Goal: Task Accomplishment & Management: Manage account settings

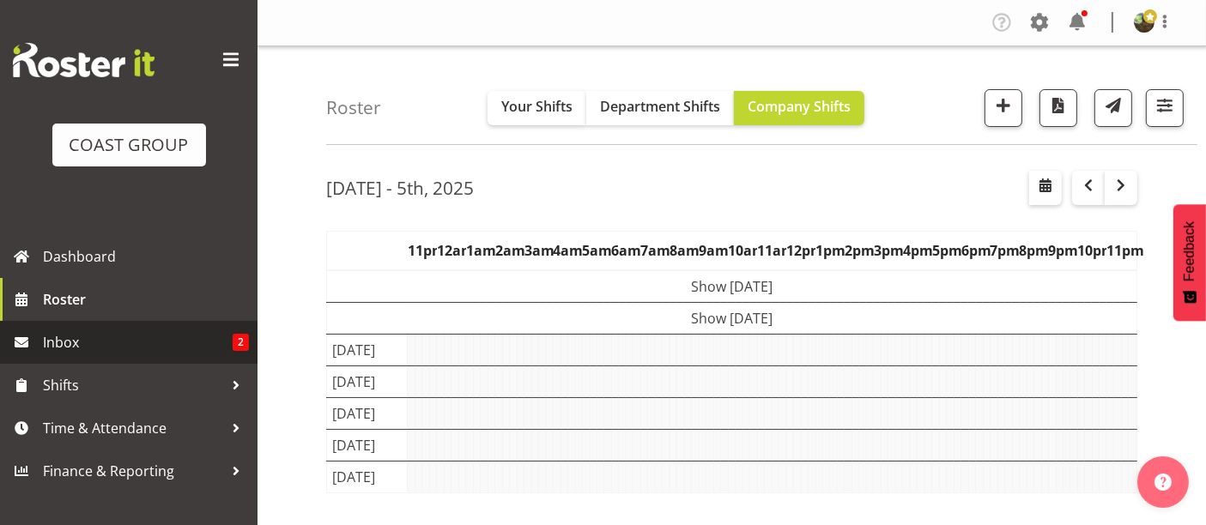
click at [154, 339] on span "Inbox" at bounding box center [138, 343] width 190 height 26
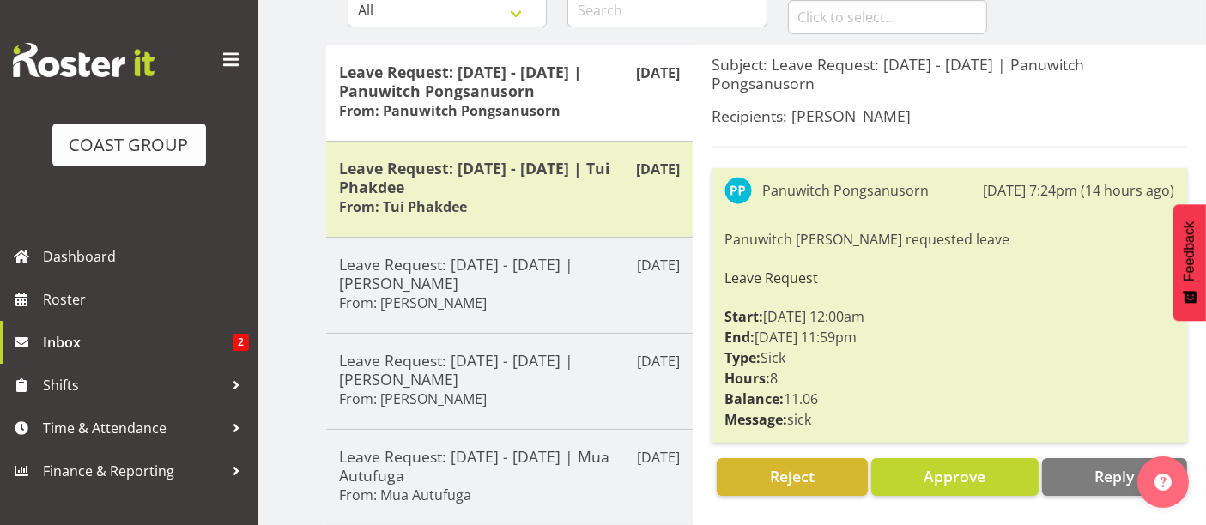
scroll to position [191, 0]
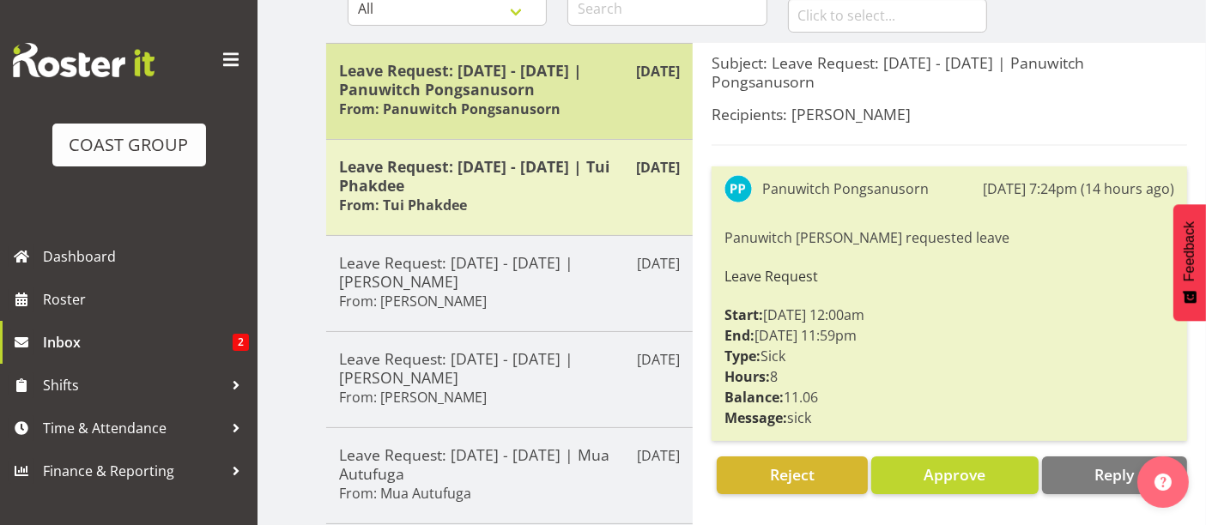
click at [540, 85] on h5 "Leave Request: [DATE] - [DATE] | Panuwitch Pongsanusorn" at bounding box center [509, 80] width 341 height 38
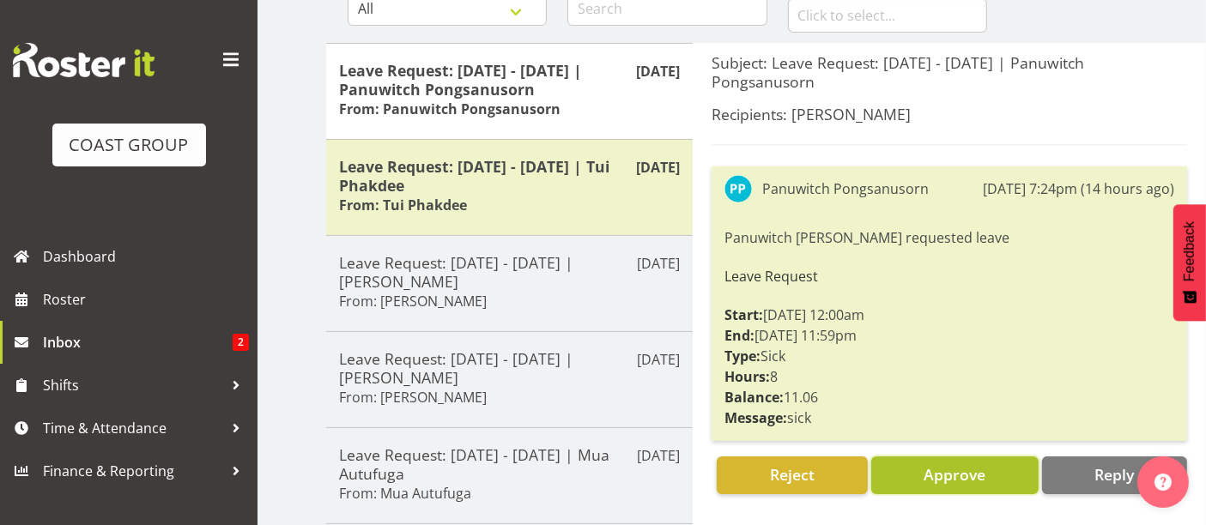
click at [967, 474] on span "Approve" at bounding box center [955, 474] width 62 height 21
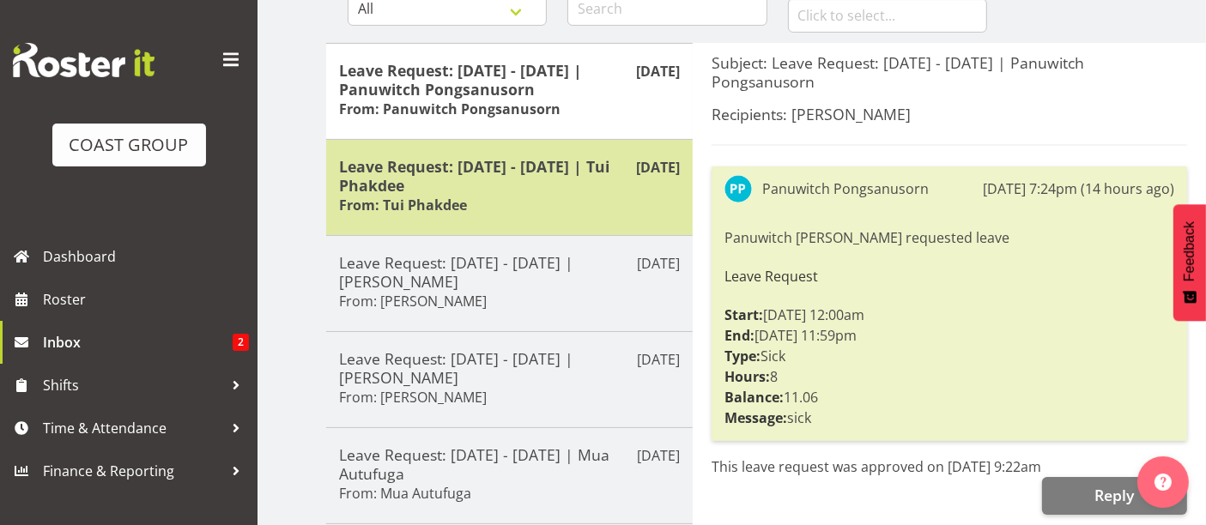
click at [593, 197] on div "Leave Request: [DATE] - [DATE] | Tui Phakdee From: Tui Phakdee" at bounding box center [509, 187] width 341 height 61
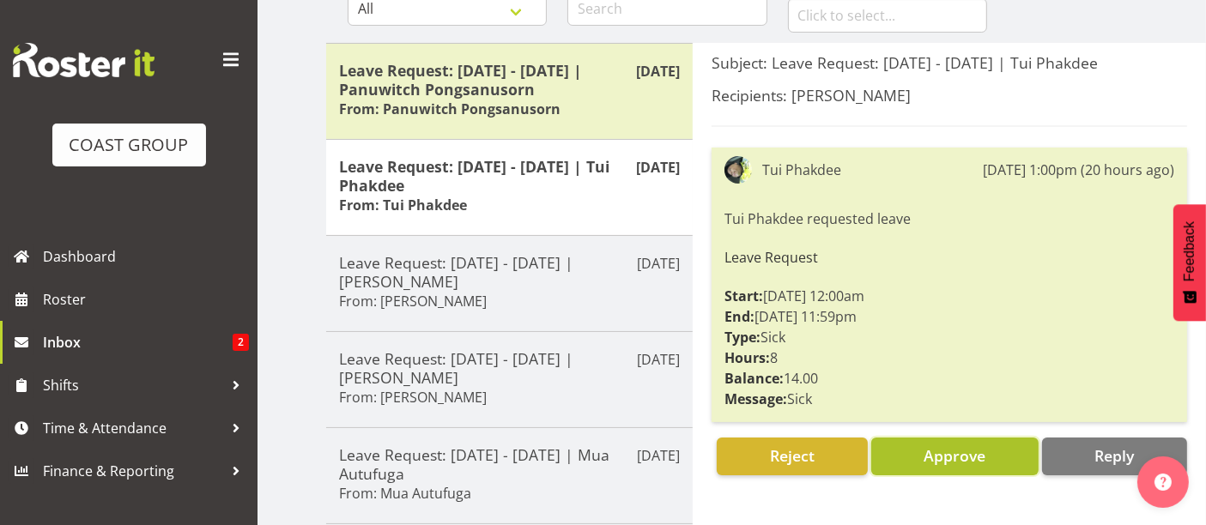
click at [954, 452] on span "Approve" at bounding box center [955, 455] width 62 height 21
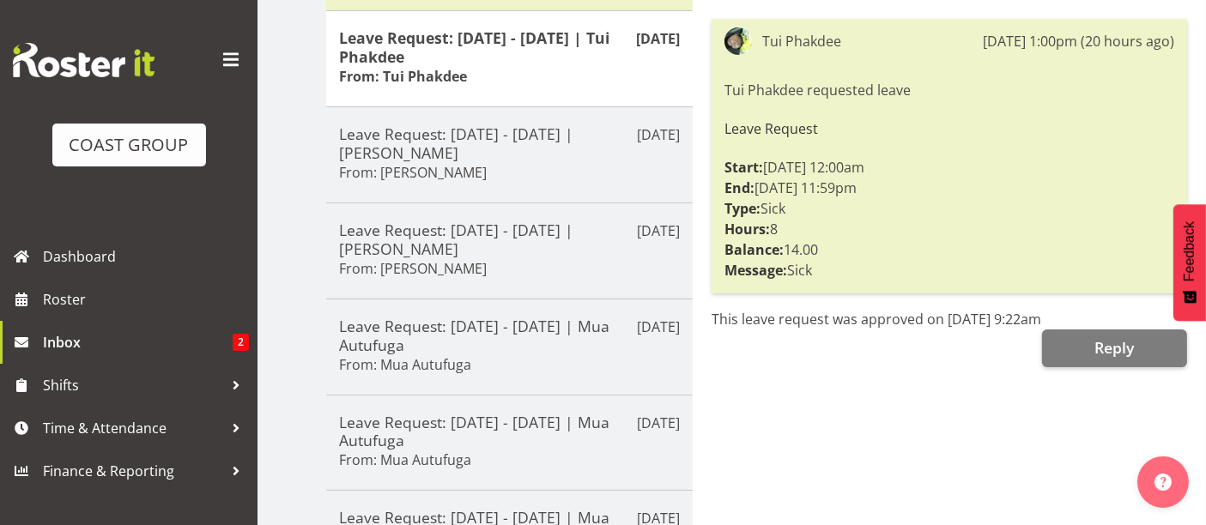
scroll to position [0, 0]
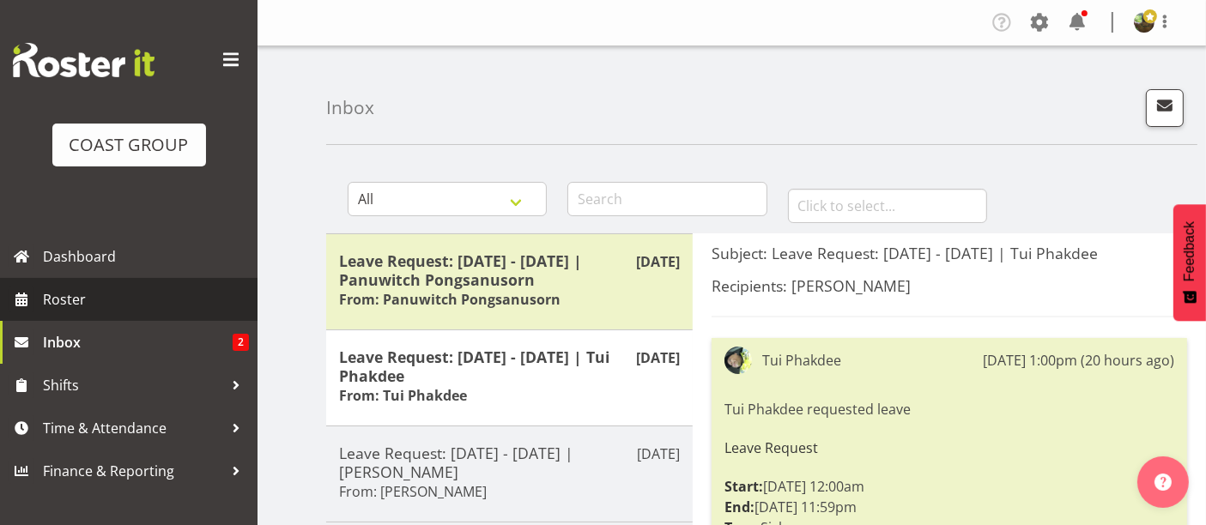
click at [119, 300] on span "Roster" at bounding box center [146, 300] width 206 height 26
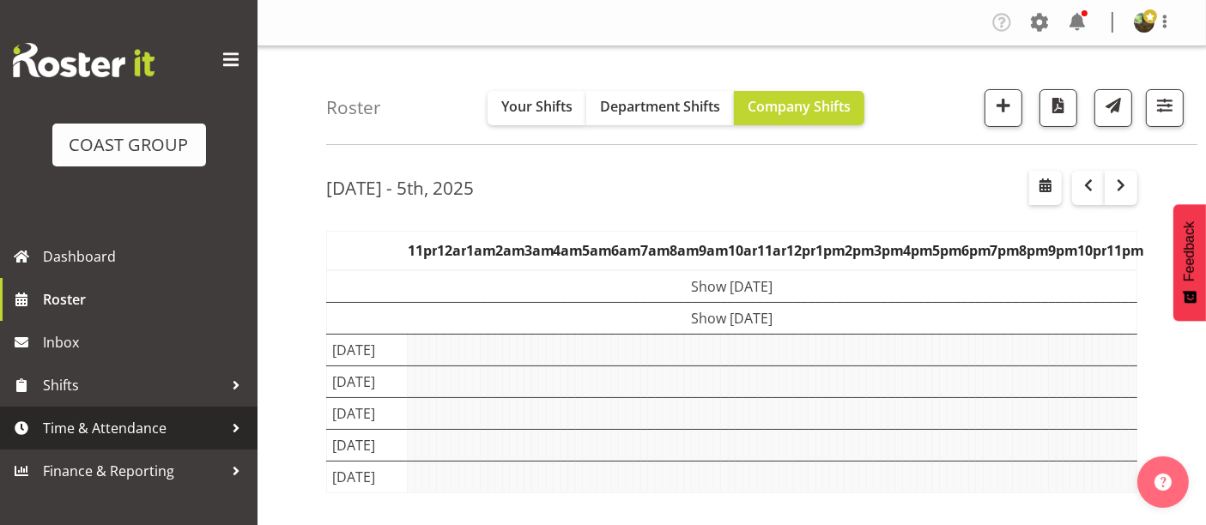
click at [118, 422] on span "Time & Attendance" at bounding box center [133, 428] width 180 height 26
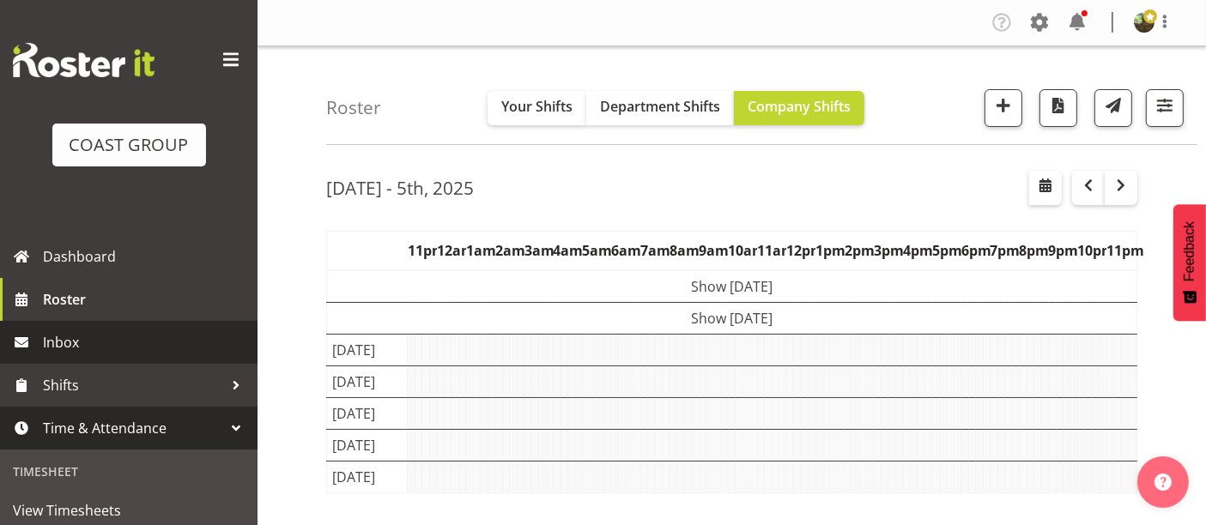
click at [217, 59] on span at bounding box center [230, 59] width 27 height 27
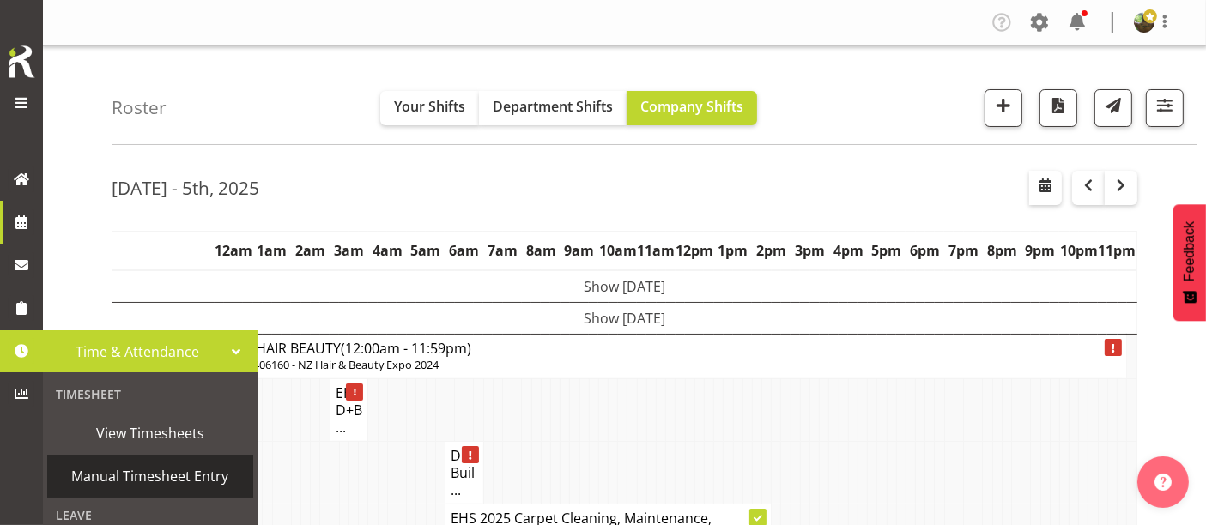
click at [136, 474] on span "Manual Timesheet Entry" at bounding box center [150, 476] width 189 height 26
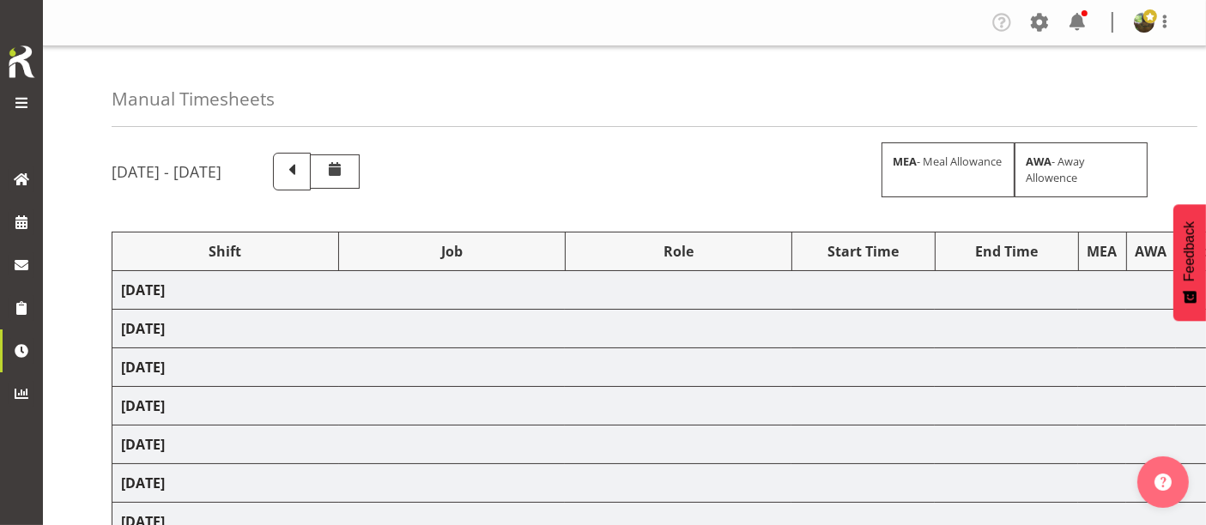
select select "1587"
select select "69"
select select "1587"
select select "69"
select select "1587"
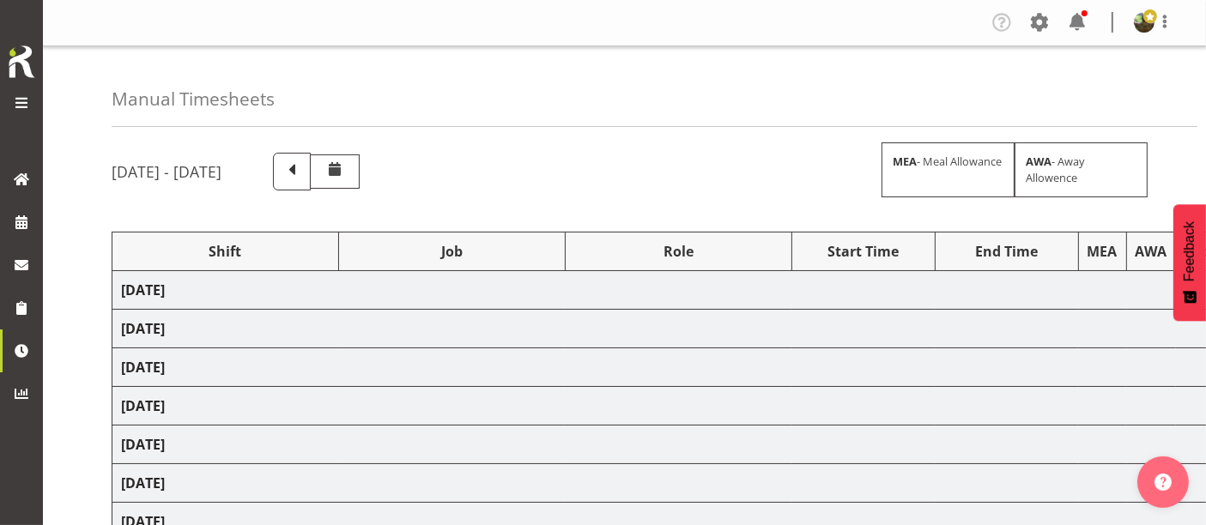
select select "69"
select select "1587"
select select "69"
select select "1587"
select select "69"
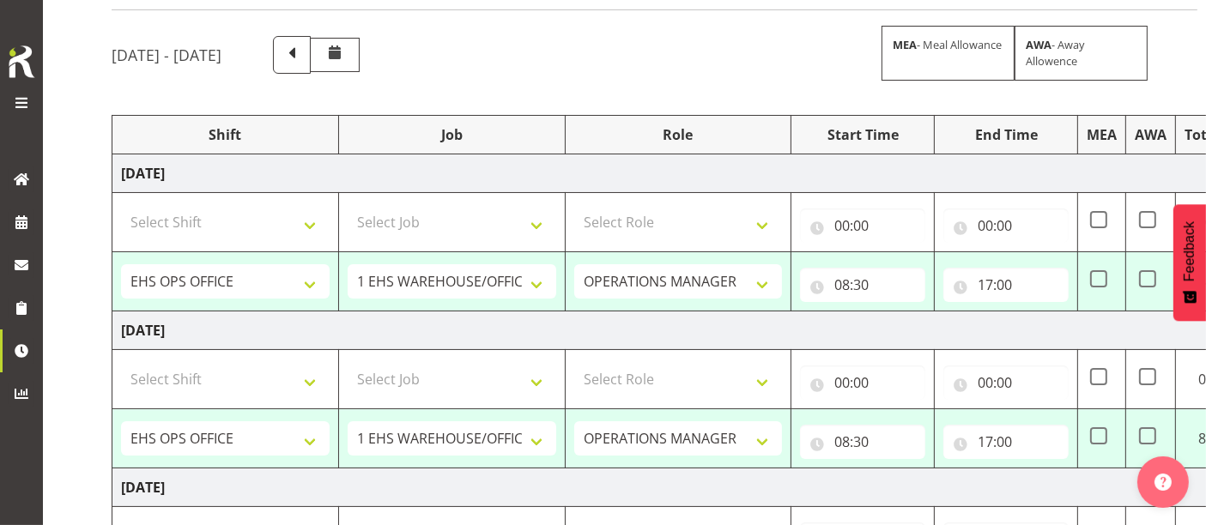
scroll to position [95, 0]
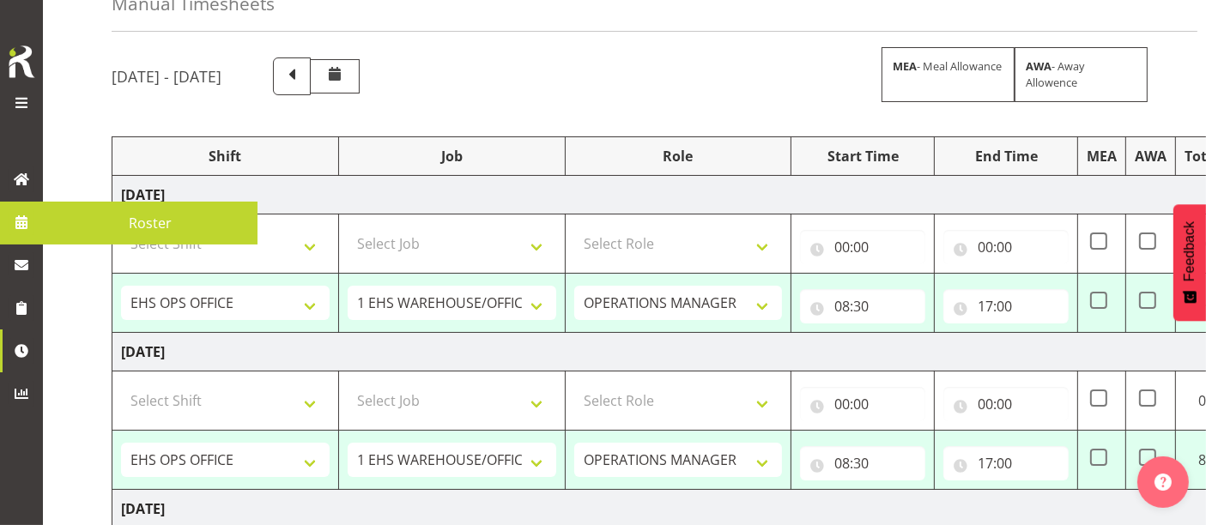
click at [124, 224] on span "Roster" at bounding box center [149, 223] width 197 height 26
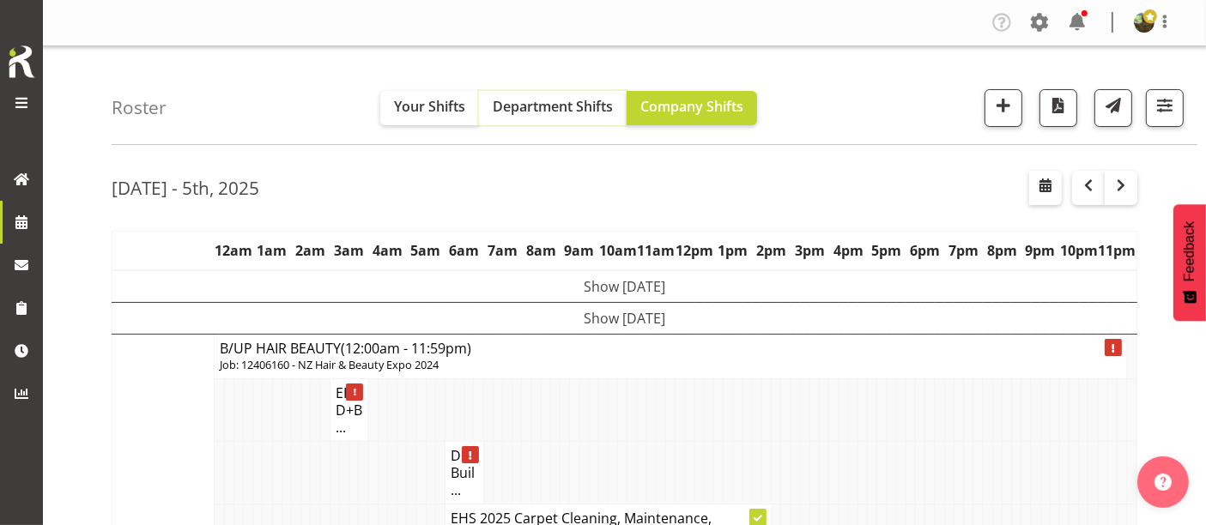
click at [544, 109] on span "Department Shifts" at bounding box center [553, 106] width 120 height 19
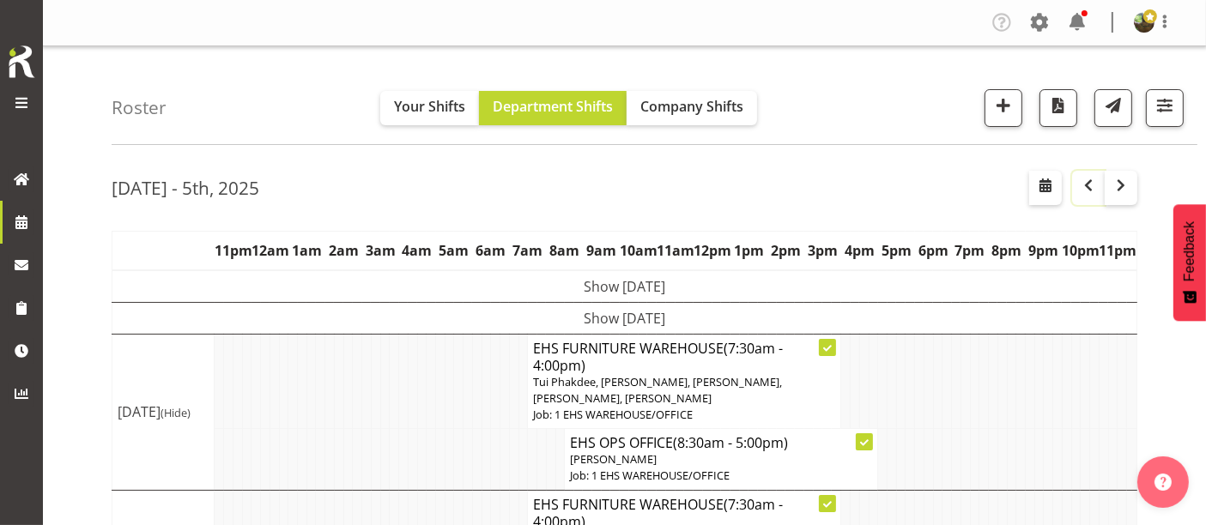
click at [1086, 187] on span "button" at bounding box center [1088, 185] width 21 height 21
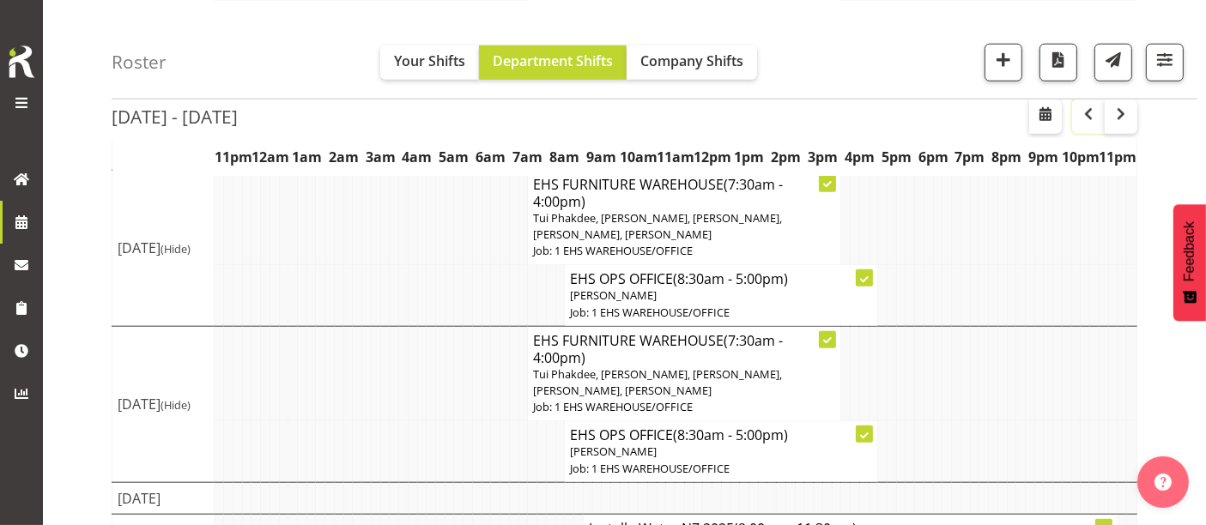
scroll to position [1802, 0]
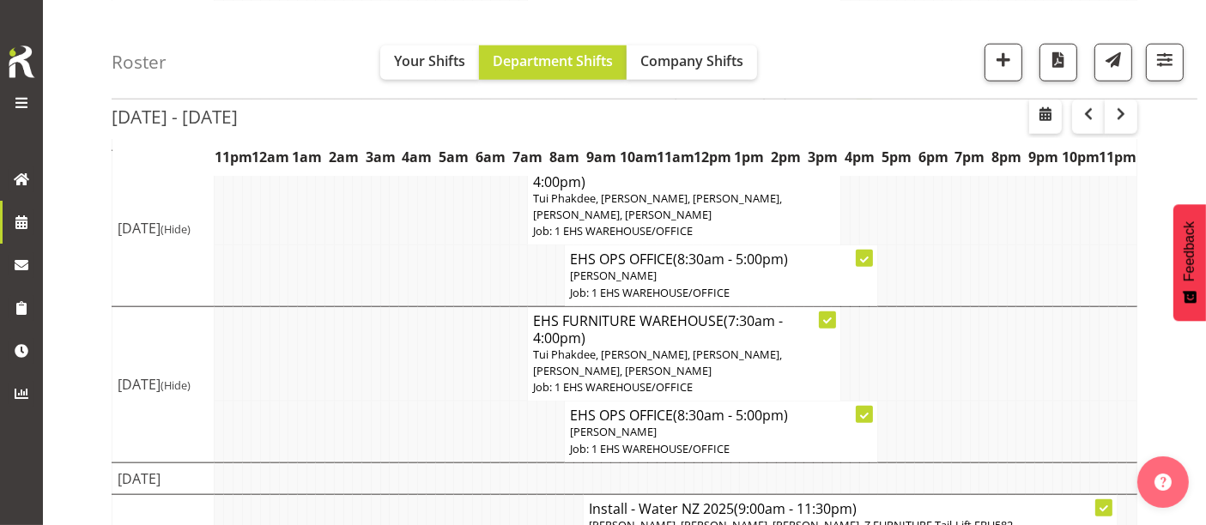
click at [537, 494] on td at bounding box center [541, 524] width 9 height 61
click at [1009, 62] on span "button" at bounding box center [1003, 59] width 22 height 22
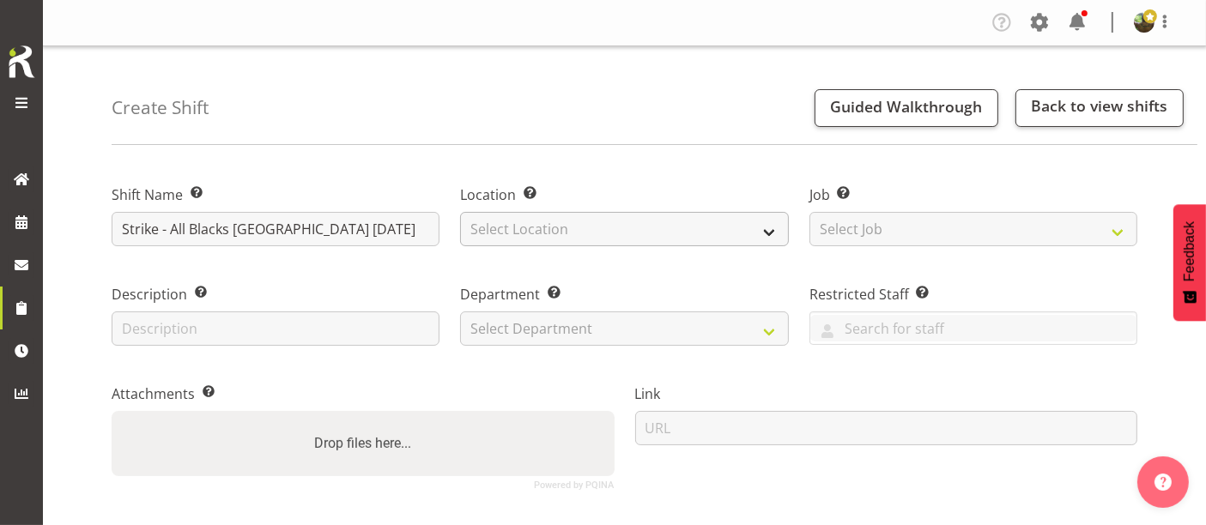
type input "Strike - All Blacks [GEOGRAPHIC_DATA] [DATE]"
click at [538, 224] on select "Select Location EHS [PERSON_NAME]" at bounding box center [624, 229] width 328 height 34
select select "35"
click at [460, 212] on select "Select Location EHS [PERSON_NAME]" at bounding box center [624, 229] width 328 height 34
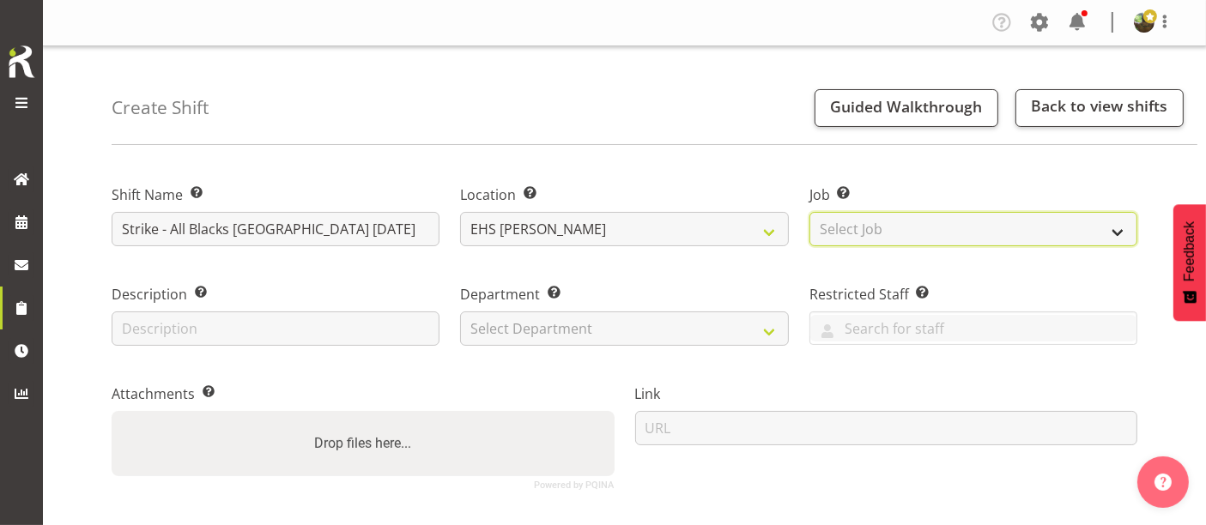
click at [976, 232] on select "Select Job Create new job 1 Carlton Events 1 [PERSON_NAME][GEOGRAPHIC_DATA] 1 […" at bounding box center [973, 229] width 328 height 34
select select "10269"
click at [809, 212] on select "Select Job Create new job 1 Carlton Events 1 [PERSON_NAME][GEOGRAPHIC_DATA] 1 […" at bounding box center [973, 229] width 328 height 34
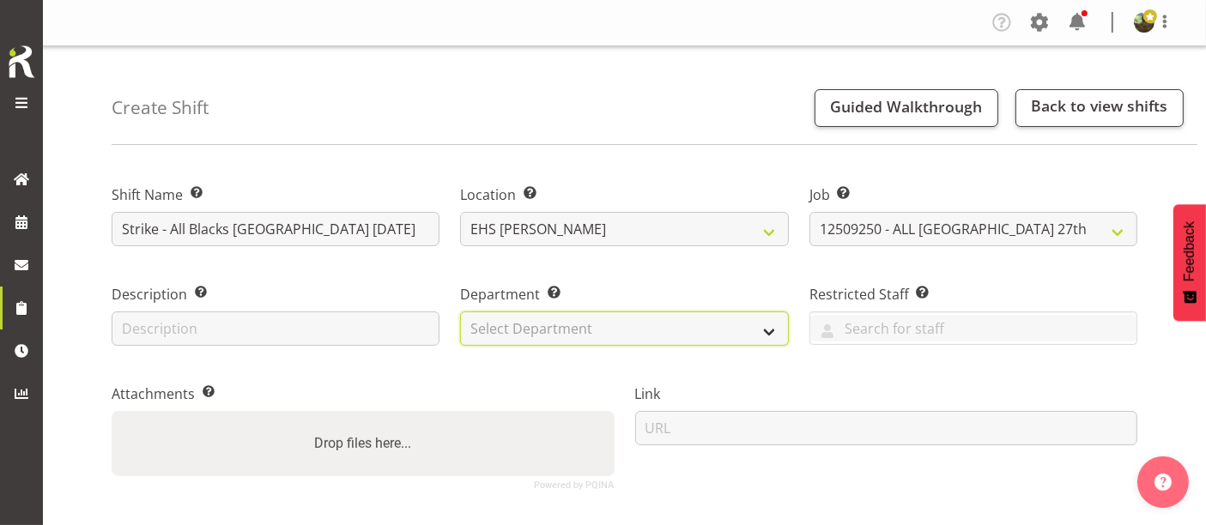
click at [565, 327] on select "Select Department EHS AKL FURNITURE" at bounding box center [624, 329] width 328 height 34
select select "38"
click at [460, 312] on select "Select Department EHS AKL FURNITURE" at bounding box center [624, 329] width 328 height 34
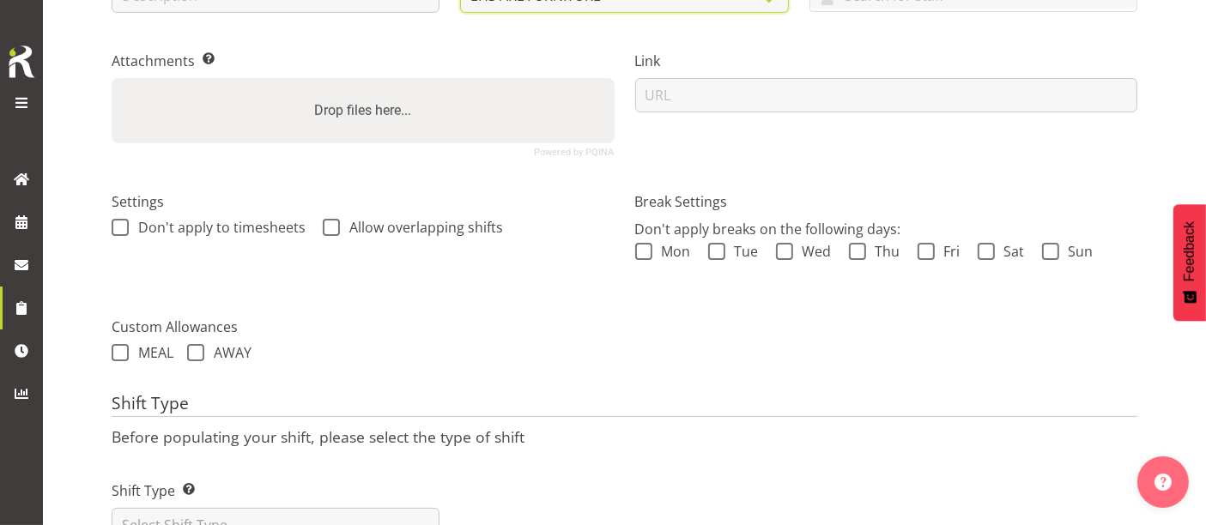
scroll to position [404, 0]
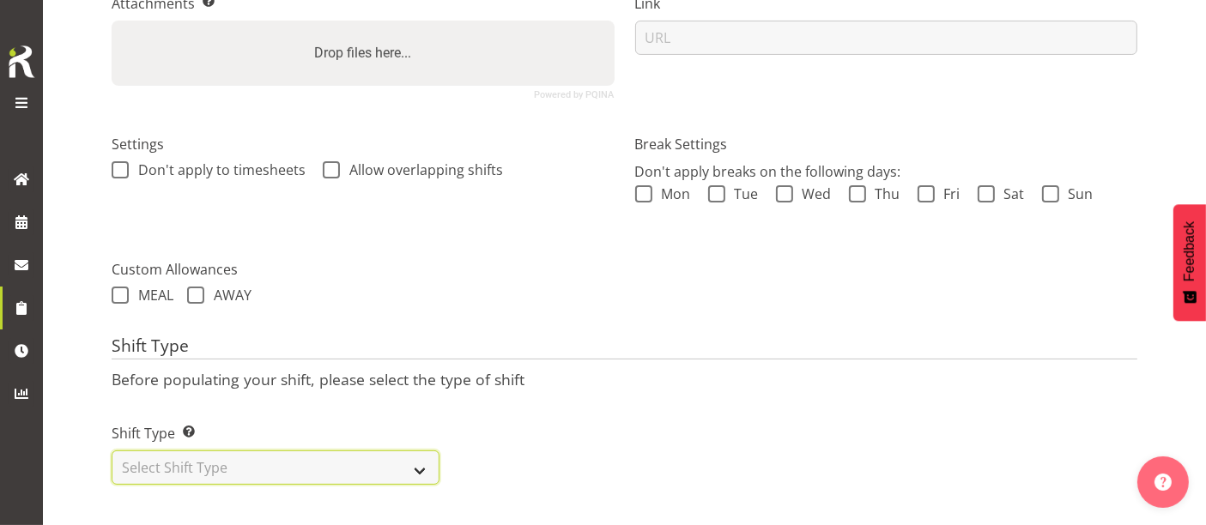
click at [223, 451] on select "Select Shift Type One Off Shift Recurring Shift Rotating Shift" at bounding box center [276, 468] width 328 height 34
drag, startPoint x: 244, startPoint y: 454, endPoint x: 244, endPoint y: 445, distance: 9.4
click at [244, 454] on select "Select Shift Type One Off Shift Recurring Shift Rotating Shift" at bounding box center [276, 468] width 328 height 34
select select "one_off"
click at [112, 451] on select "Select Shift Type One Off Shift Recurring Shift Rotating Shift" at bounding box center [276, 468] width 328 height 34
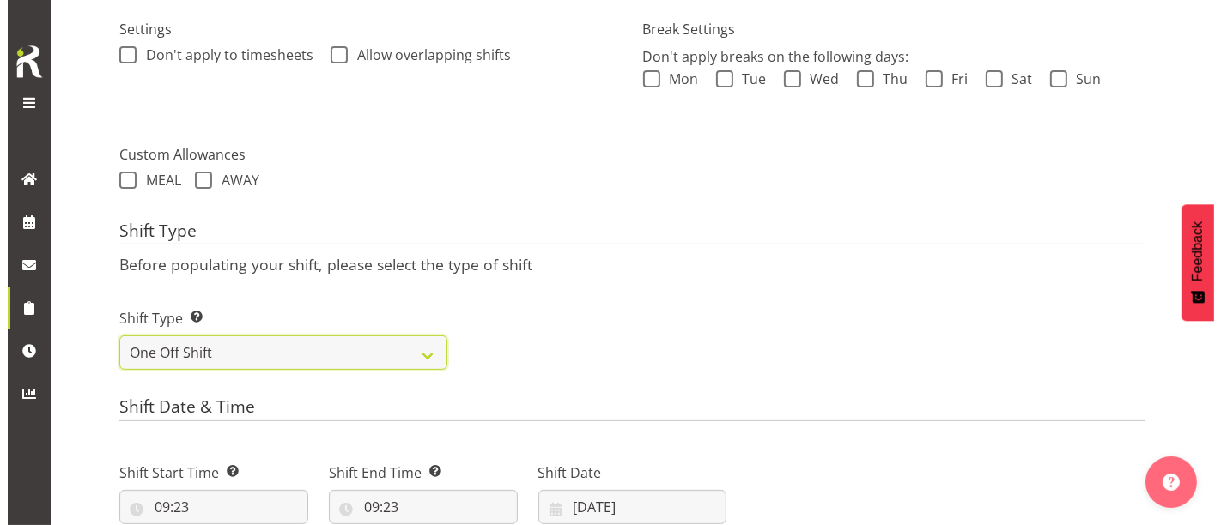
scroll to position [785, 0]
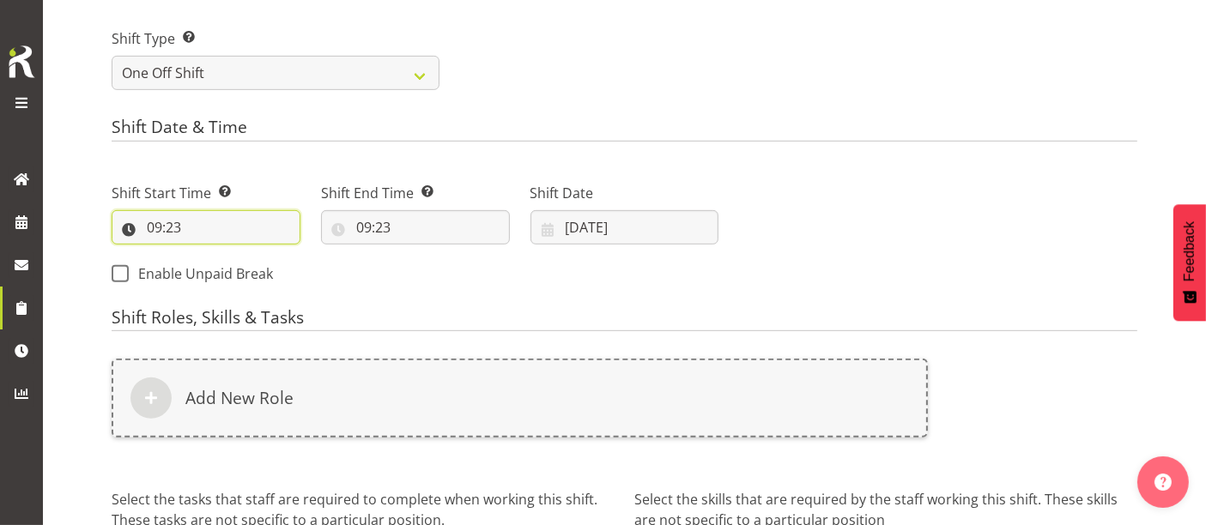
click at [173, 224] on input "09:23" at bounding box center [206, 227] width 189 height 34
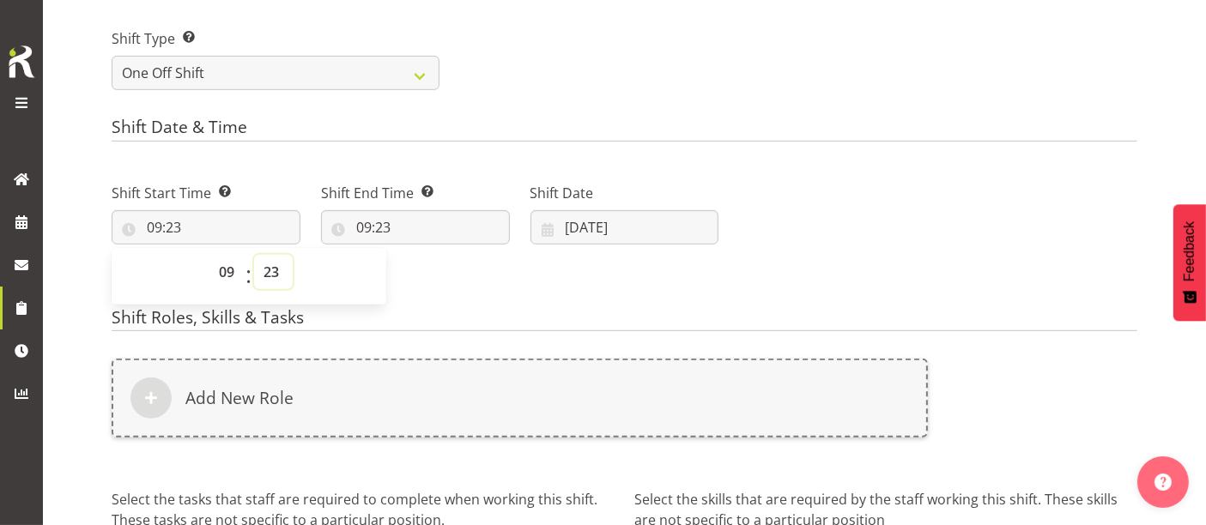
click at [270, 271] on select "00 01 02 03 04 05 06 07 08 09 10 11 12 13 14 15 16 17 18 19 20 21 22 23 24 25 2…" at bounding box center [273, 272] width 39 height 34
select select "0"
click at [254, 255] on select "00 01 02 03 04 05 06 07 08 09 10 11 12 13 14 15 16 17 18 19 20 21 22 23 24 25 2…" at bounding box center [273, 272] width 39 height 34
type input "09:00"
click at [382, 229] on input "09:23" at bounding box center [415, 227] width 189 height 34
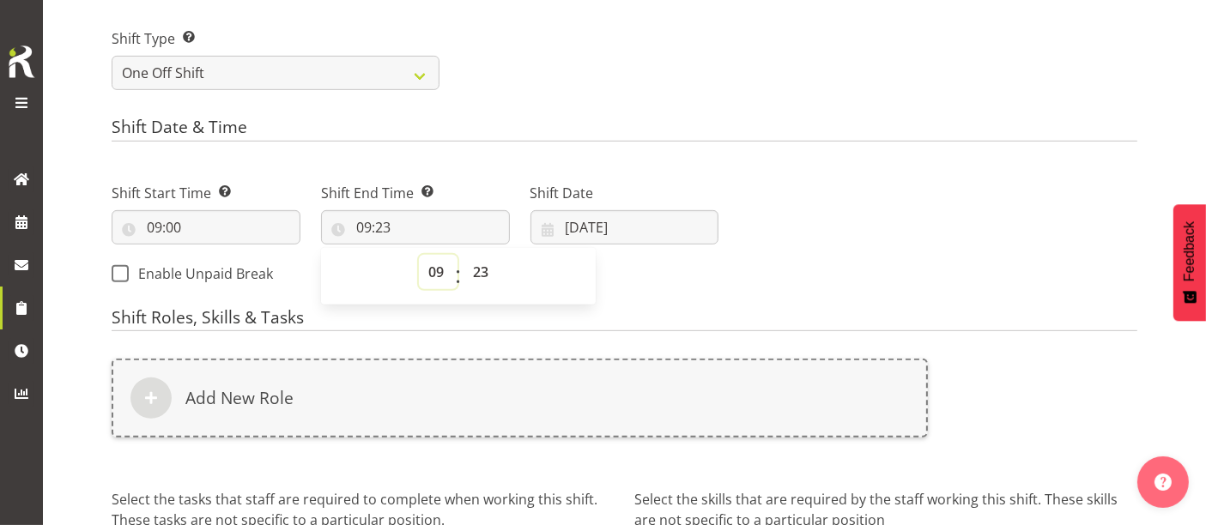
click at [433, 268] on select "00 01 02 03 04 05 06 07 08 09 10 11 12 13 14 15 16 17 18 19 20 21 22 23" at bounding box center [438, 272] width 39 height 34
select select "14"
click at [419, 255] on select "00 01 02 03 04 05 06 07 08 09 10 11 12 13 14 15 16 17 18 19 20 21 22 23" at bounding box center [438, 272] width 39 height 34
type input "14:23"
drag, startPoint x: 478, startPoint y: 270, endPoint x: 479, endPoint y: 254, distance: 15.5
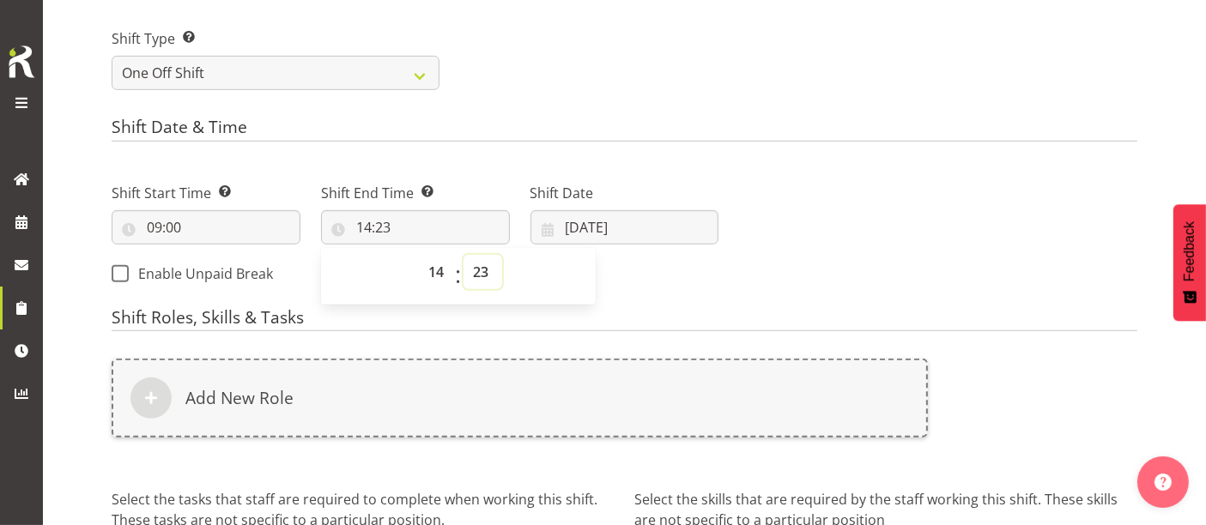
click at [479, 270] on select "00 01 02 03 04 05 06 07 08 09 10 11 12 13 14 15 16 17 18 19 20 21 22 23 24 25 2…" at bounding box center [482, 272] width 39 height 34
select select "0"
click at [463, 255] on select "00 01 02 03 04 05 06 07 08 09 10 11 12 13 14 15 16 17 18 19 20 21 22 23 24 25 2…" at bounding box center [482, 272] width 39 height 34
type input "14:00"
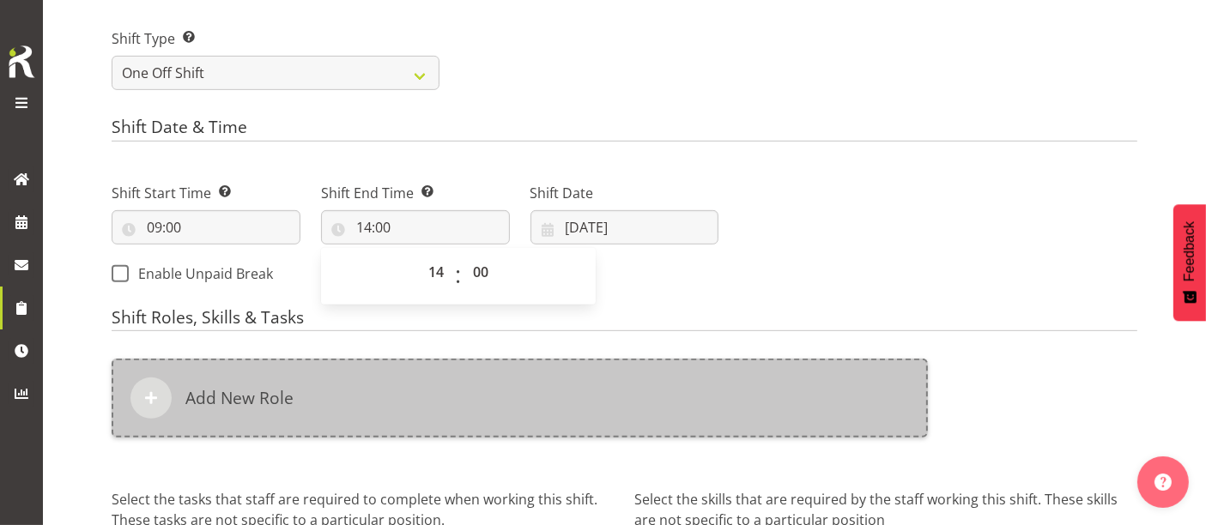
click at [536, 389] on div "Add New Role" at bounding box center [520, 398] width 816 height 79
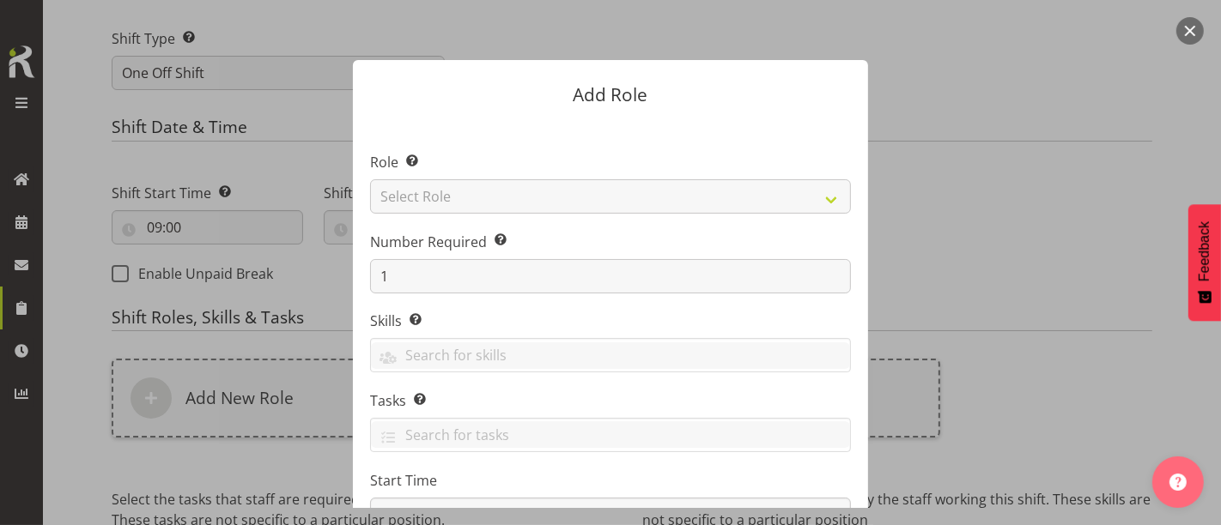
click at [1197, 26] on button "button" at bounding box center [1189, 30] width 27 height 27
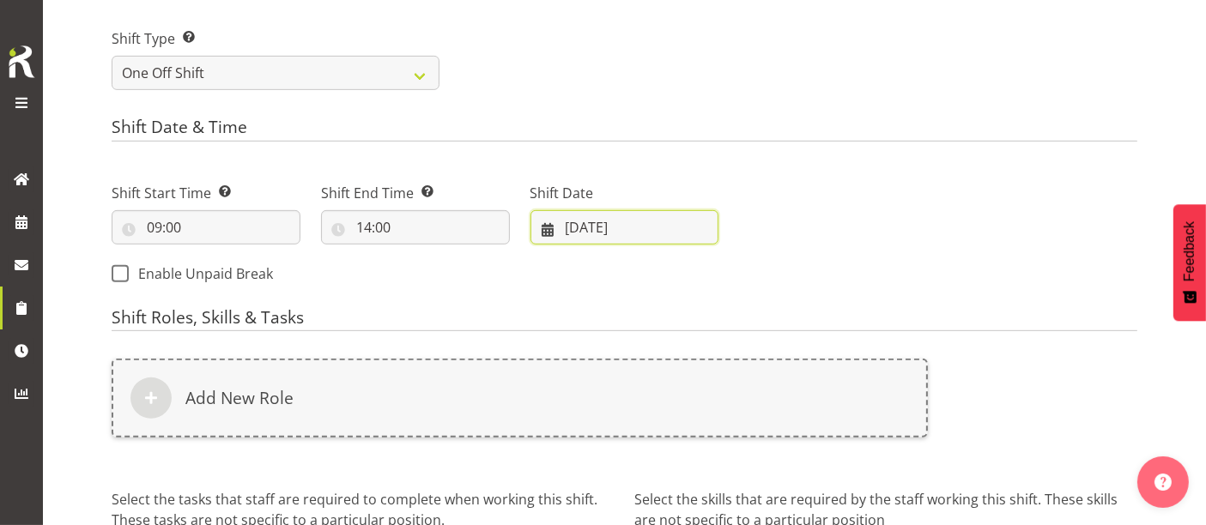
click at [627, 215] on input "01/10/2025" at bounding box center [624, 227] width 189 height 34
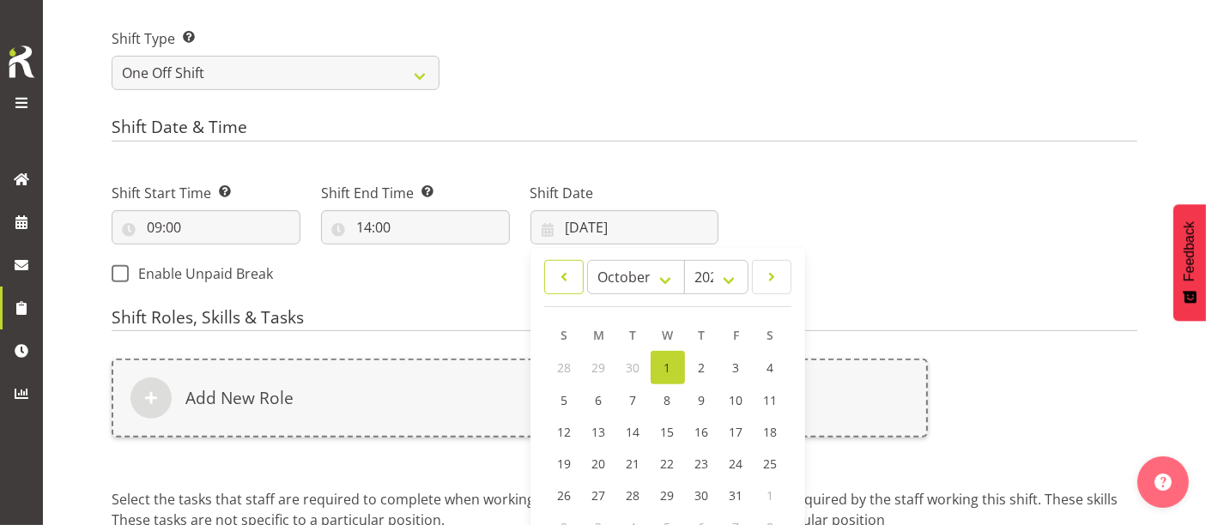
click at [560, 270] on span at bounding box center [563, 277] width 17 height 21
select select "8"
click at [773, 459] on span "27" at bounding box center [771, 462] width 14 height 16
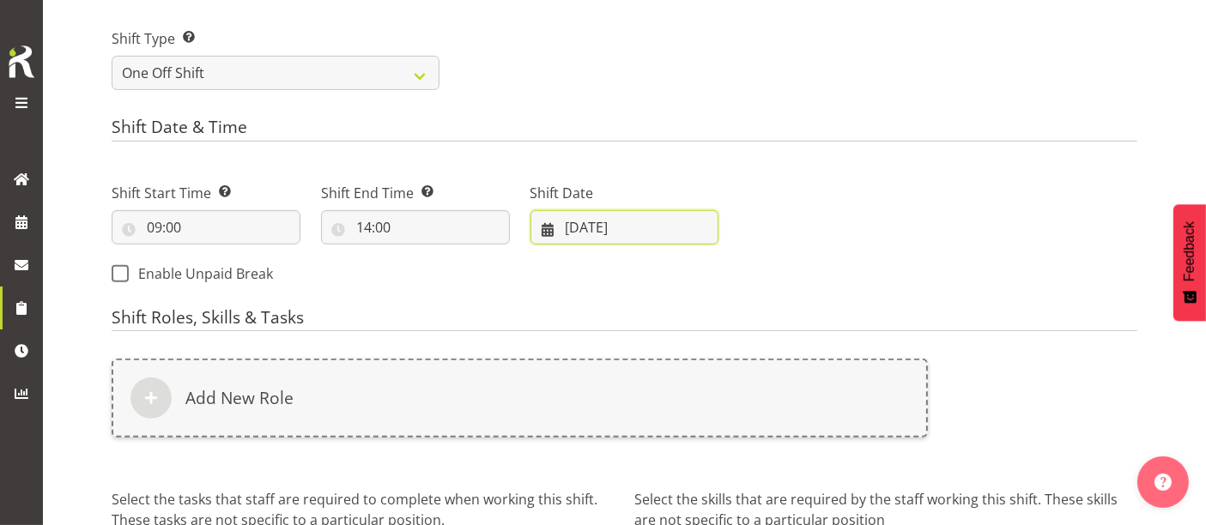
click at [593, 220] on input "27/09/2025" at bounding box center [624, 227] width 189 height 34
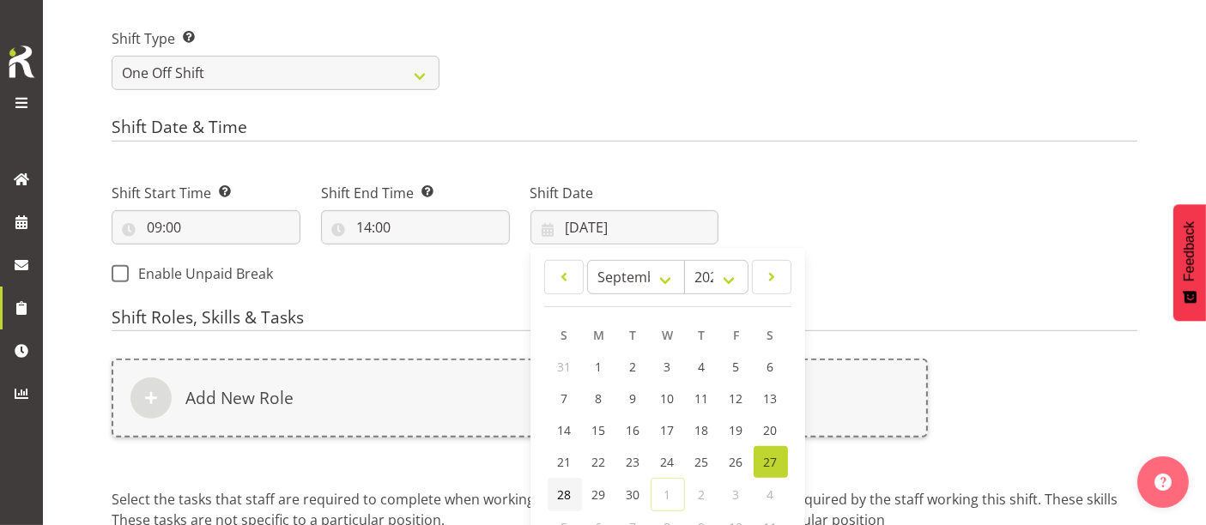
click at [564, 494] on span "28" at bounding box center [565, 495] width 14 height 16
type input "28/09/2025"
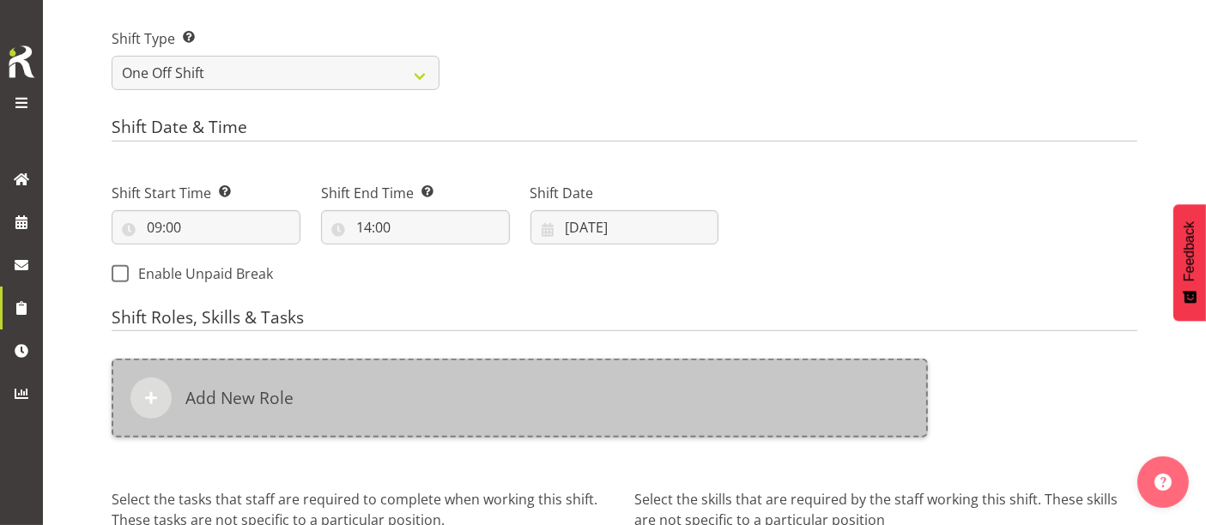
click at [543, 387] on div "Add New Role" at bounding box center [520, 398] width 816 height 79
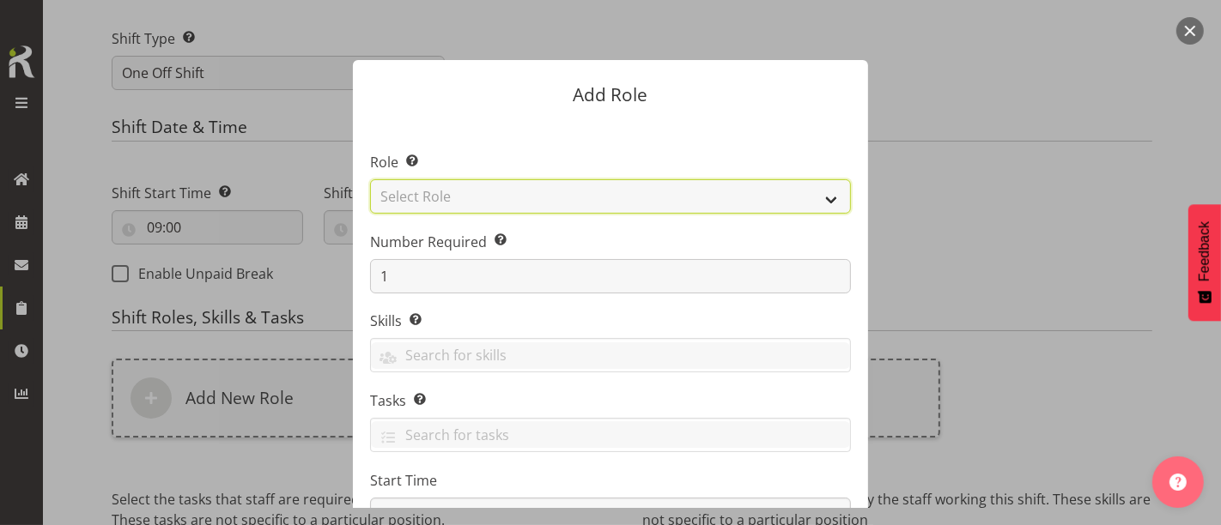
click at [565, 197] on select "Select Role ACCOUNT MANAGER ACCOUNT MANAGER DW ACCOUNTS AKL DIANNA VEHICLES AKL…" at bounding box center [610, 196] width 481 height 34
select select "189"
click at [370, 179] on select "Select Role ACCOUNT MANAGER ACCOUNT MANAGER DW ACCOUNTS AKL DIANNA VEHICLES AKL…" at bounding box center [610, 196] width 481 height 34
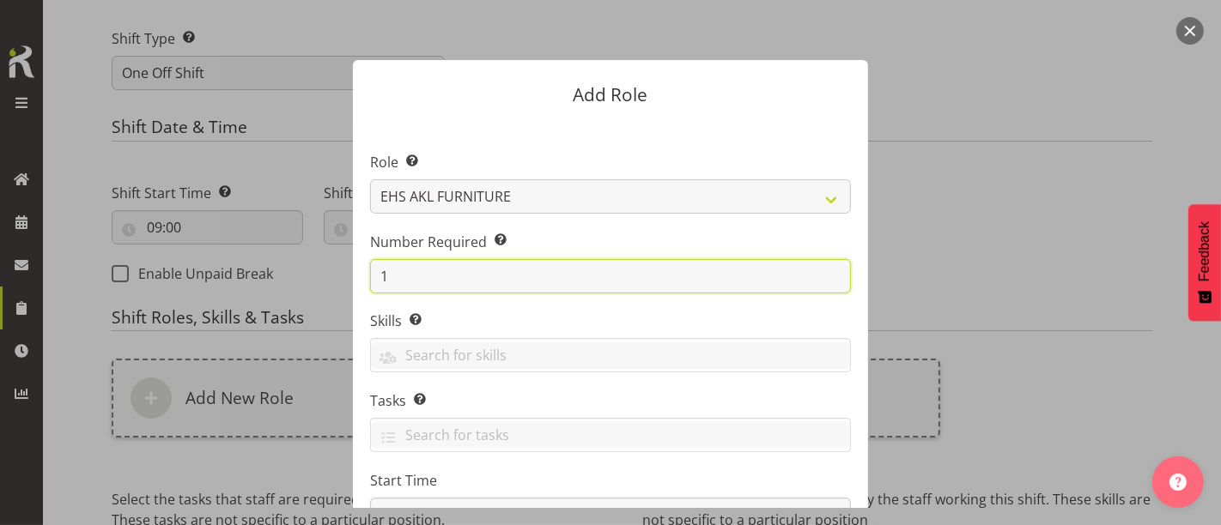
click at [669, 283] on input "1" at bounding box center [610, 276] width 481 height 34
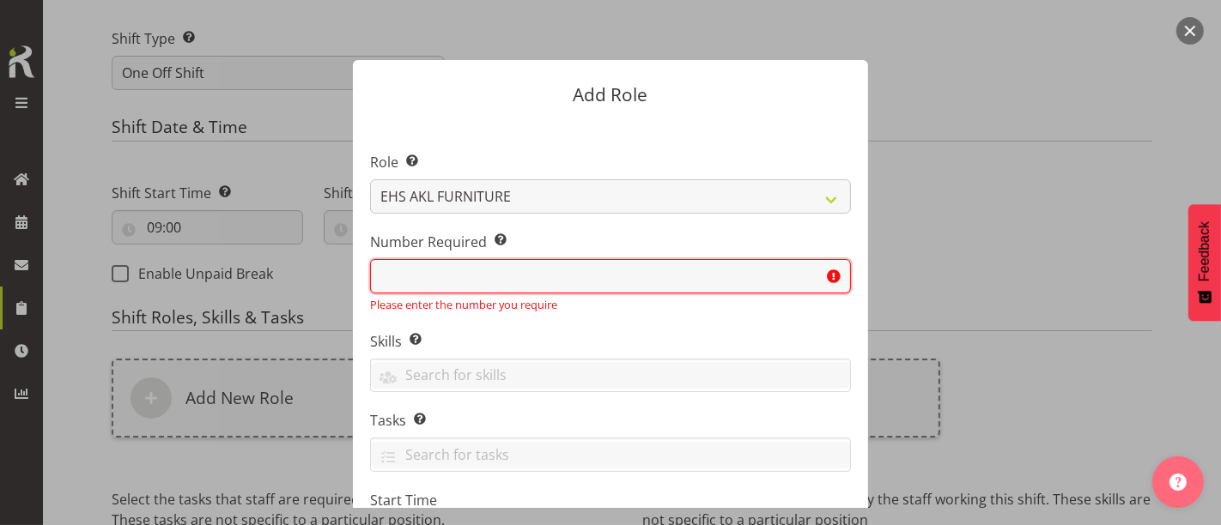
type input "1"
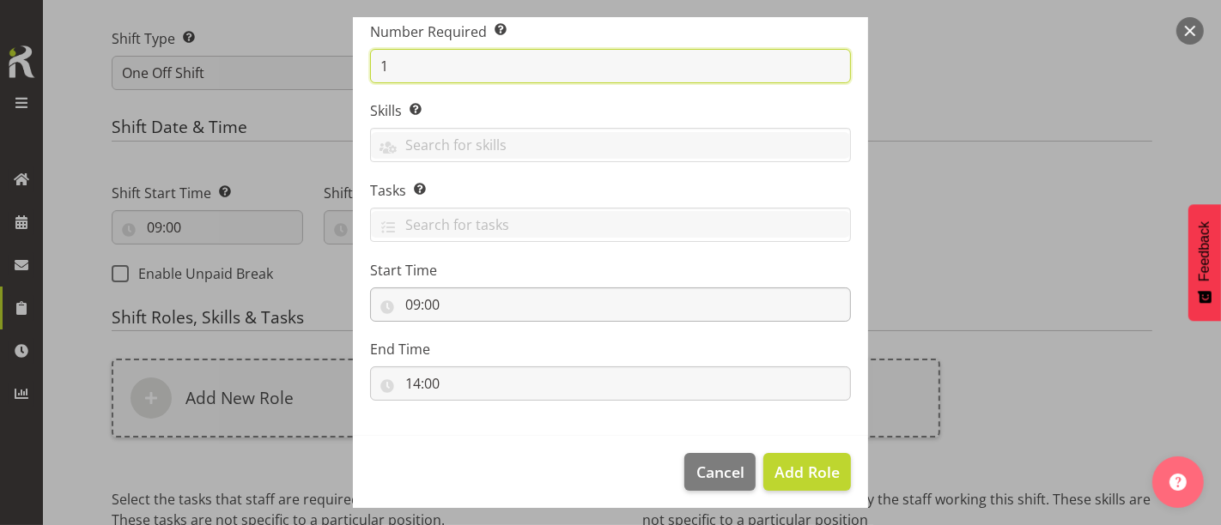
scroll to position [217, 0]
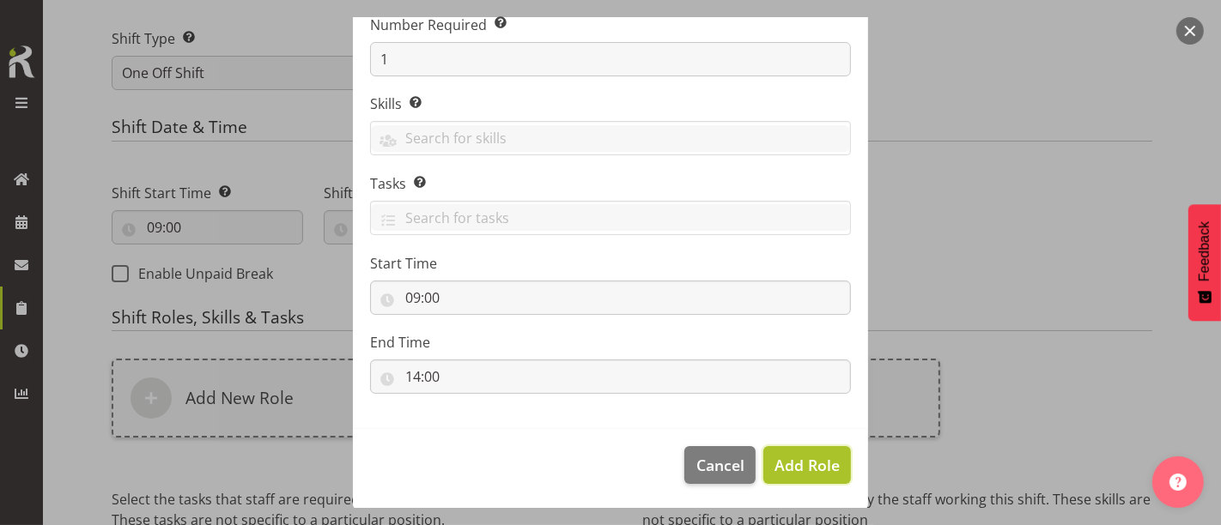
click at [794, 470] on span "Add Role" at bounding box center [806, 465] width 65 height 21
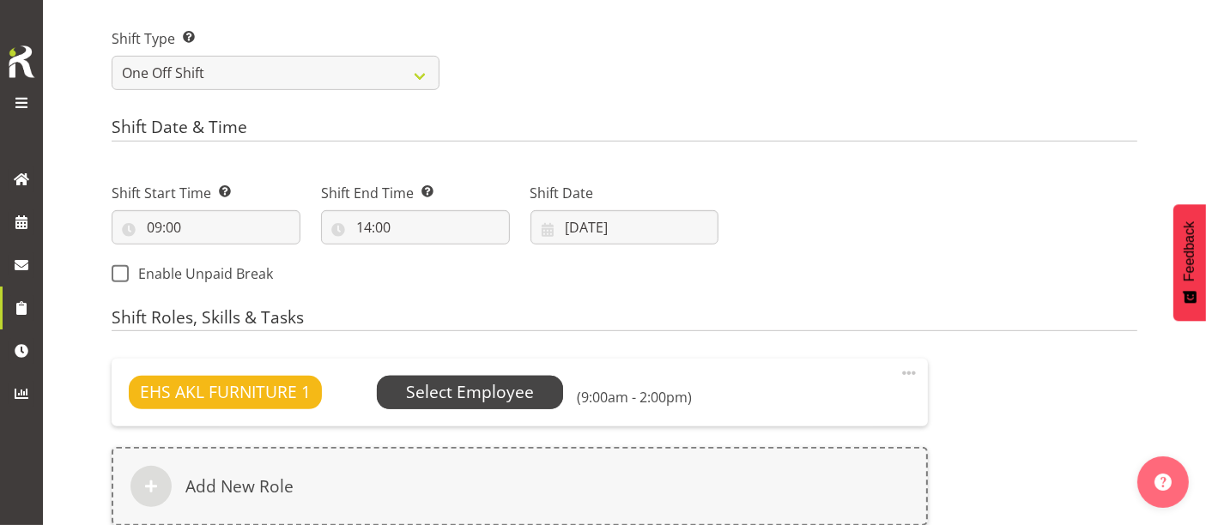
click at [433, 397] on span "Select Employee" at bounding box center [470, 392] width 128 height 25
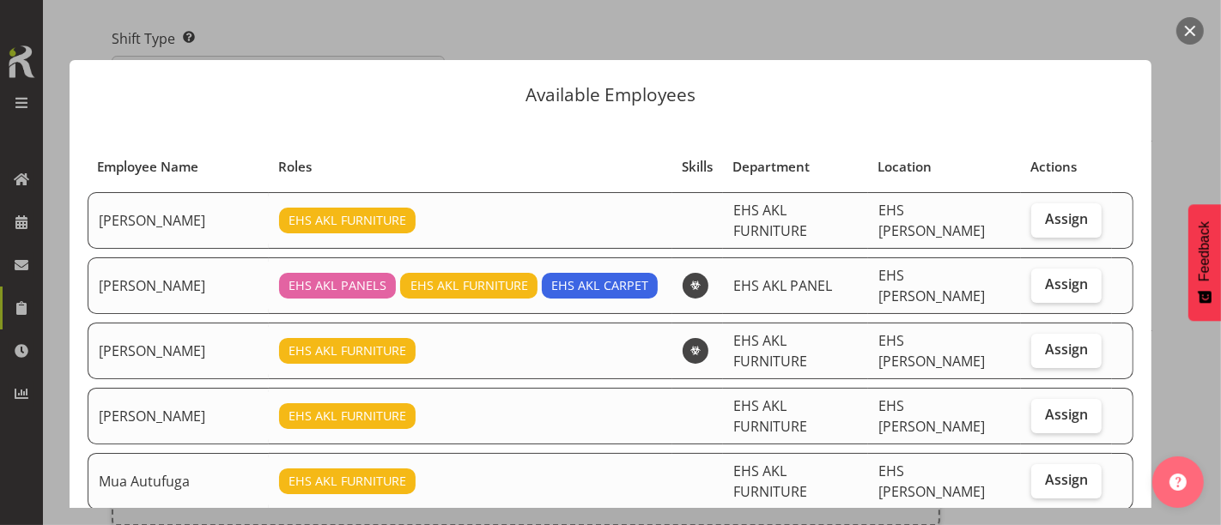
click at [1191, 33] on button "button" at bounding box center [1189, 30] width 27 height 27
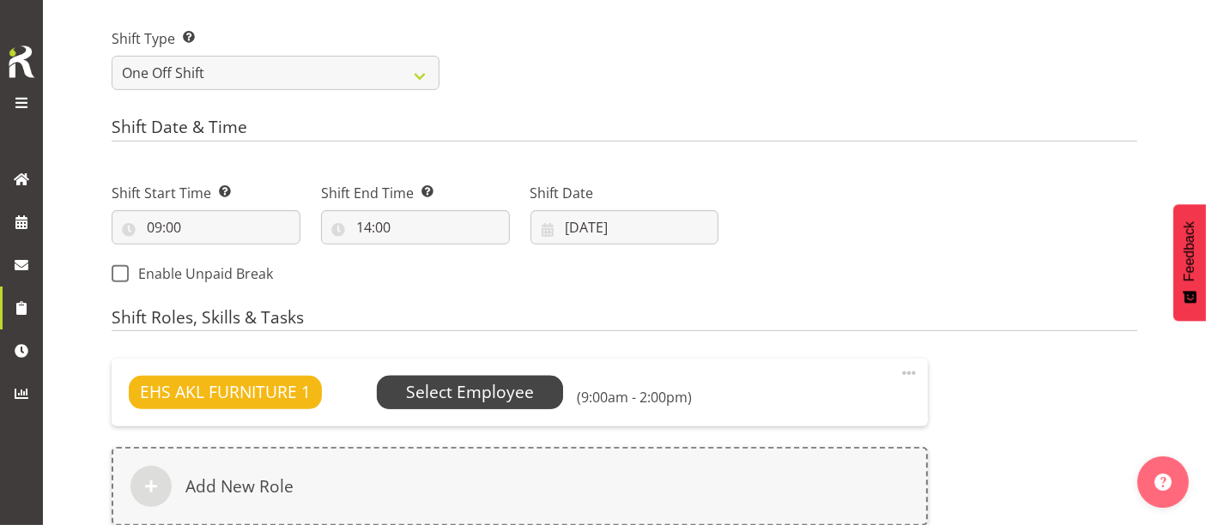
click at [482, 397] on span "Select Employee" at bounding box center [470, 392] width 128 height 25
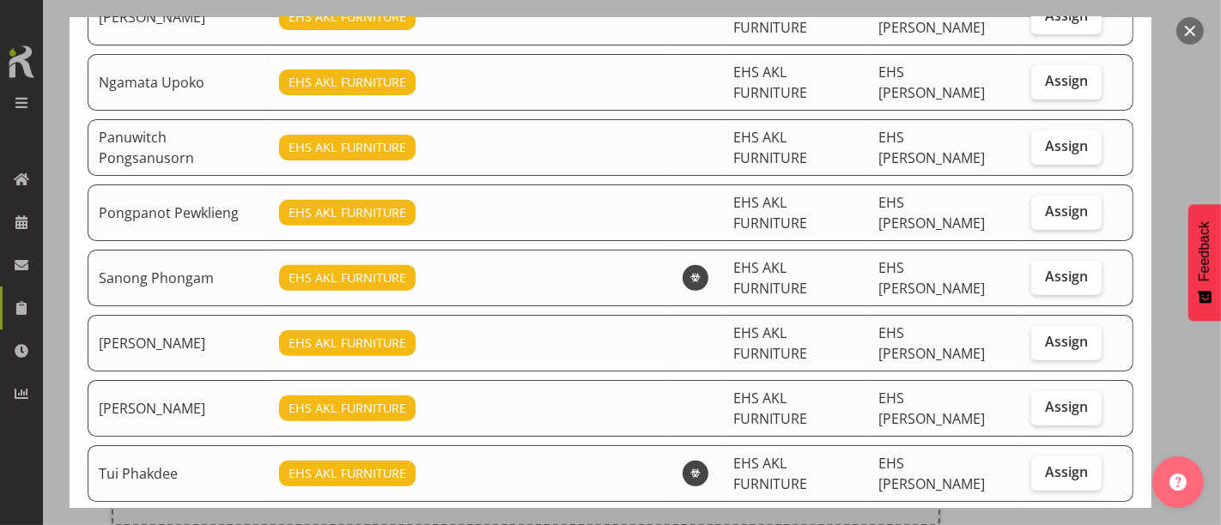
scroll to position [433, 0]
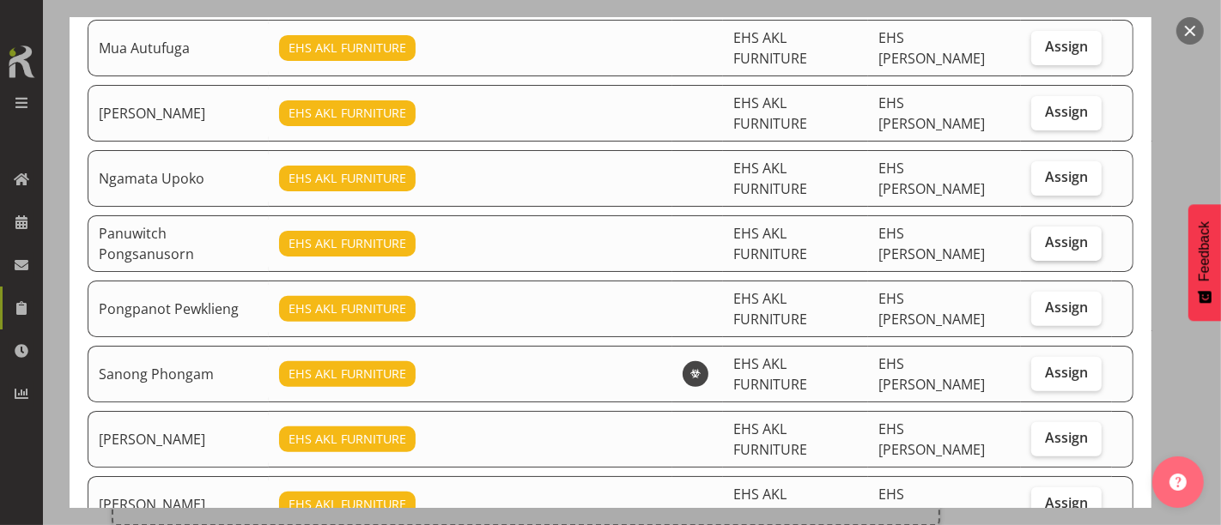
click at [1050, 233] on span "Assign" at bounding box center [1066, 241] width 43 height 17
click at [1042, 237] on input "Assign" at bounding box center [1036, 242] width 11 height 11
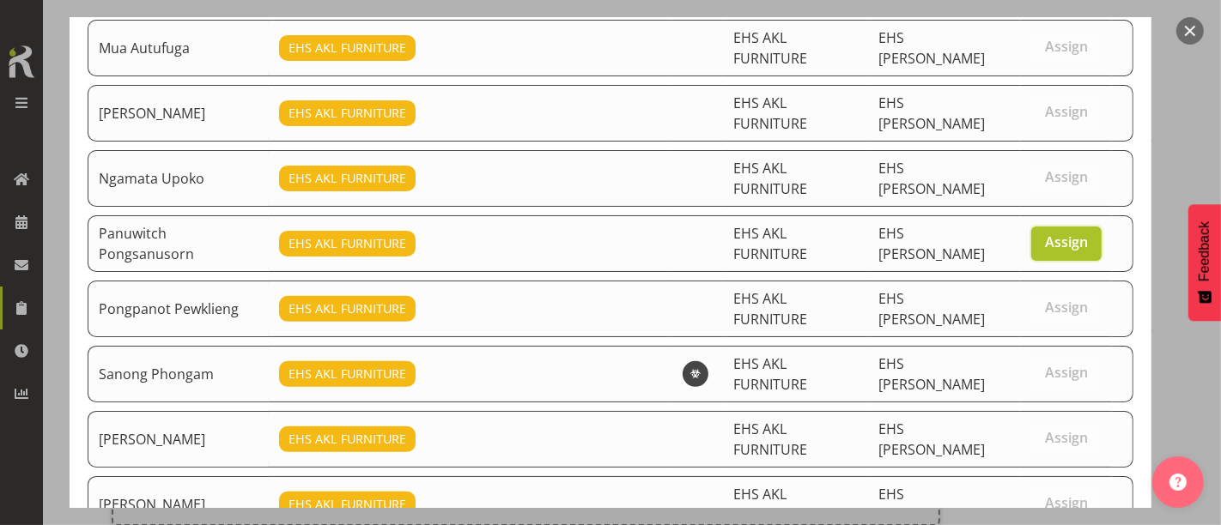
click at [1050, 233] on span "Assign" at bounding box center [1066, 241] width 43 height 17
click at [1042, 237] on input "Assign" at bounding box center [1036, 242] width 11 height 11
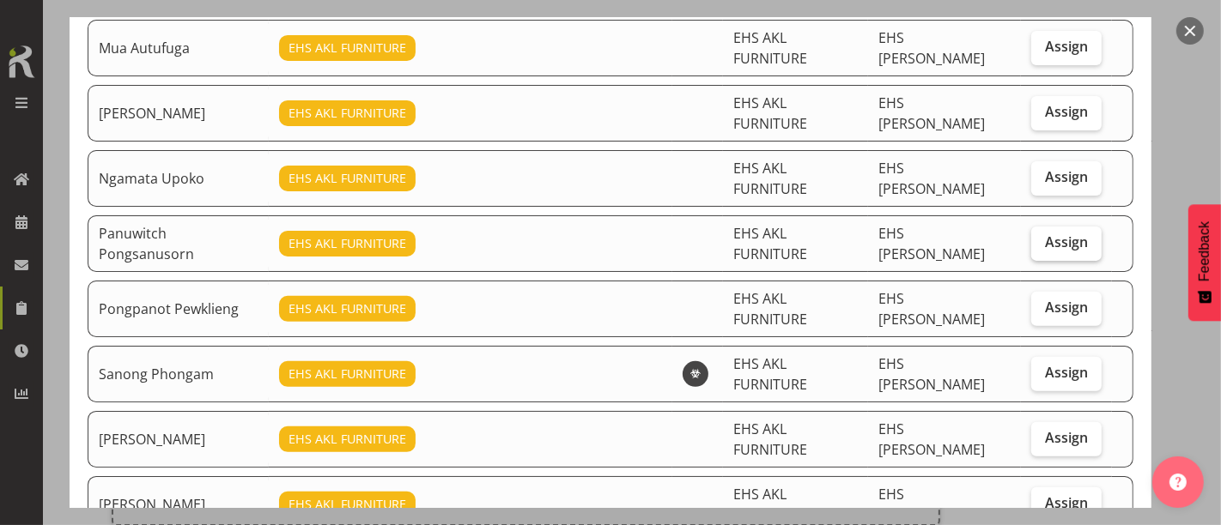
click at [1050, 233] on span "Assign" at bounding box center [1066, 241] width 43 height 17
click at [1042, 237] on input "Assign" at bounding box center [1036, 242] width 11 height 11
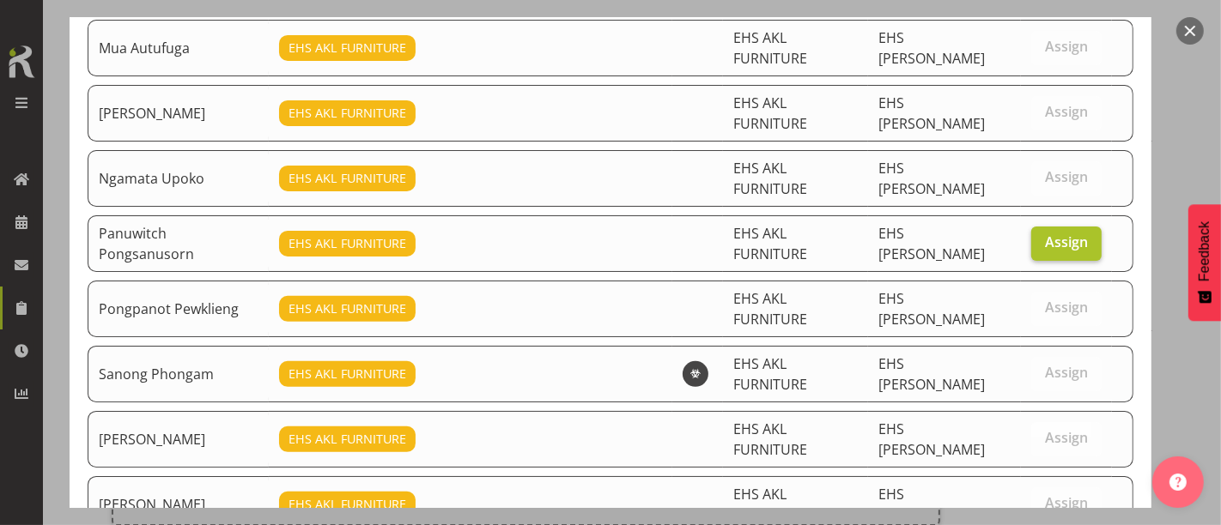
click at [1051, 233] on span "Assign" at bounding box center [1066, 241] width 43 height 17
click at [1042, 237] on input "Assign" at bounding box center [1036, 242] width 11 height 11
checkbox input "false"
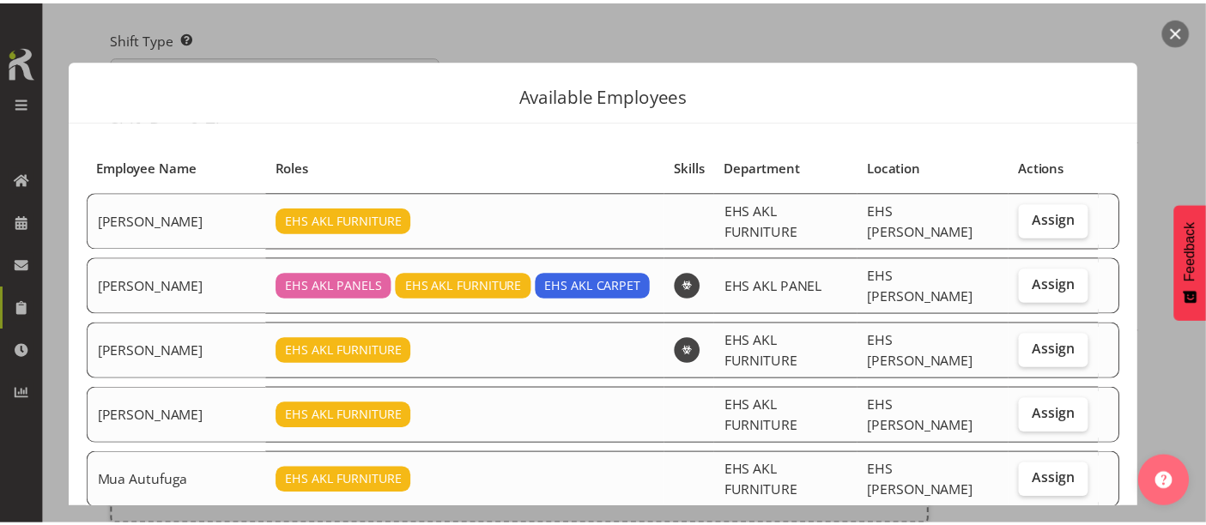
scroll to position [286, 0]
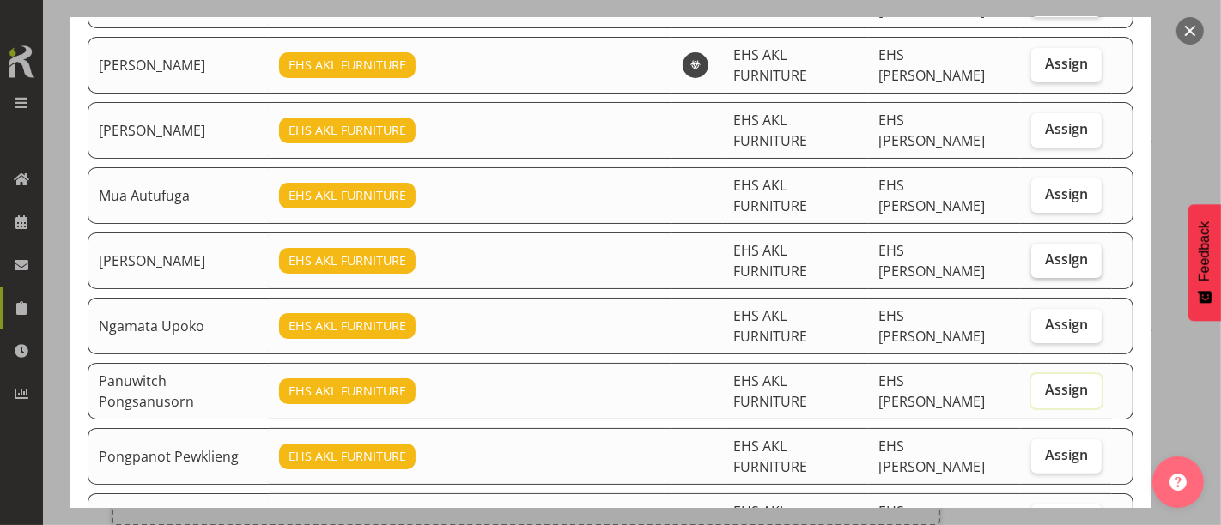
click at [1057, 251] on span "Assign" at bounding box center [1066, 259] width 43 height 17
click at [1042, 254] on input "Assign" at bounding box center [1036, 259] width 11 height 11
checkbox input "true"
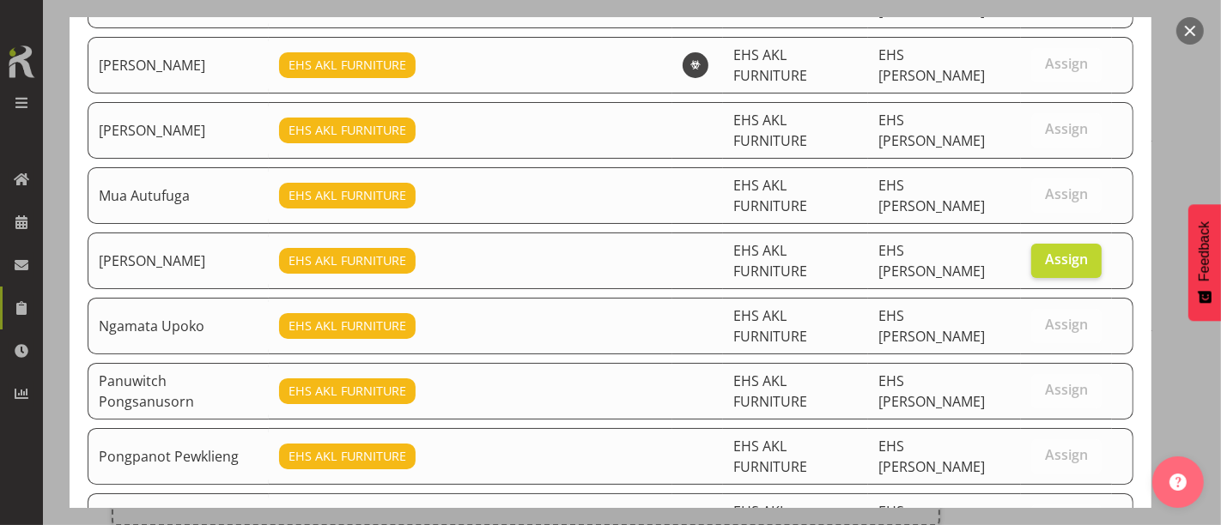
click at [1197, 26] on button "button" at bounding box center [1189, 30] width 27 height 27
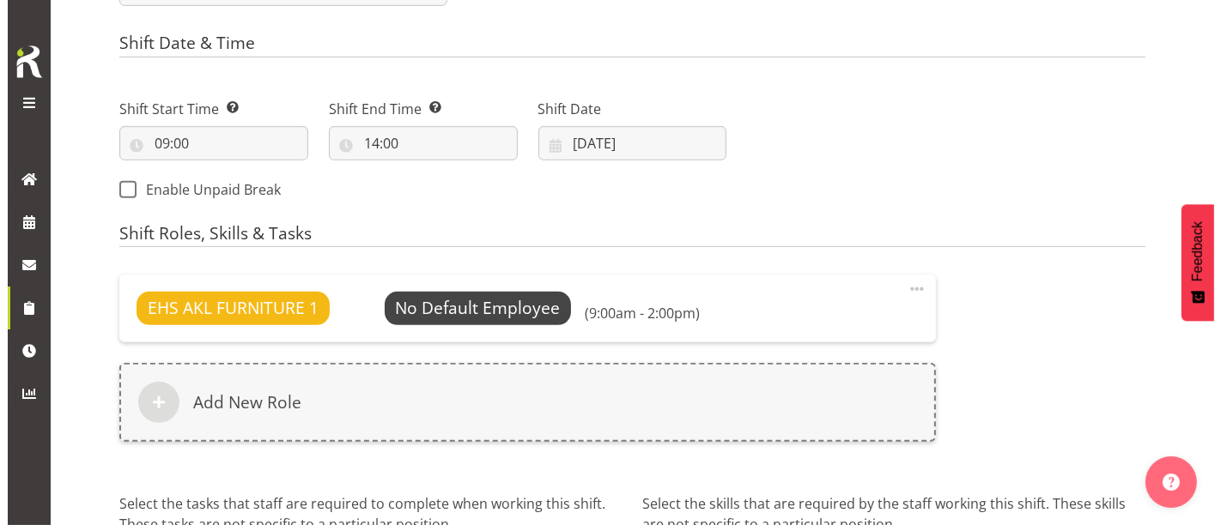
scroll to position [976, 0]
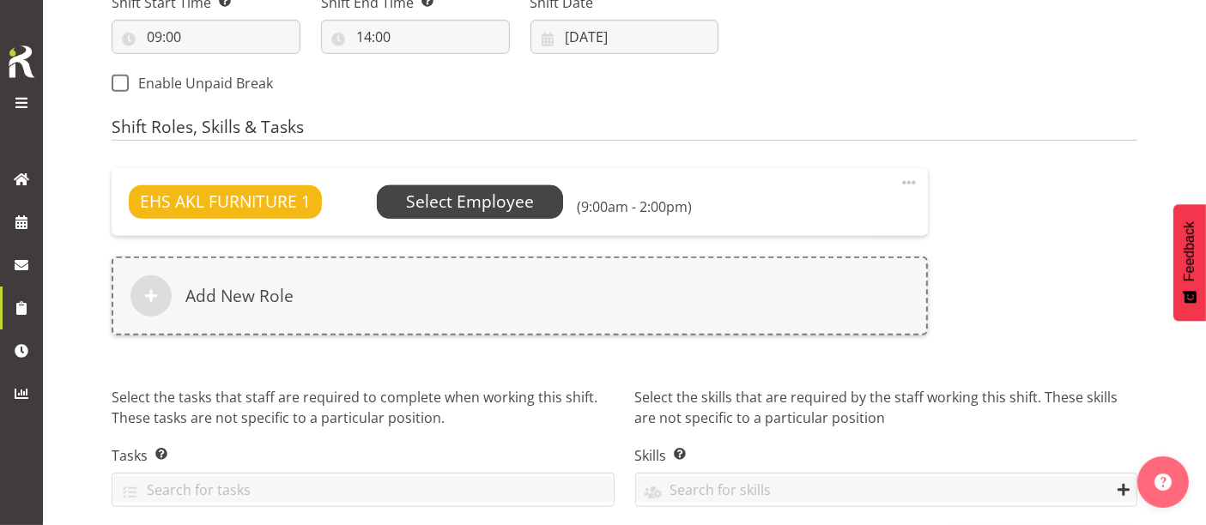
click at [457, 197] on span "Select Employee" at bounding box center [470, 202] width 128 height 25
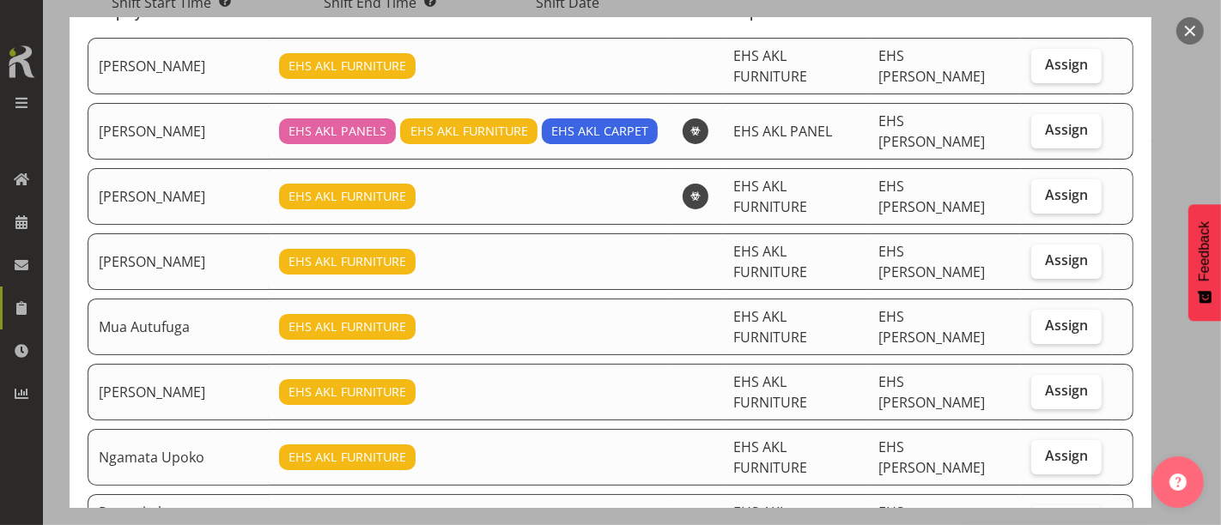
scroll to position [191, 0]
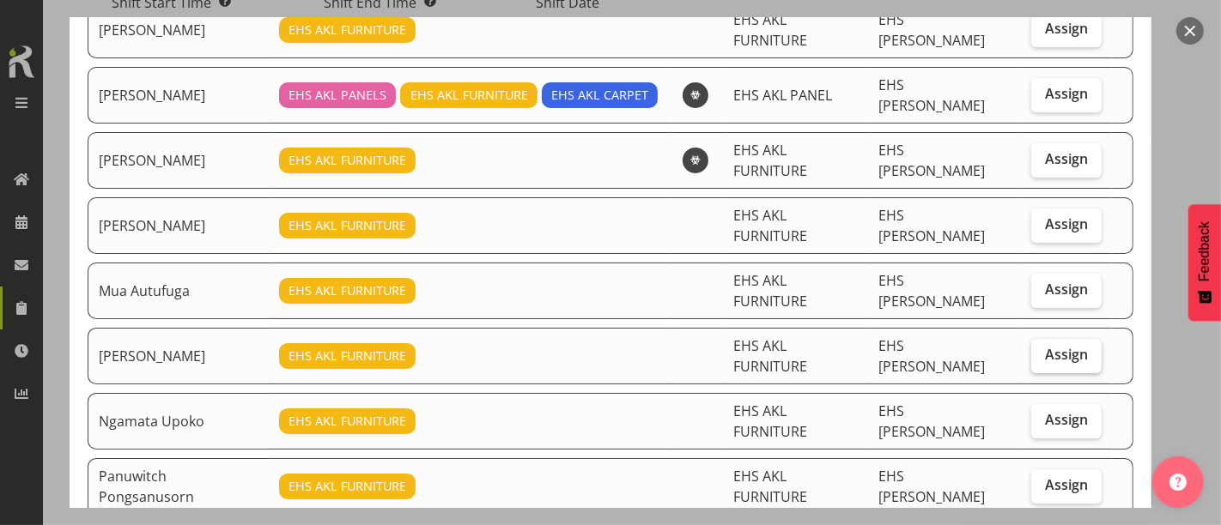
click at [1050, 346] on span "Assign" at bounding box center [1066, 354] width 43 height 17
click at [1042, 349] on input "Assign" at bounding box center [1036, 354] width 11 height 11
checkbox input "true"
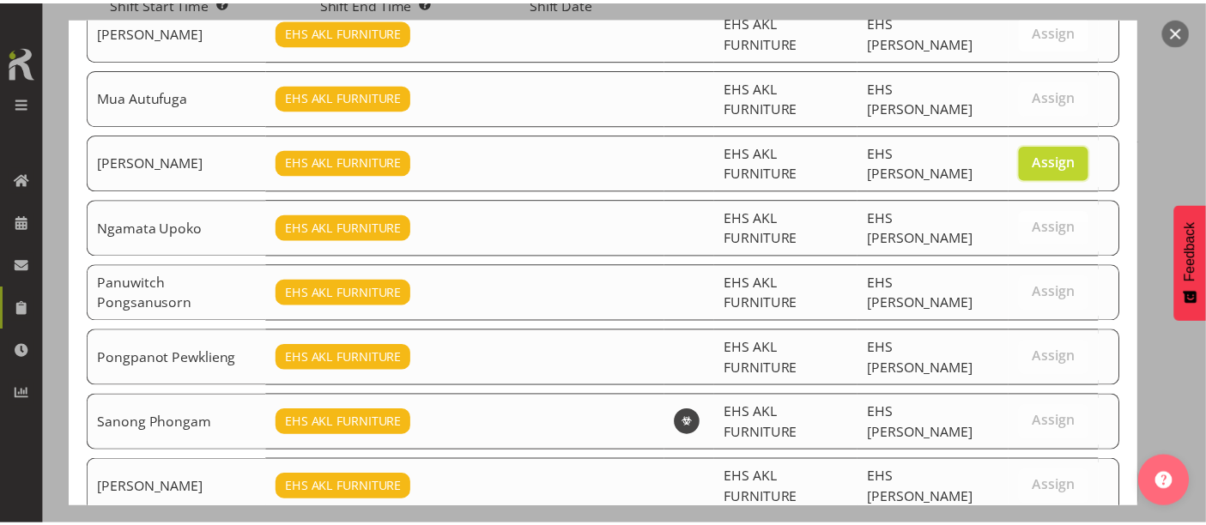
scroll to position [530, 0]
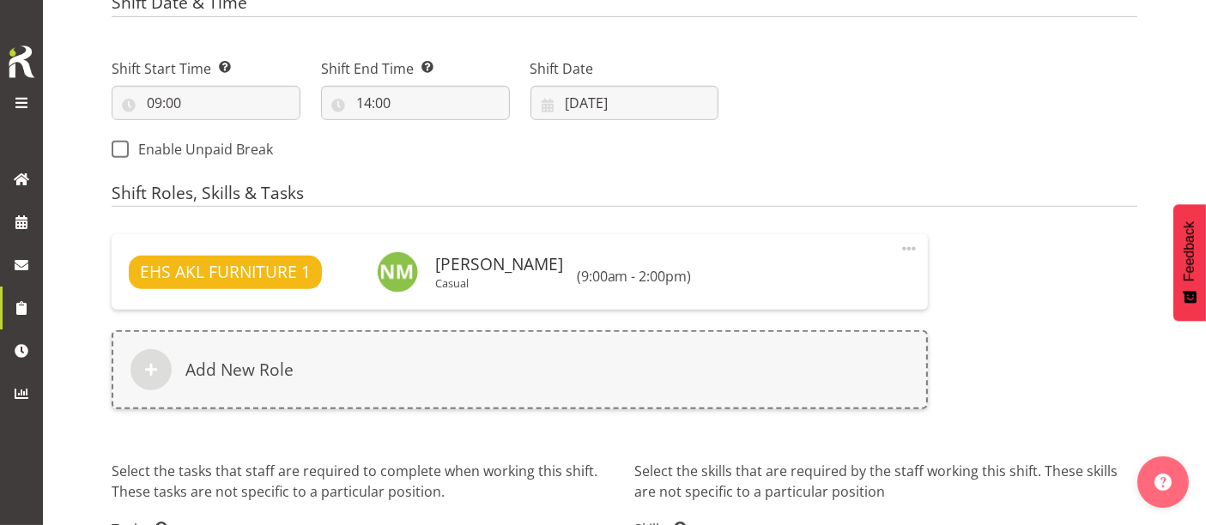
scroll to position [881, 0]
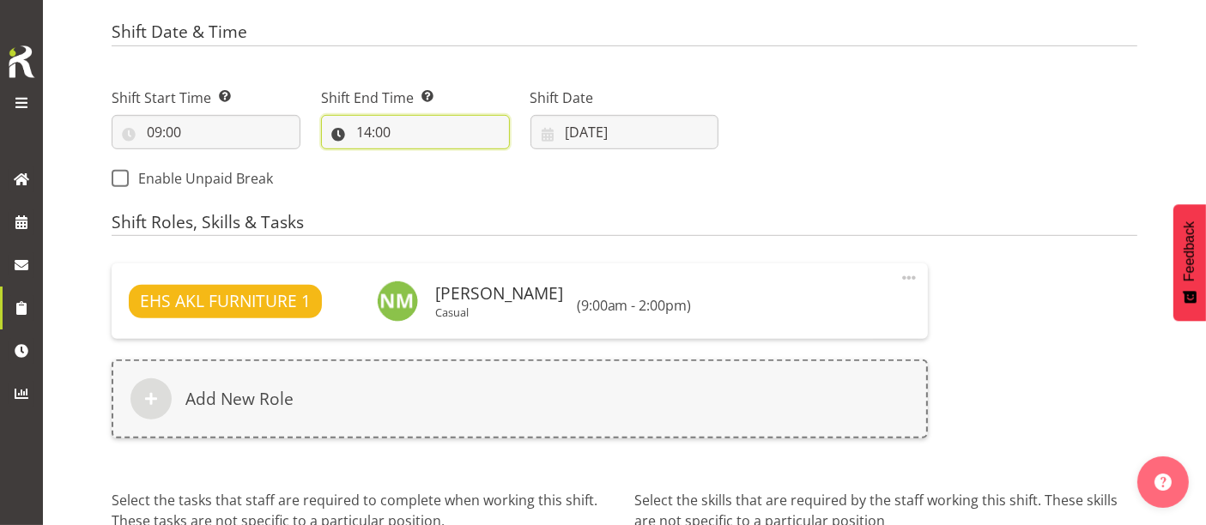
click at [367, 130] on input "14:00" at bounding box center [415, 132] width 189 height 34
click at [432, 179] on select "00 01 02 03 04 05 06 07 08 09 10 11 12 13 14 15 16 17 18 19 20 21 22 23" at bounding box center [438, 177] width 39 height 34
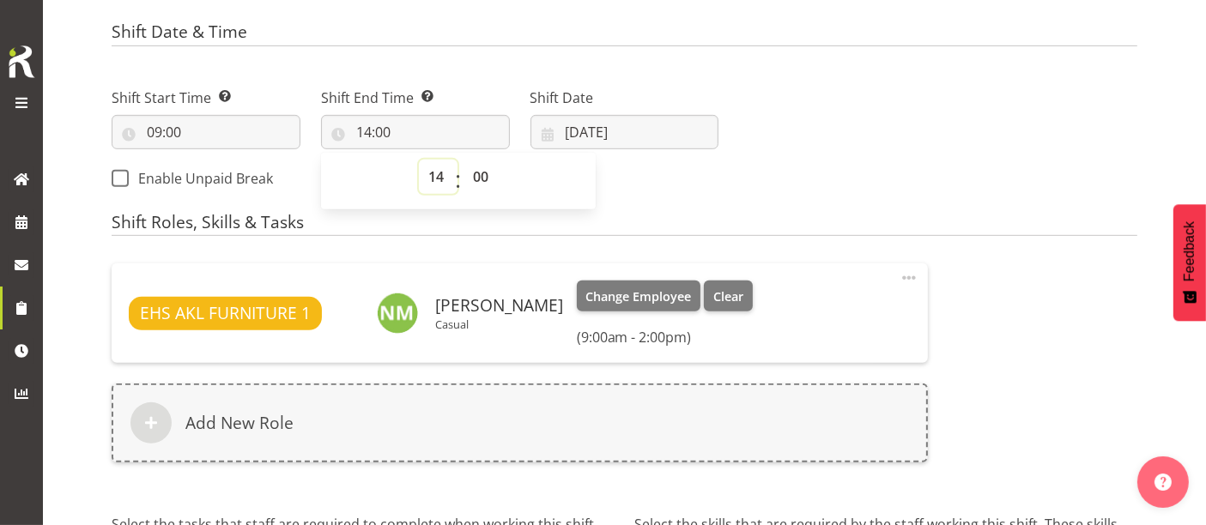
click at [419, 160] on select "00 01 02 03 04 05 06 07 08 09 10 11 12 13 14 15 16 17 18 19 20 21 22 23" at bounding box center [438, 177] width 39 height 34
click at [618, 293] on span "Change Employee" at bounding box center [638, 297] width 106 height 19
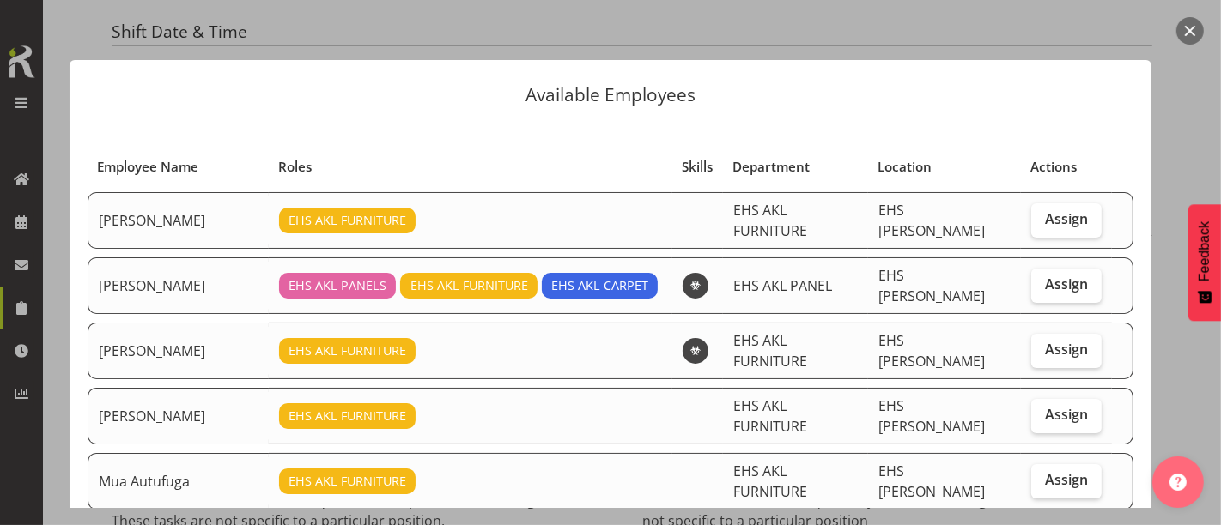
click at [1194, 26] on button "button" at bounding box center [1189, 30] width 27 height 27
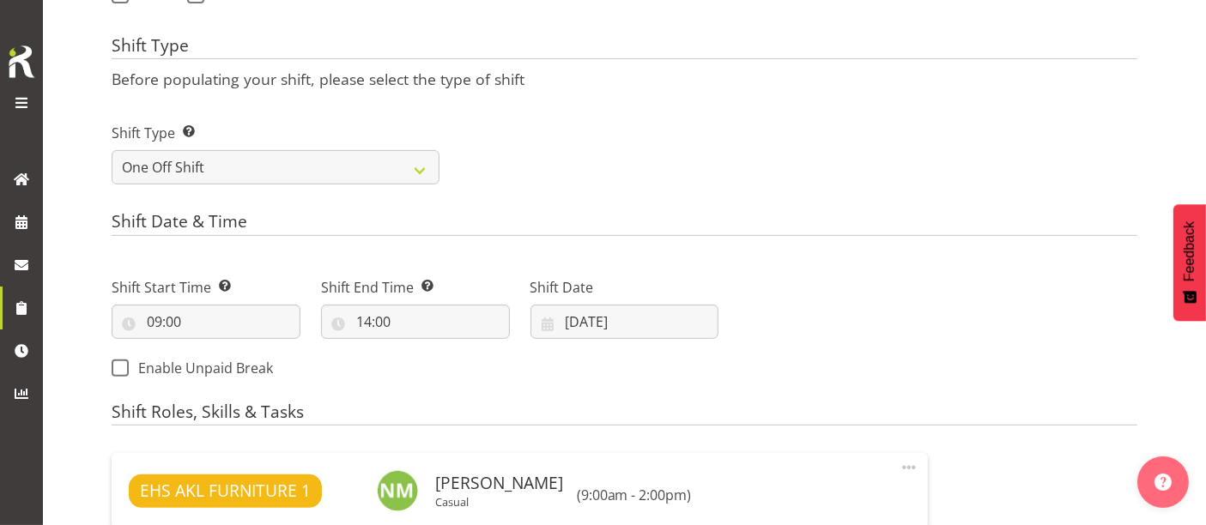
scroll to position [690, 0]
click at [371, 327] on input "14:00" at bounding box center [415, 323] width 189 height 34
click at [485, 364] on select "00 01 02 03 04 05 06 07 08 09 10 11 12 13 14 15 16 17 18 19 20 21 22 23 24 25 2…" at bounding box center [482, 367] width 39 height 34
select select "30"
click at [463, 350] on select "00 01 02 03 04 05 06 07 08 09 10 11 12 13 14 15 16 17 18 19 20 21 22 23 24 25 2…" at bounding box center [482, 367] width 39 height 34
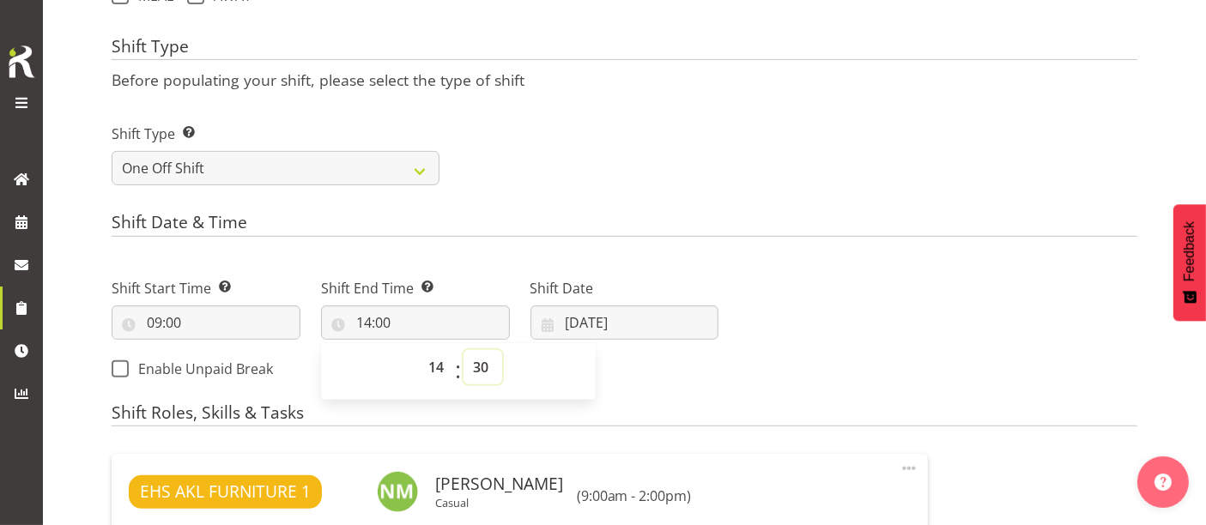
type input "14:30"
click at [930, 276] on div "Next Shifts" at bounding box center [938, 323] width 419 height 139
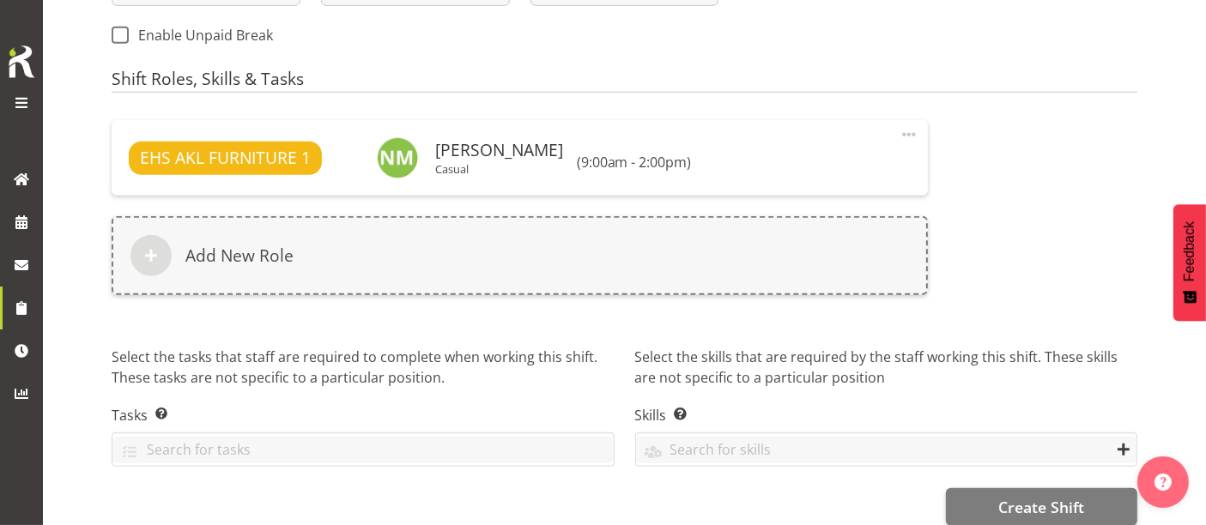
scroll to position [1049, 0]
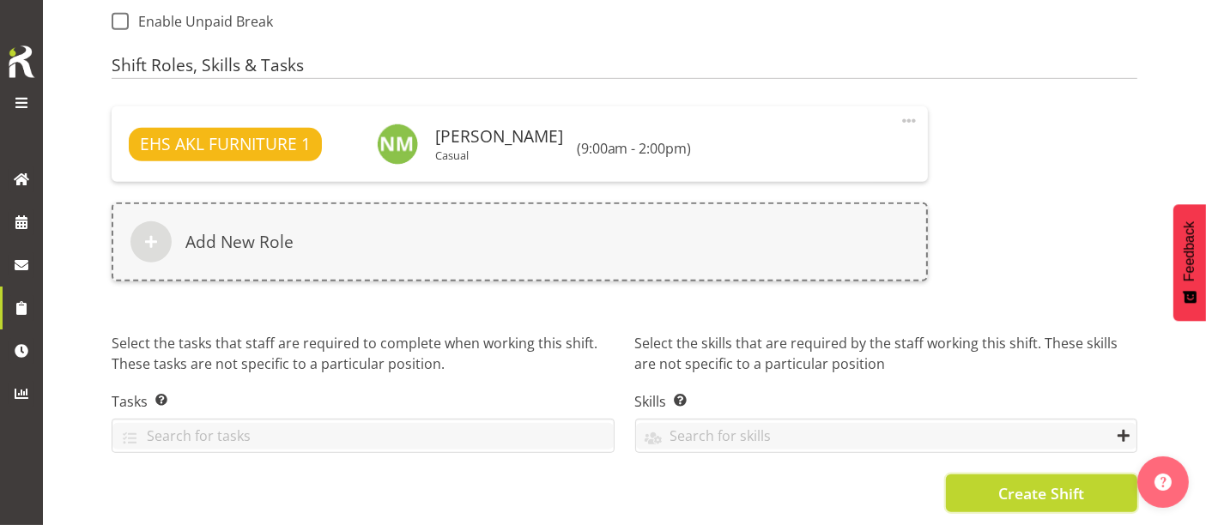
click at [1056, 482] on span "Create Shift" at bounding box center [1041, 493] width 86 height 22
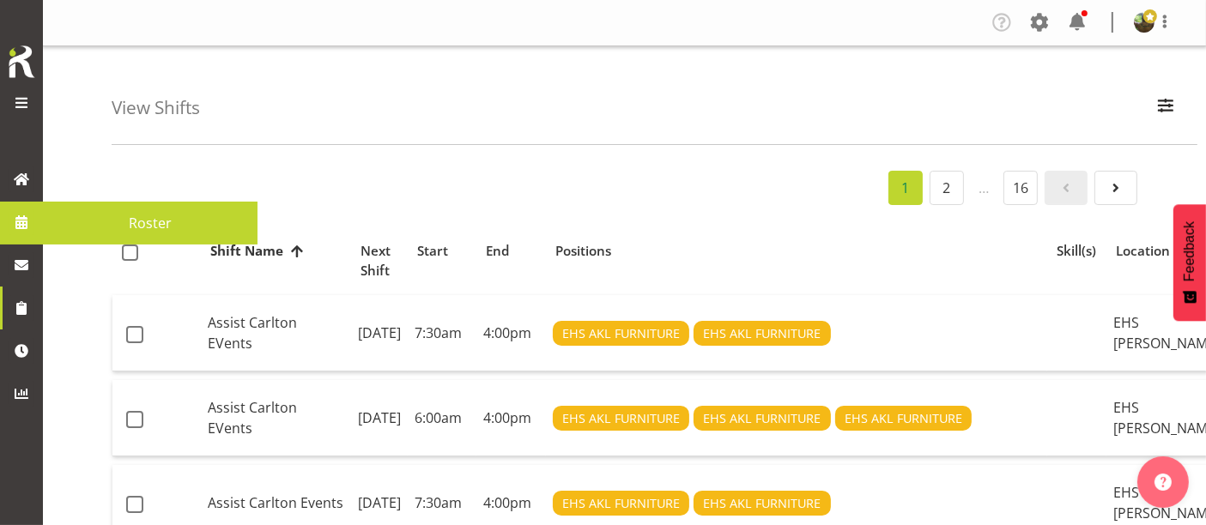
click at [133, 219] on span "Roster" at bounding box center [149, 223] width 197 height 26
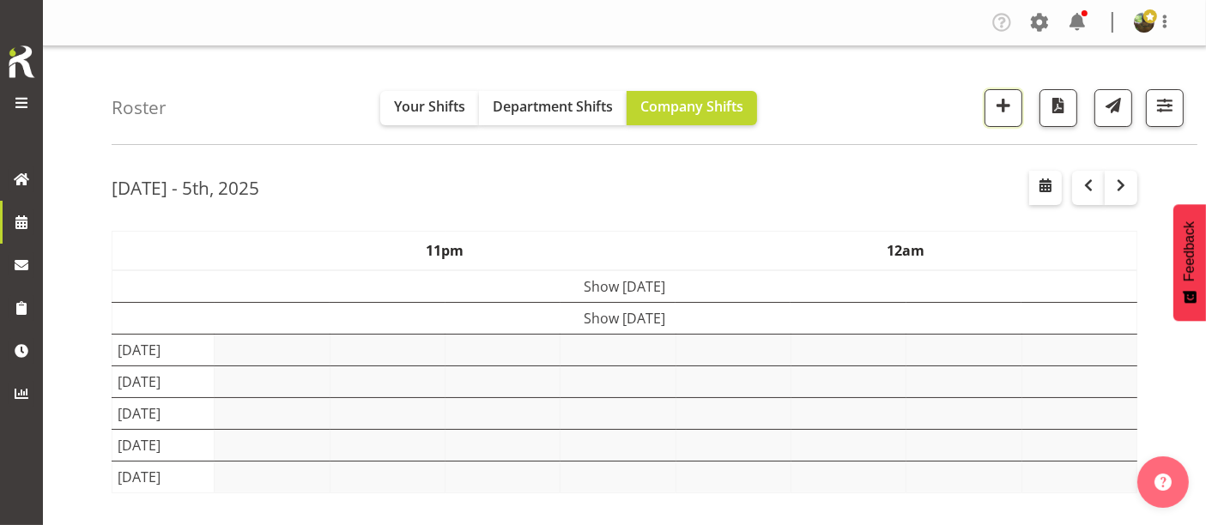
click at [1005, 96] on span "button" at bounding box center [1003, 105] width 22 height 22
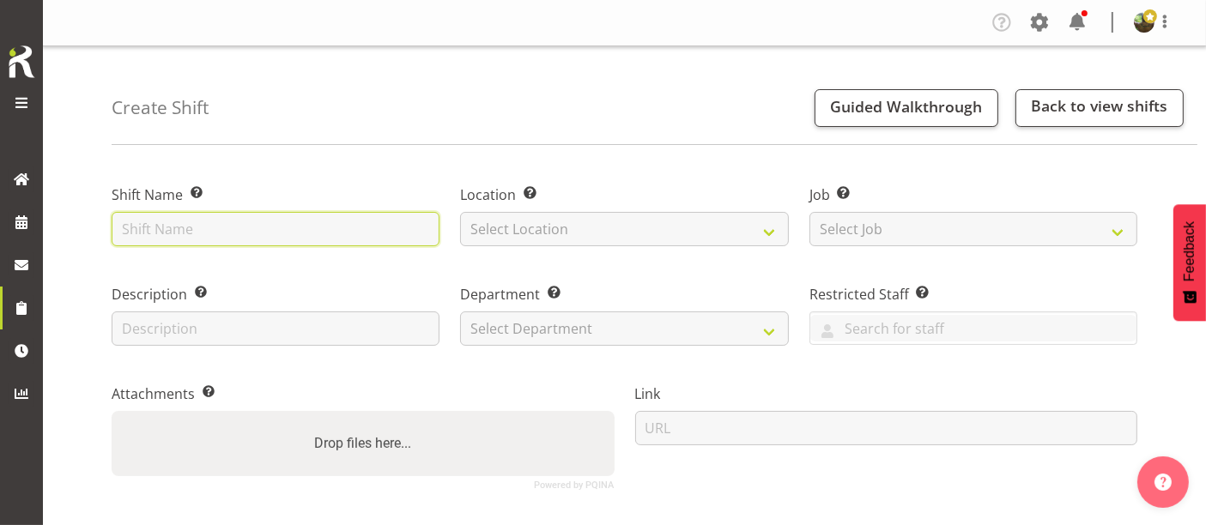
click at [238, 221] on input "text" at bounding box center [276, 229] width 328 height 34
type input "Strike - All Blacks [GEOGRAPHIC_DATA] [DATE]"
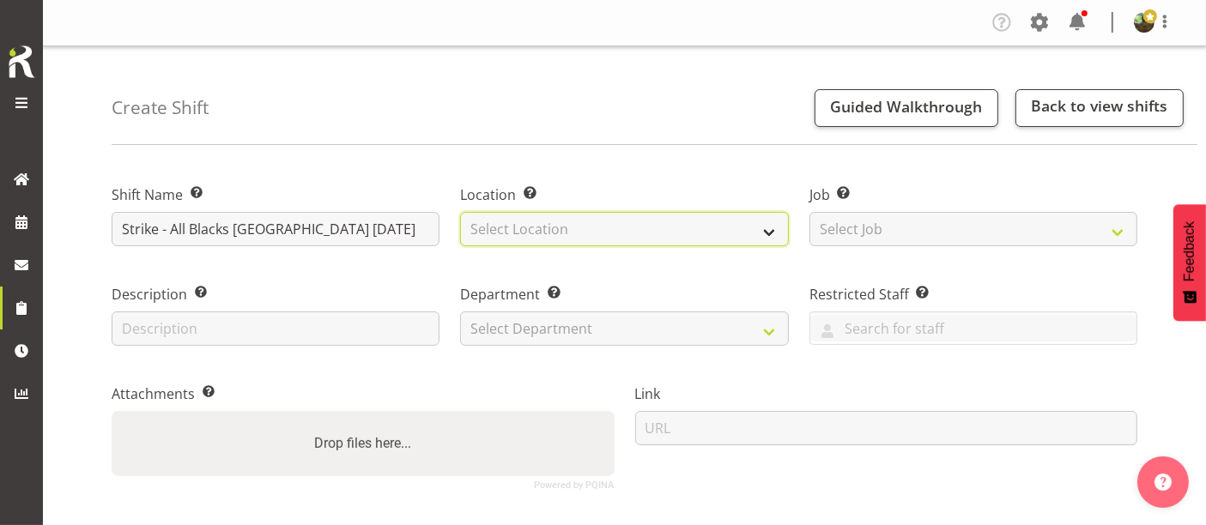
click at [549, 230] on select "Select Location EHS RYMER" at bounding box center [624, 229] width 328 height 34
select select "35"
click at [460, 212] on select "Select Location EHS RYMER" at bounding box center [624, 229] width 328 height 34
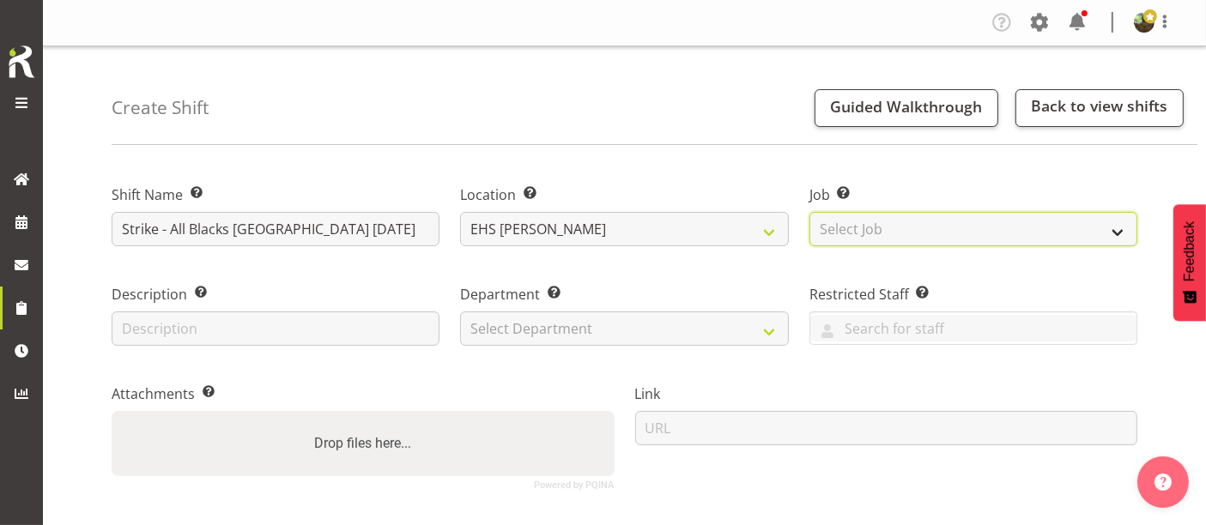
click at [931, 233] on select "Select Job Create new job 1 Carlton Events 1 Carlton Hamilton 1 Carlton Welling…" at bounding box center [973, 229] width 328 height 34
select select "10497"
click at [809, 212] on select "Select Job Create new job 1 Carlton Events 1 Carlton Hamilton 1 Carlton Welling…" at bounding box center [973, 229] width 328 height 34
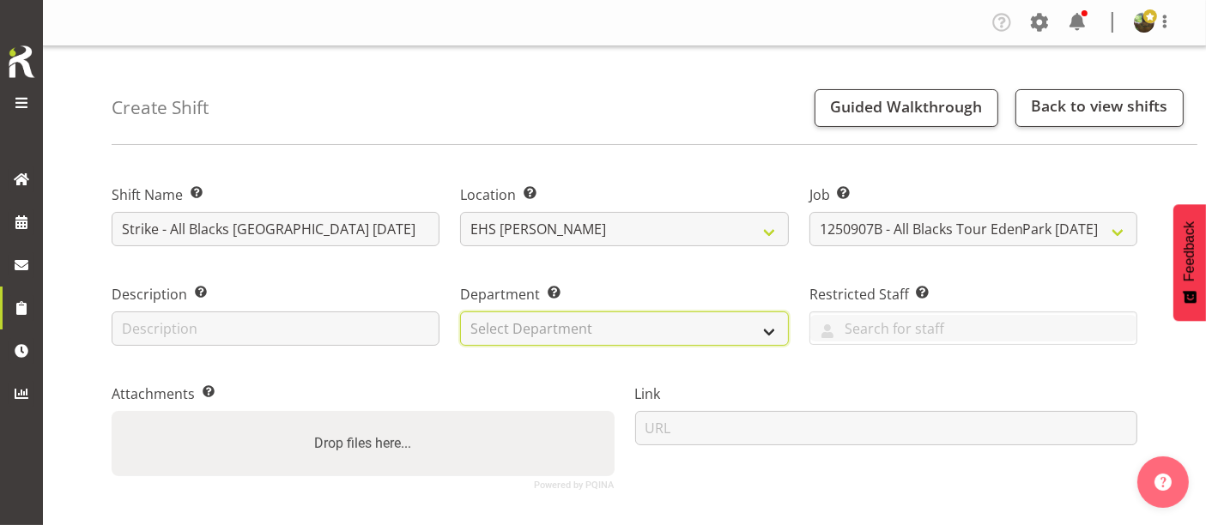
click at [545, 325] on select "Select Department EHS AKL FURNITURE" at bounding box center [624, 329] width 328 height 34
select select "38"
click at [460, 312] on select "Select Department EHS AKL FURNITURE" at bounding box center [624, 329] width 328 height 34
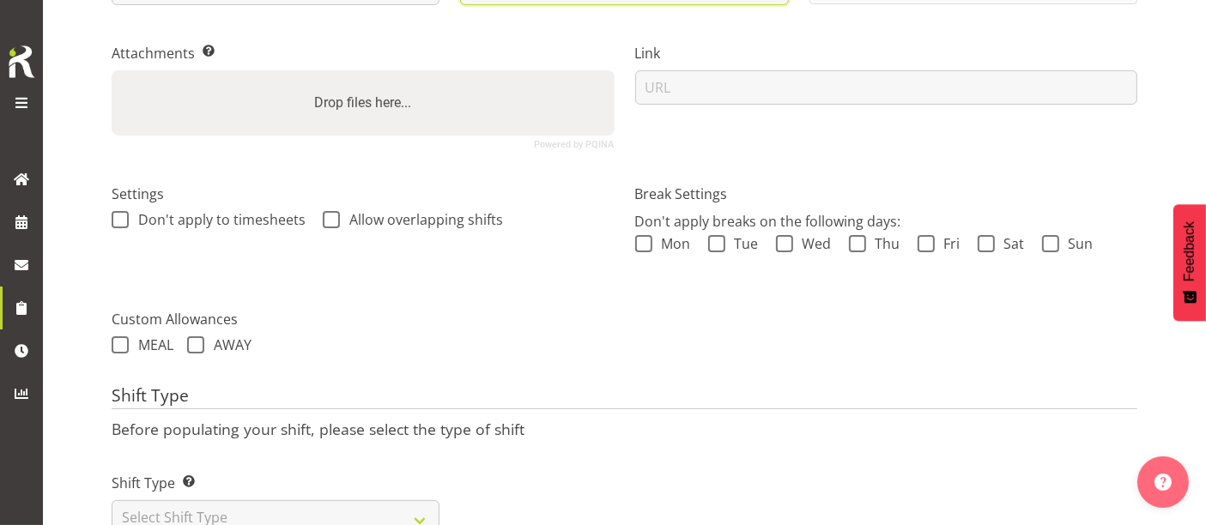
scroll to position [404, 0]
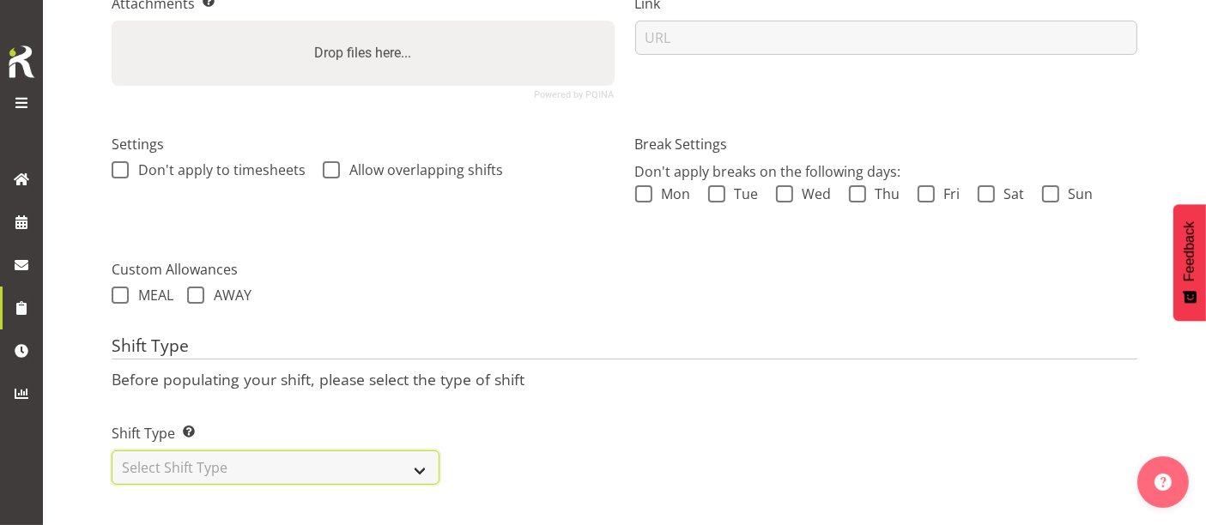
click at [223, 456] on select "Select Shift Type One Off Shift Recurring Shift Rotating Shift" at bounding box center [276, 468] width 328 height 34
select select "one_off"
click at [112, 451] on select "Select Shift Type One Off Shift Recurring Shift Rotating Shift" at bounding box center [276, 468] width 328 height 34
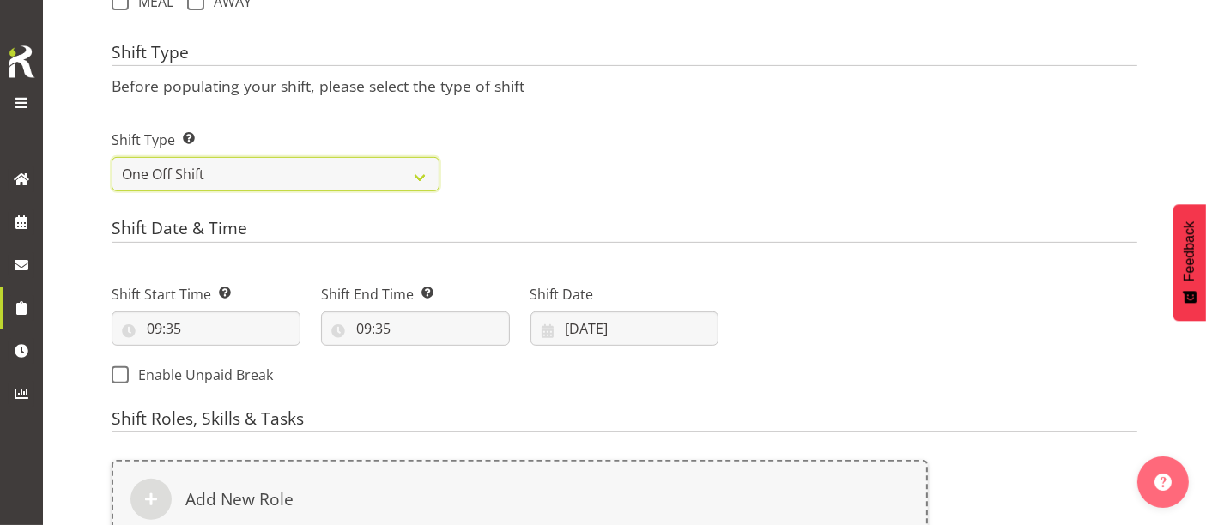
scroll to position [690, 0]
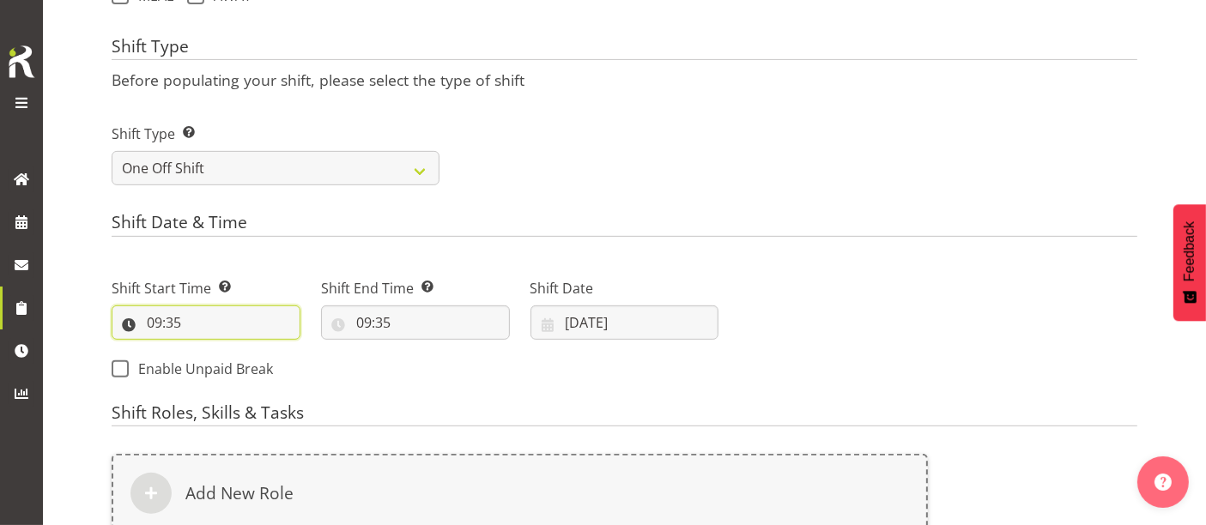
click at [173, 322] on input "09:35" at bounding box center [206, 323] width 189 height 34
click at [270, 367] on select "00 01 02 03 04 05 06 07 08 09 10 11 12 13 14 15 16 17 18 19 20 21 22 23 24 25 2…" at bounding box center [273, 367] width 39 height 34
click at [230, 370] on select "00 01 02 03 04 05 06 07 08 09 10 11 12 13 14 15 16 17 18 19 20 21 22 23" at bounding box center [228, 367] width 39 height 34
select select "17"
click at [209, 350] on select "00 01 02 03 04 05 06 07 08 09 10 11 12 13 14 15 16 17 18 19 20 21 22 23" at bounding box center [228, 367] width 39 height 34
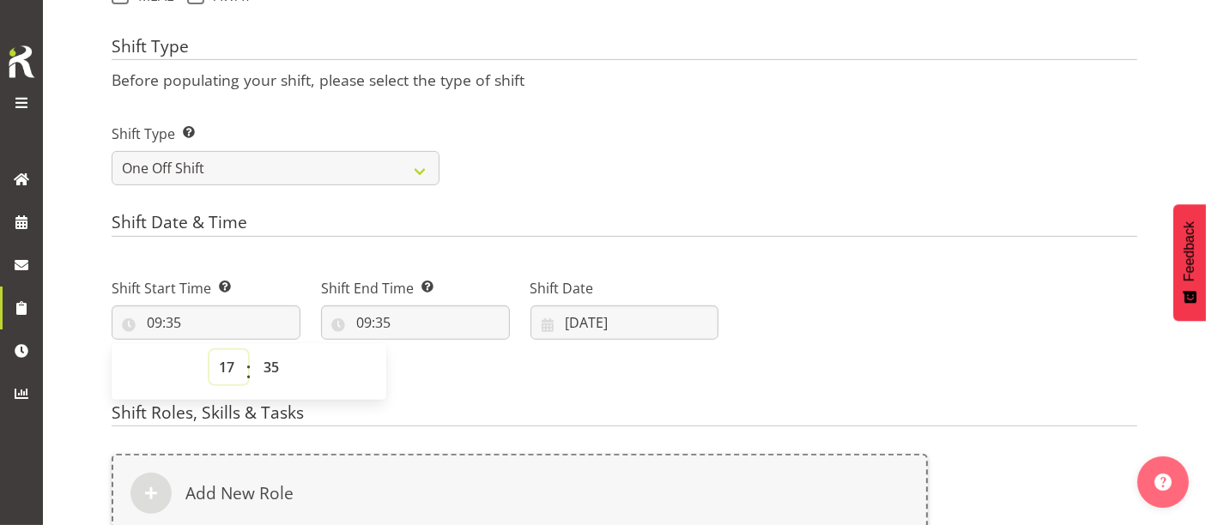
type input "17:35"
drag, startPoint x: 270, startPoint y: 371, endPoint x: 271, endPoint y: 361, distance: 9.5
click at [271, 371] on select "00 01 02 03 04 05 06 07 08 09 10 11 12 13 14 15 16 17 18 19 20 21 22 23 24 25 2…" at bounding box center [273, 367] width 39 height 34
select select "0"
click at [254, 350] on select "00 01 02 03 04 05 06 07 08 09 10 11 12 13 14 15 16 17 18 19 20 21 22 23 24 25 2…" at bounding box center [273, 367] width 39 height 34
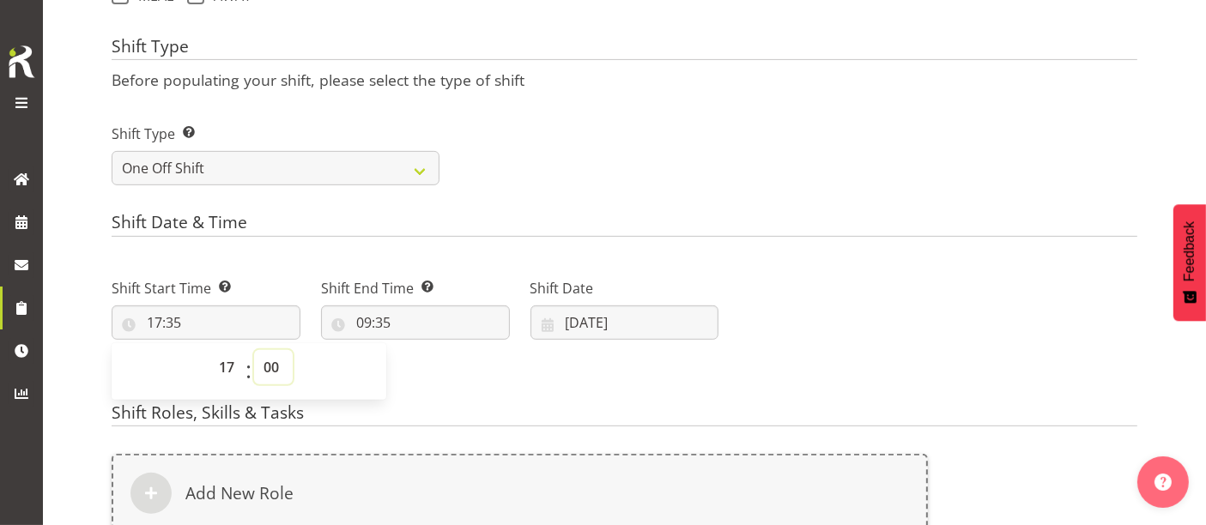
type input "17:00"
click at [366, 324] on input "09:35" at bounding box center [415, 323] width 189 height 34
click at [434, 371] on select "00 01 02 03 04 05 06 07 08 09 10 11 12 13 14 15 16 17 18 19 20 21 22 23" at bounding box center [438, 367] width 39 height 34
select select "20"
click at [419, 350] on select "00 01 02 03 04 05 06 07 08 09 10 11 12 13 14 15 16 17 18 19 20 21 22 23" at bounding box center [438, 367] width 39 height 34
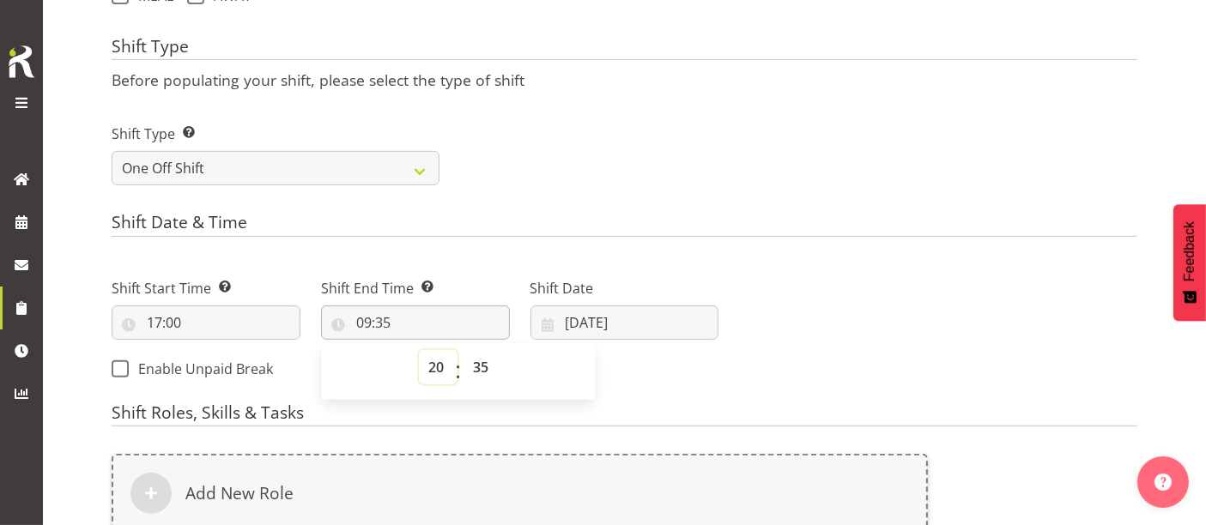
type input "20:35"
drag, startPoint x: 487, startPoint y: 367, endPoint x: 485, endPoint y: 354, distance: 13.8
click at [487, 367] on select "00 01 02 03 04 05 06 07 08 09 10 11 12 13 14 15 16 17 18 19 20 21 22 23 24 25 2…" at bounding box center [482, 367] width 39 height 34
select select "0"
click at [463, 350] on select "00 01 02 03 04 05 06 07 08 09 10 11 12 13 14 15 16 17 18 19 20 21 22 23 24 25 2…" at bounding box center [482, 367] width 39 height 34
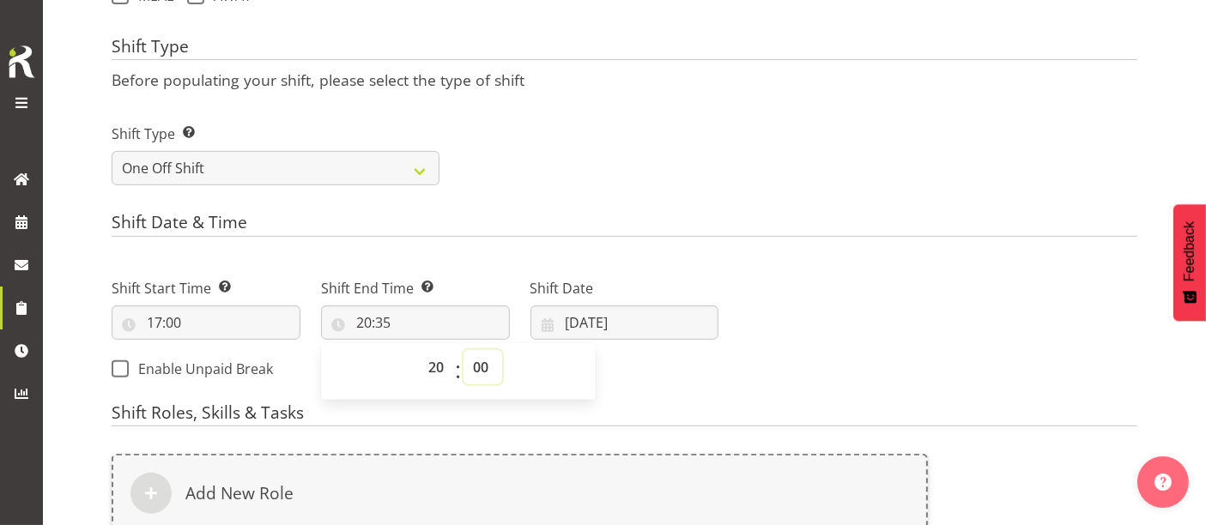
type input "20:00"
click at [612, 324] on input "01/10/2025" at bounding box center [624, 323] width 189 height 34
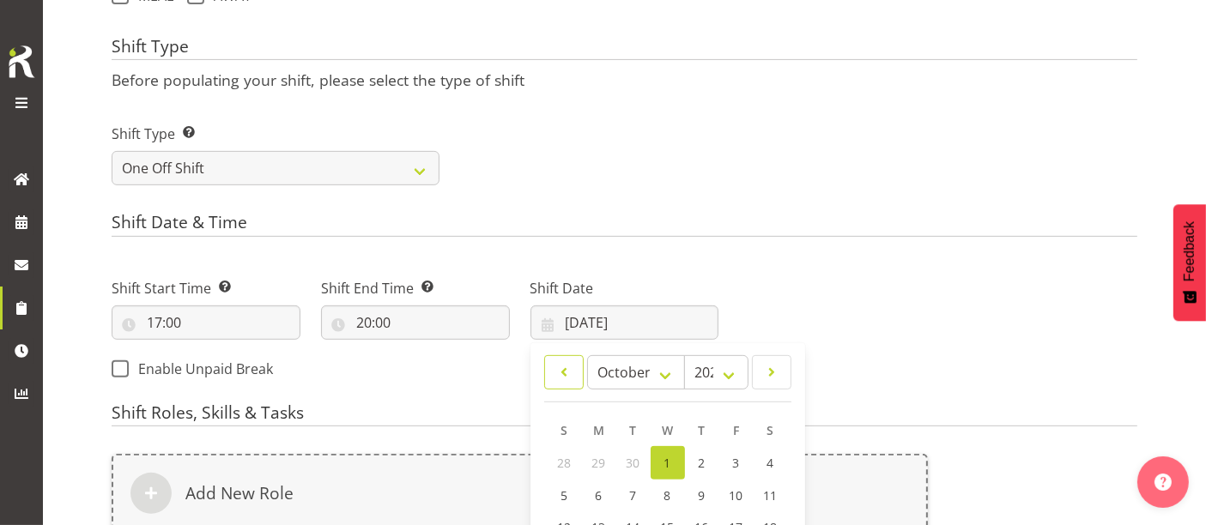
click at [562, 374] on span at bounding box center [563, 372] width 17 height 21
select select "8"
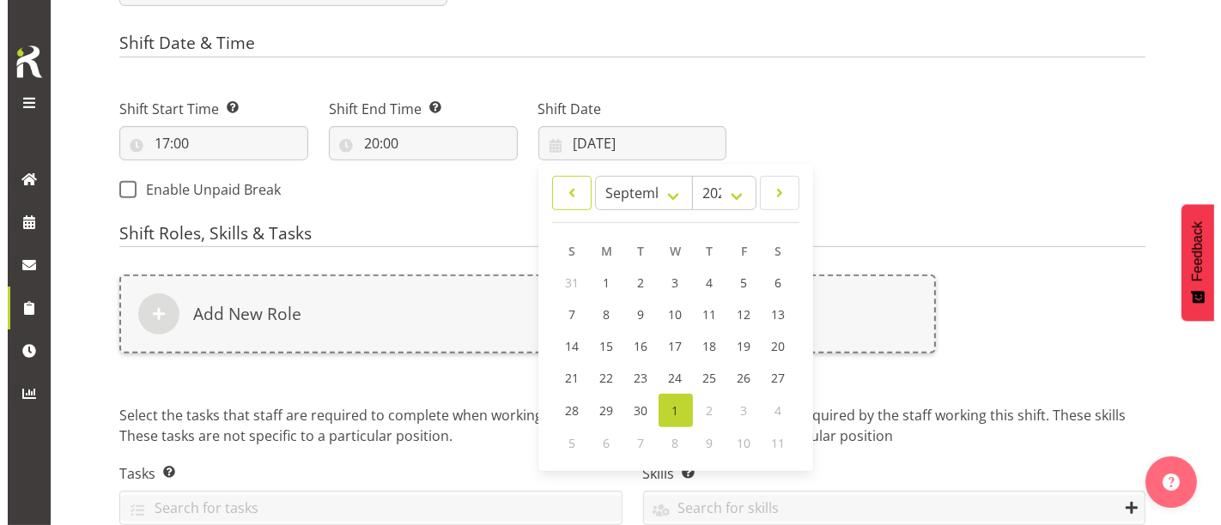
scroll to position [881, 0]
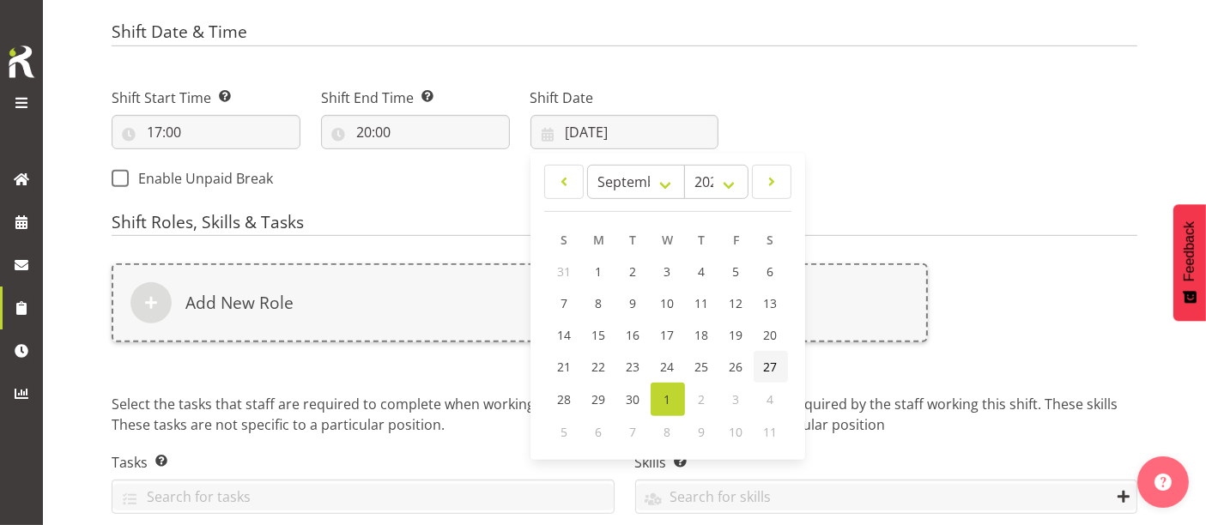
click at [769, 364] on span "27" at bounding box center [771, 367] width 14 height 16
type input "27/09/2025"
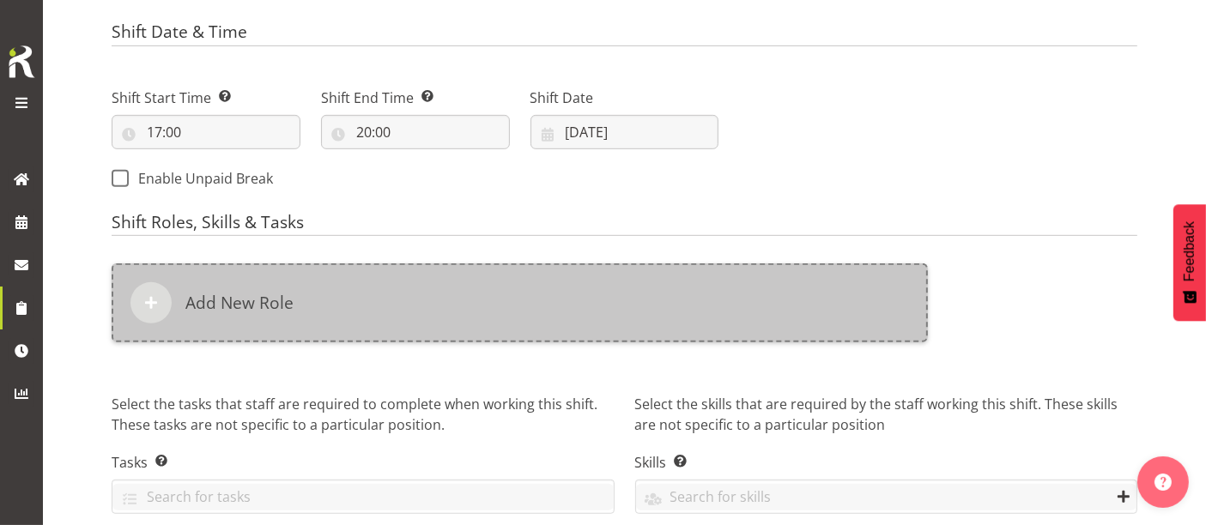
click at [610, 294] on div "Add New Role" at bounding box center [520, 303] width 816 height 79
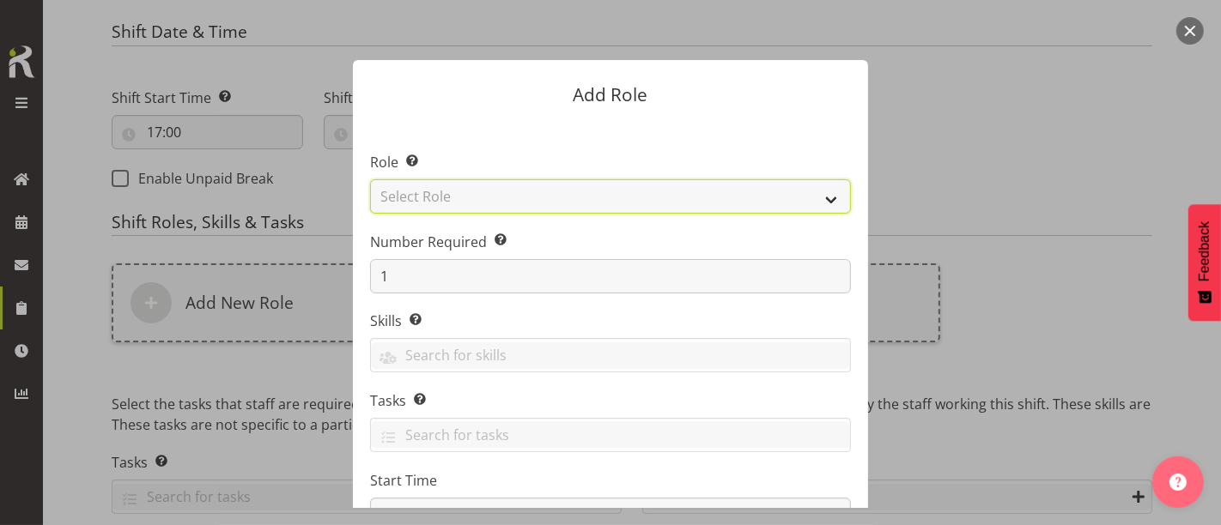
click at [564, 194] on select "Select Role ACCOUNT MANAGER ACCOUNT MANAGER DW ACCOUNTS AKL DIANNA VEHICLES AKL…" at bounding box center [610, 196] width 481 height 34
select select "198"
click at [370, 179] on select "Select Role ACCOUNT MANAGER ACCOUNT MANAGER DW ACCOUNTS AKL DIANNA VEHICLES AKL…" at bounding box center [610, 196] width 481 height 34
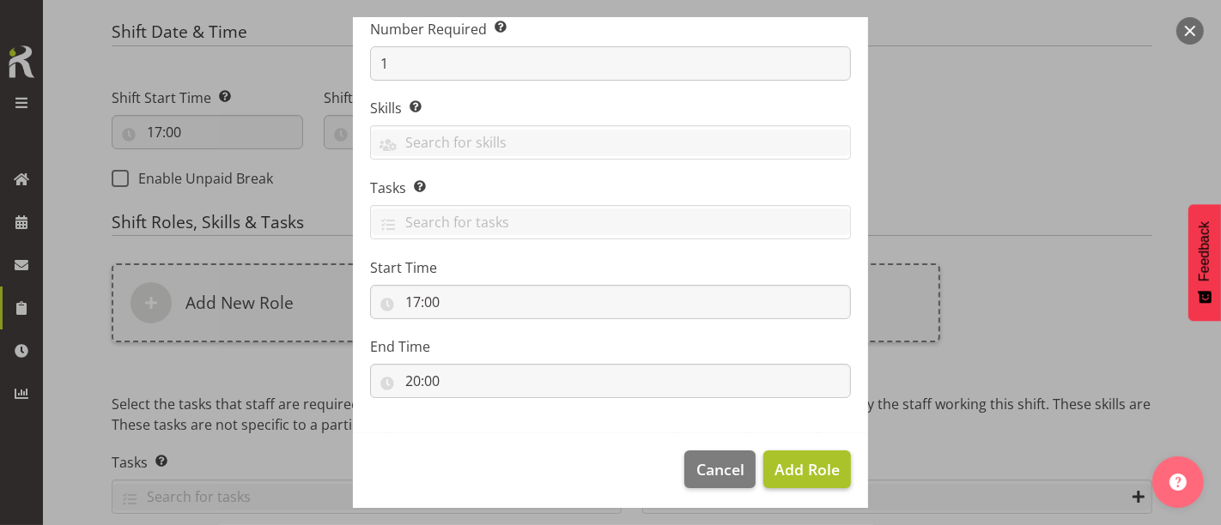
scroll to position [217, 0]
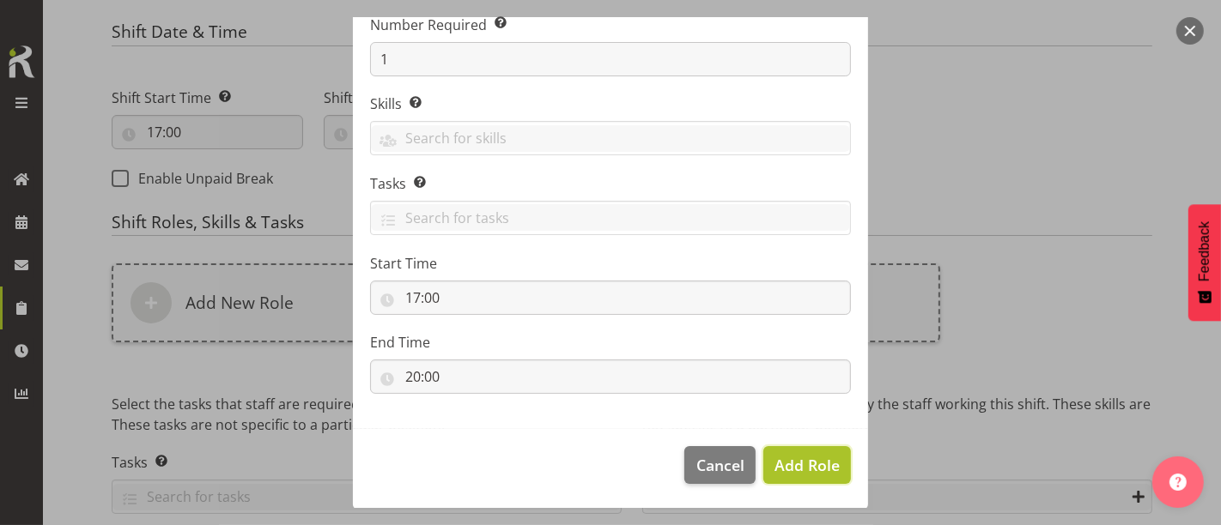
click at [786, 461] on span "Add Role" at bounding box center [806, 465] width 65 height 21
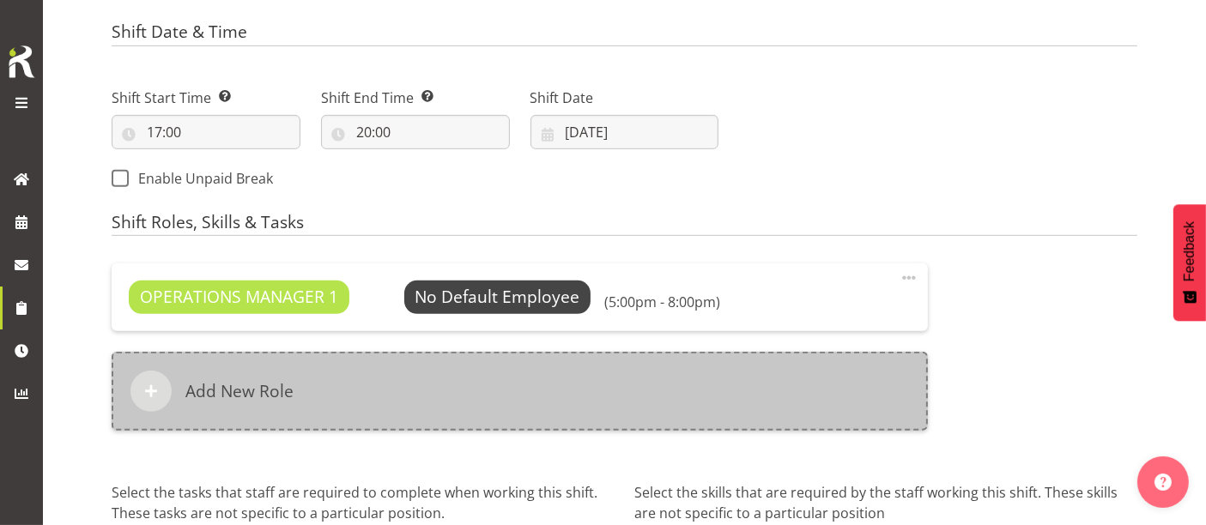
click at [422, 380] on div "Add New Role" at bounding box center [520, 391] width 816 height 79
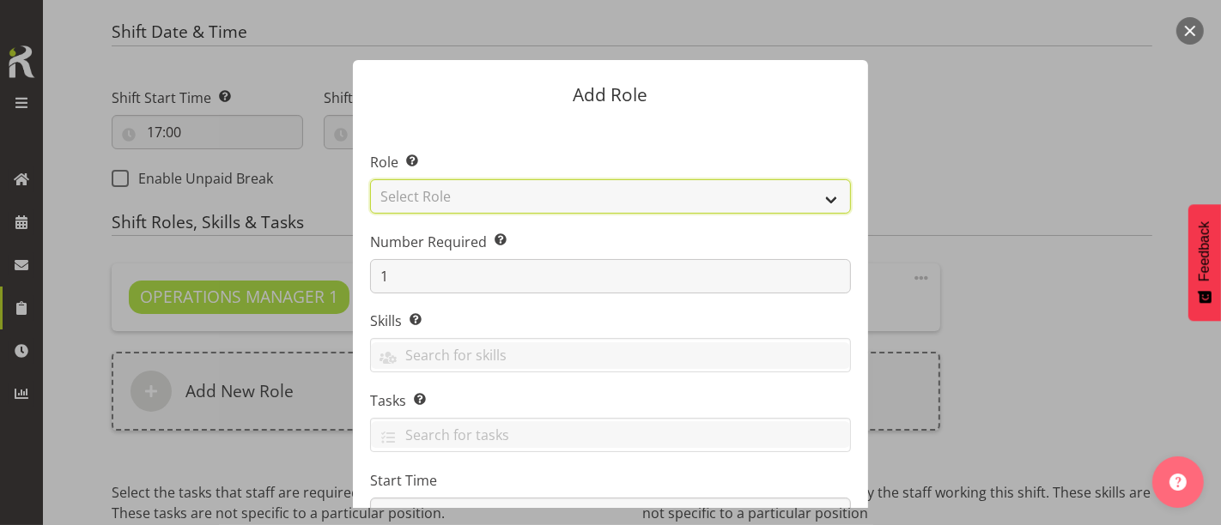
click at [544, 198] on select "Select Role ACCOUNT MANAGER ACCOUNT MANAGER DW ACCOUNTS AKL DIANNA VEHICLES AKL…" at bounding box center [610, 196] width 481 height 34
select select "189"
click at [370, 179] on select "Select Role ACCOUNT MANAGER ACCOUNT MANAGER DW ACCOUNTS AKL DIANNA VEHICLES AKL…" at bounding box center [610, 196] width 481 height 34
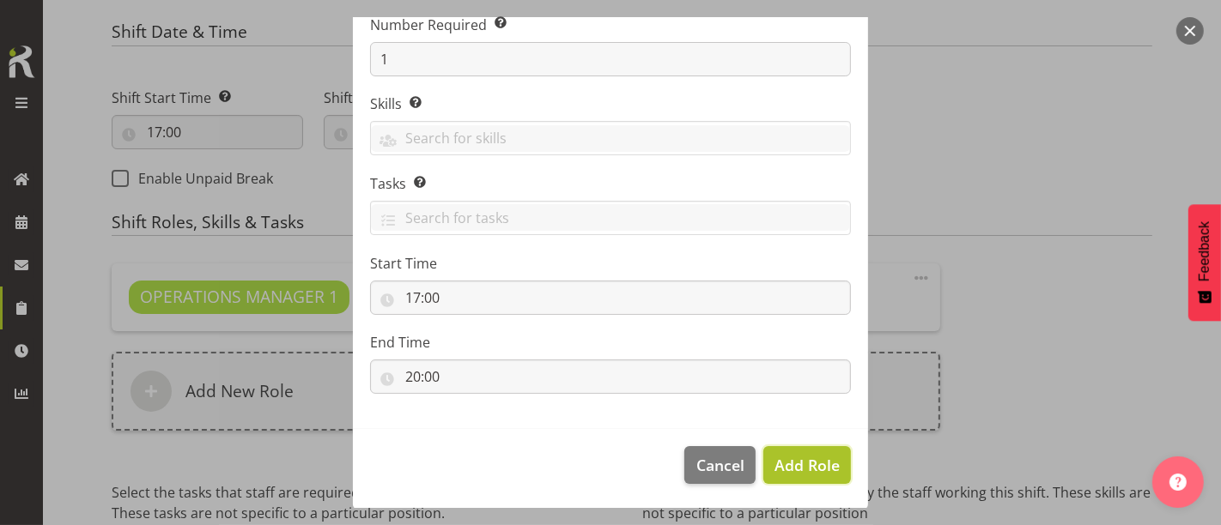
click at [811, 469] on span "Add Role" at bounding box center [806, 465] width 65 height 21
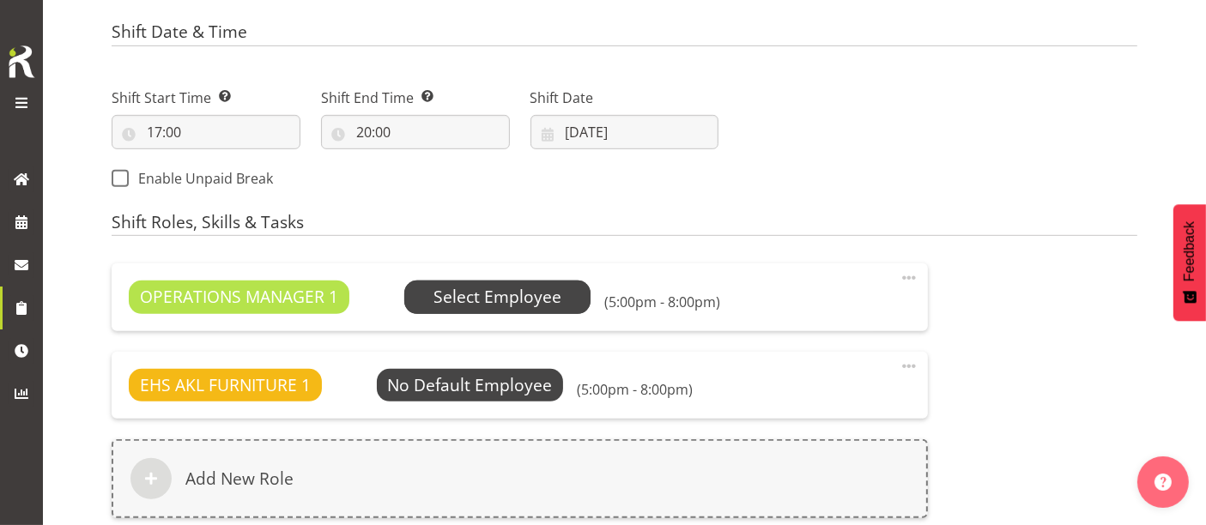
click at [498, 300] on span "Select Employee" at bounding box center [497, 297] width 128 height 25
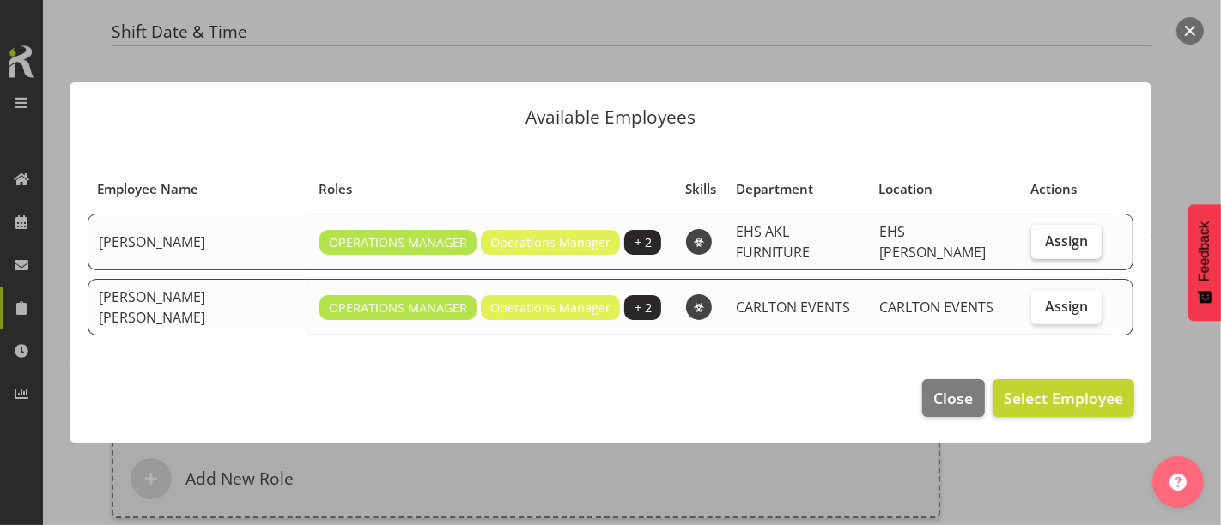
click at [1080, 252] on label "Assign" at bounding box center [1066, 242] width 70 height 34
click at [1042, 246] on input "Assign" at bounding box center [1036, 240] width 11 height 11
checkbox input "true"
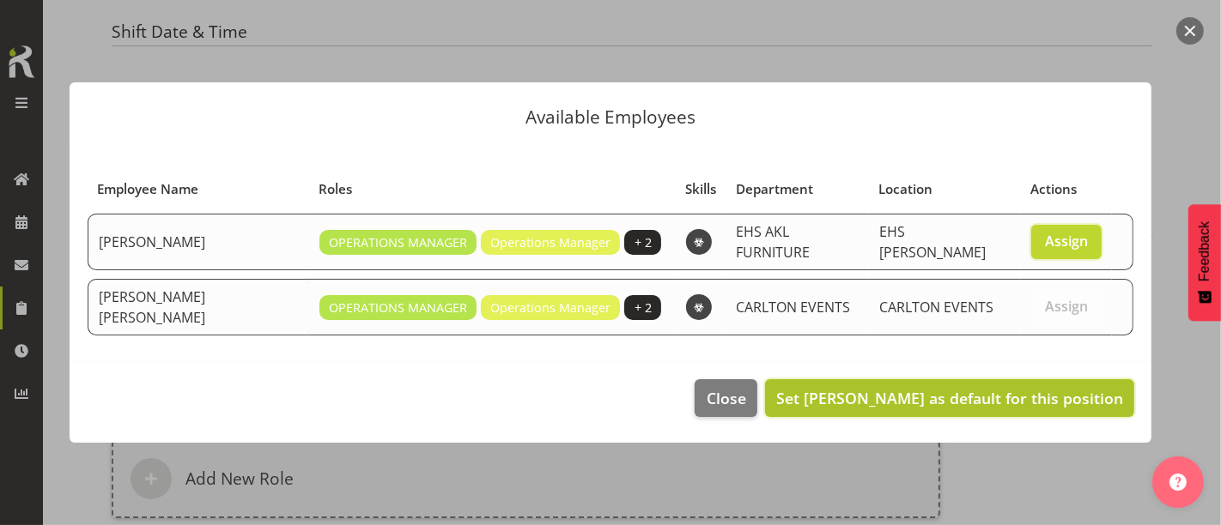
click at [1070, 395] on span "Set Filipo Iupeli as default for this position" at bounding box center [949, 398] width 347 height 21
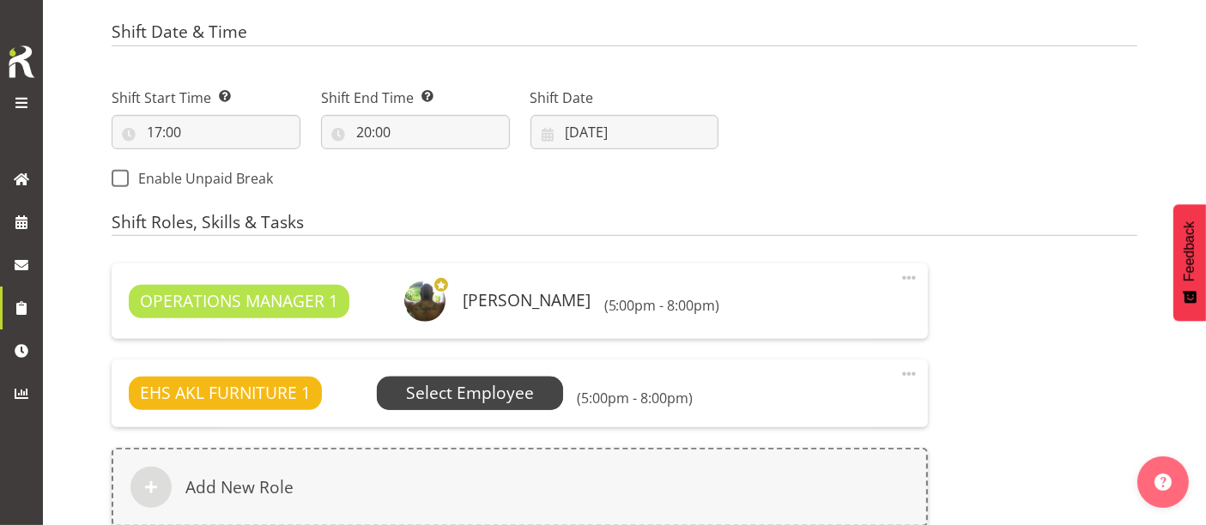
click at [462, 398] on span "Select Employee" at bounding box center [470, 393] width 128 height 25
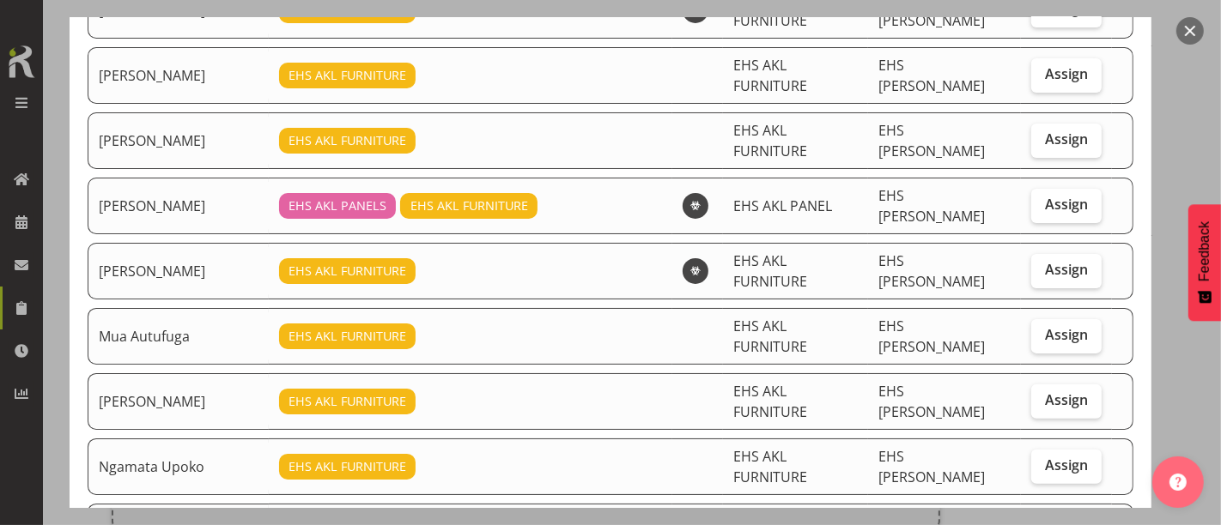
scroll to position [381, 0]
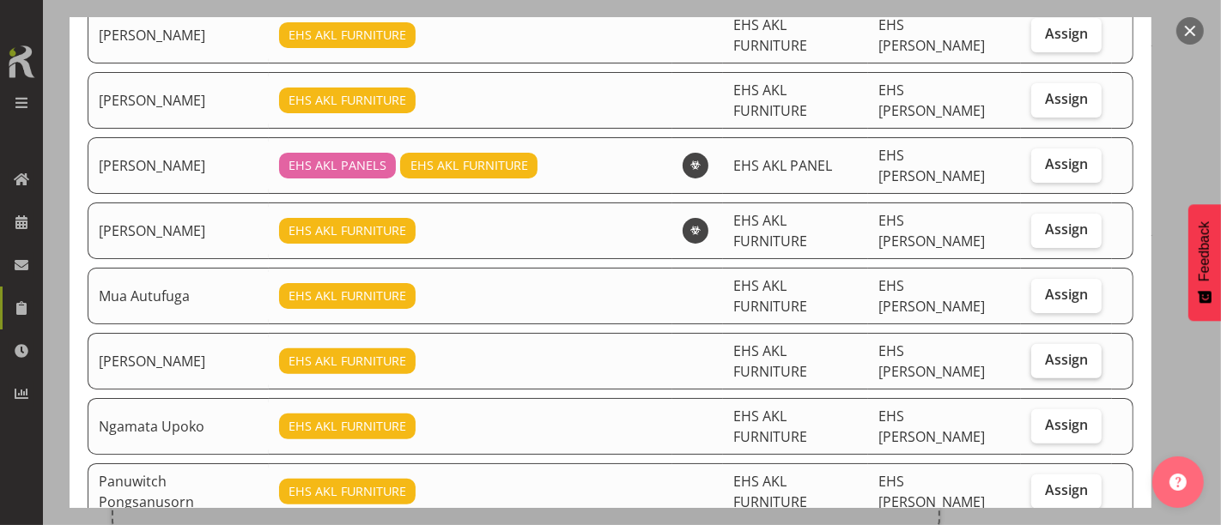
click at [1045, 351] on span "Assign" at bounding box center [1066, 359] width 43 height 17
click at [1042, 354] on input "Assign" at bounding box center [1036, 359] width 11 height 11
checkbox input "true"
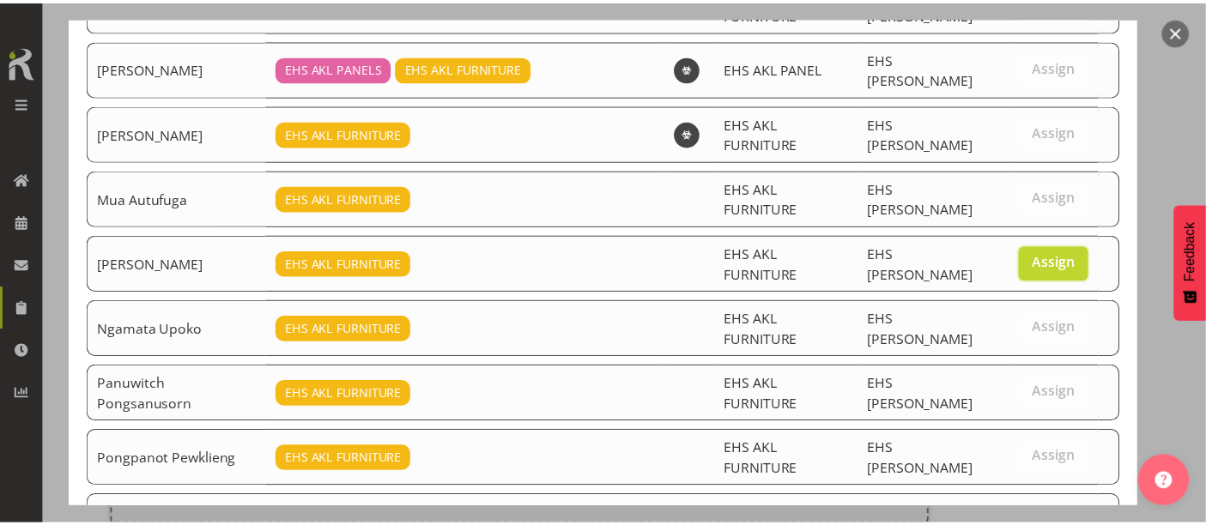
scroll to position [760, 0]
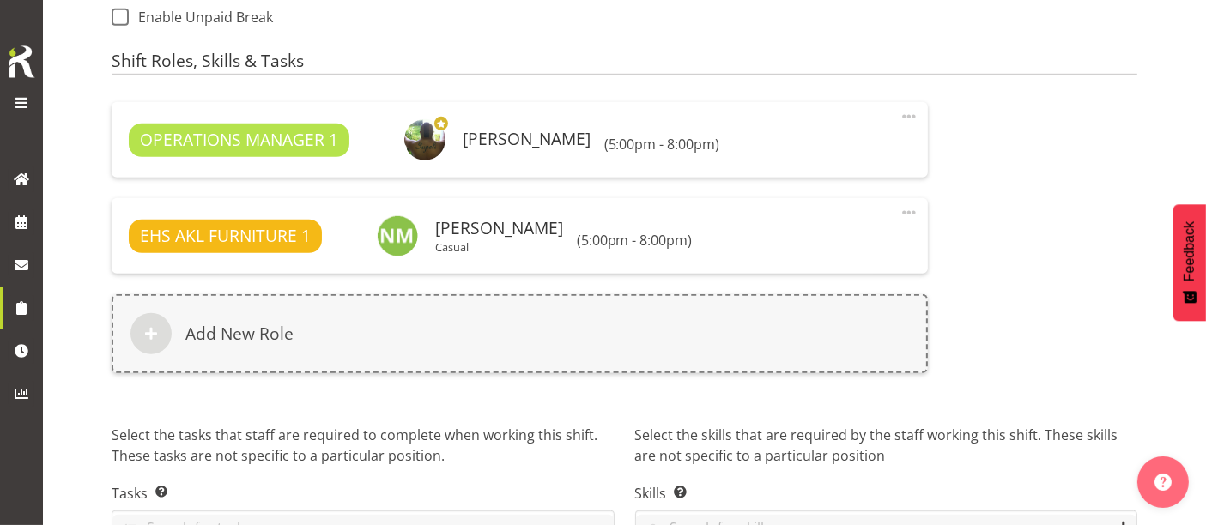
scroll to position [1145, 0]
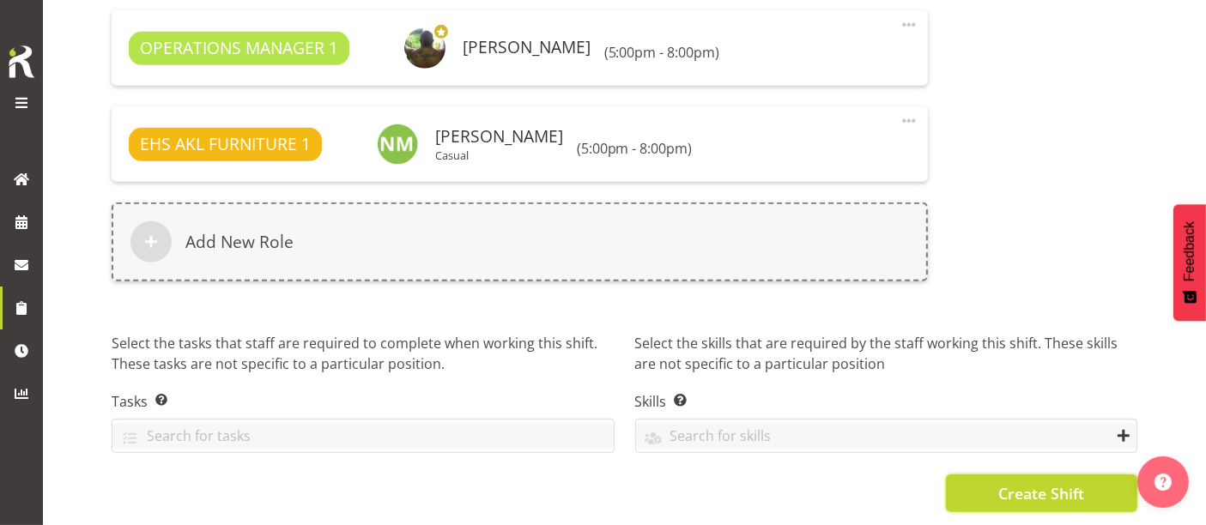
click at [1030, 484] on span "Create Shift" at bounding box center [1041, 493] width 86 height 22
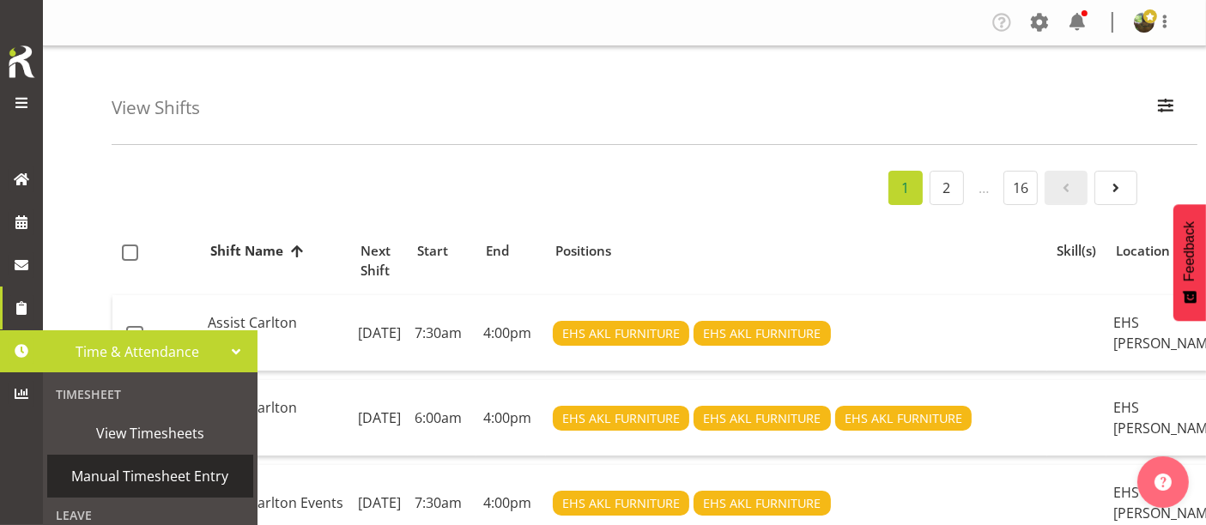
click at [164, 476] on span "Manual Timesheet Entry" at bounding box center [150, 476] width 189 height 26
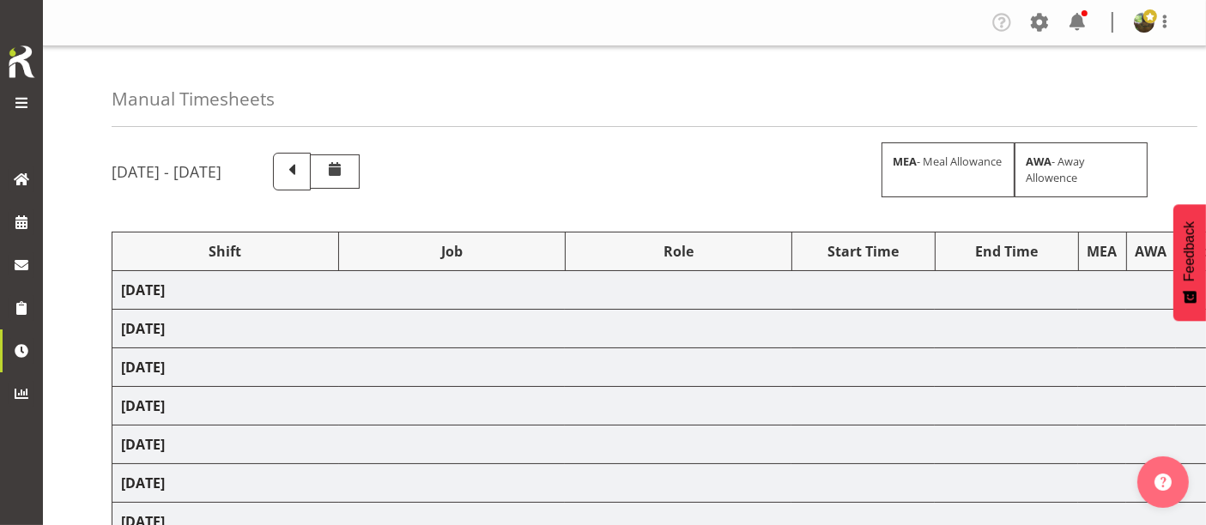
select select "1587"
select select "69"
select select "1587"
select select "69"
select select "1587"
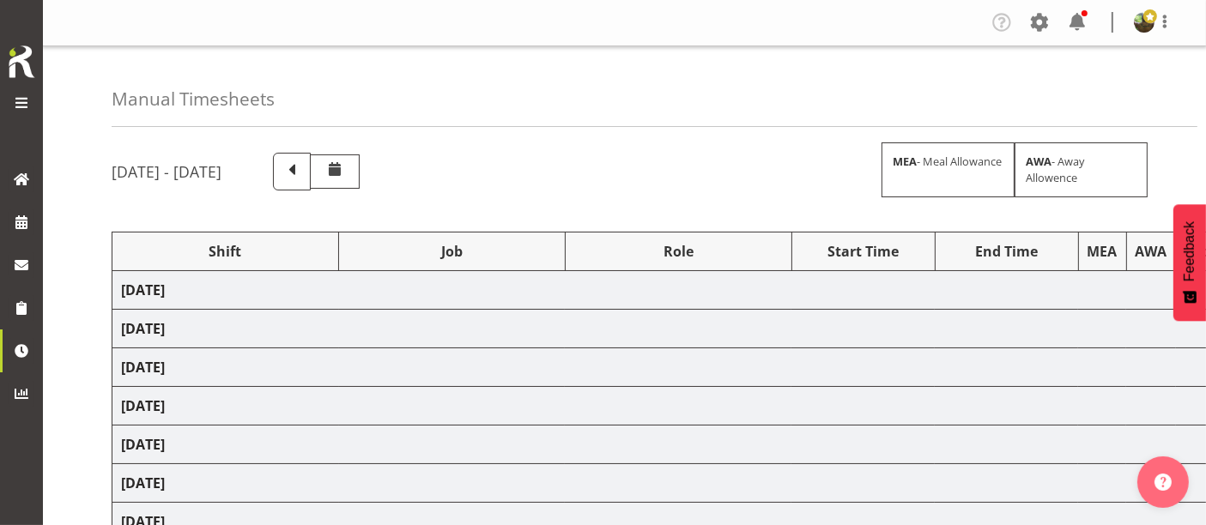
select select "69"
select select "1587"
select select "69"
select select "1587"
select select "69"
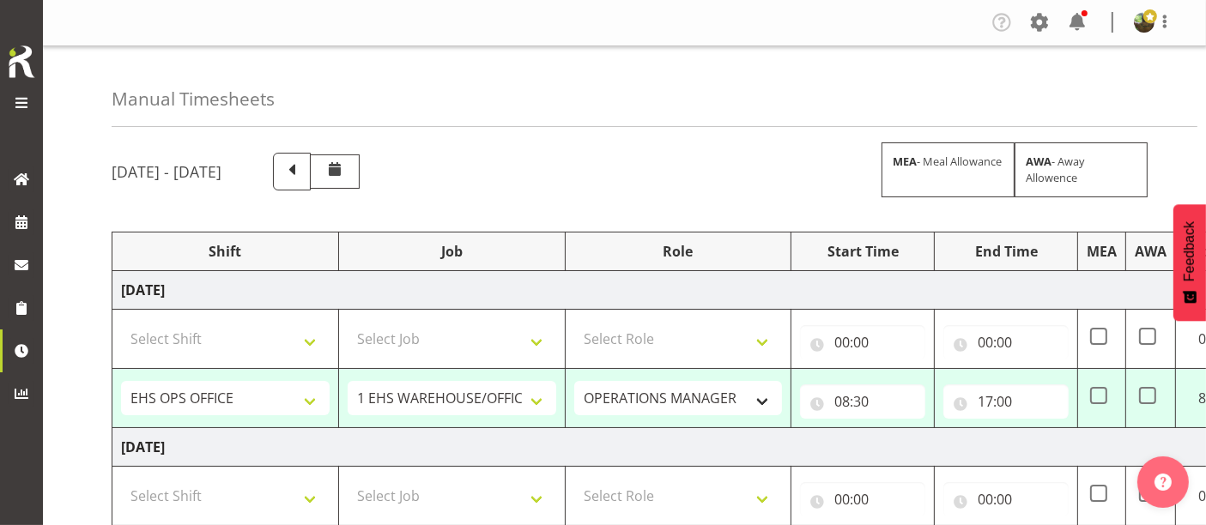
scroll to position [95, 0]
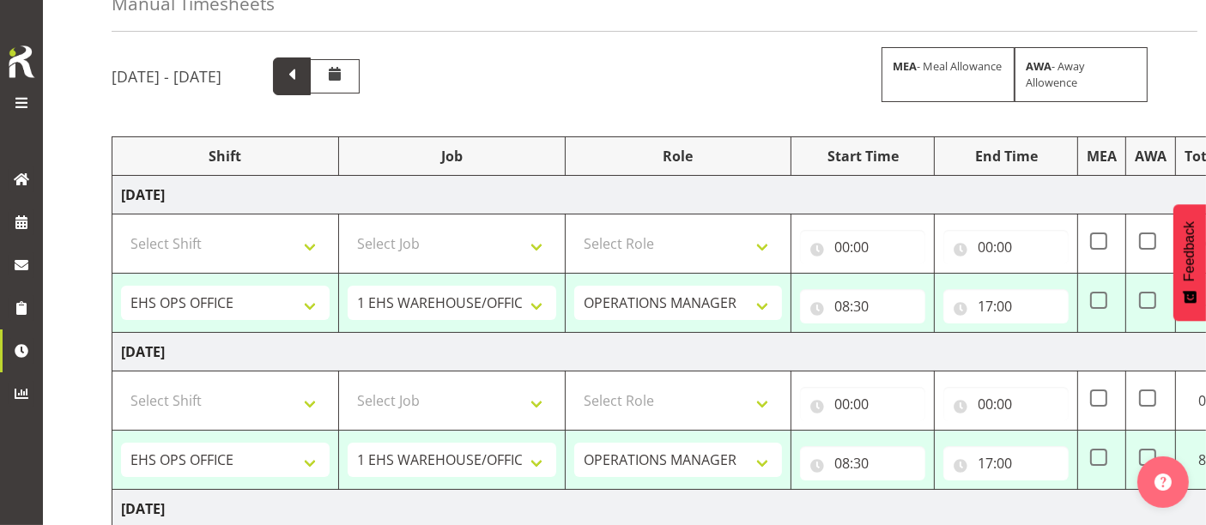
click at [303, 73] on span at bounding box center [292, 75] width 22 height 22
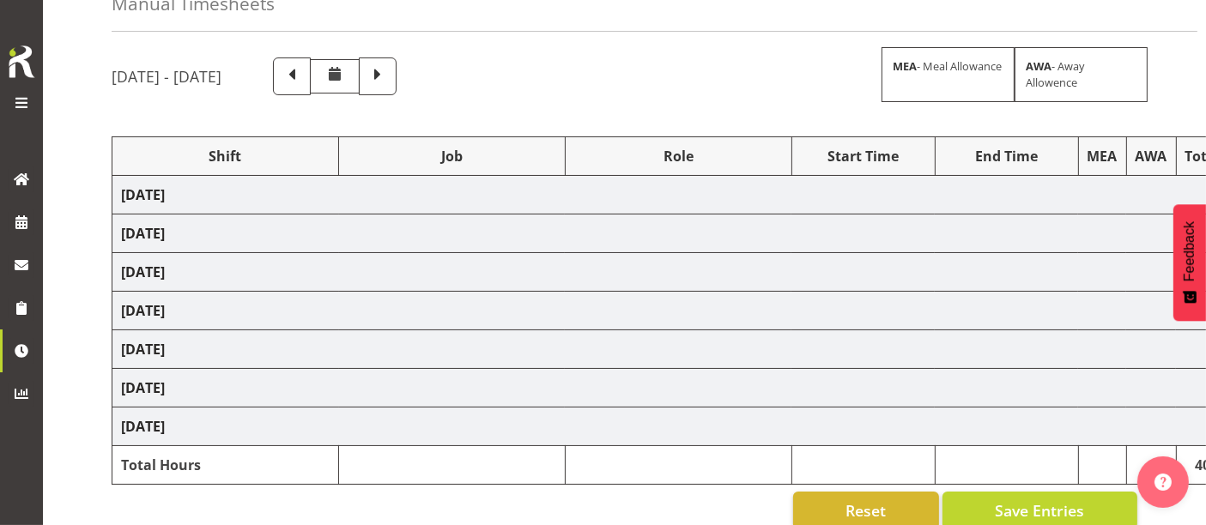
select select "1587"
select select "69"
select select "1587"
select select "69"
select select "1587"
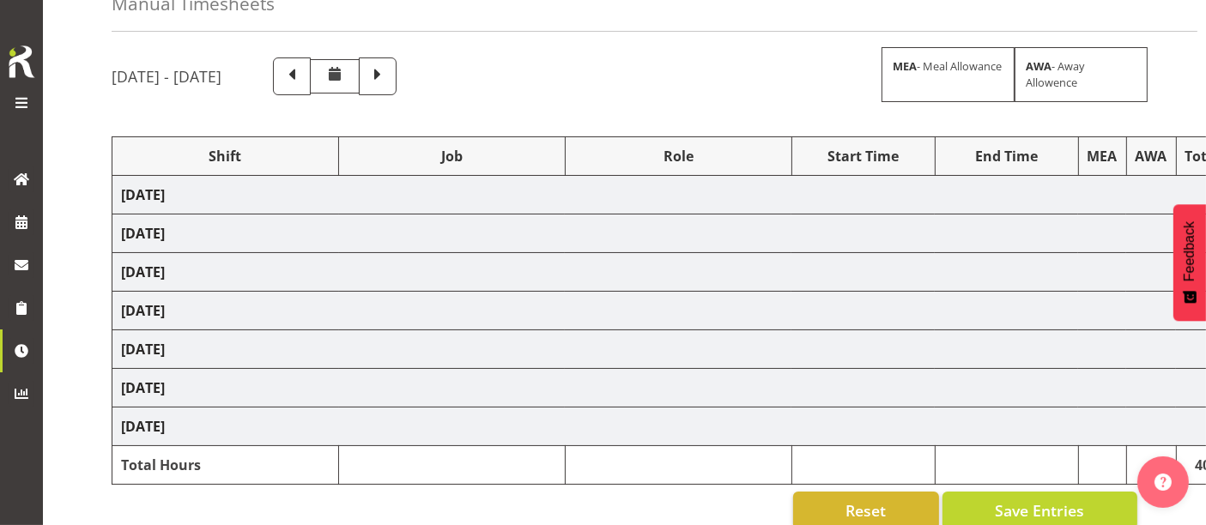
select select "69"
select select "83065"
select select "10497"
select select "1587"
select select "69"
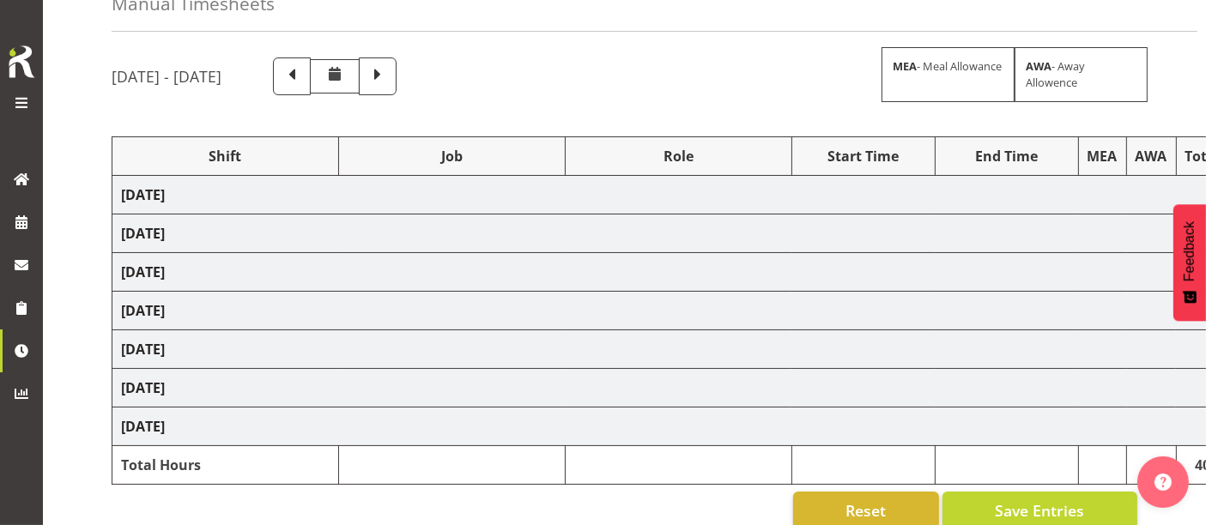
select select "1587"
select select "69"
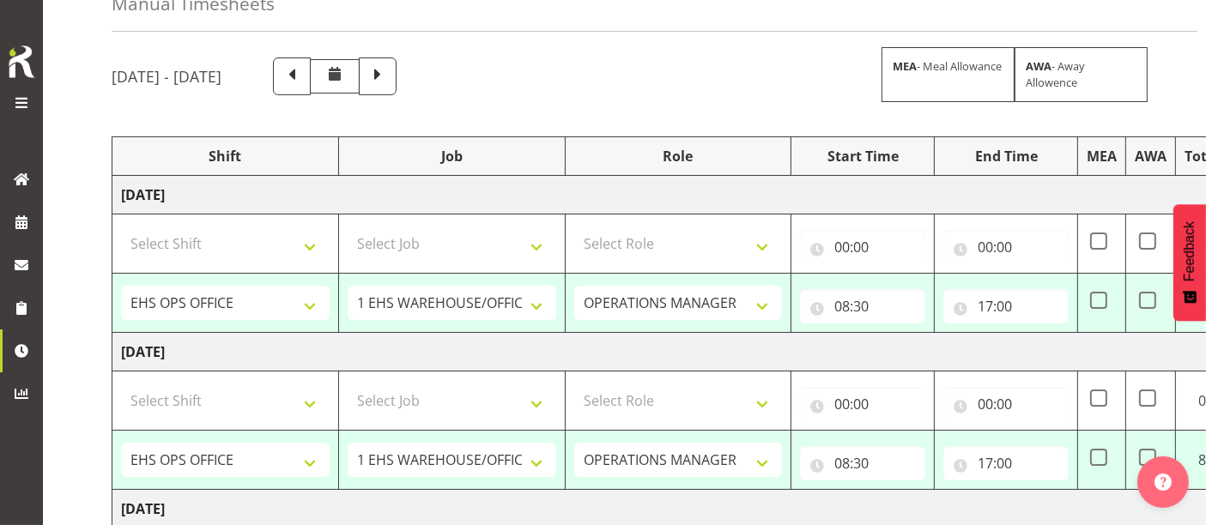
drag, startPoint x: 1210, startPoint y: 0, endPoint x: 1180, endPoint y: 384, distance: 384.8
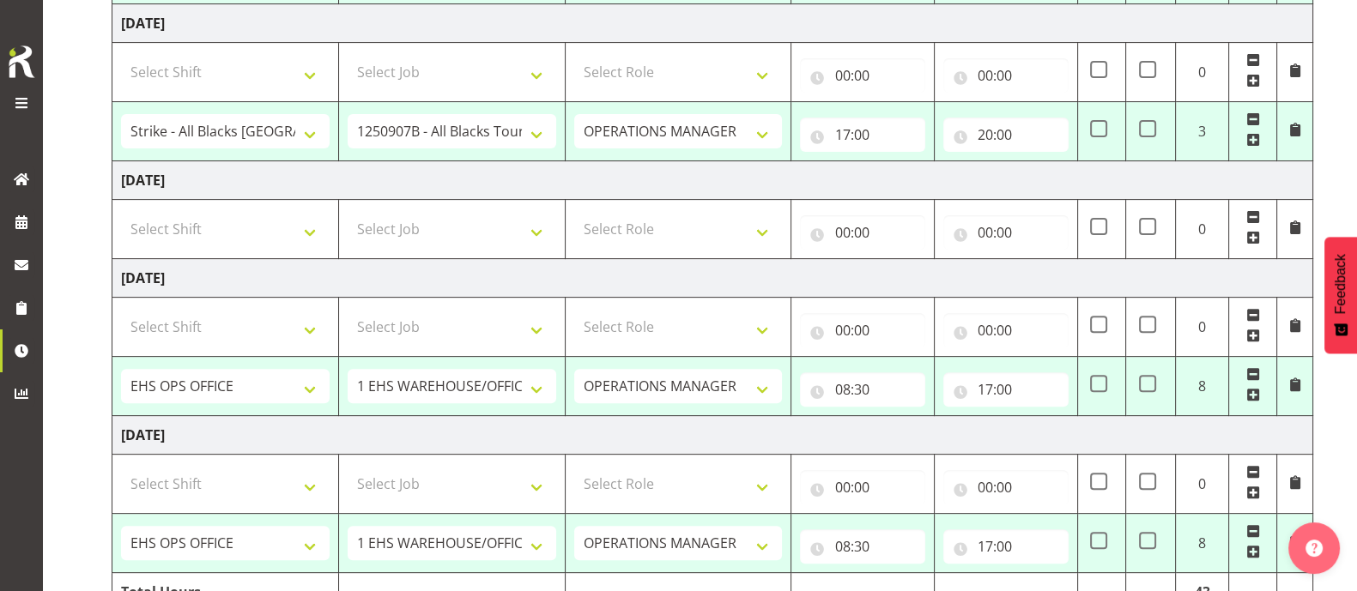
scroll to position [631, 0]
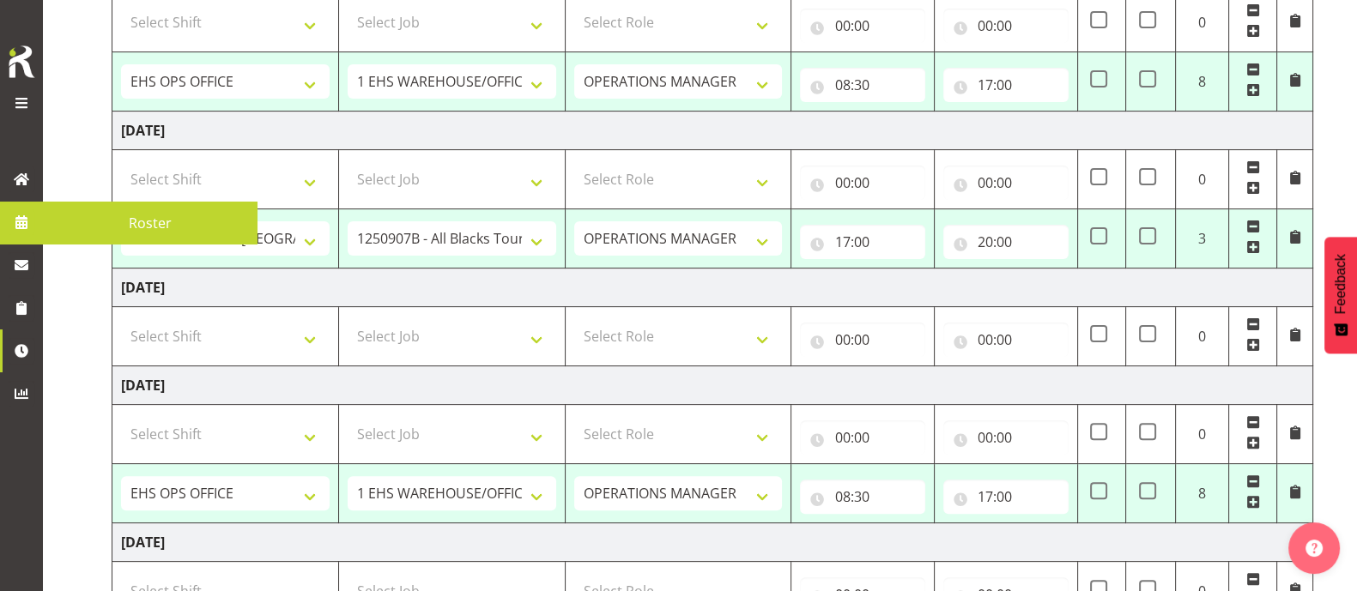
click at [124, 213] on span "Roster" at bounding box center [149, 223] width 197 height 26
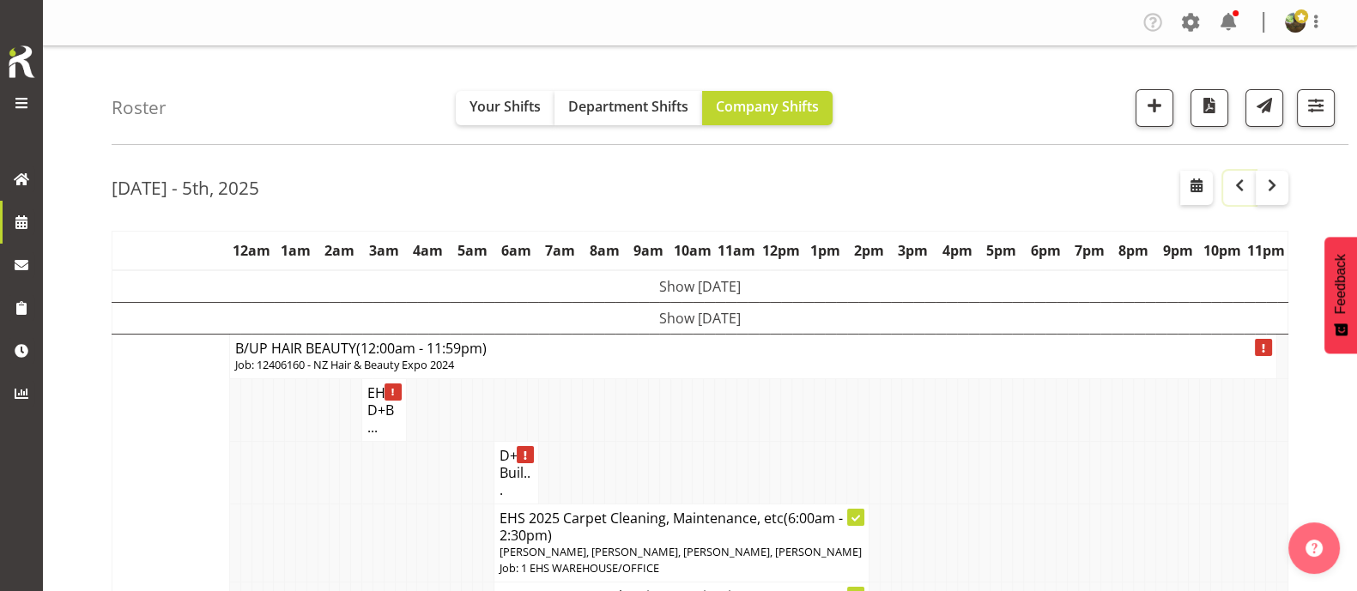
click at [1236, 185] on span "button" at bounding box center [1239, 185] width 21 height 21
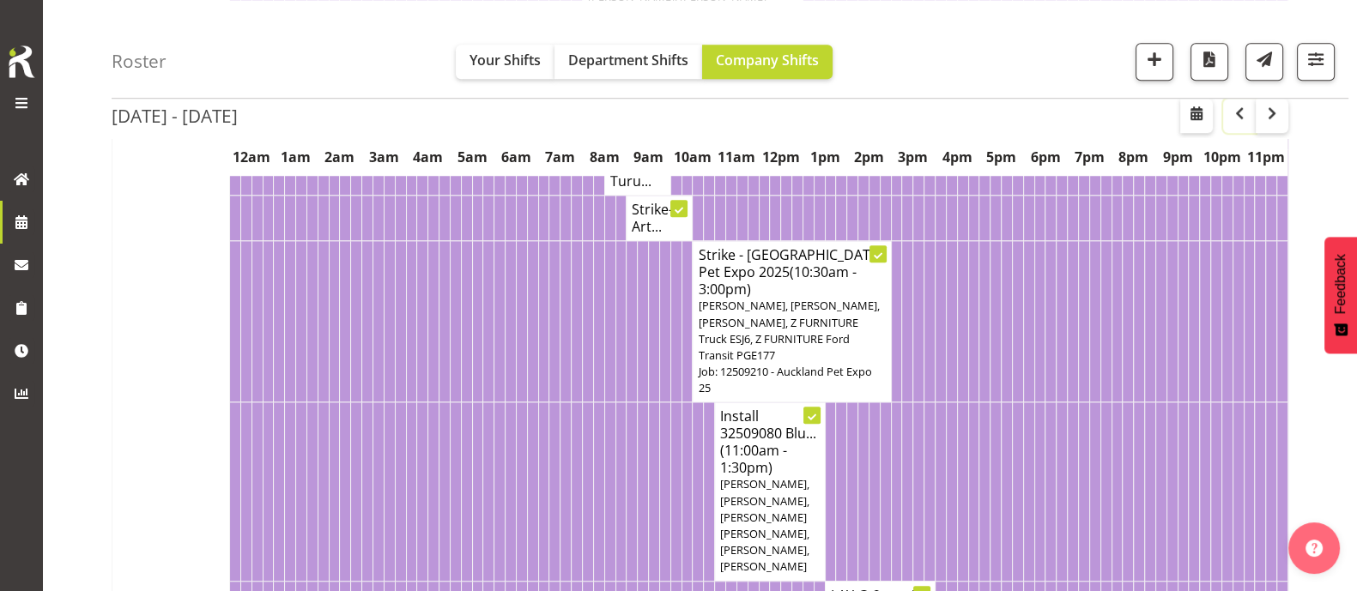
scroll to position [1716, 0]
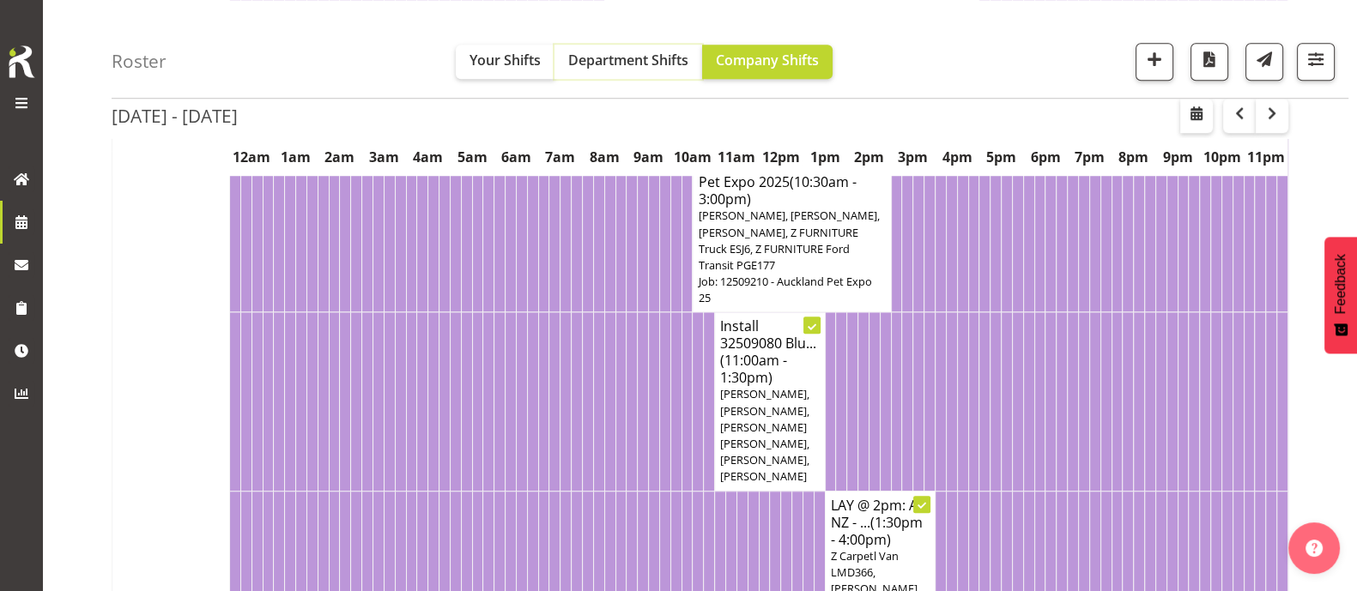
click at [652, 56] on span "Department Shifts" at bounding box center [628, 60] width 120 height 19
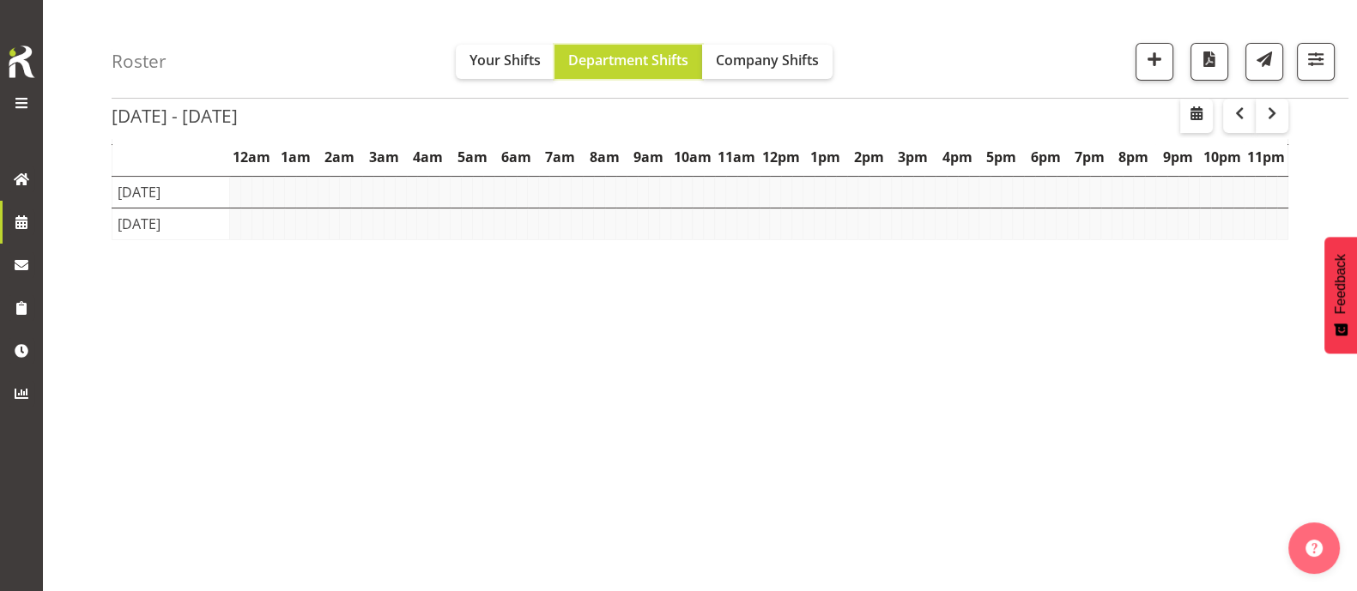
scroll to position [253, 0]
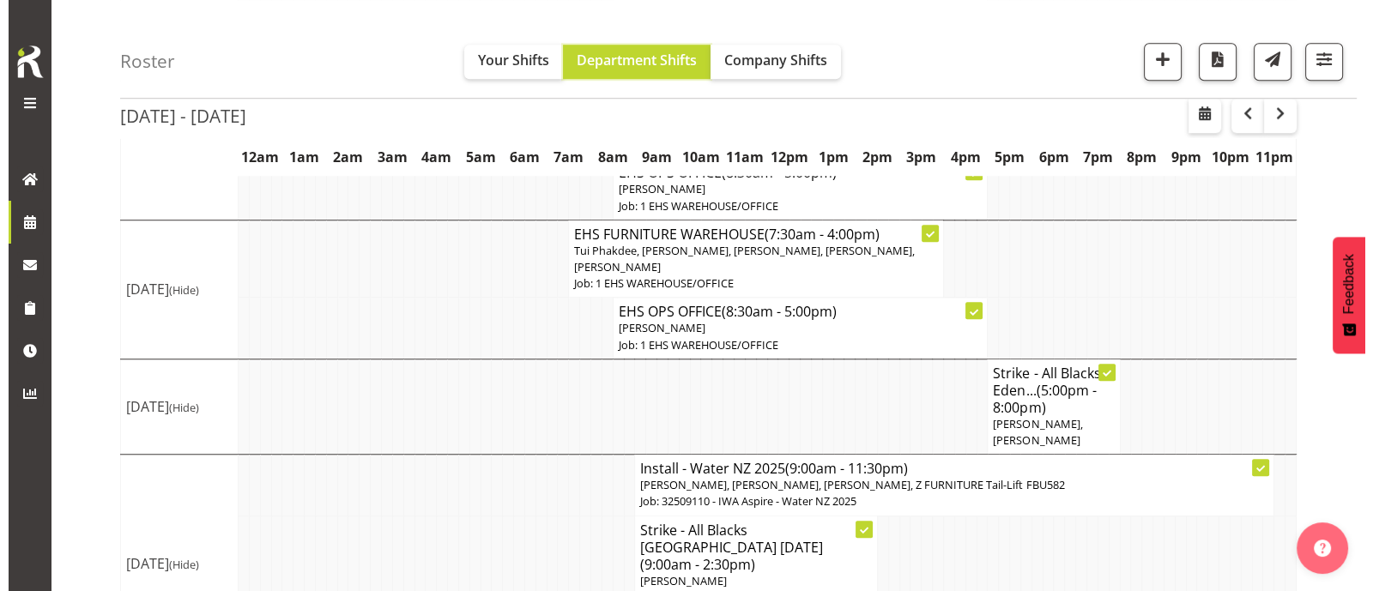
scroll to position [1726, 0]
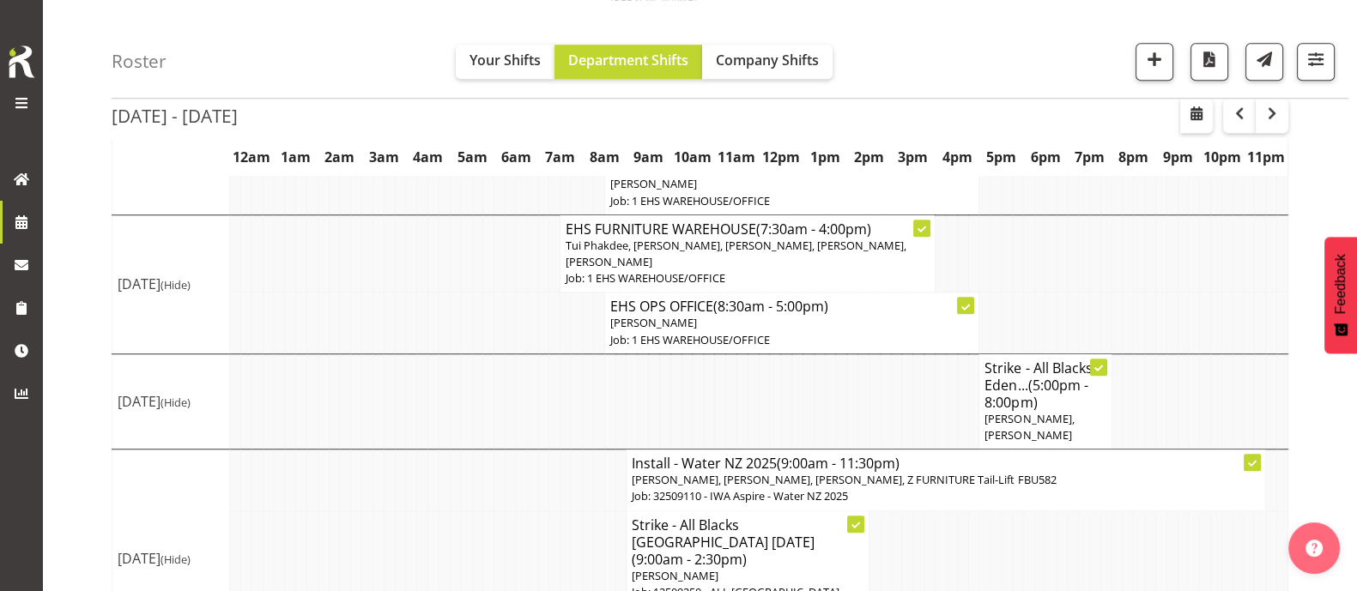
click at [1006, 376] on span "(5:00pm - 8:00pm)" at bounding box center [1036, 394] width 103 height 36
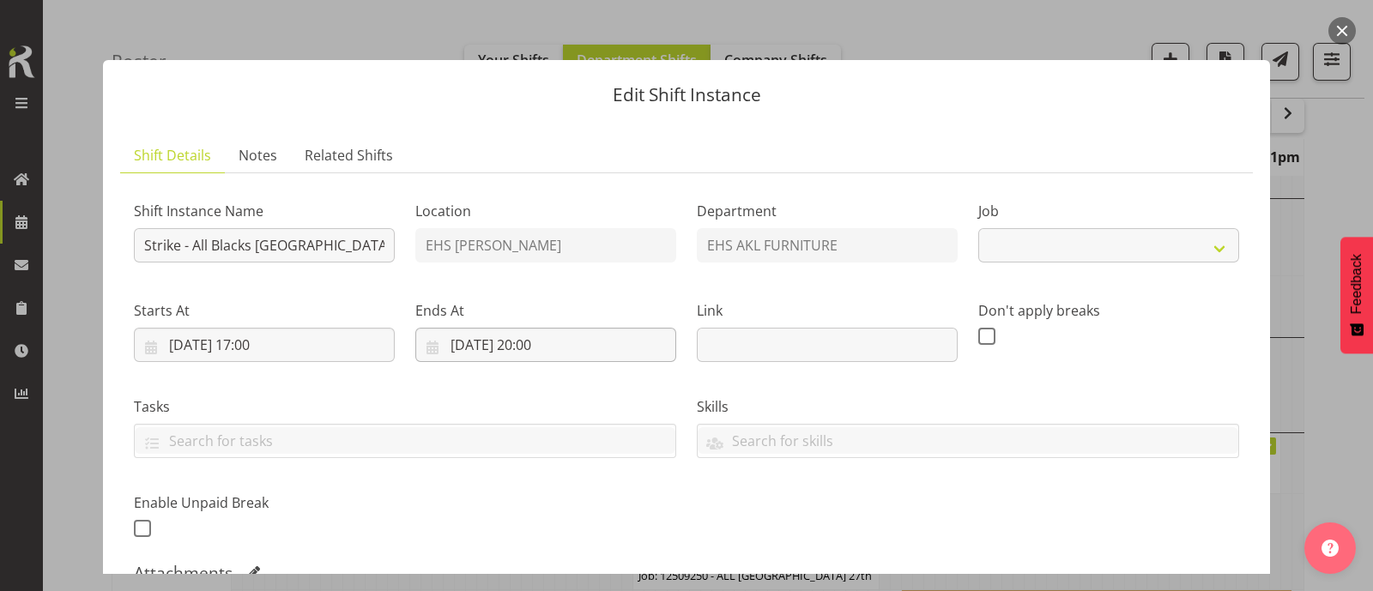
select select "10497"
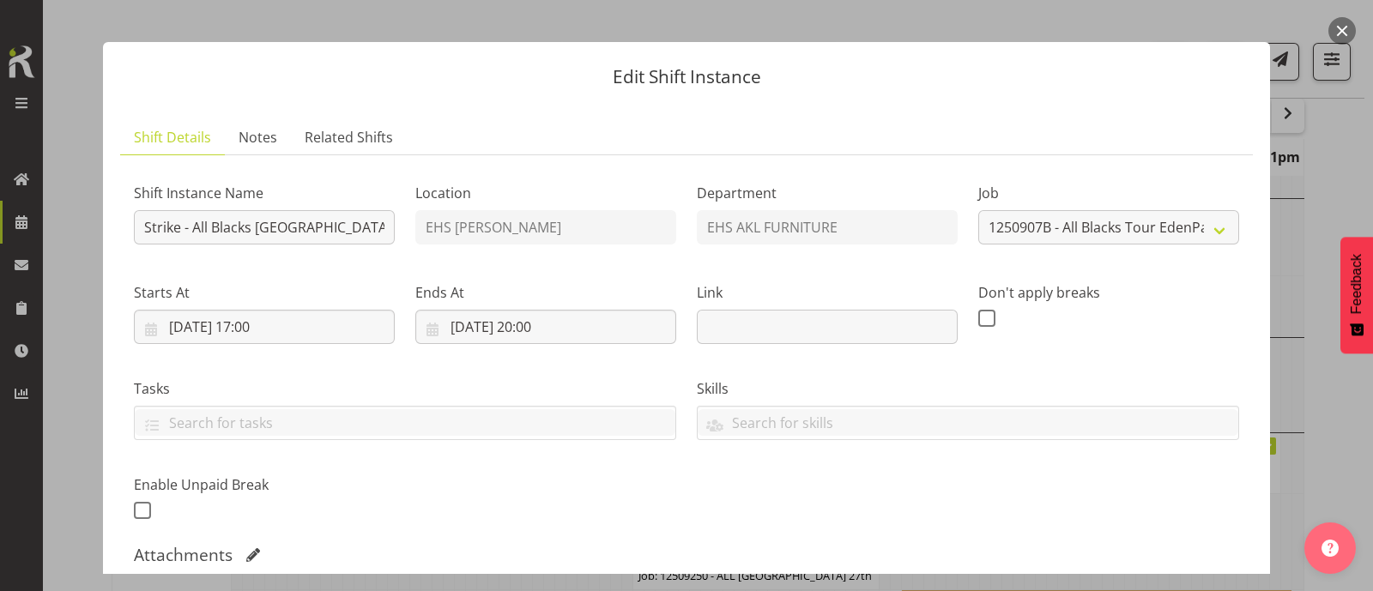
scroll to position [0, 0]
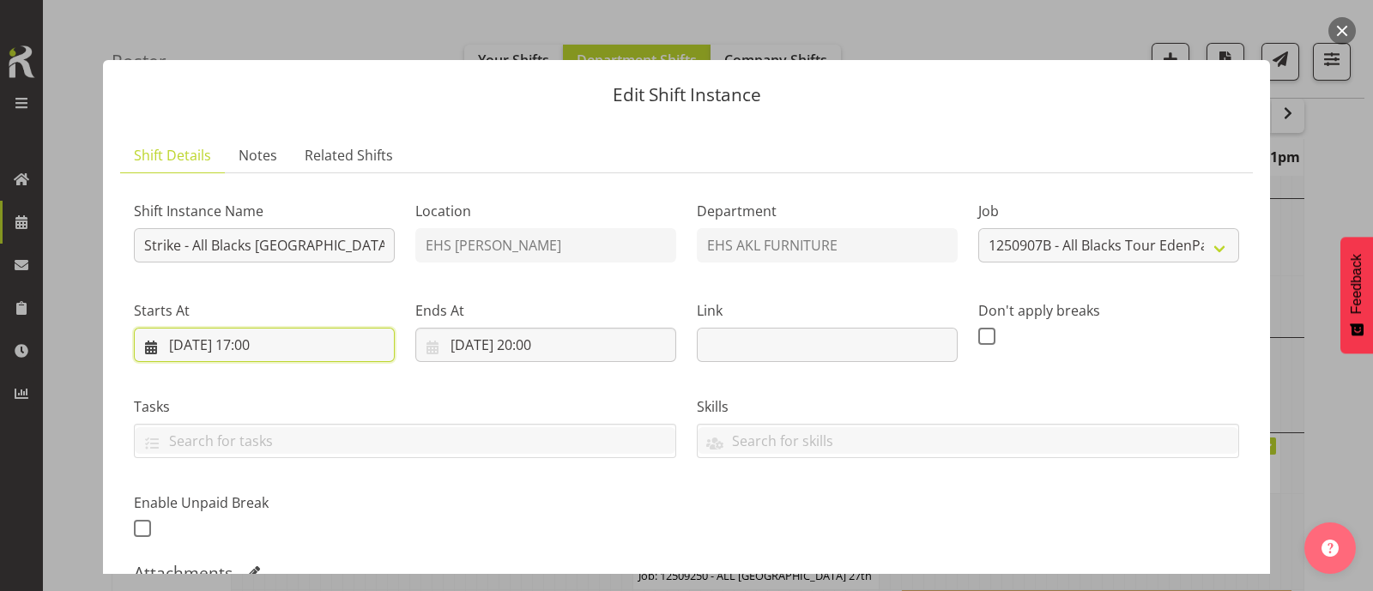
click at [221, 348] on input "[DATE] 17:00" at bounding box center [264, 345] width 261 height 34
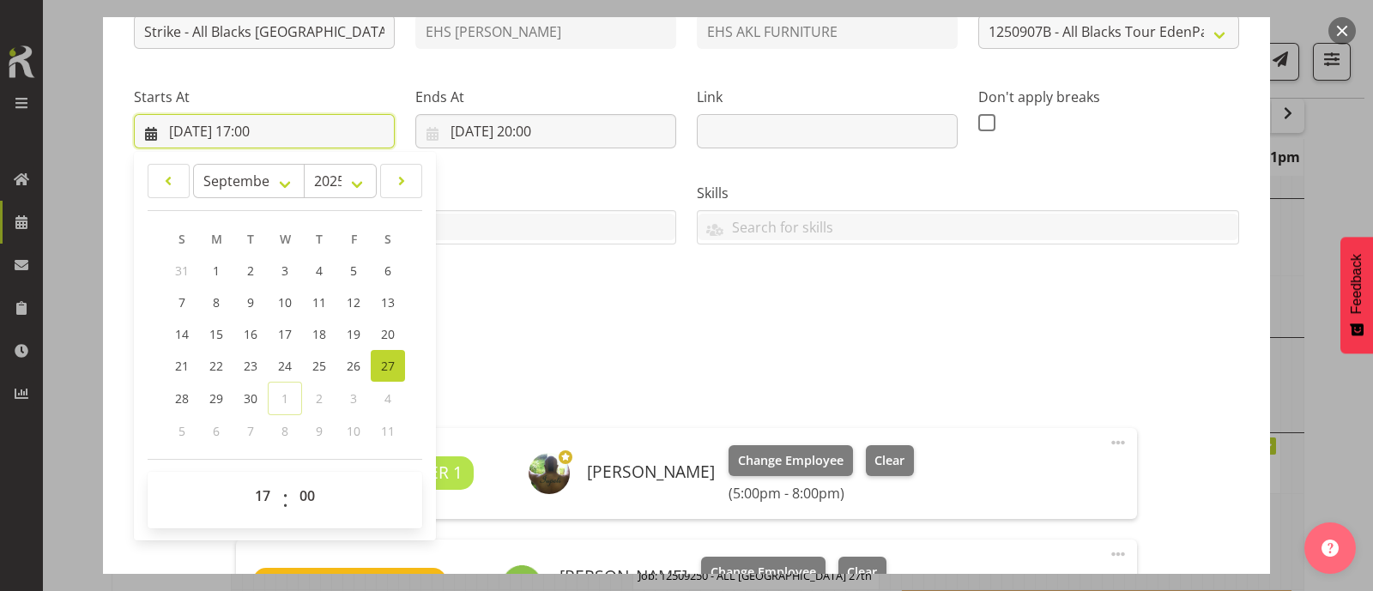
scroll to position [214, 0]
click at [183, 397] on span "28" at bounding box center [182, 399] width 14 height 16
type input "28/09/2025, 17:00"
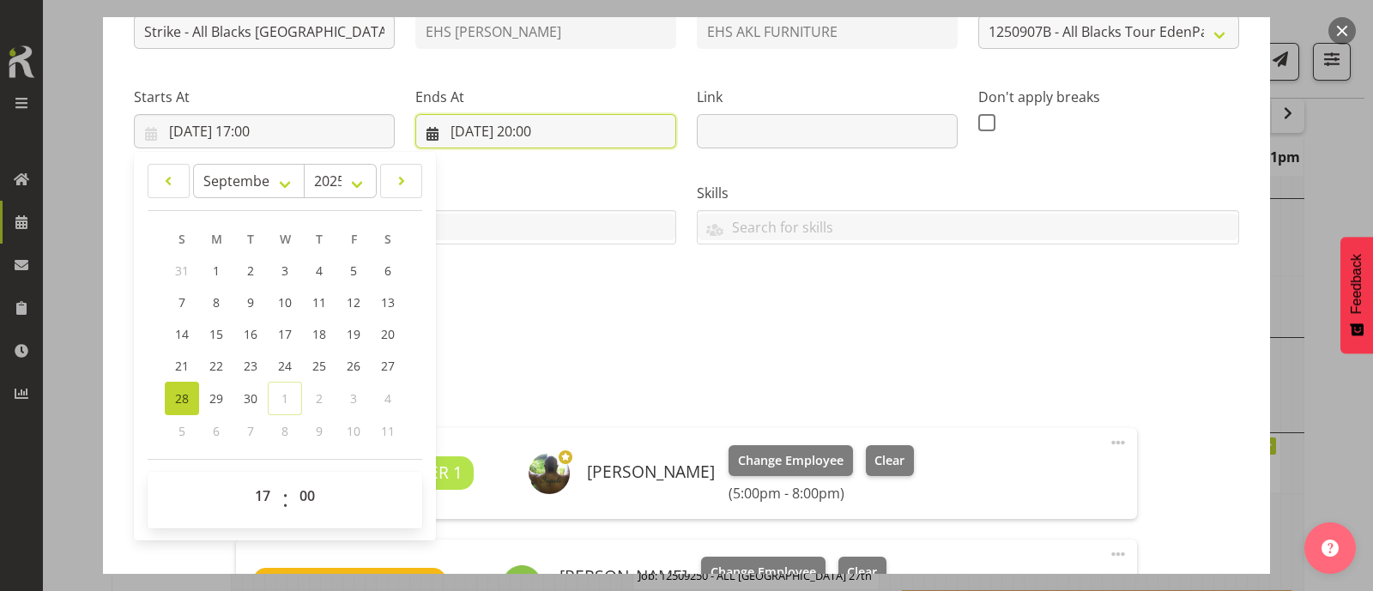
click at [506, 122] on input "27/09/2025, 20:00" at bounding box center [545, 131] width 261 height 34
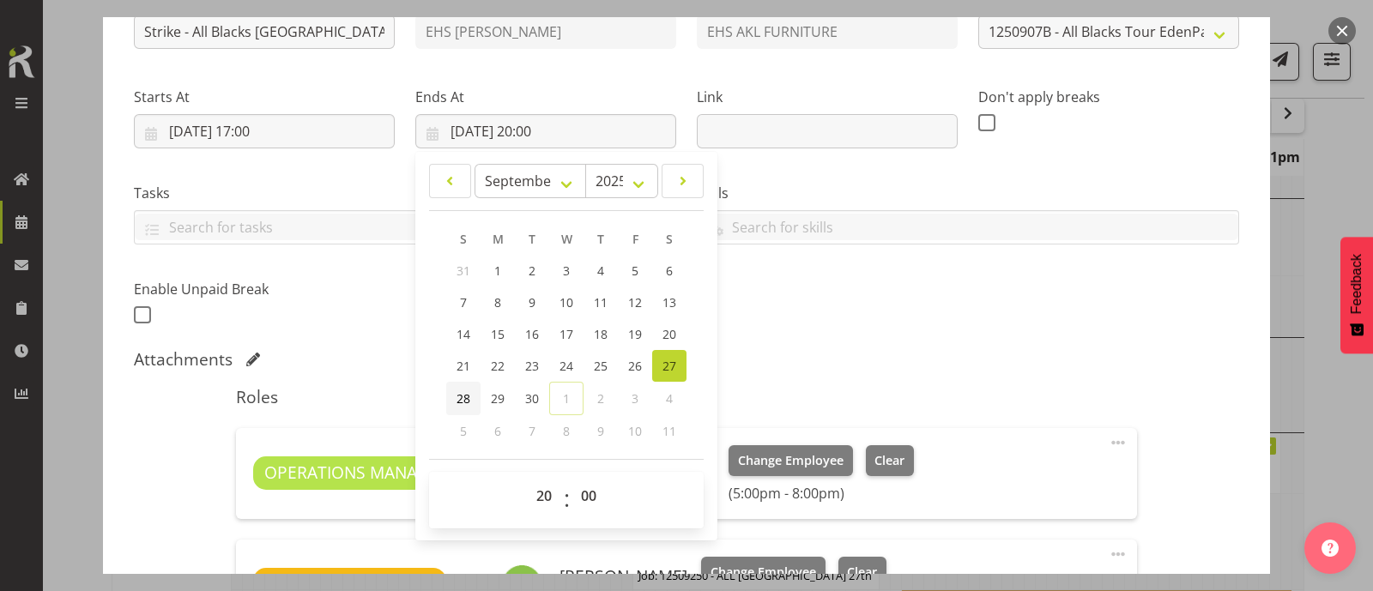
click at [461, 392] on span "28" at bounding box center [464, 399] width 14 height 16
type input "28/09/2025, 20:00"
click at [1003, 328] on div "Shift Instance Name Strike - All Blacks Eden Park Sept 27th Location EHS RYMER …" at bounding box center [687, 151] width 1126 height 376
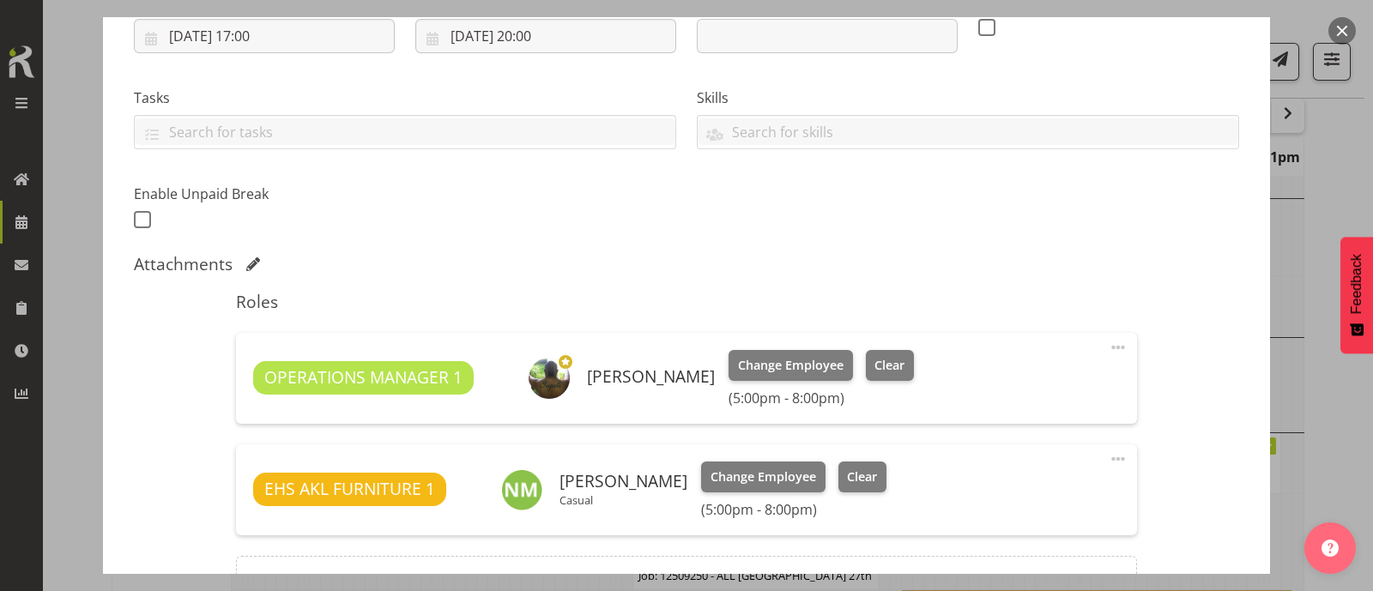
scroll to position [500, 0]
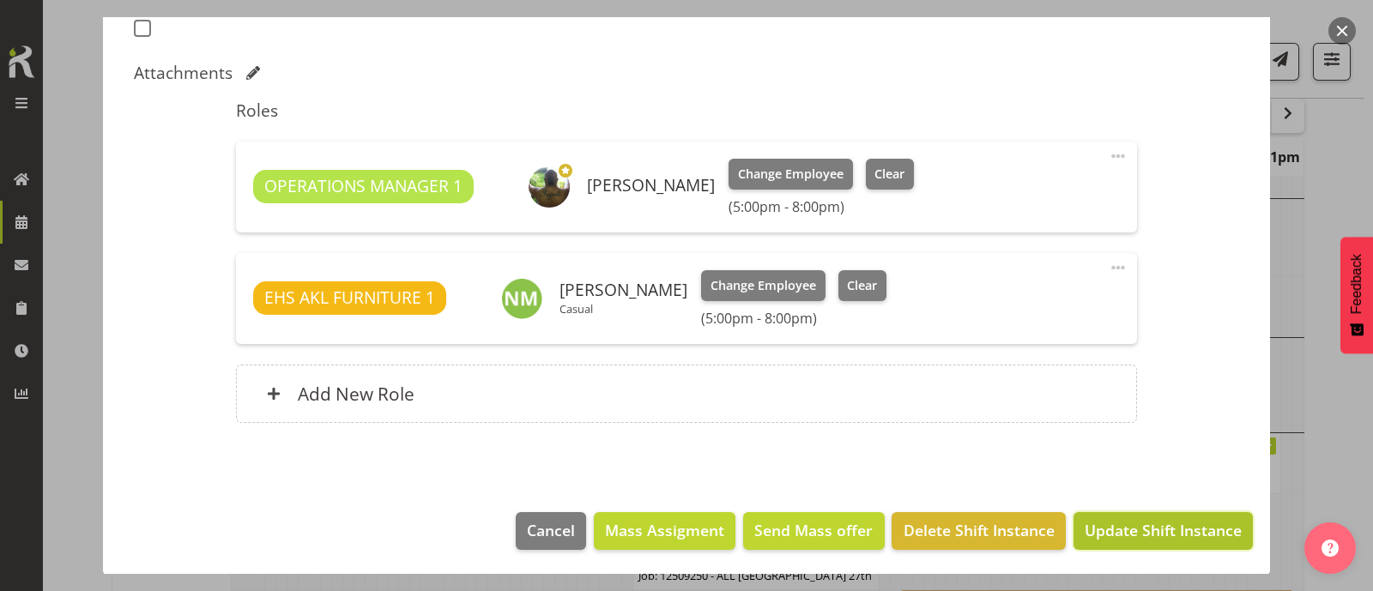
click at [1133, 528] on span "Update Shift Instance" at bounding box center [1163, 530] width 157 height 22
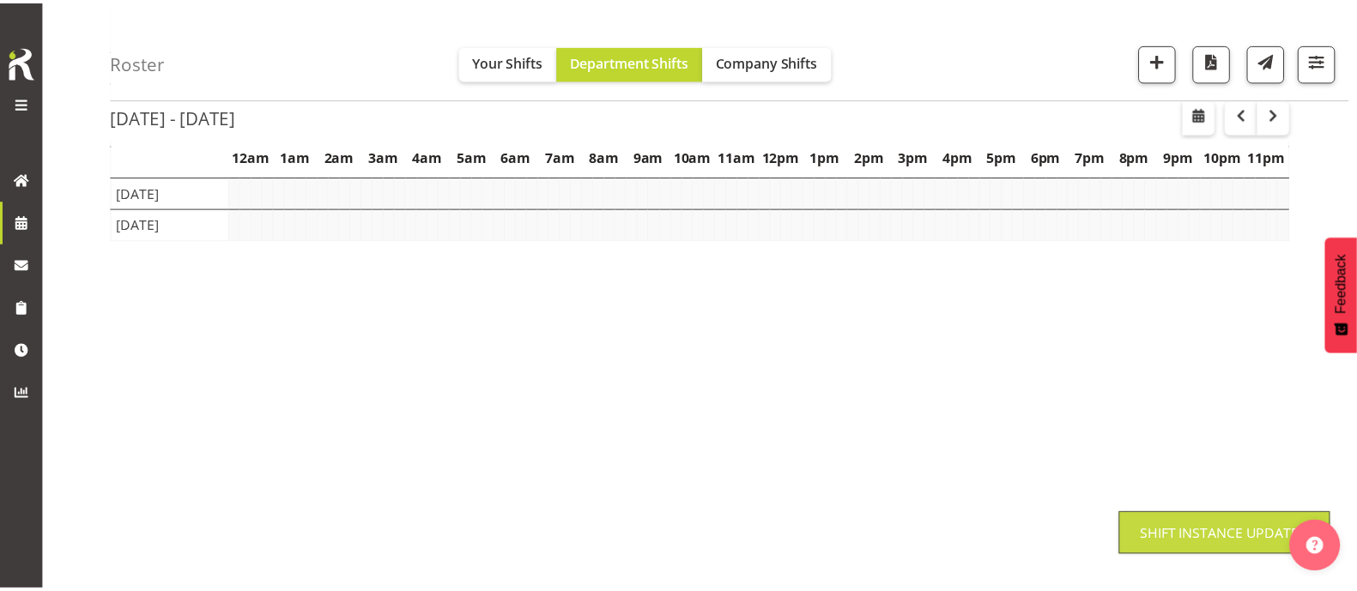
scroll to position [253, 0]
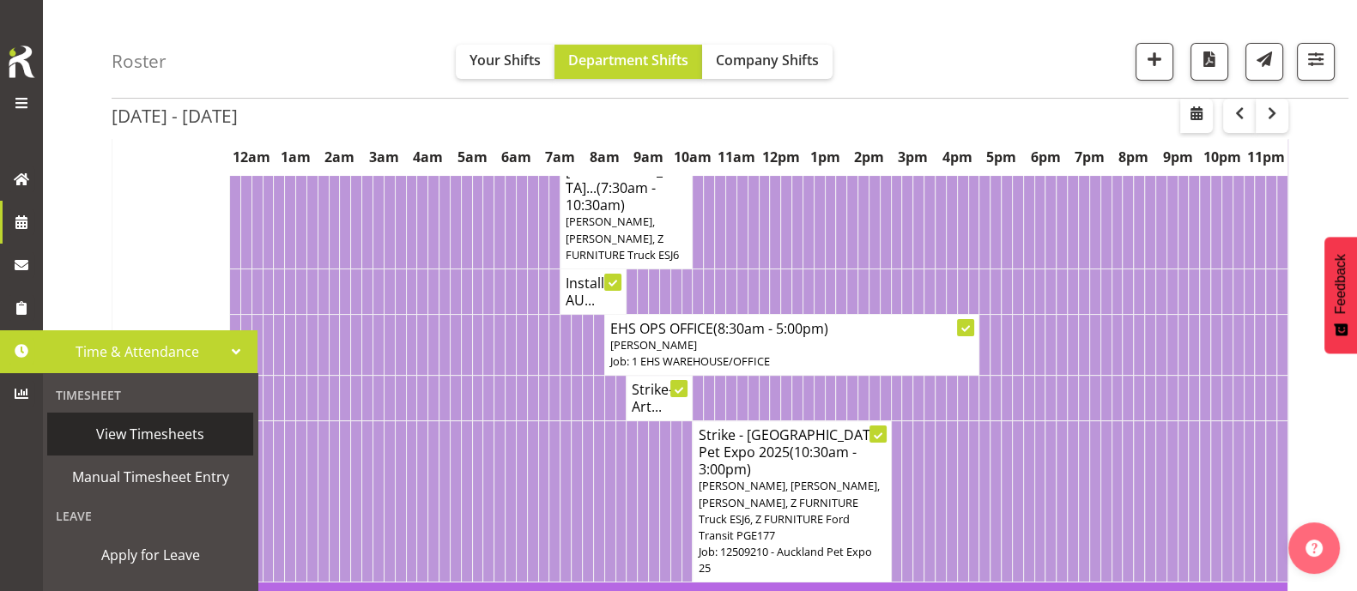
click at [148, 436] on span "View Timesheets" at bounding box center [150, 434] width 189 height 26
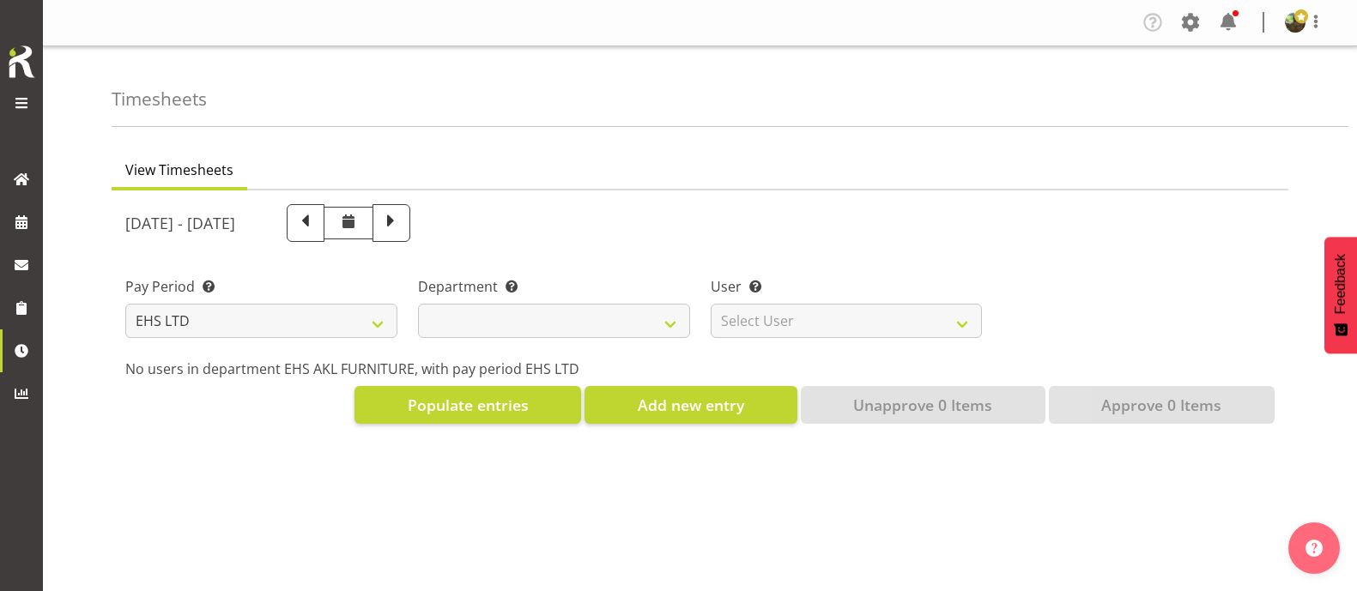
select select "7"
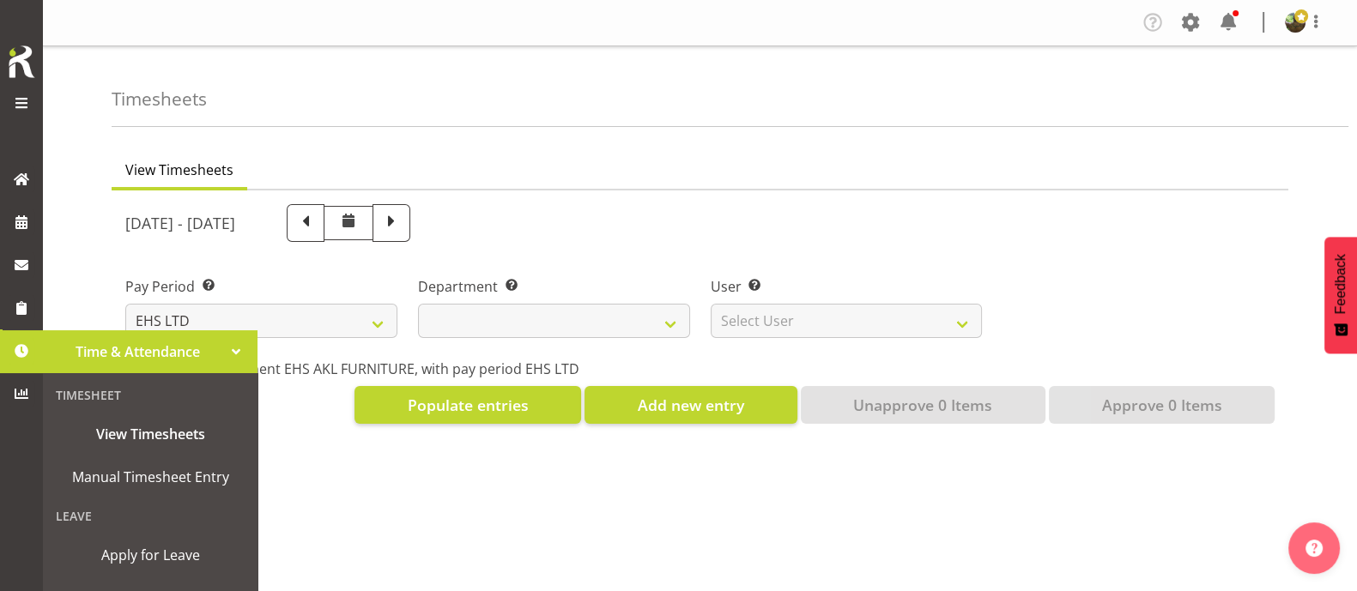
select select
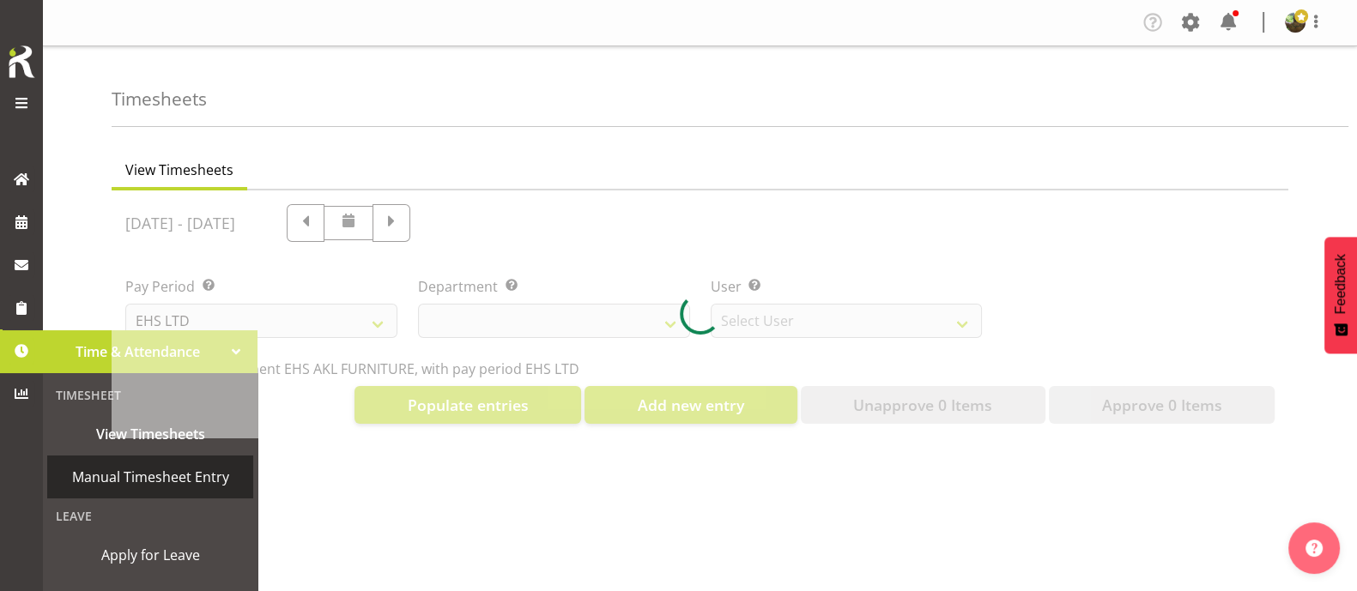
click at [133, 483] on span "Manual Timesheet Entry" at bounding box center [150, 477] width 189 height 26
select select "8638"
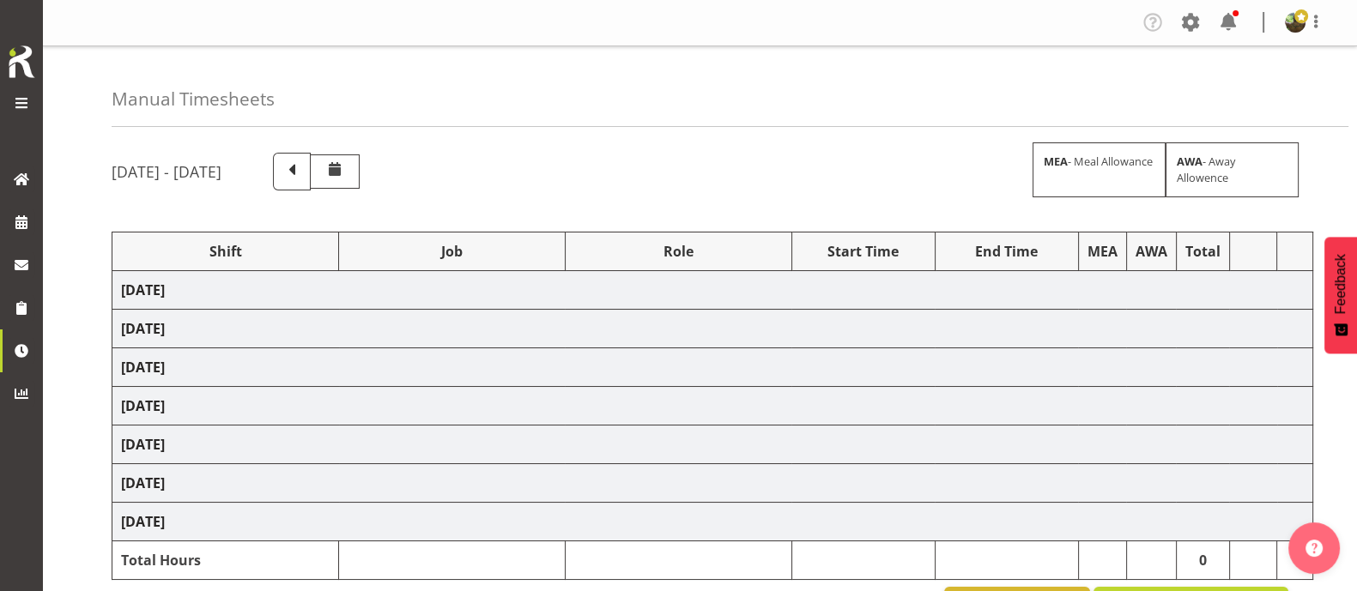
select select "1587"
select select "69"
select select "1587"
select select "69"
select select "1587"
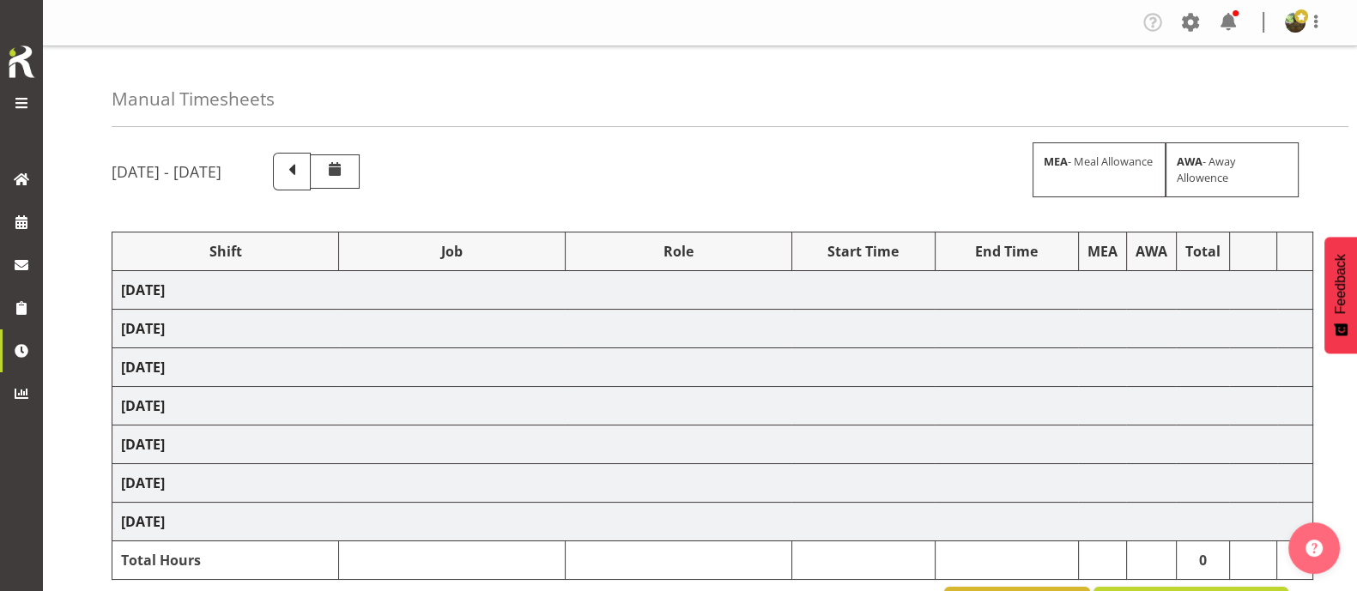
select select "69"
select select "1587"
select select "69"
select select "1587"
select select "69"
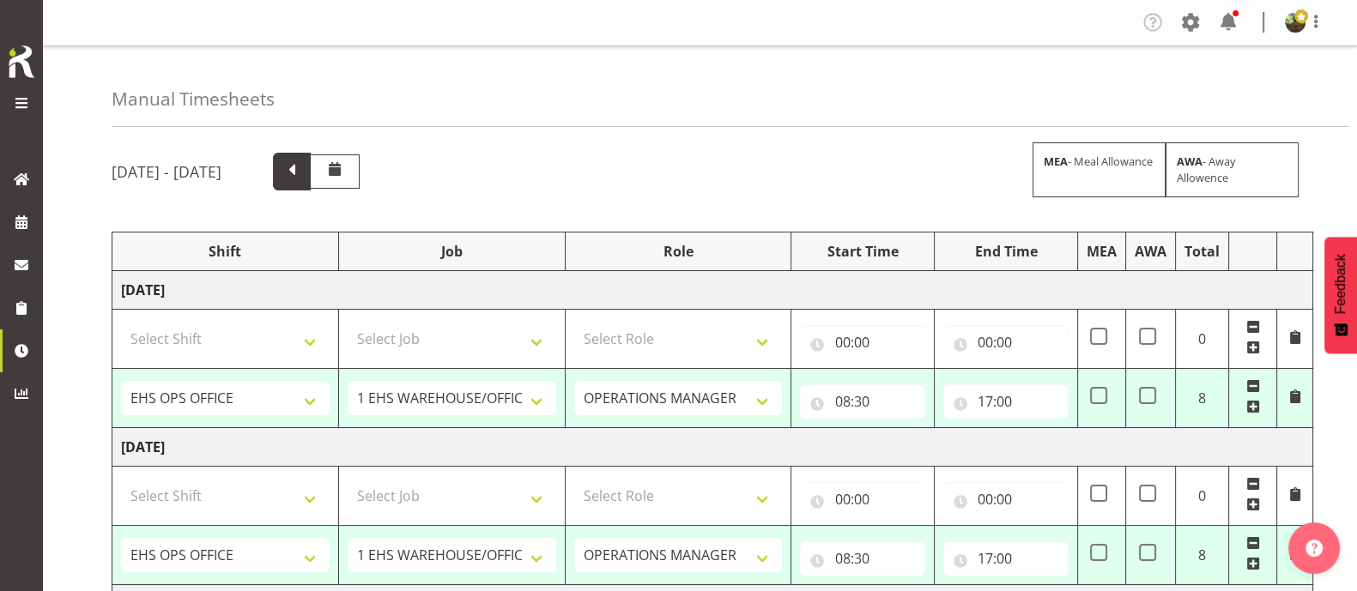
click at [303, 164] on span at bounding box center [292, 170] width 22 height 22
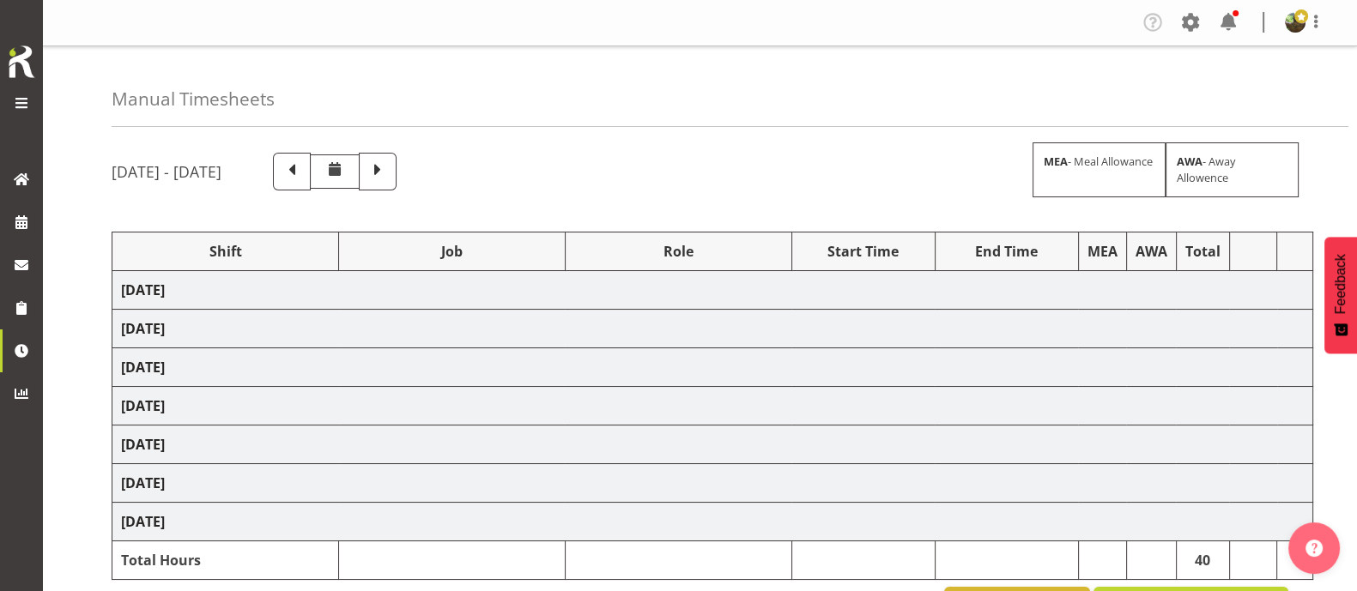
select select "1587"
select select "69"
select select "1587"
select select "69"
select select "1587"
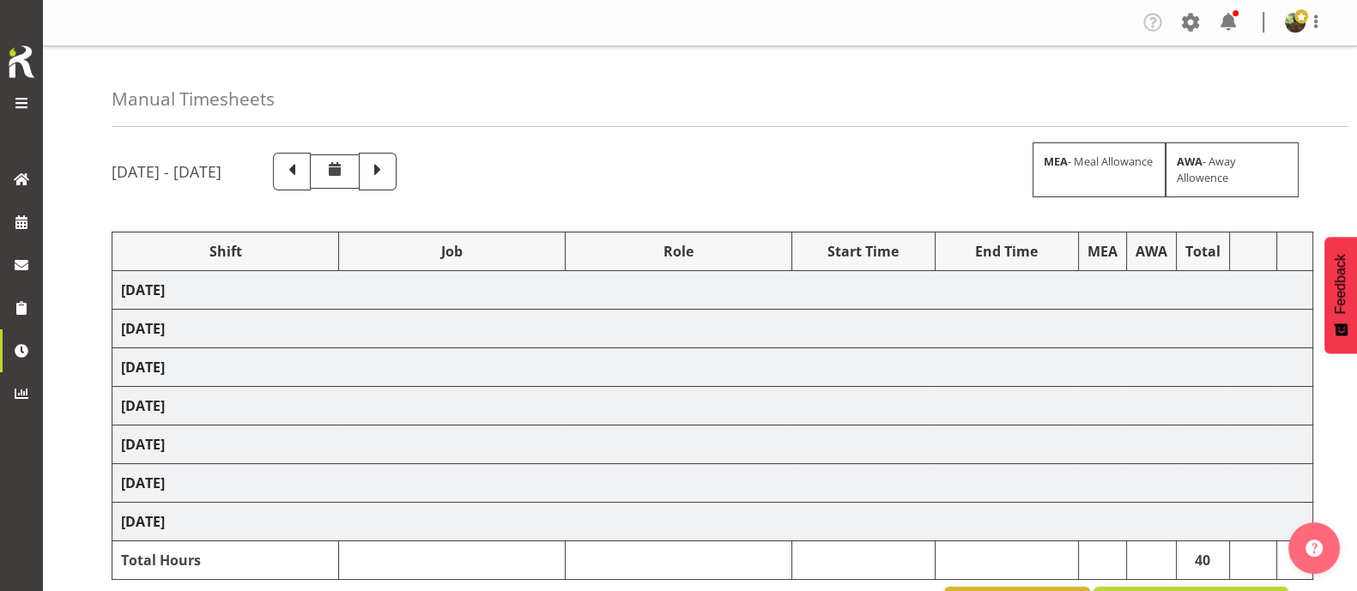
select select "69"
select select "83065"
select select "10497"
select select "1587"
select select "69"
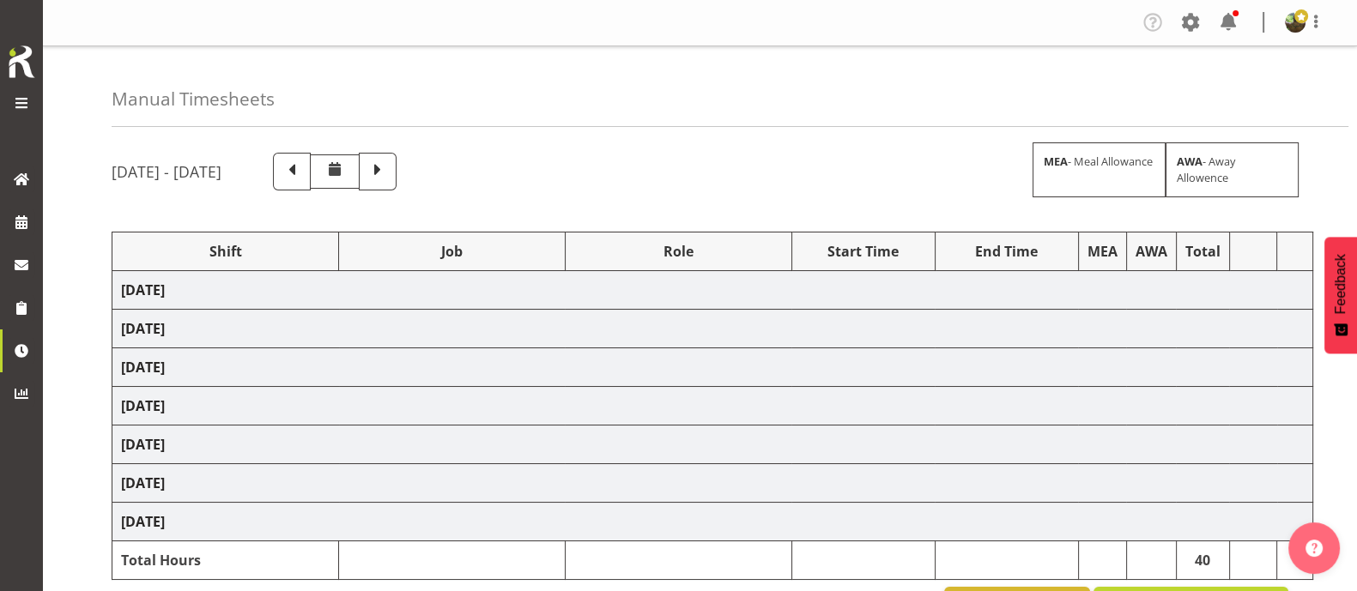
select select "1587"
select select "69"
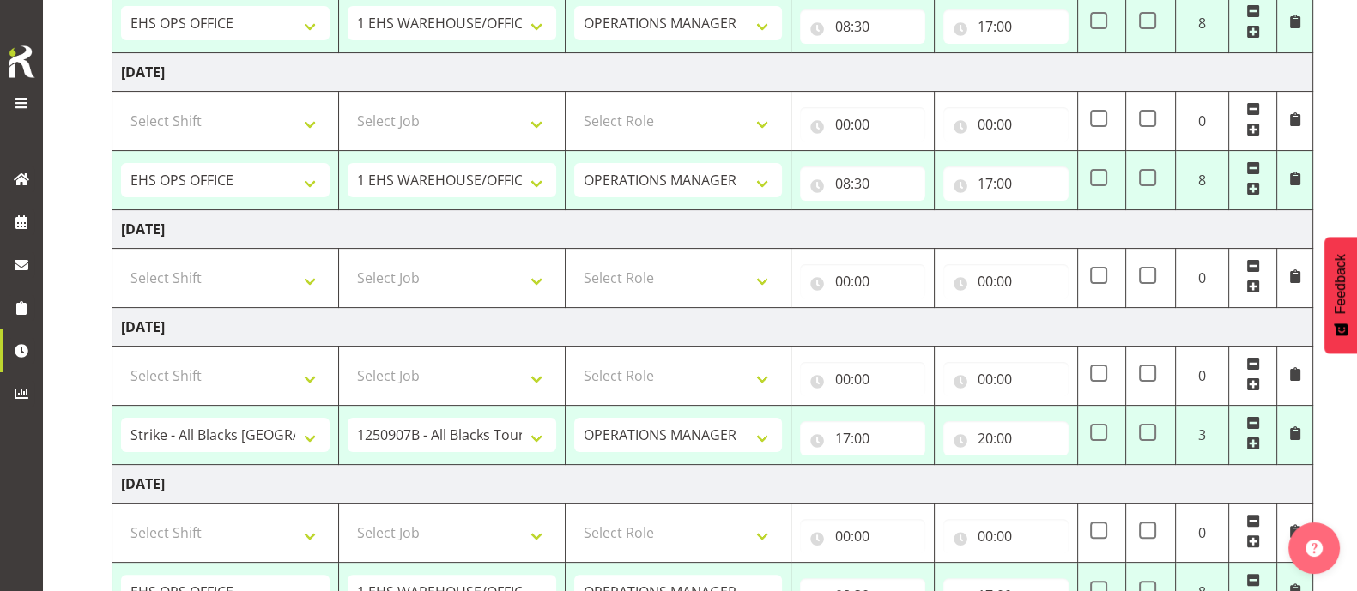
scroll to position [829, 0]
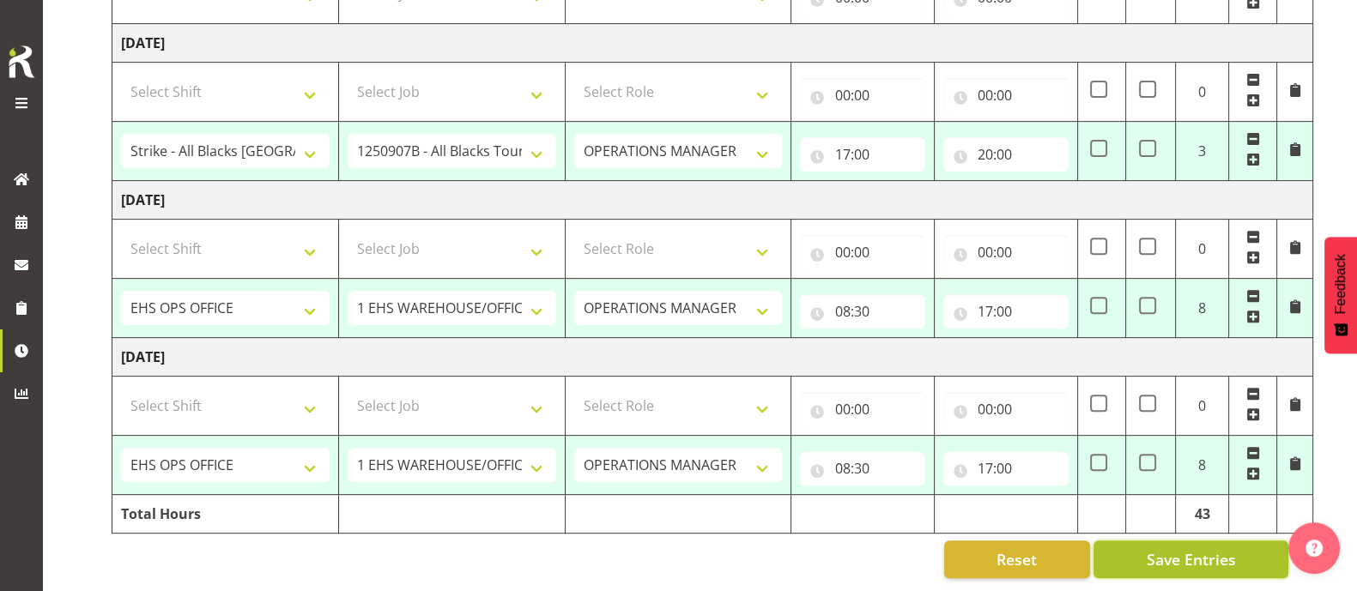
click at [1246, 543] on button "Save Entries" at bounding box center [1191, 560] width 195 height 38
select select "1587"
select select "69"
type input "08:30"
type input "17:00"
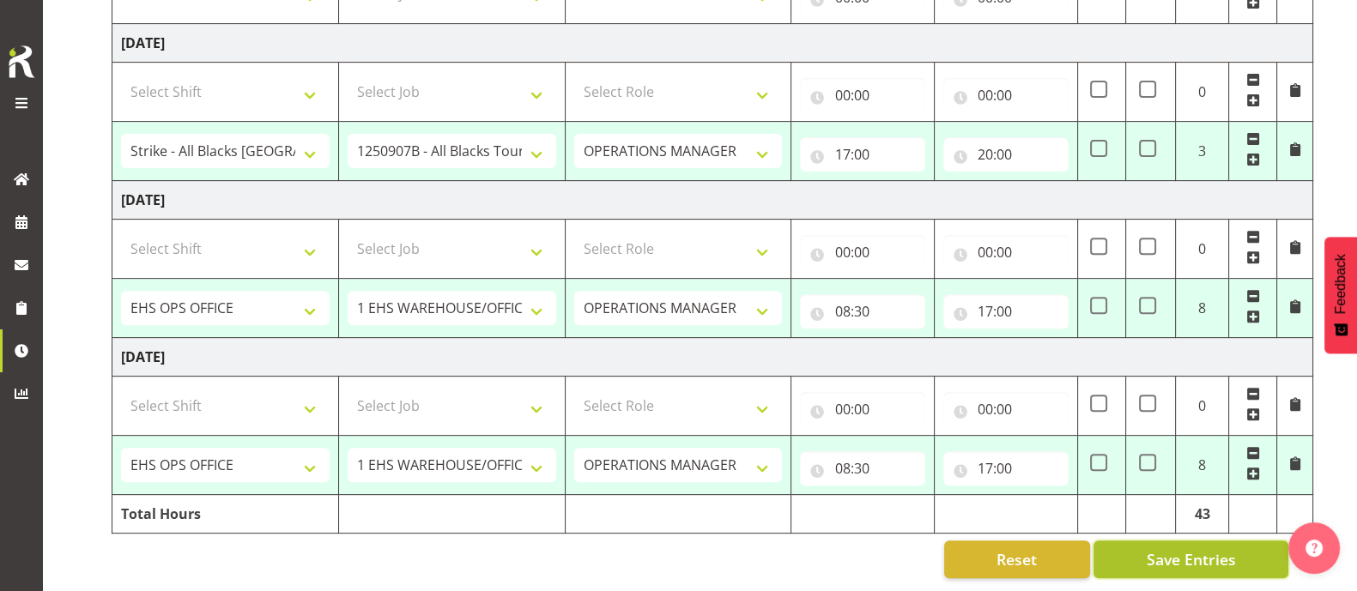
select select "1587"
select select "69"
type input "08:30"
type input "17:00"
select select "1587"
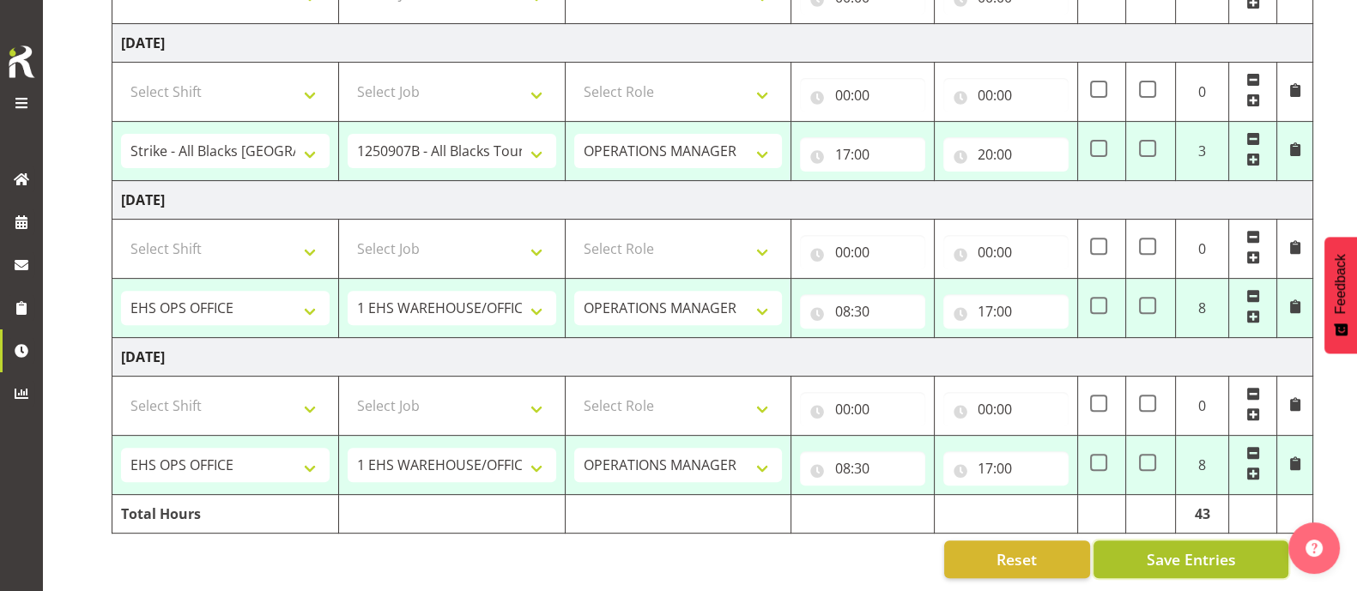
select select "69"
type input "08:30"
type input "17:00"
select select "83065"
select select "10497"
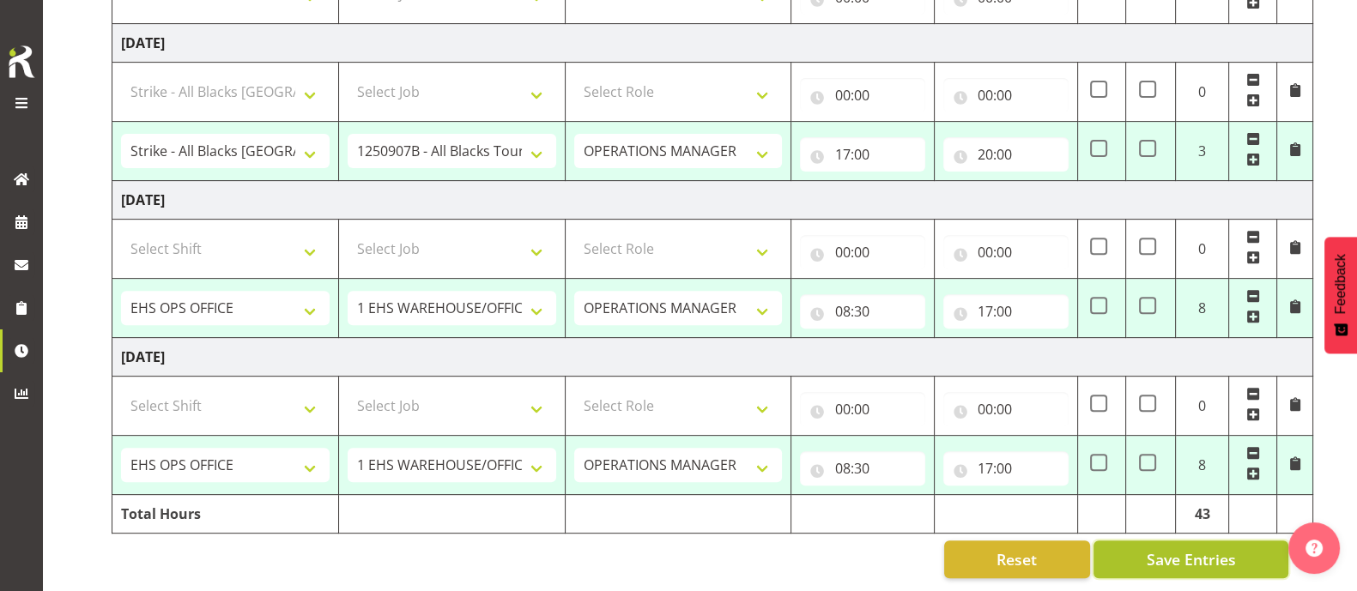
type input "17:00"
type input "20:00"
select select "1587"
select select "69"
type input "08:30"
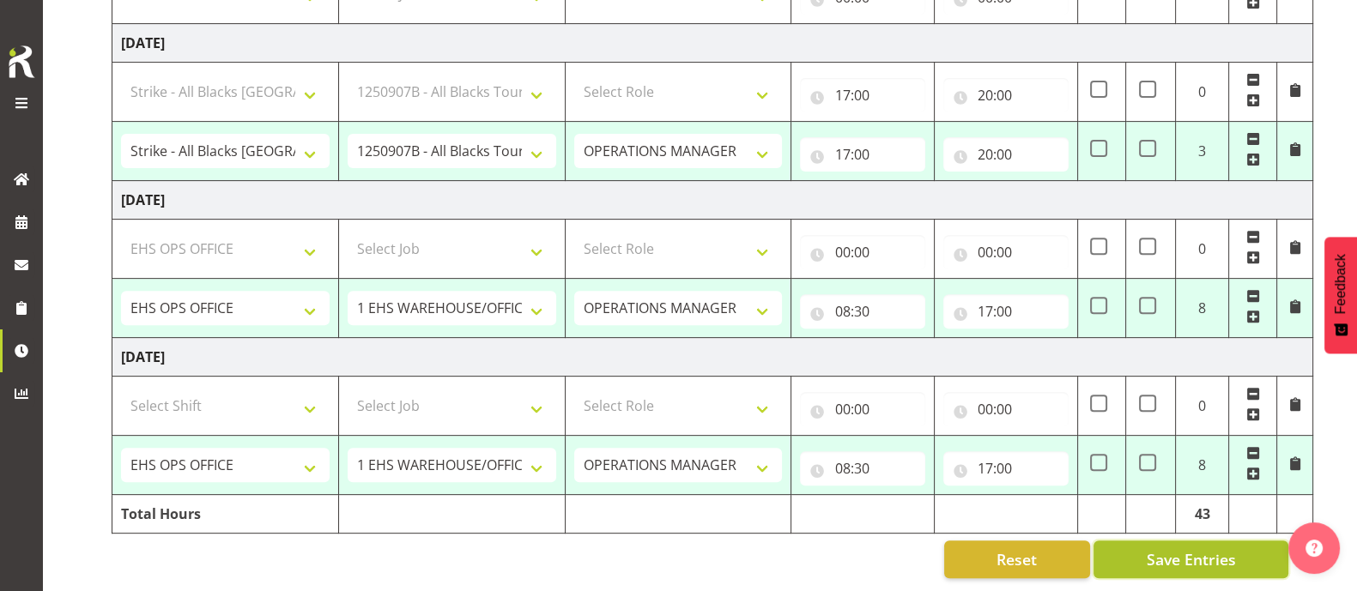
type input "17:00"
select select "1587"
select select "69"
type input "08:30"
type input "17:00"
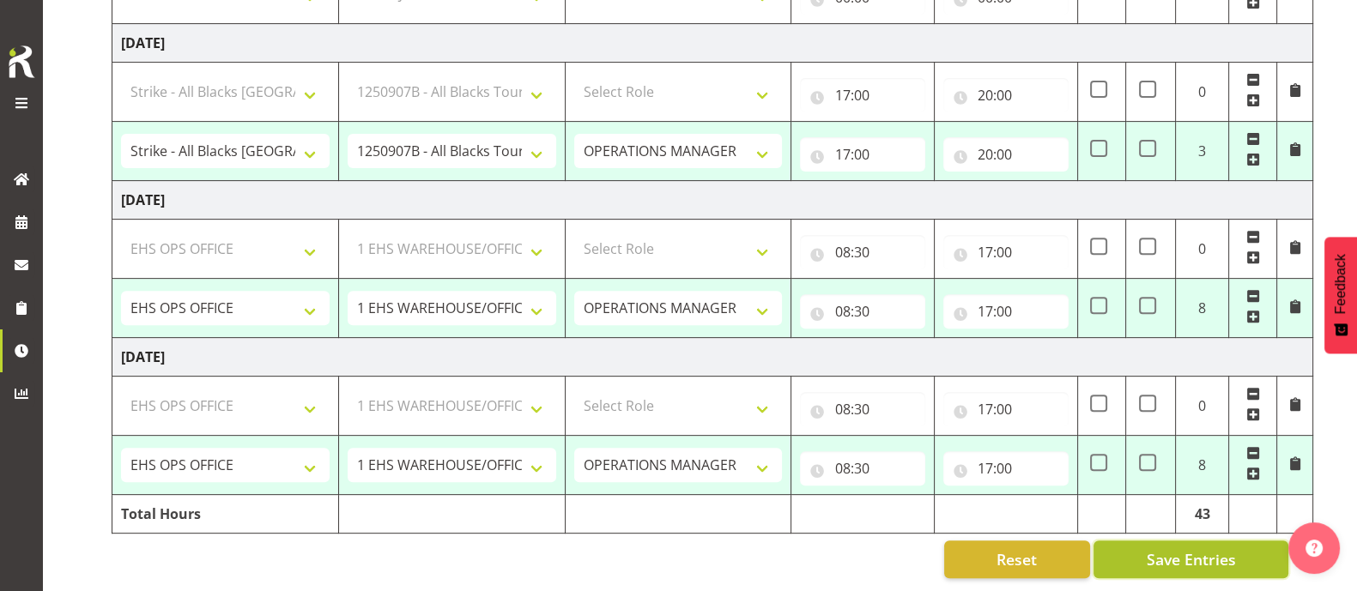
select select "1587"
select select "69"
select select "1587"
select select "69"
select select "83065"
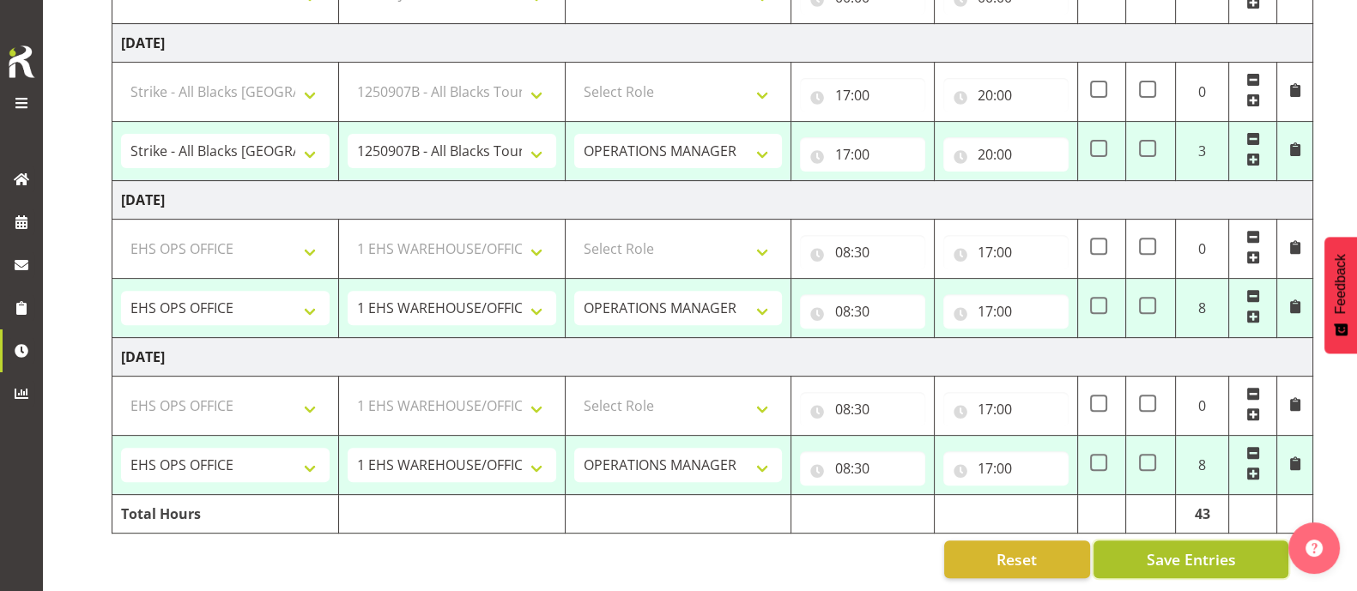
select select "10497"
select select "1587"
select select "69"
select select "1587"
select select "69"
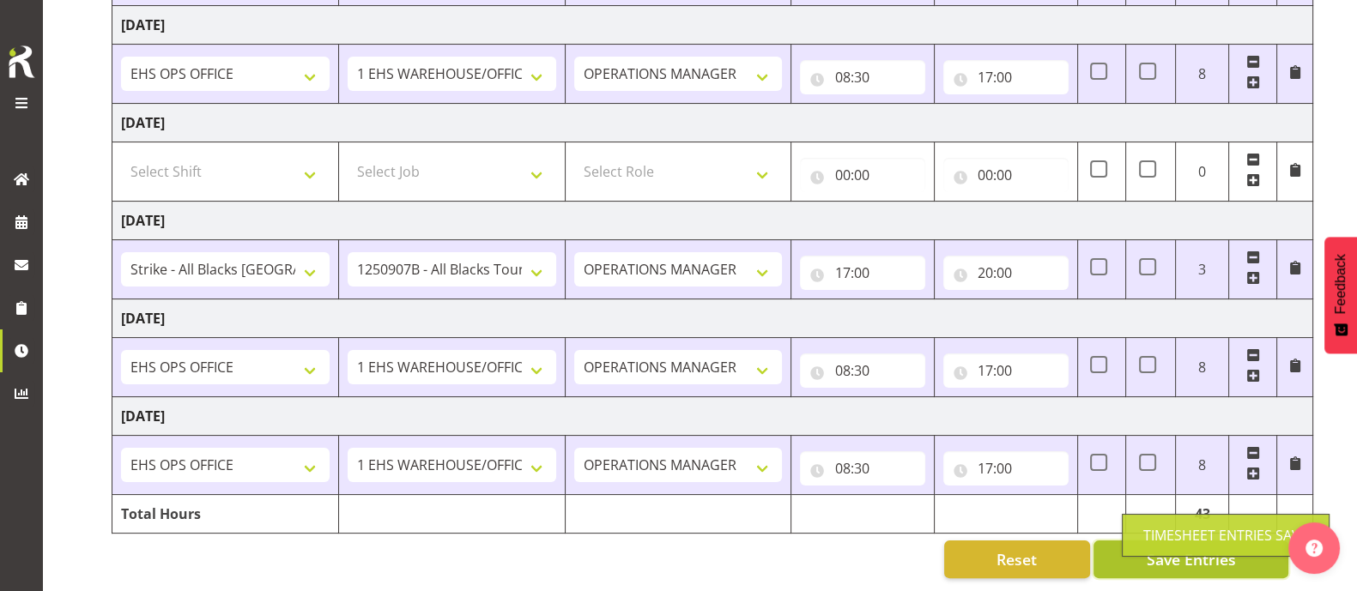
scroll to position [475, 0]
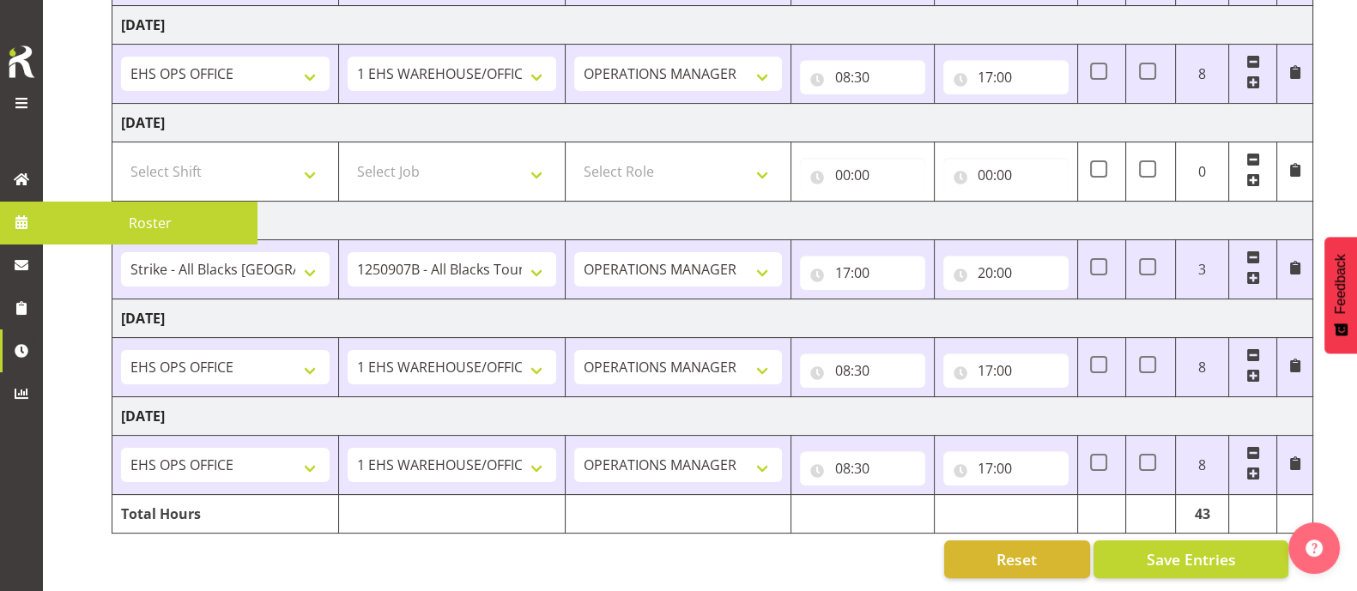
click at [139, 221] on span "Roster" at bounding box center [149, 223] width 197 height 26
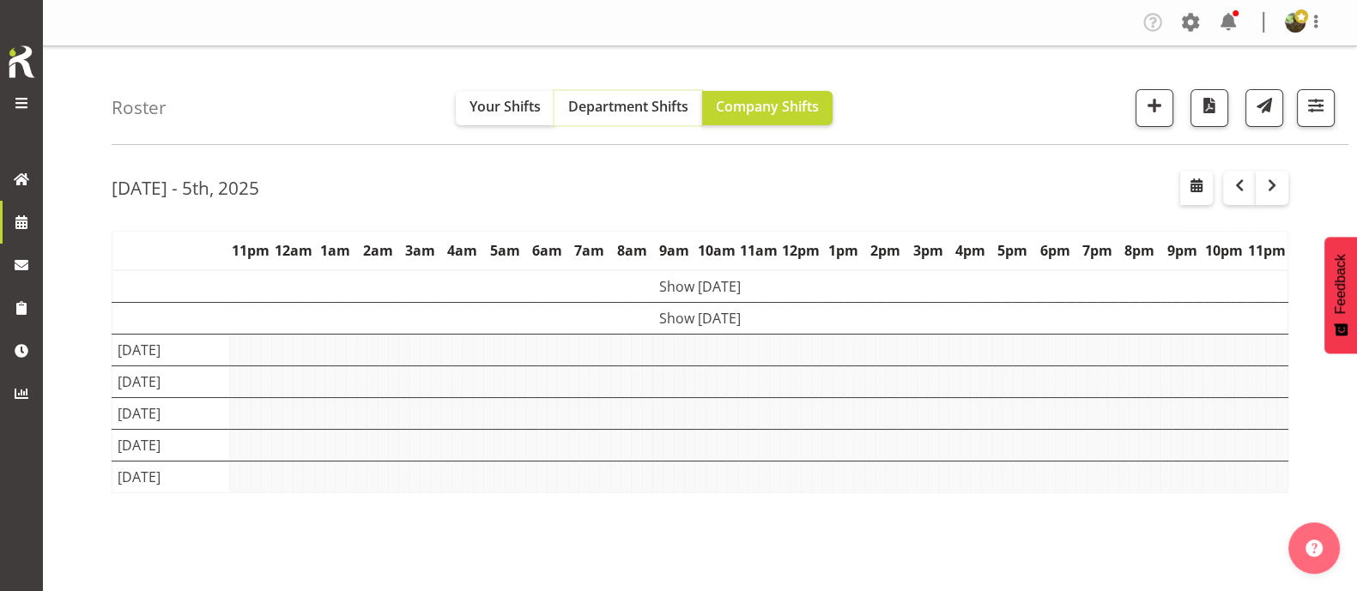
click at [635, 107] on span "Department Shifts" at bounding box center [628, 106] width 120 height 19
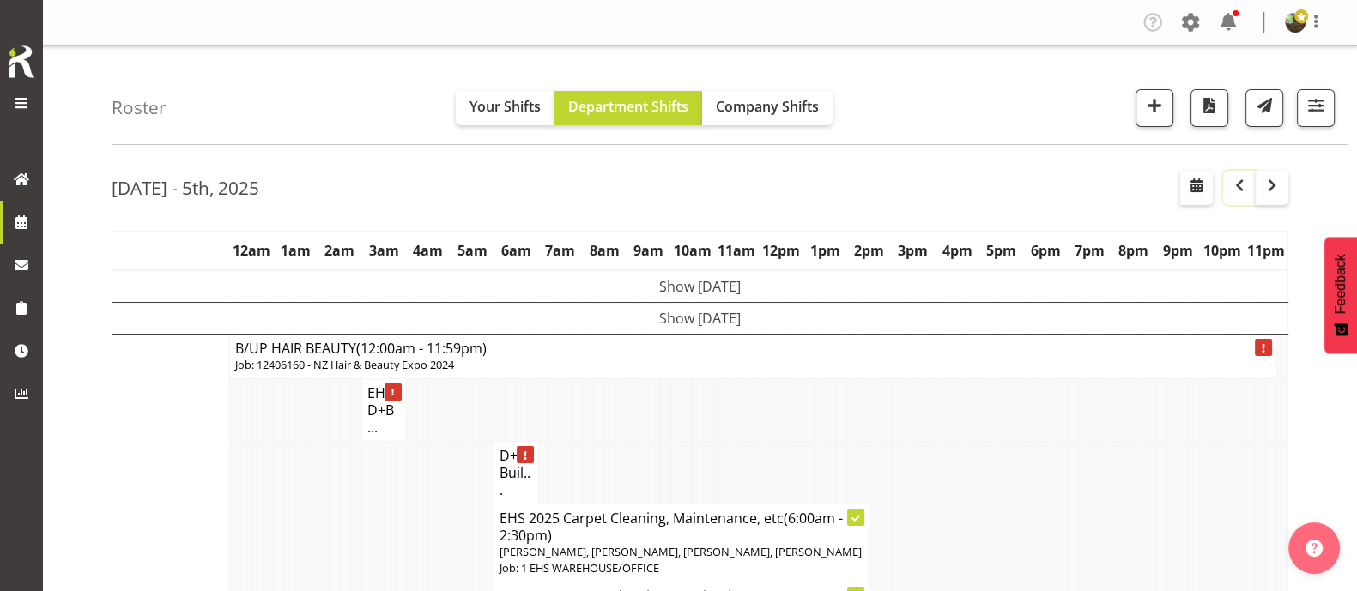
click at [1249, 191] on span "button" at bounding box center [1239, 185] width 21 height 21
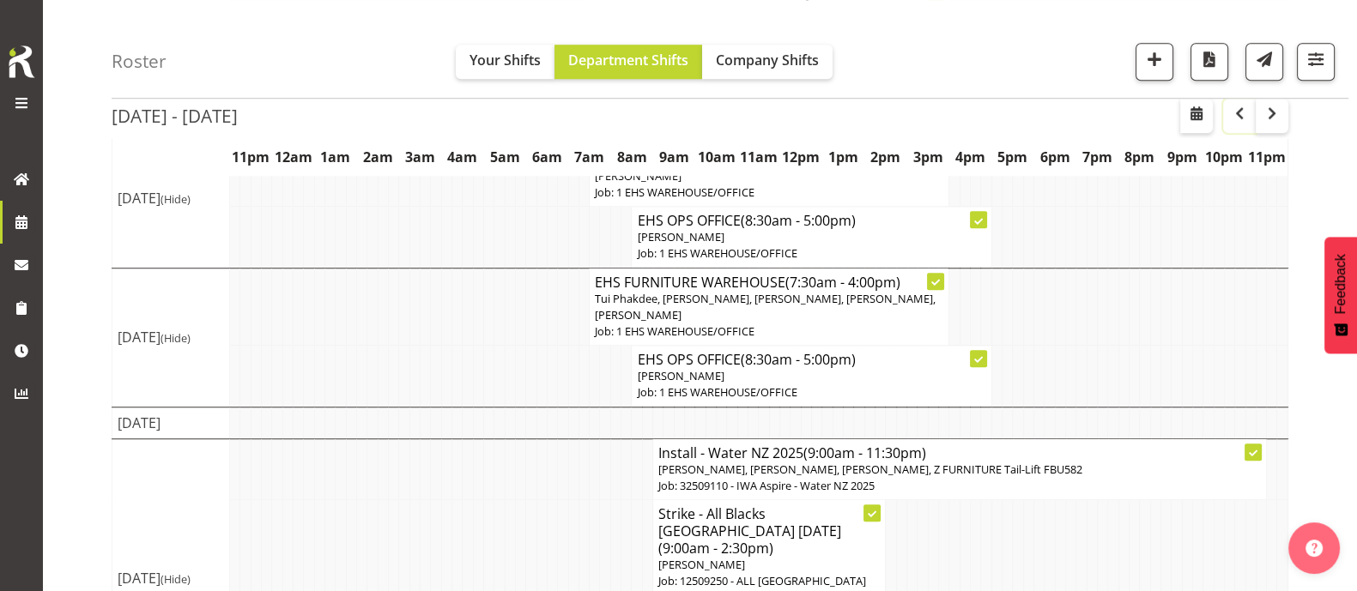
scroll to position [1677, 0]
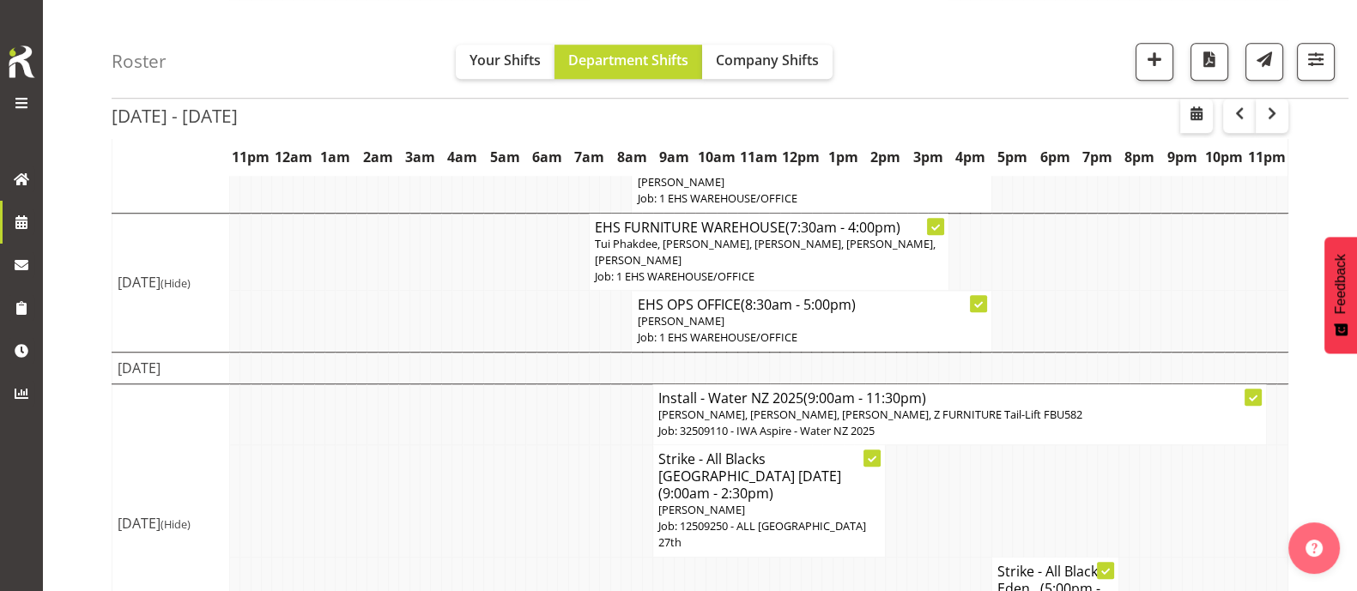
click at [760, 502] on p "[PERSON_NAME]" at bounding box center [768, 510] width 221 height 16
click at [754, 502] on p "Nelia Maiva" at bounding box center [768, 510] width 221 height 16
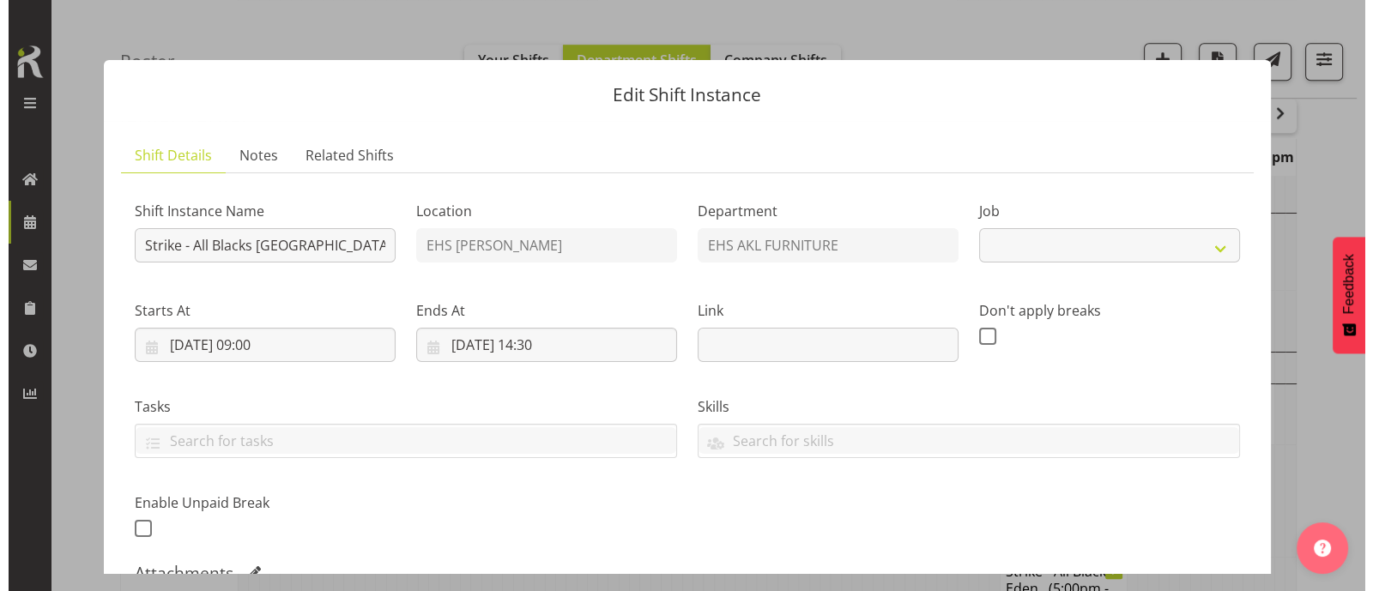
scroll to position [1644, 0]
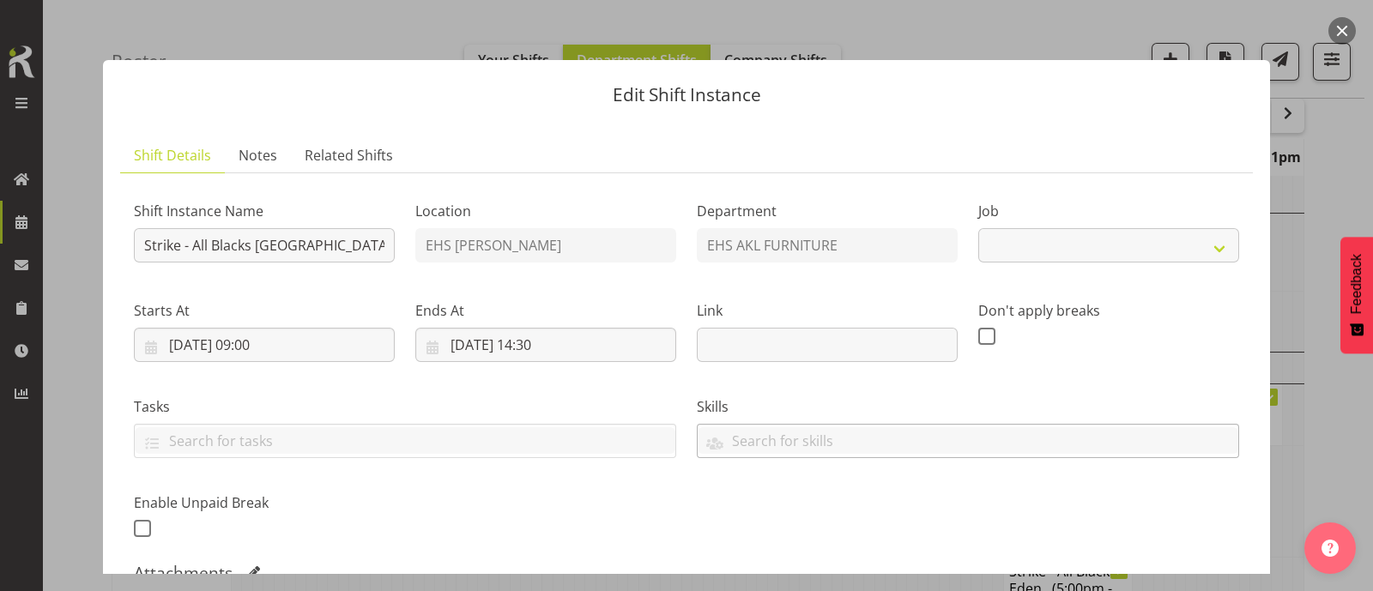
select select
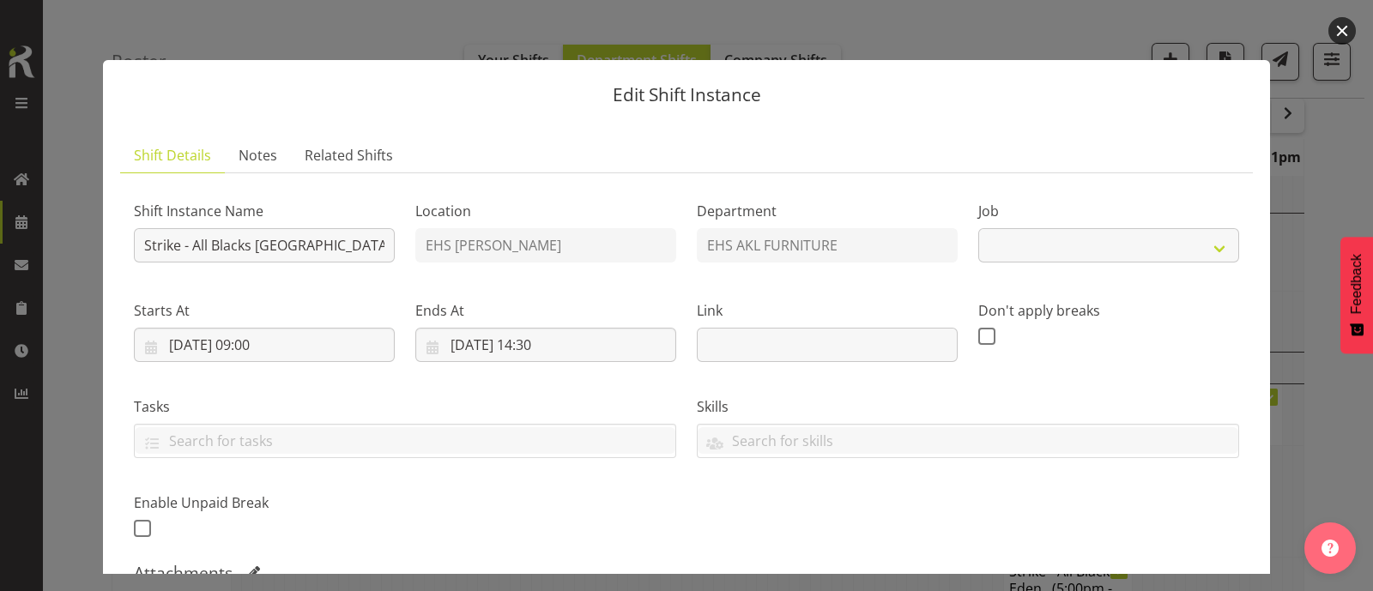
select select "10269"
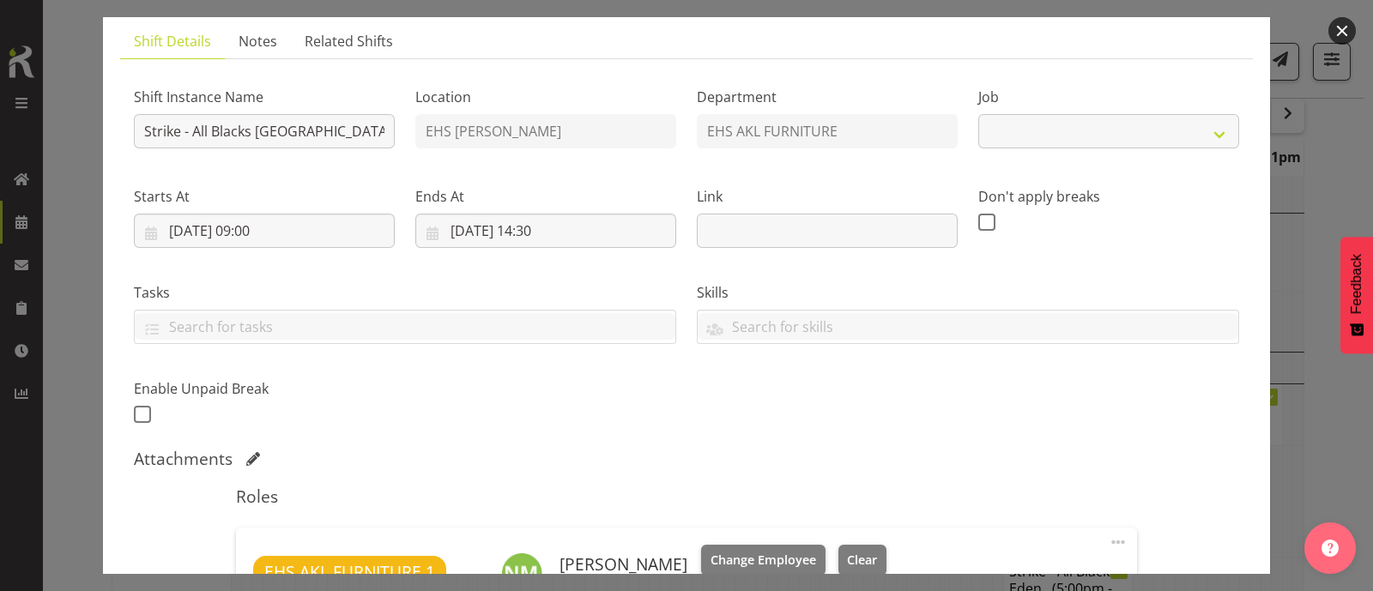
scroll to position [389, 0]
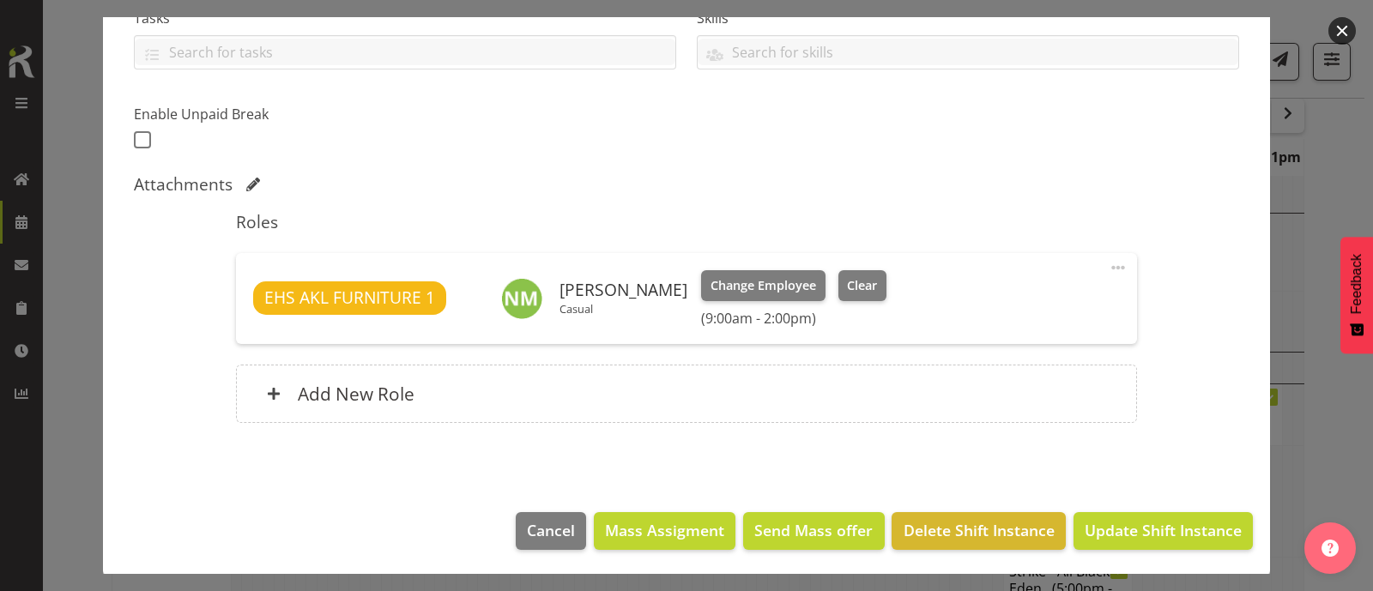
select select "10269"
click at [391, 397] on h6 "Add New Role" at bounding box center [356, 394] width 117 height 22
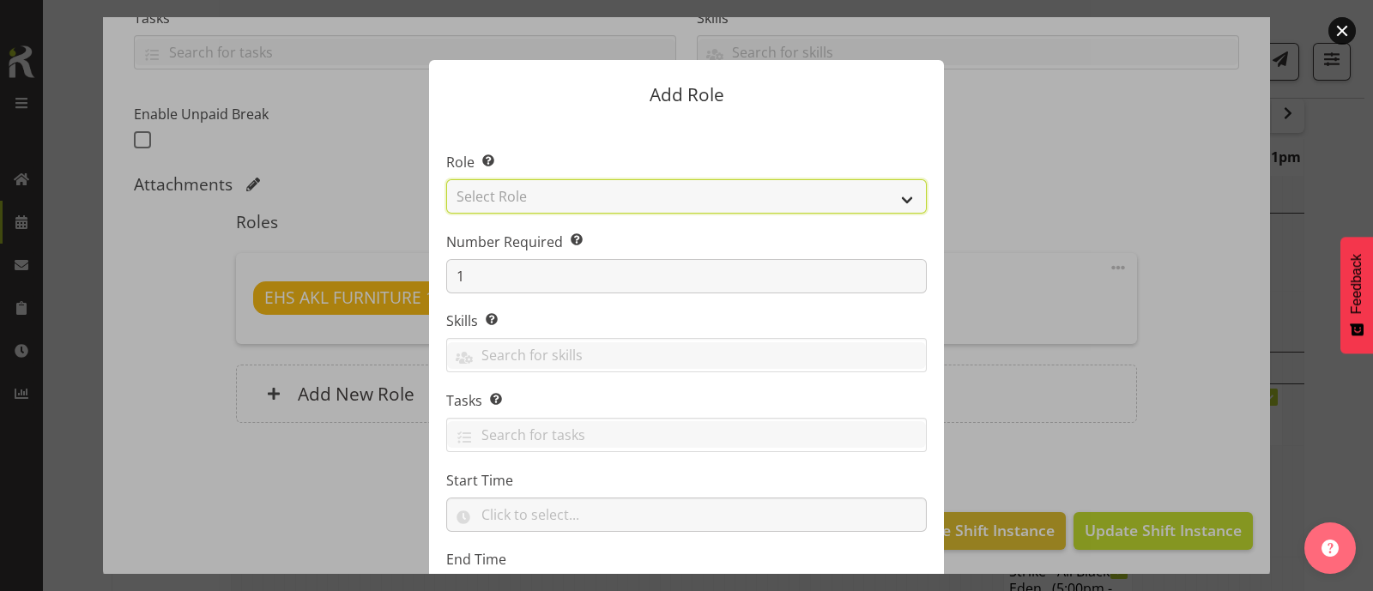
click at [601, 199] on select "Select Role ACCOUNT MANAGER ACCOUNT MANAGER DW ACCOUNTS AKL DIANNA VEHICLES AKL…" at bounding box center [686, 196] width 481 height 34
select select "198"
click at [446, 179] on select "Select Role ACCOUNT MANAGER ACCOUNT MANAGER DW ACCOUNTS AKL DIANNA VEHICLES AKL…" at bounding box center [686, 196] width 481 height 34
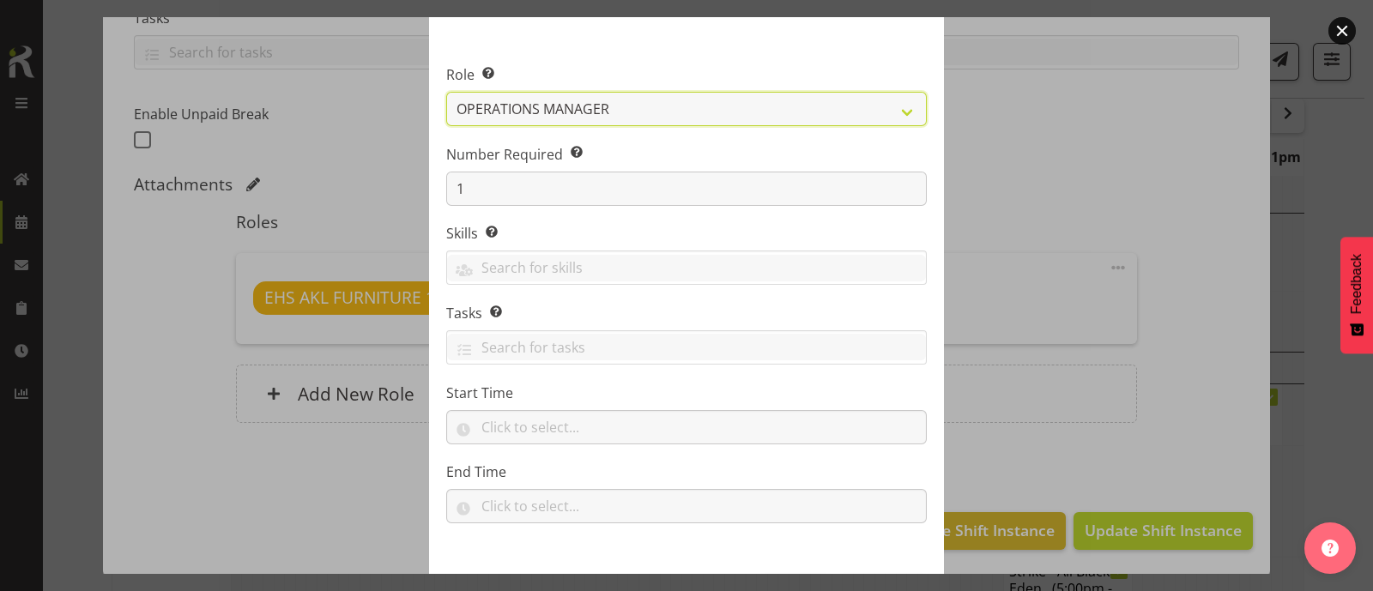
scroll to position [152, 0]
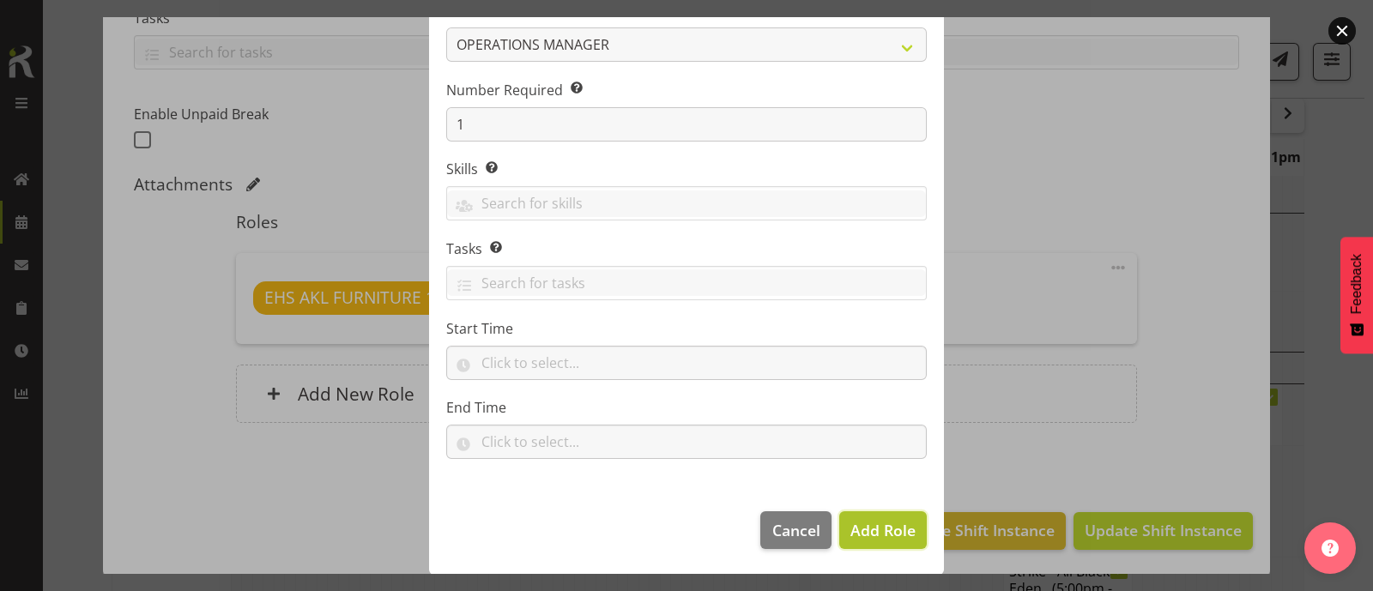
click at [888, 529] on span "Add Role" at bounding box center [883, 530] width 65 height 21
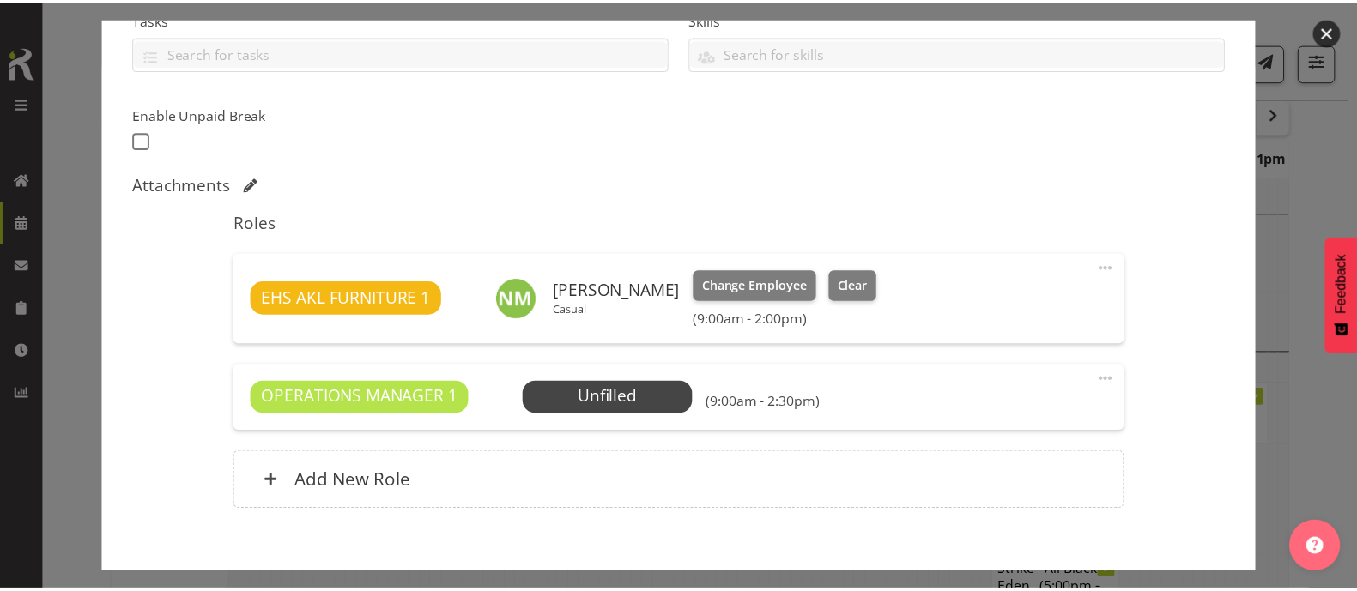
scroll to position [1660, 0]
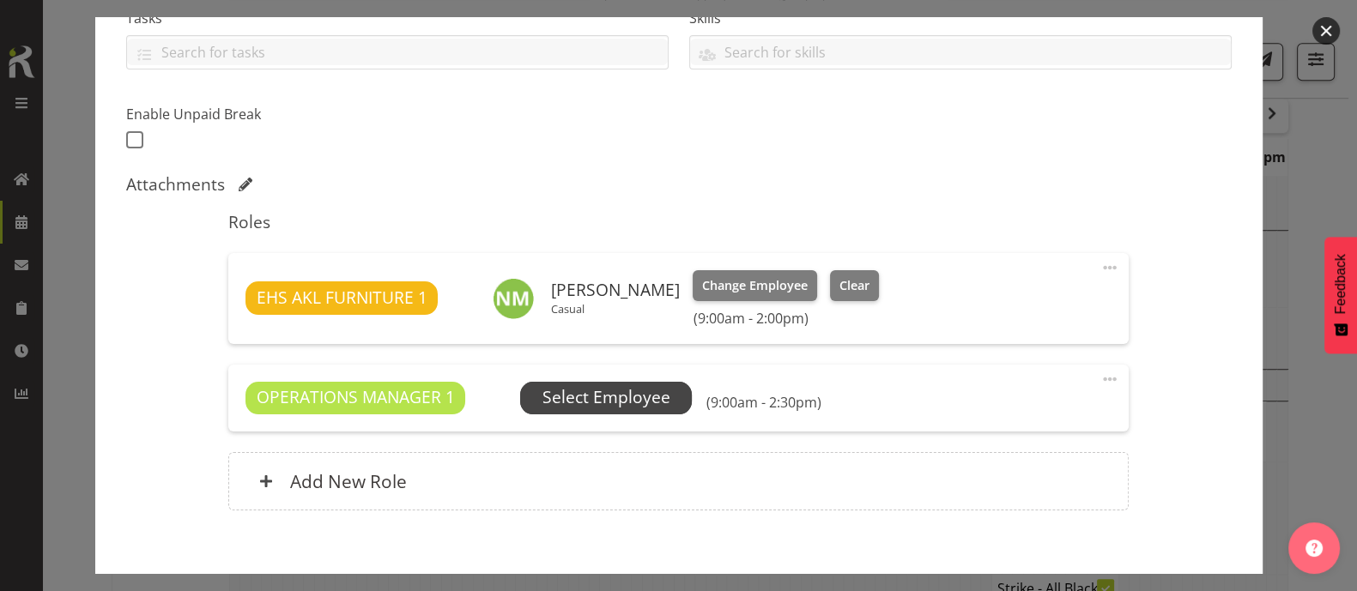
click at [606, 391] on span "Select Employee" at bounding box center [606, 397] width 128 height 25
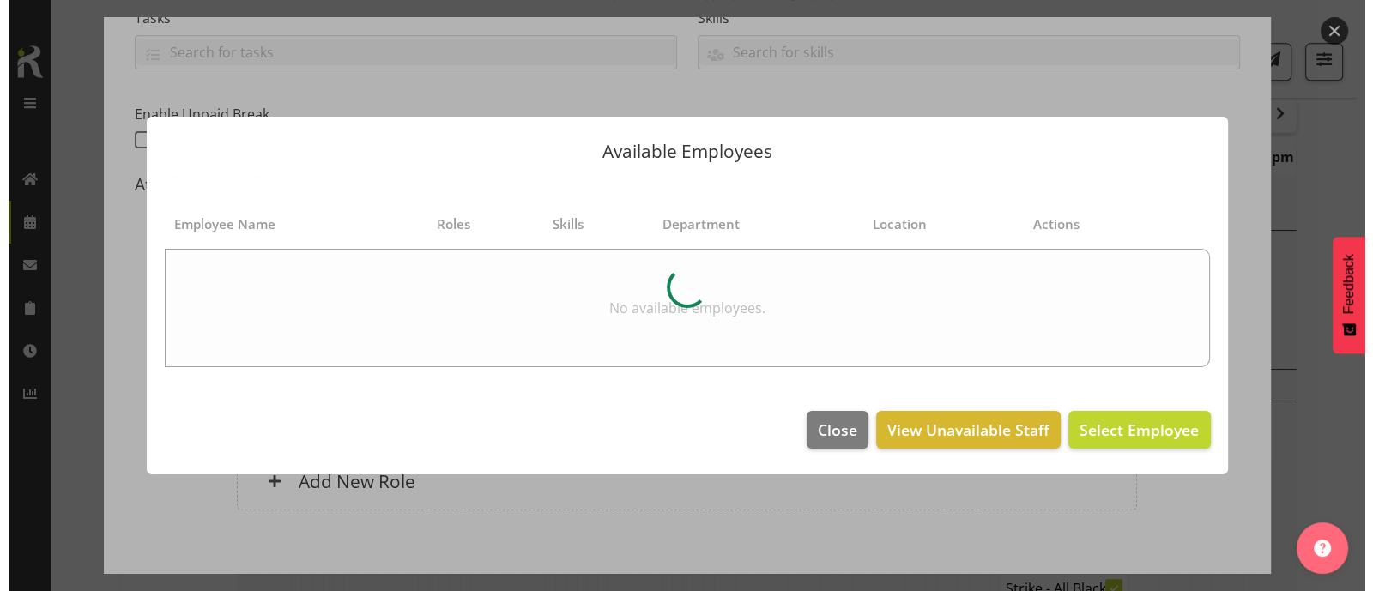
scroll to position [1644, 0]
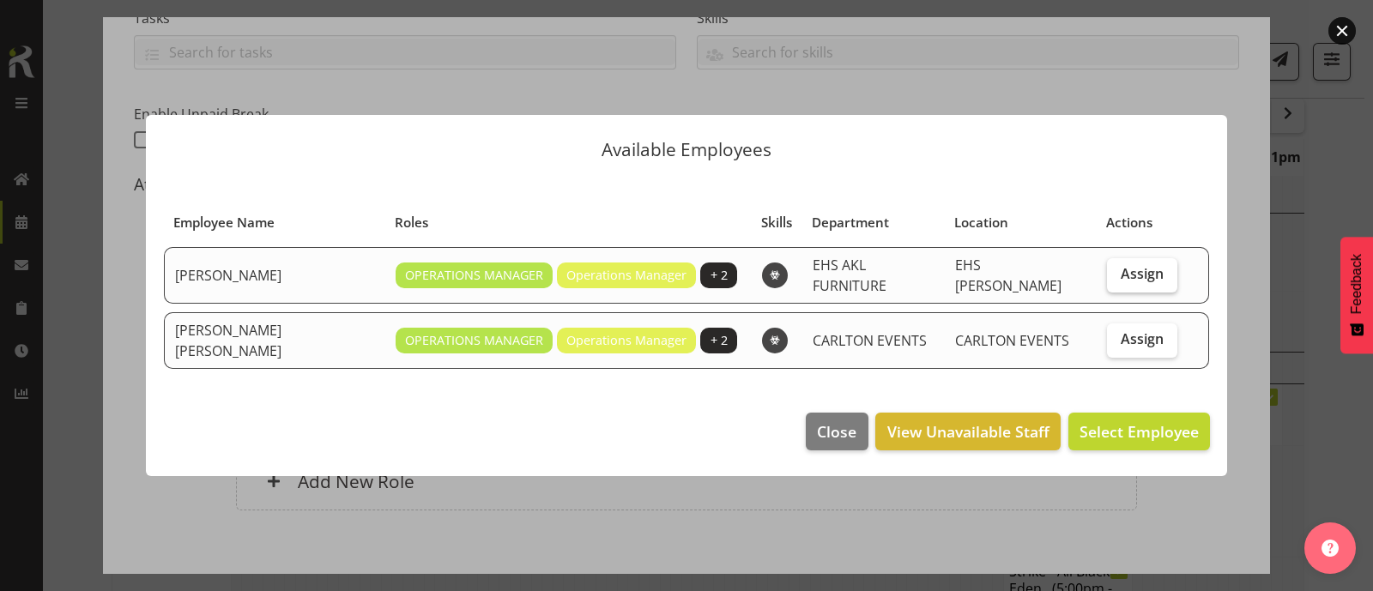
click at [1124, 282] on span "Assign" at bounding box center [1142, 273] width 43 height 17
click at [1118, 280] on input "Assign" at bounding box center [1112, 274] width 11 height 11
checkbox input "true"
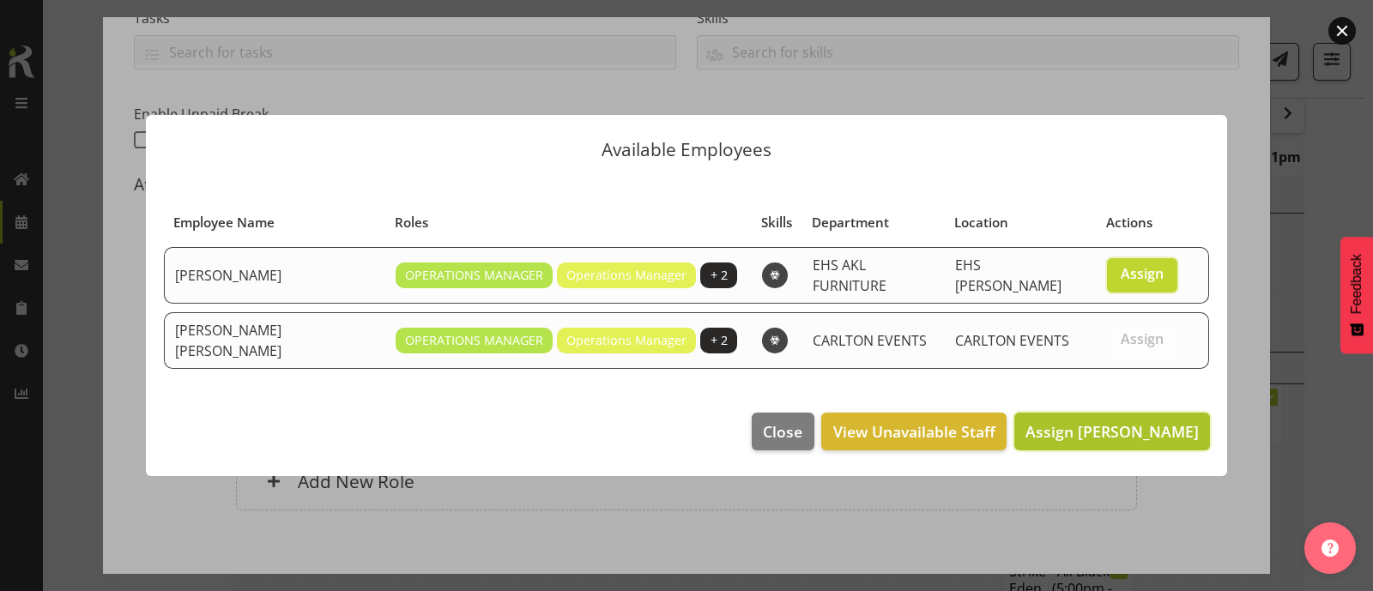
click at [1147, 424] on span "Assign Filipo Iupeli" at bounding box center [1112, 431] width 173 height 21
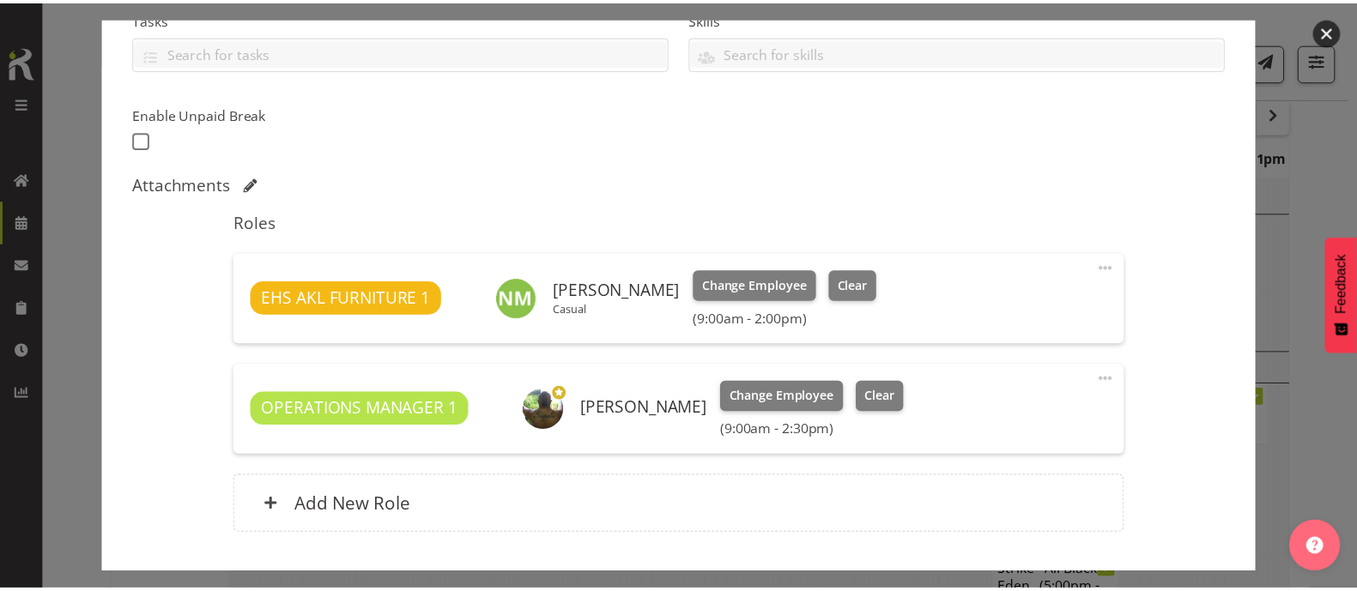
scroll to position [1660, 0]
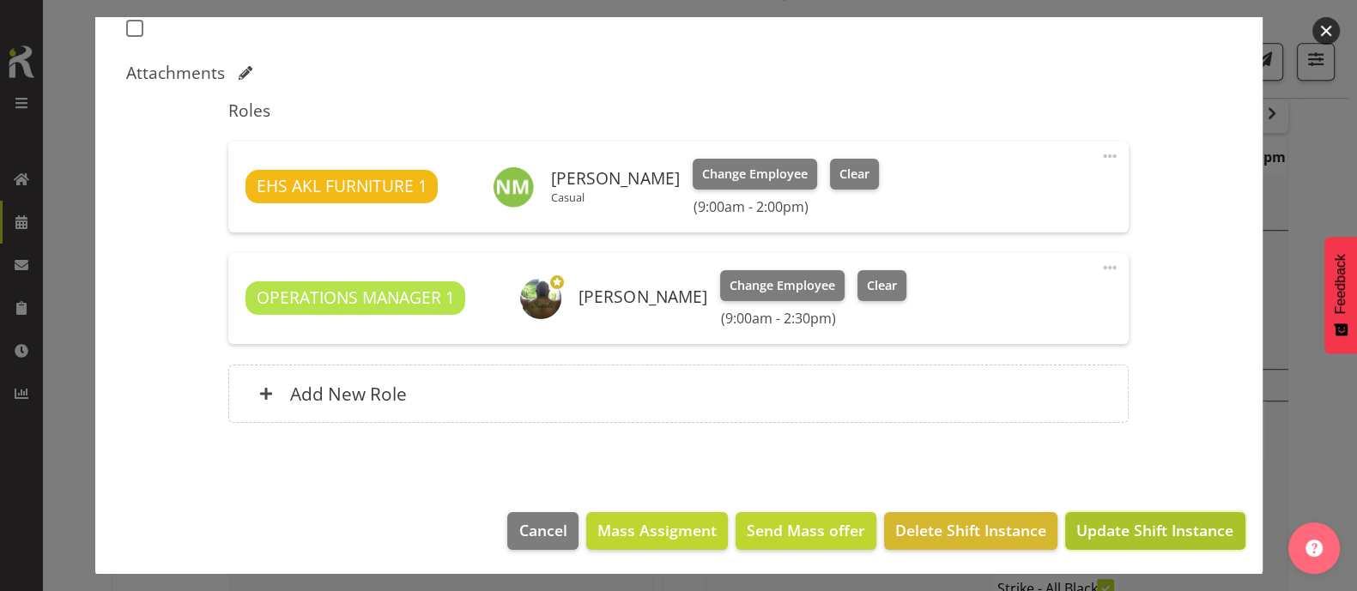
click at [1127, 524] on span "Update Shift Instance" at bounding box center [1154, 530] width 157 height 22
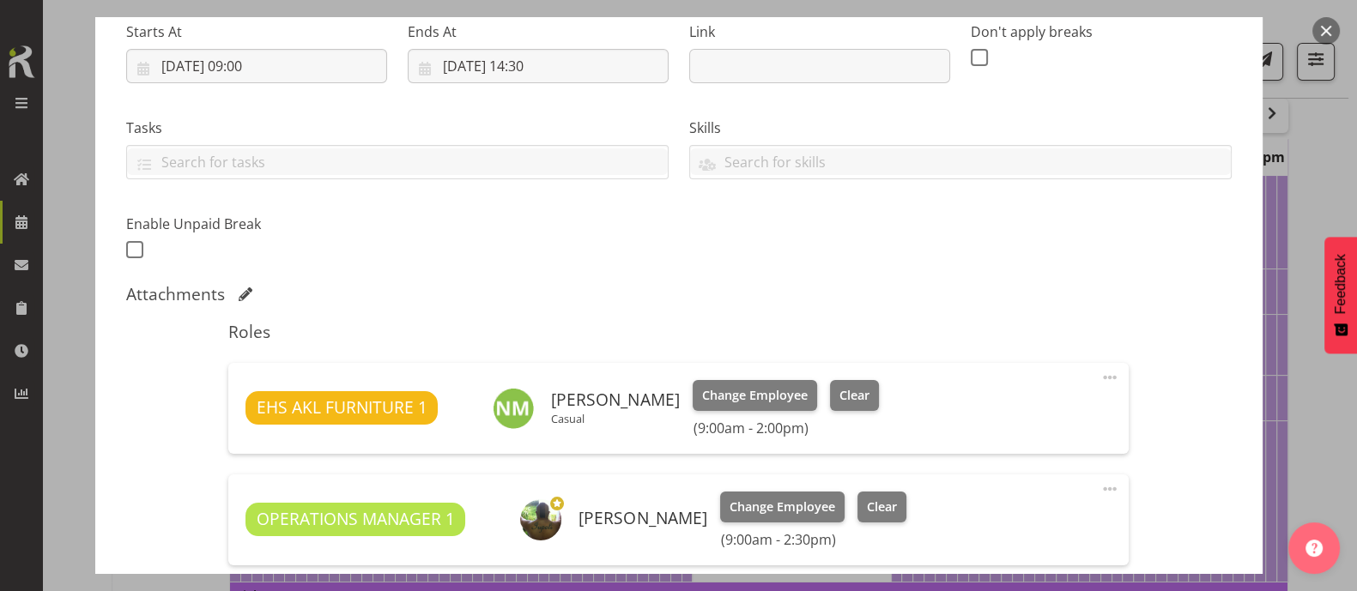
scroll to position [500, 0]
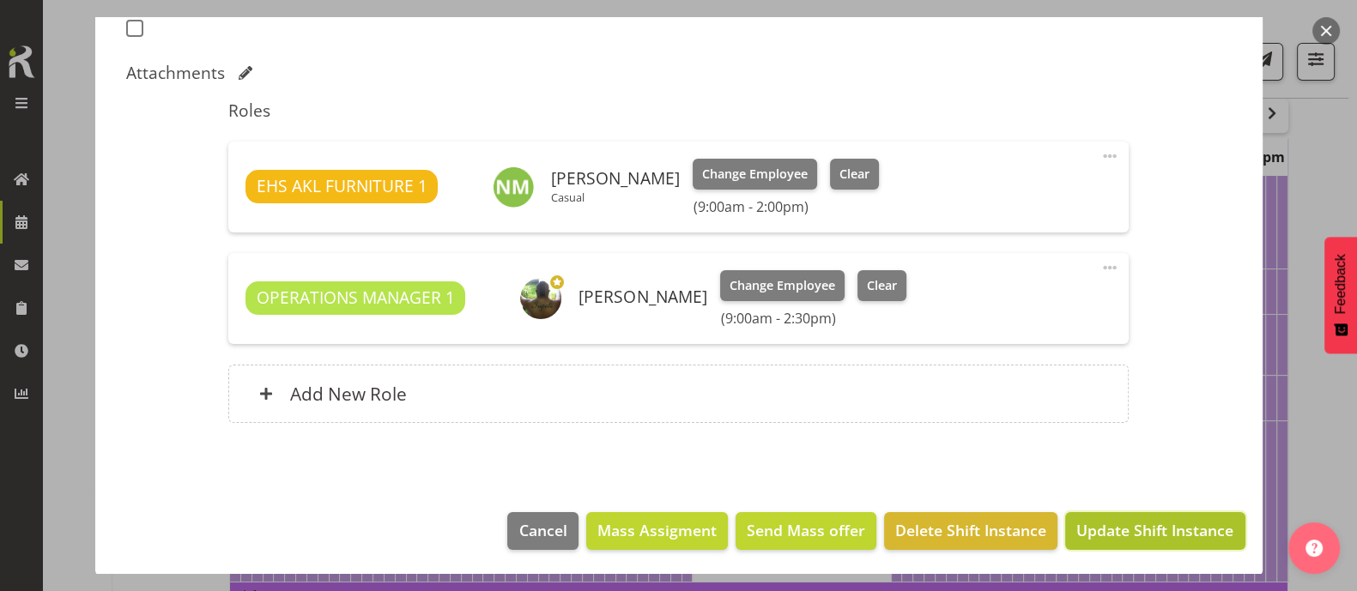
click at [1171, 527] on span "Update Shift Instance" at bounding box center [1154, 530] width 157 height 22
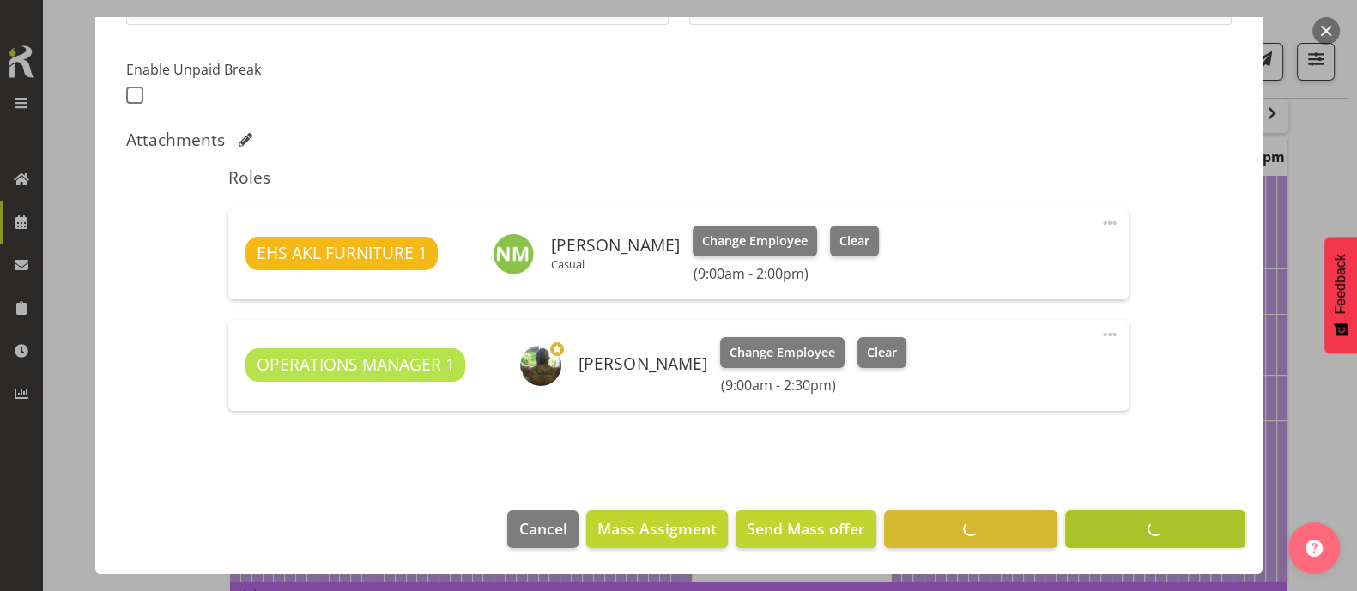
scroll to position [433, 0]
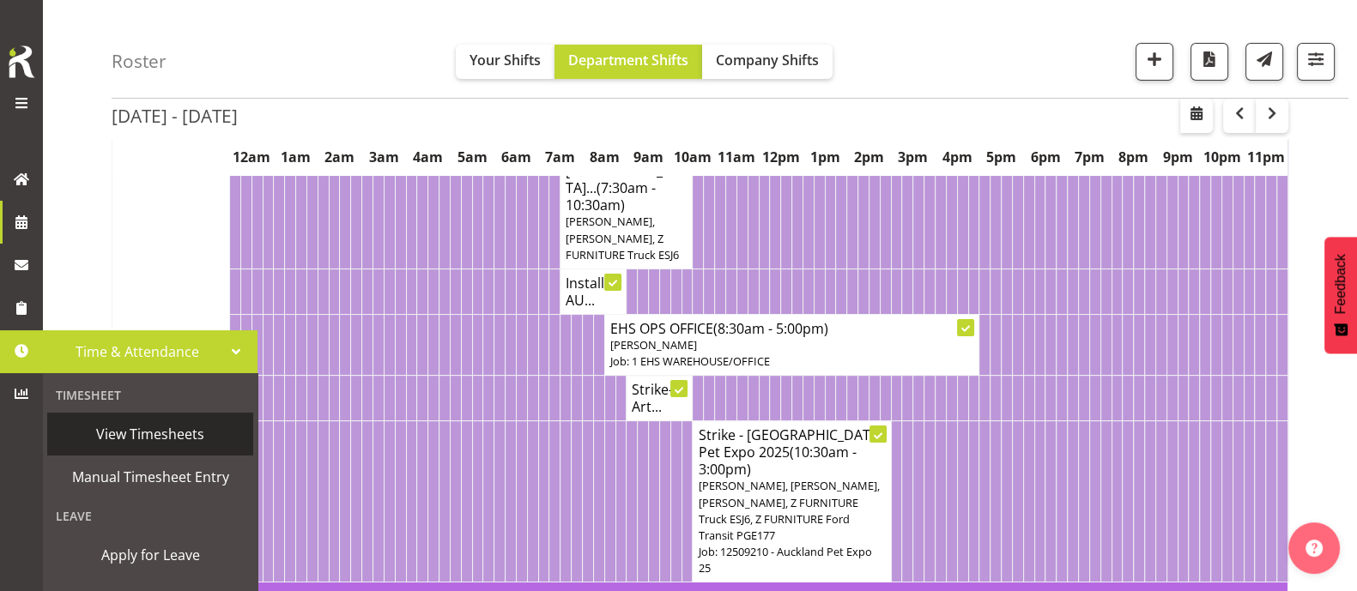
click at [146, 427] on span "View Timesheets" at bounding box center [150, 434] width 189 height 26
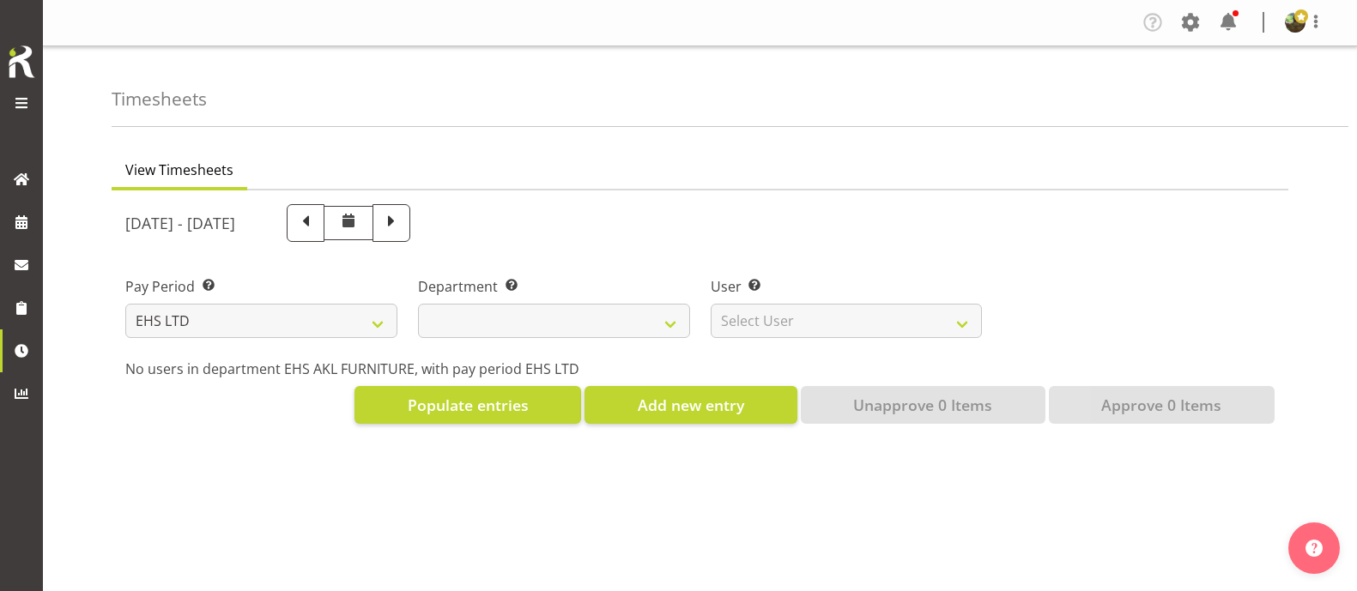
select select "7"
select select
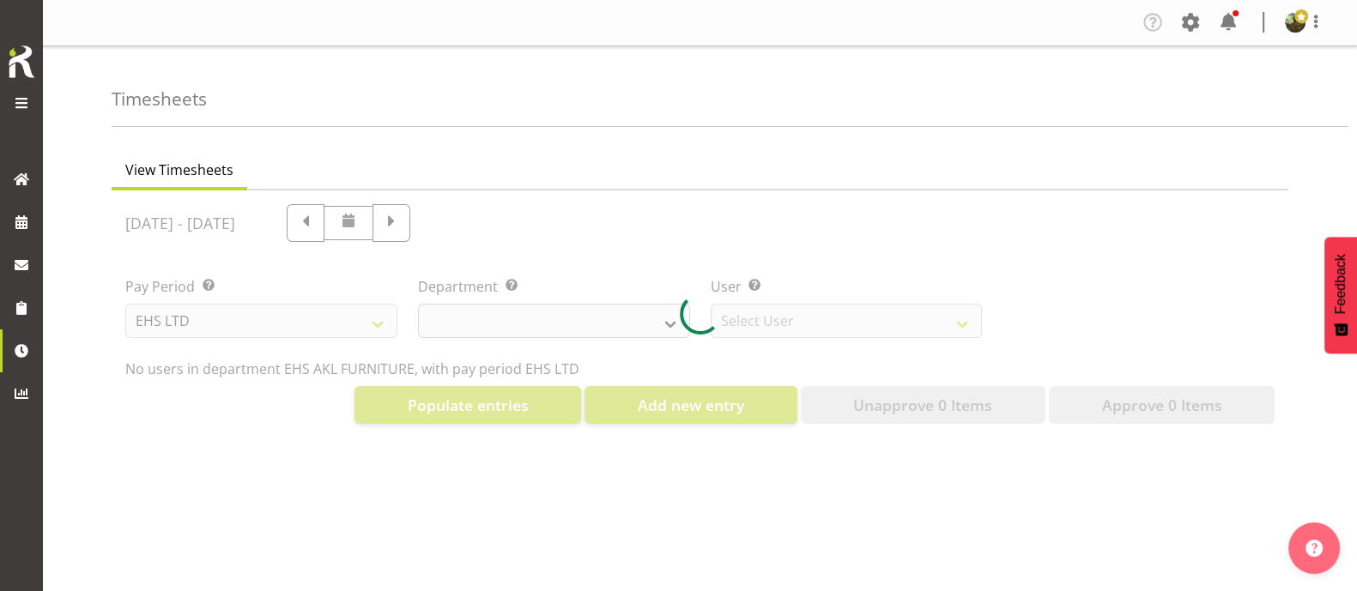
select select "8638"
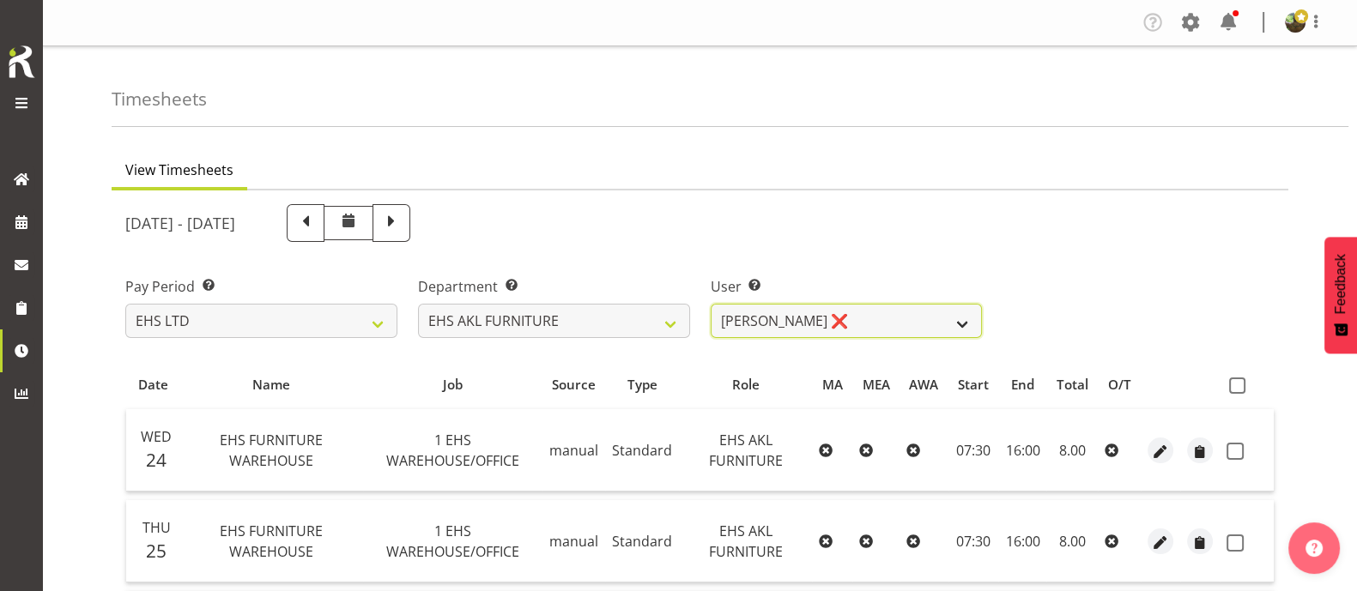
click at [891, 323] on select "[PERSON_NAME] ❌ [PERSON_NAME] ❌ [PERSON_NAME] ❌ [PERSON_NAME] ❌ [PERSON_NAME] ❌…" at bounding box center [847, 321] width 272 height 34
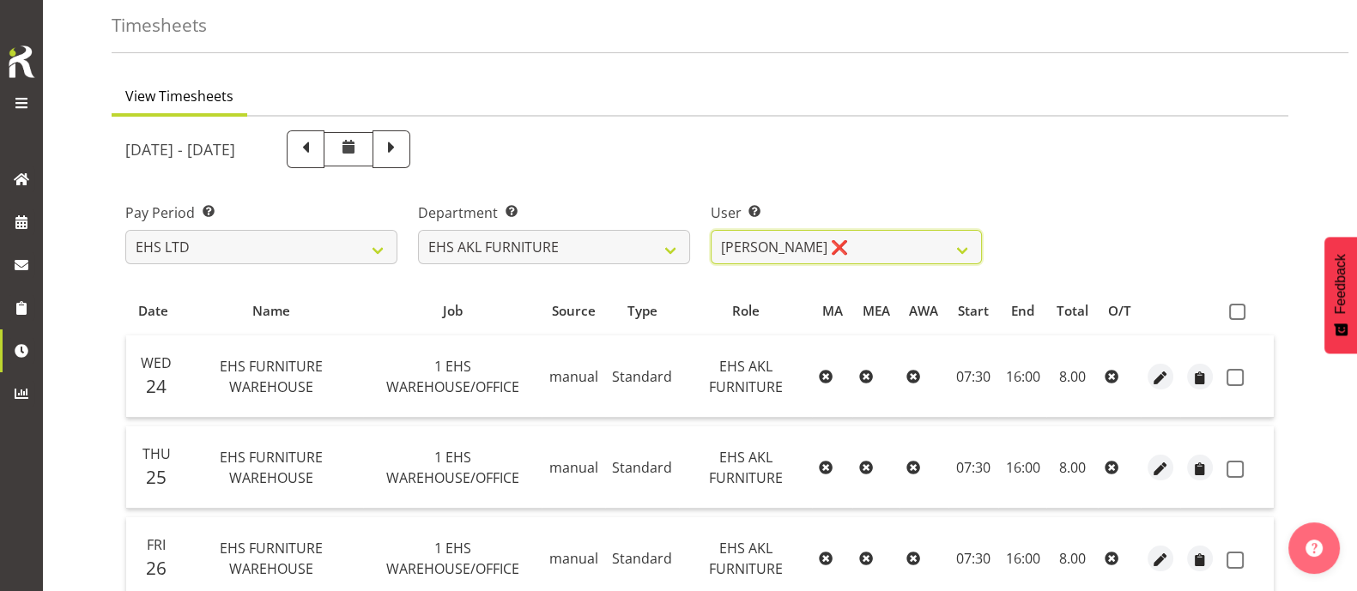
scroll to position [106, 0]
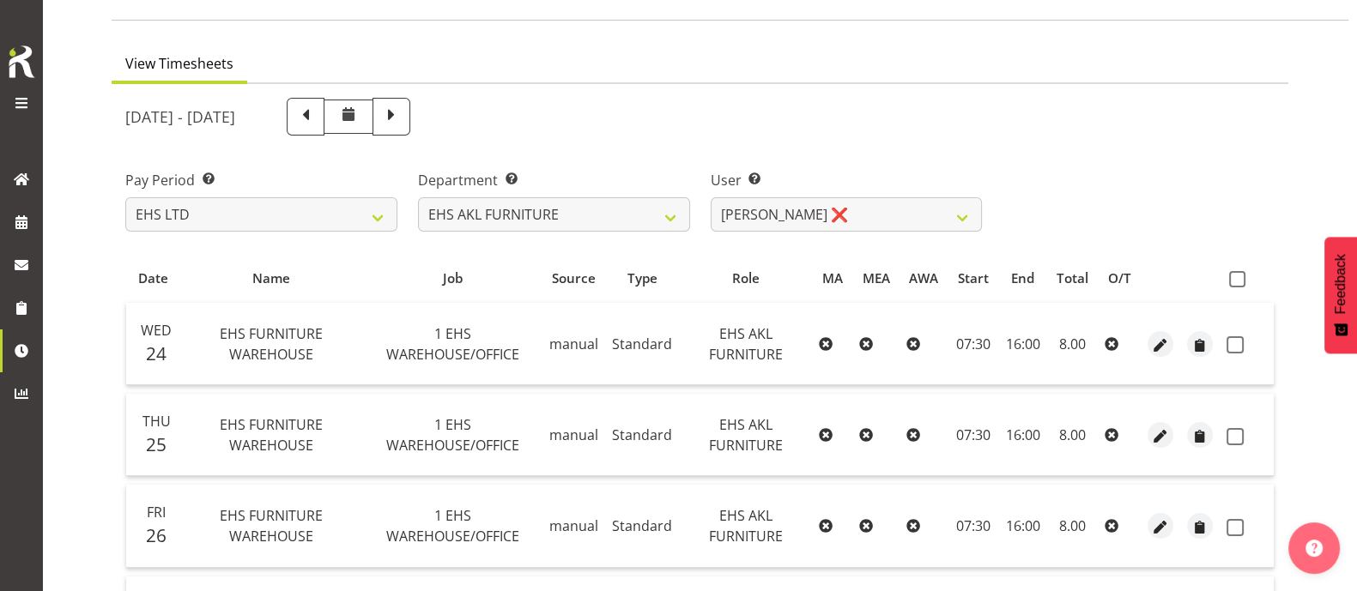
click at [1157, 164] on div "Pay Period Select which pay period you would like to view. SLP LTD EHS LTD DW L…" at bounding box center [700, 194] width 1170 height 96
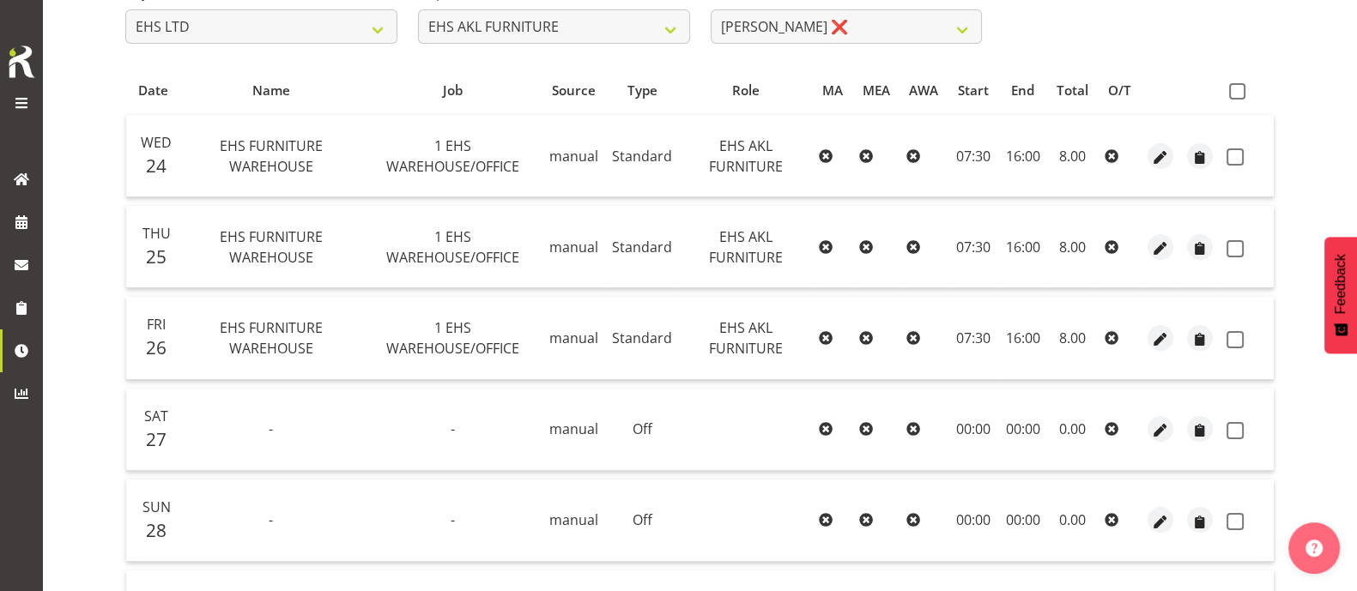
scroll to position [214, 0]
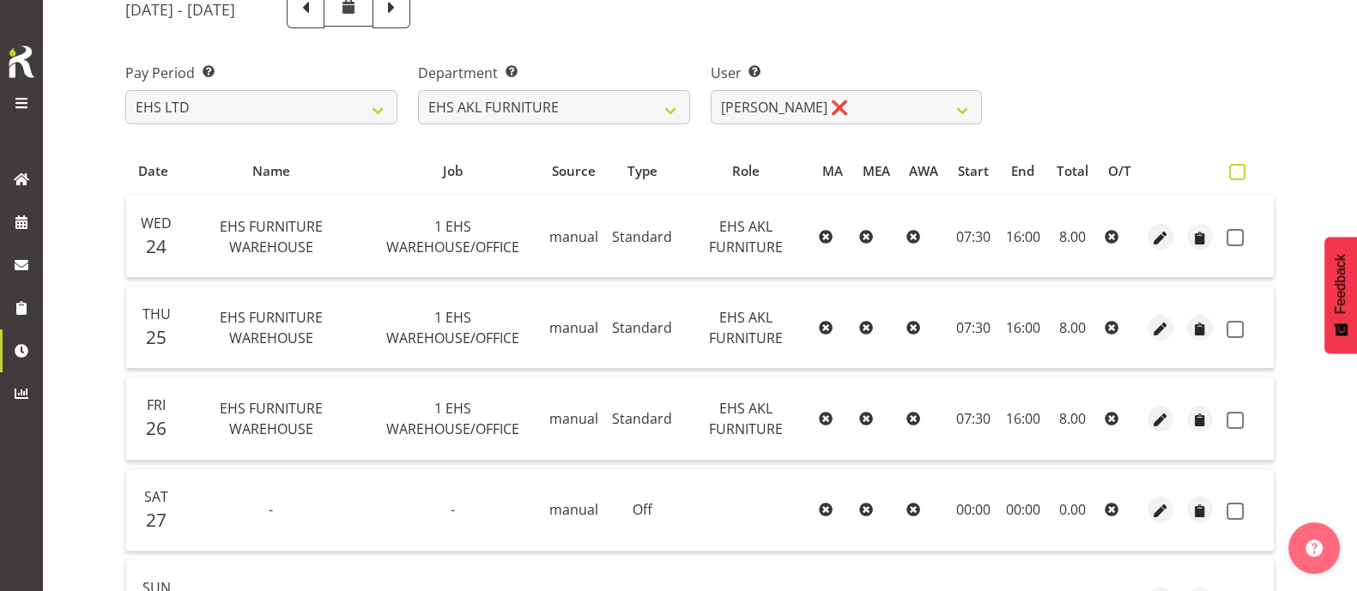
click at [1239, 170] on span at bounding box center [1237, 172] width 16 height 16
click at [1239, 170] on input "checkbox" at bounding box center [1234, 172] width 11 height 11
checkbox input "true"
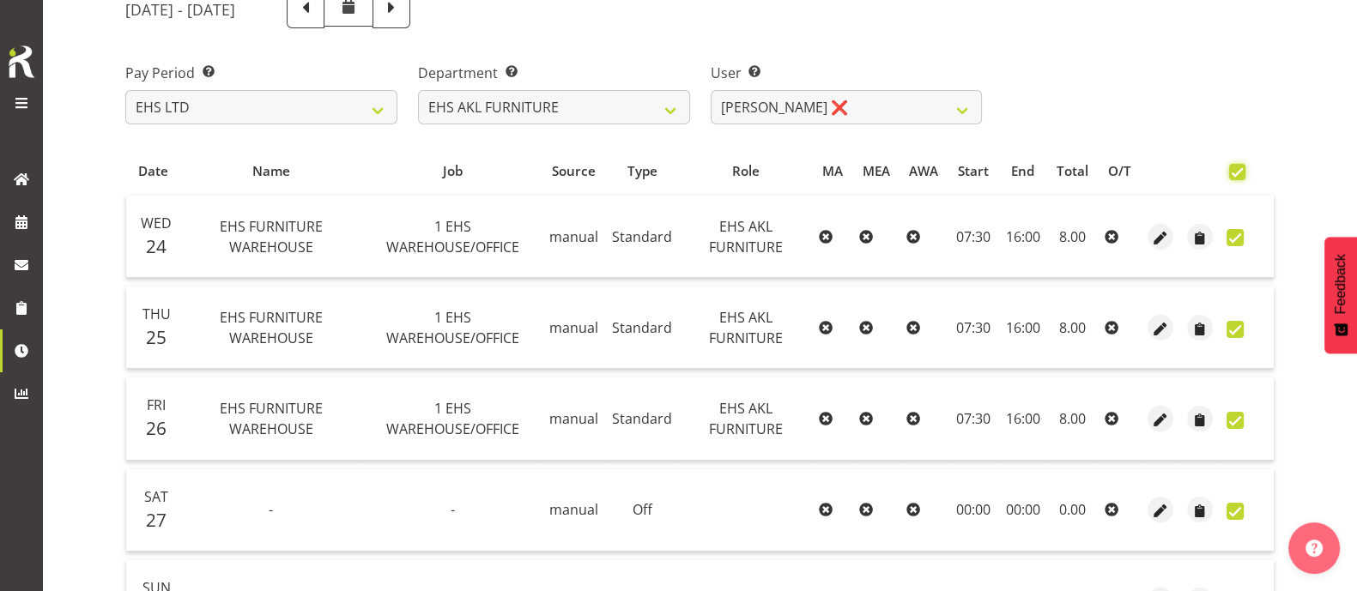
checkbox input "true"
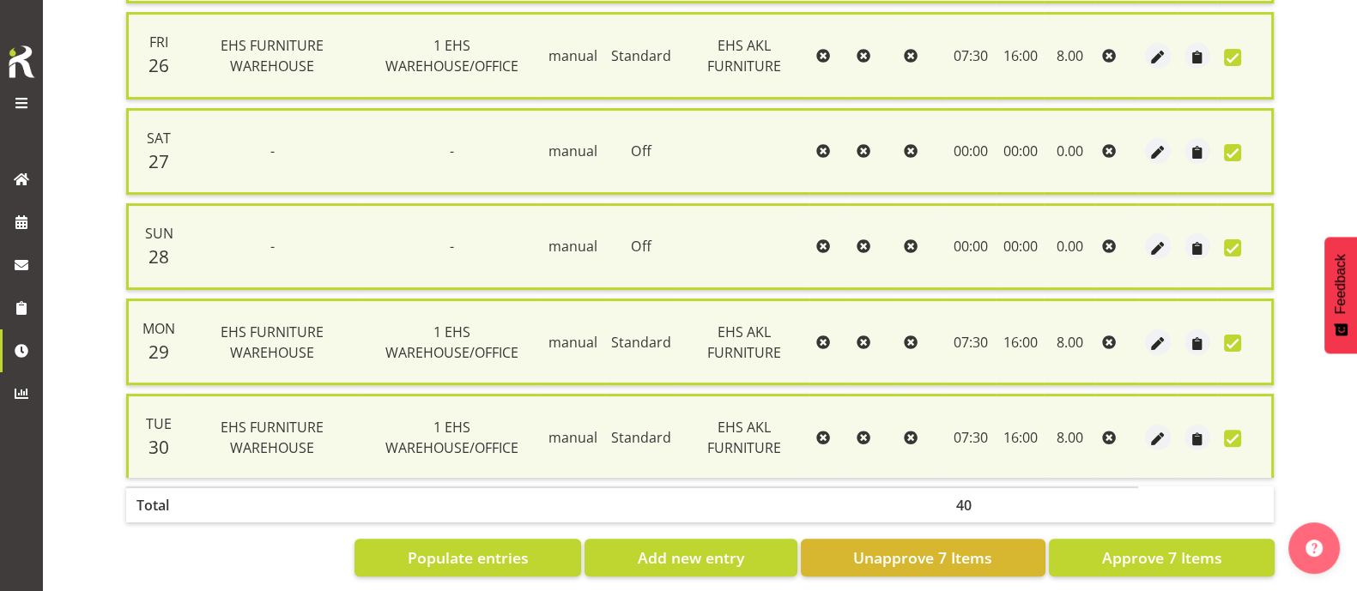
scroll to position [609, 0]
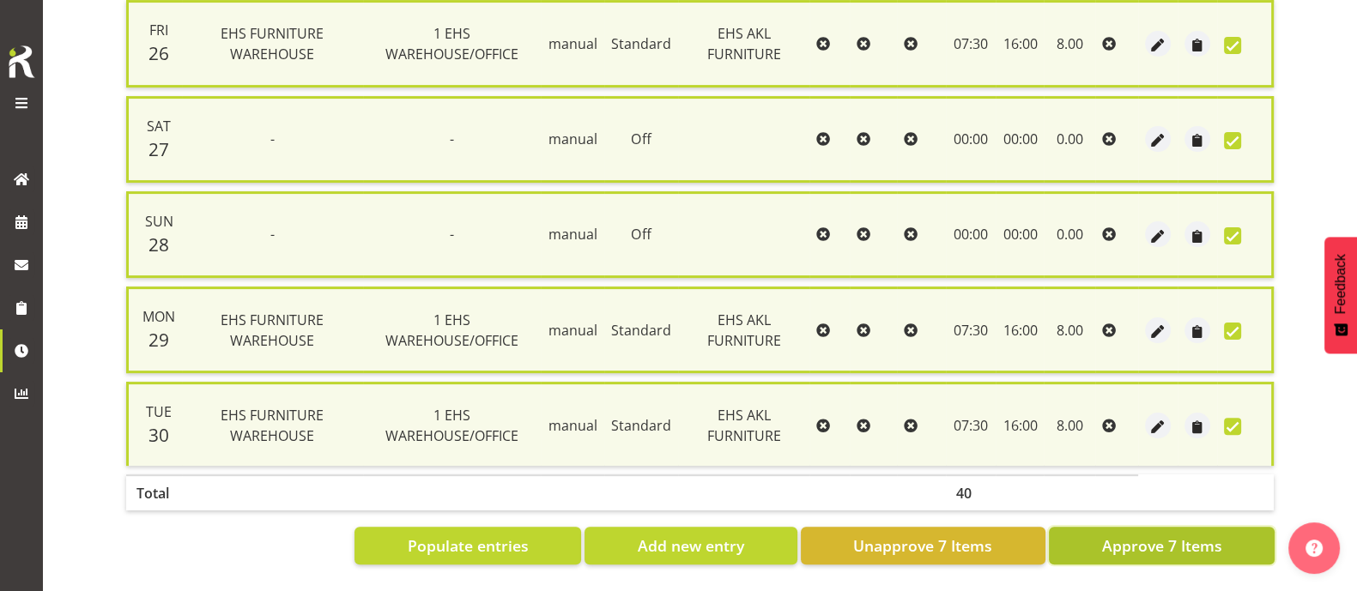
click at [1165, 535] on span "Approve 7 Items" at bounding box center [1161, 546] width 120 height 22
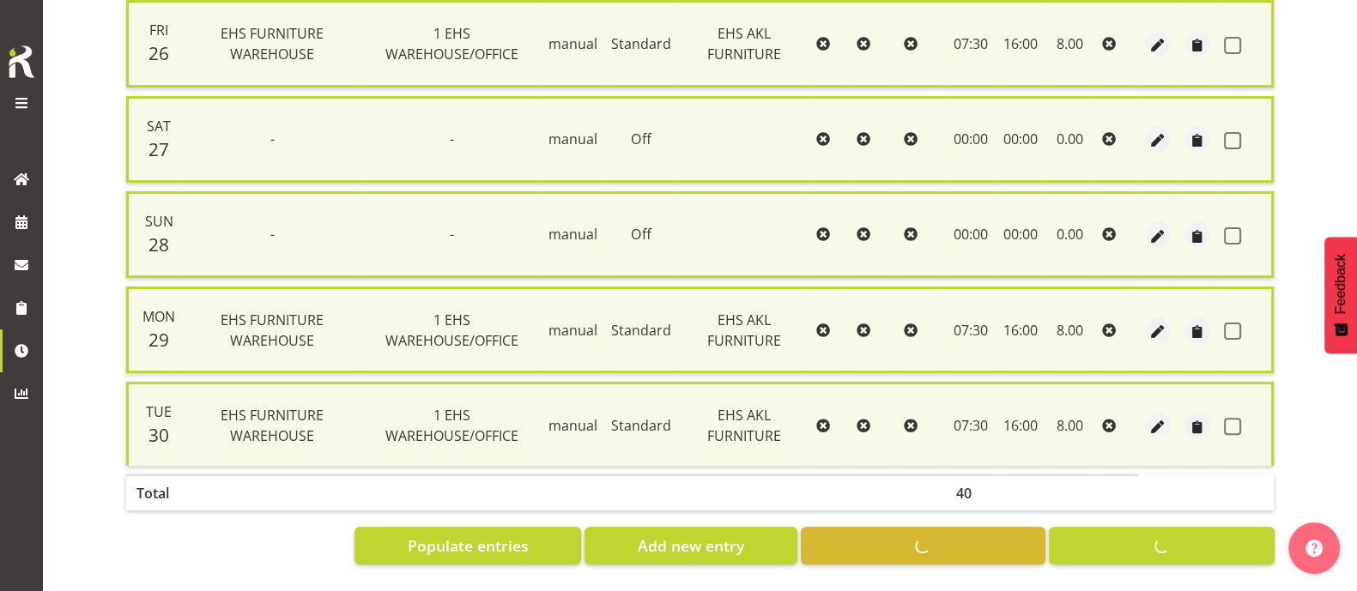
checkbox input "false"
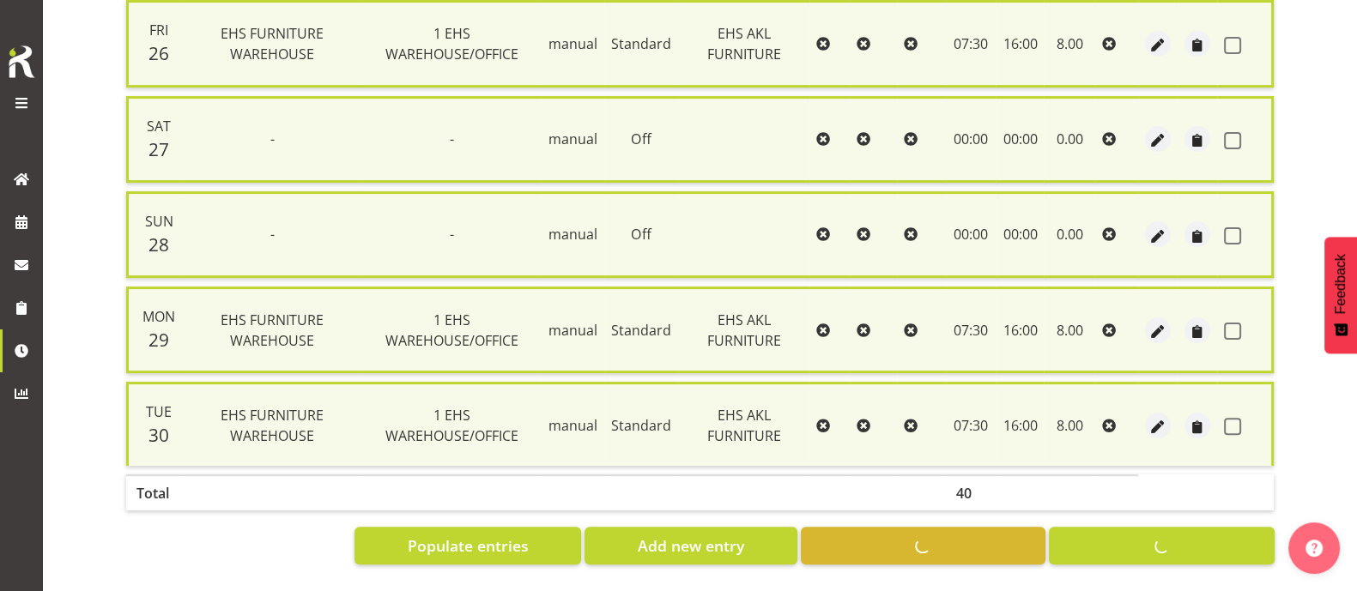
checkbox input "false"
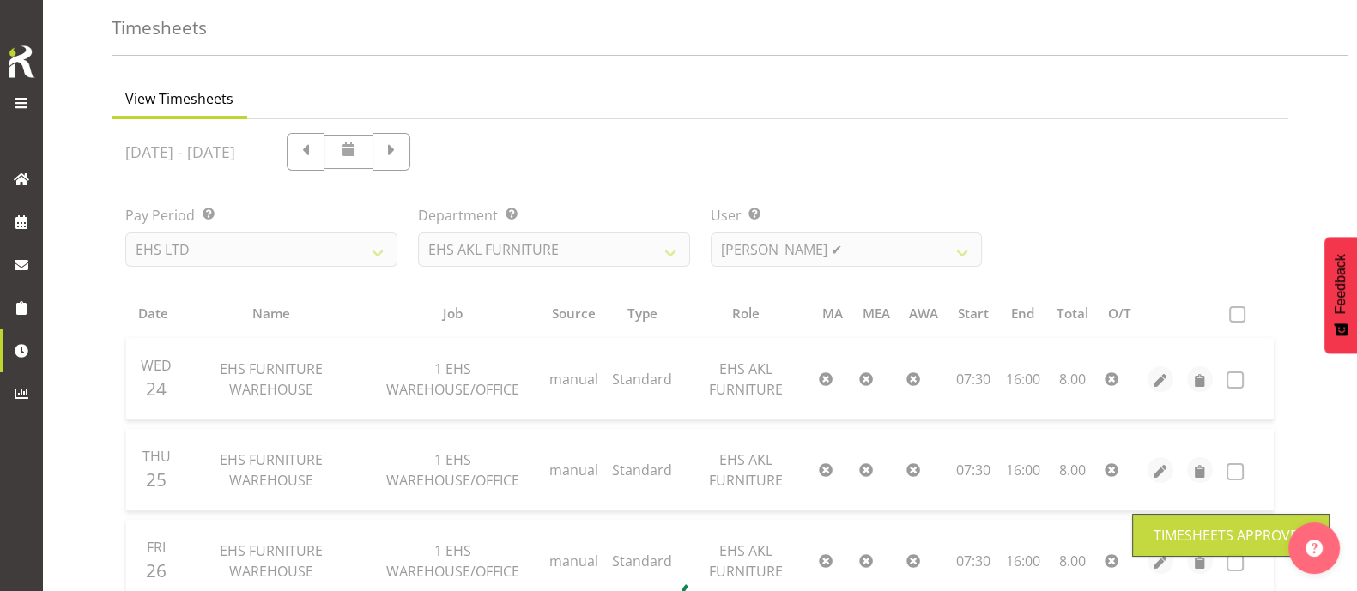
scroll to position [50, 0]
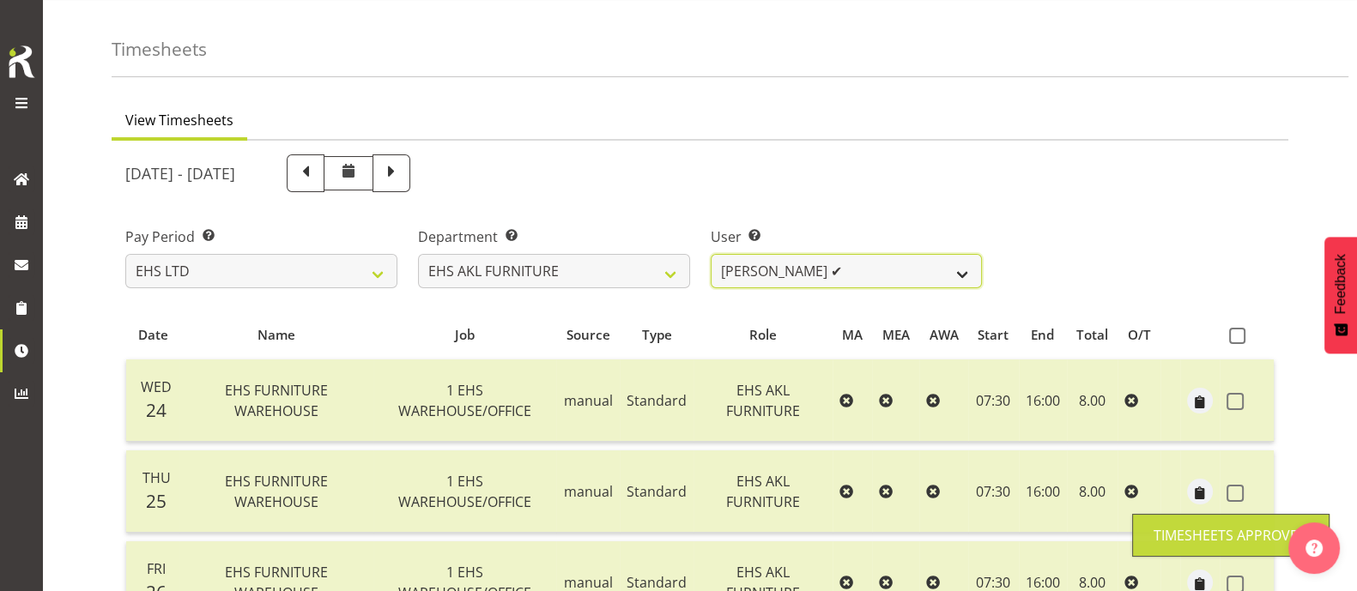
click at [894, 276] on select "[PERSON_NAME] ✔ [PERSON_NAME] ❌ [PERSON_NAME] ❌ [PERSON_NAME] ❌ [PERSON_NAME] ❌…" at bounding box center [847, 271] width 272 height 34
select select "889"
click at [711, 254] on select "[PERSON_NAME] ✔ [PERSON_NAME] ❌ [PERSON_NAME] ❌ [PERSON_NAME] ❌ [PERSON_NAME] ❌…" at bounding box center [847, 271] width 272 height 34
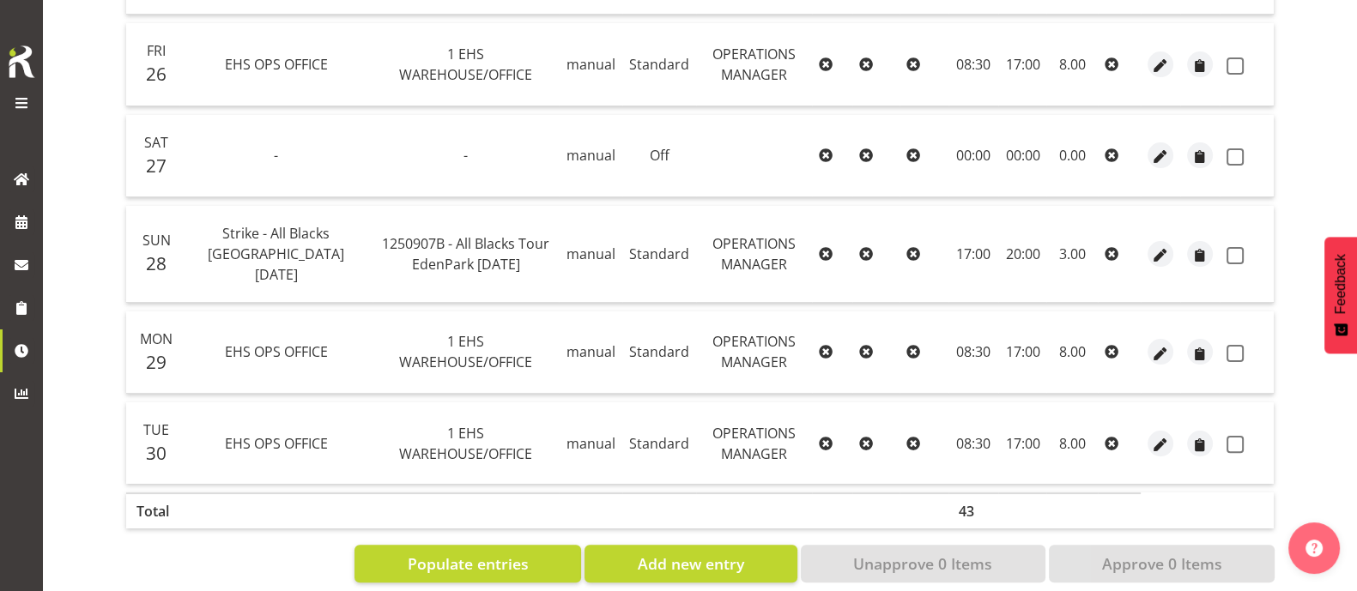
scroll to position [586, 0]
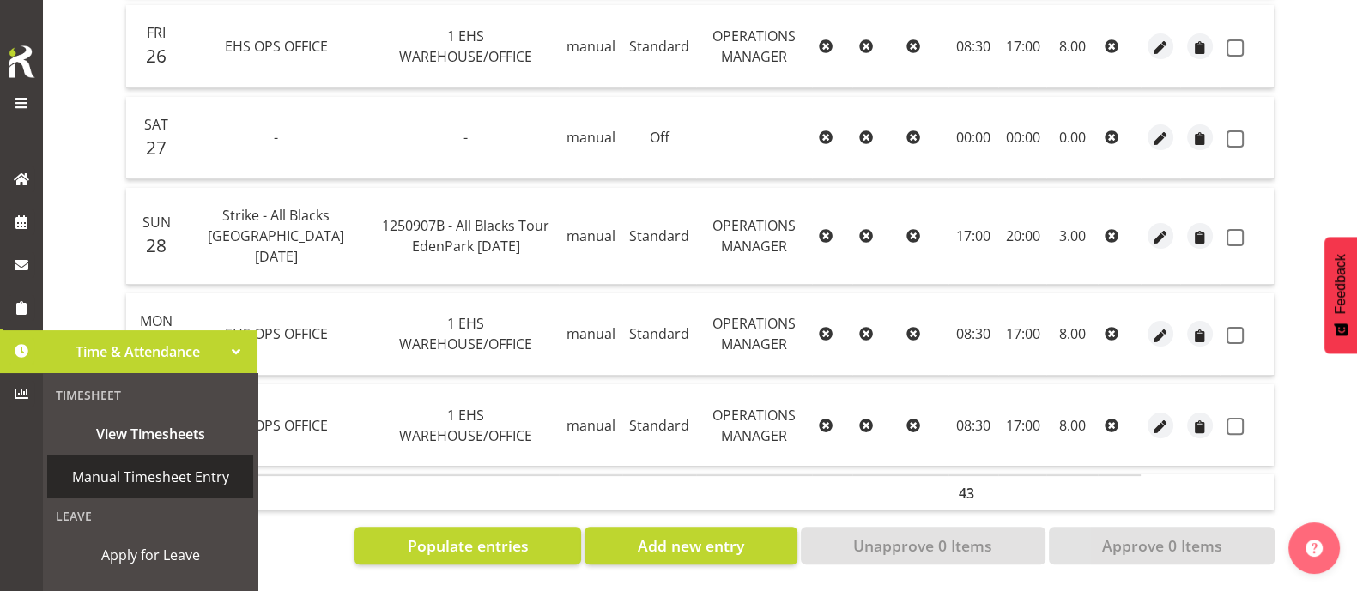
click at [115, 474] on span "Manual Timesheet Entry" at bounding box center [150, 477] width 189 height 26
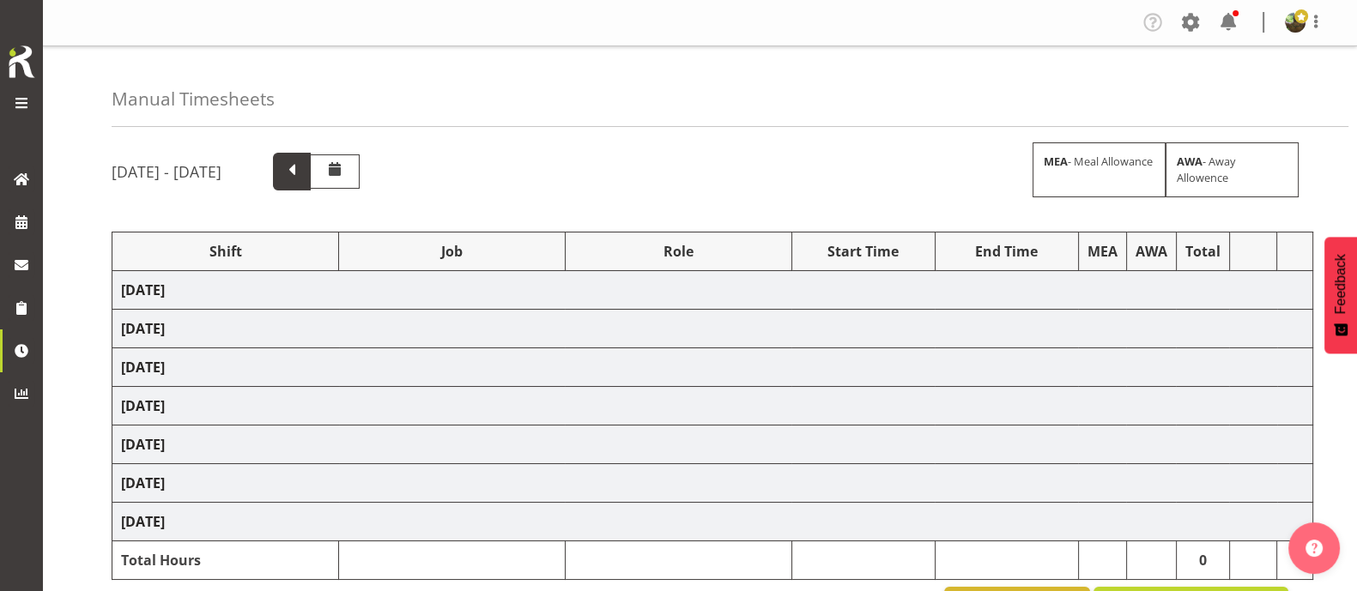
select select "1587"
select select "69"
select select "1587"
select select "69"
select select "1587"
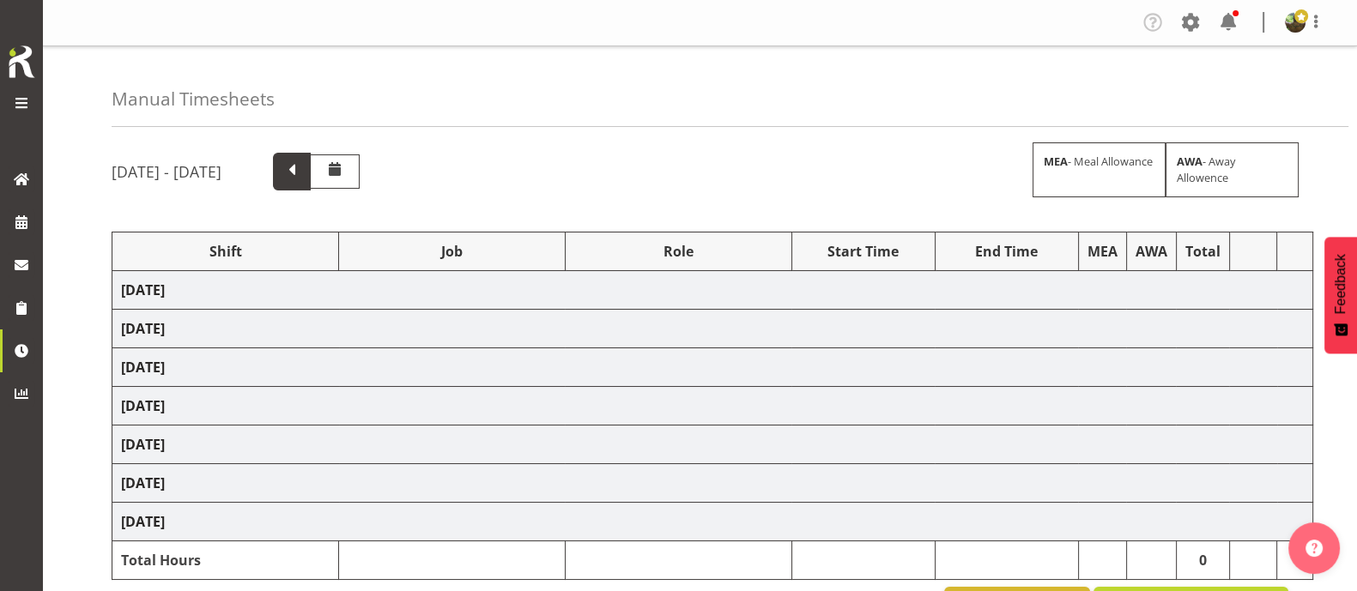
select select "69"
select select "1587"
select select "69"
select select "1587"
select select "69"
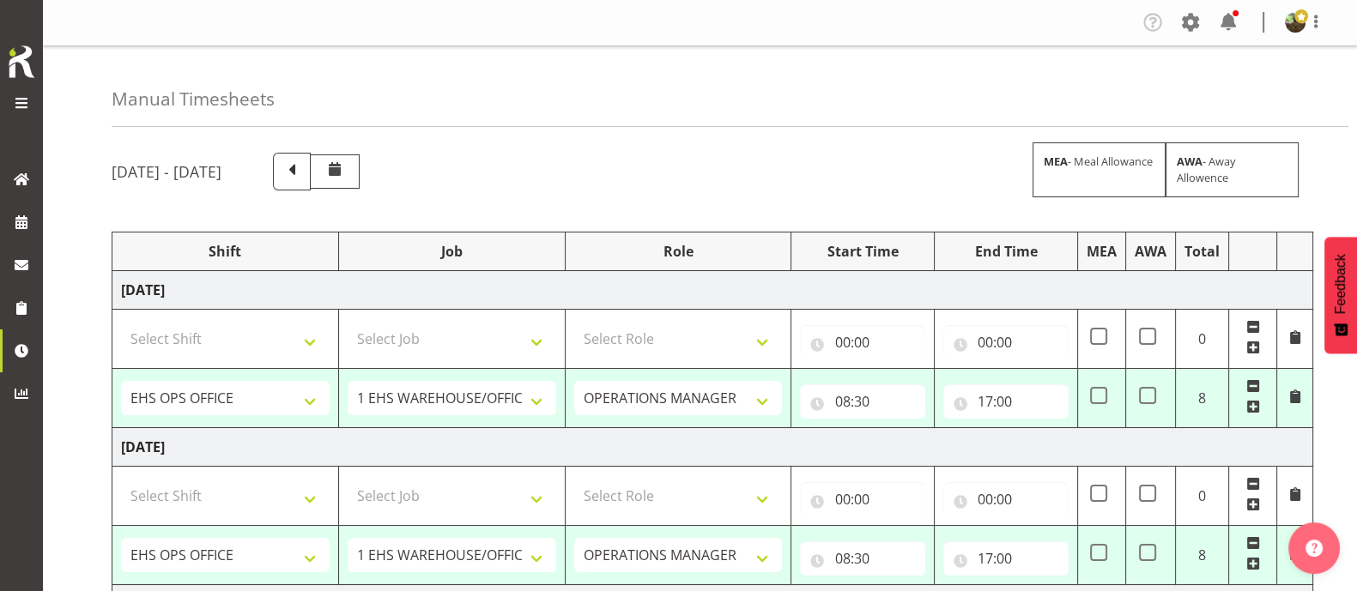
click at [303, 173] on span at bounding box center [292, 170] width 22 height 22
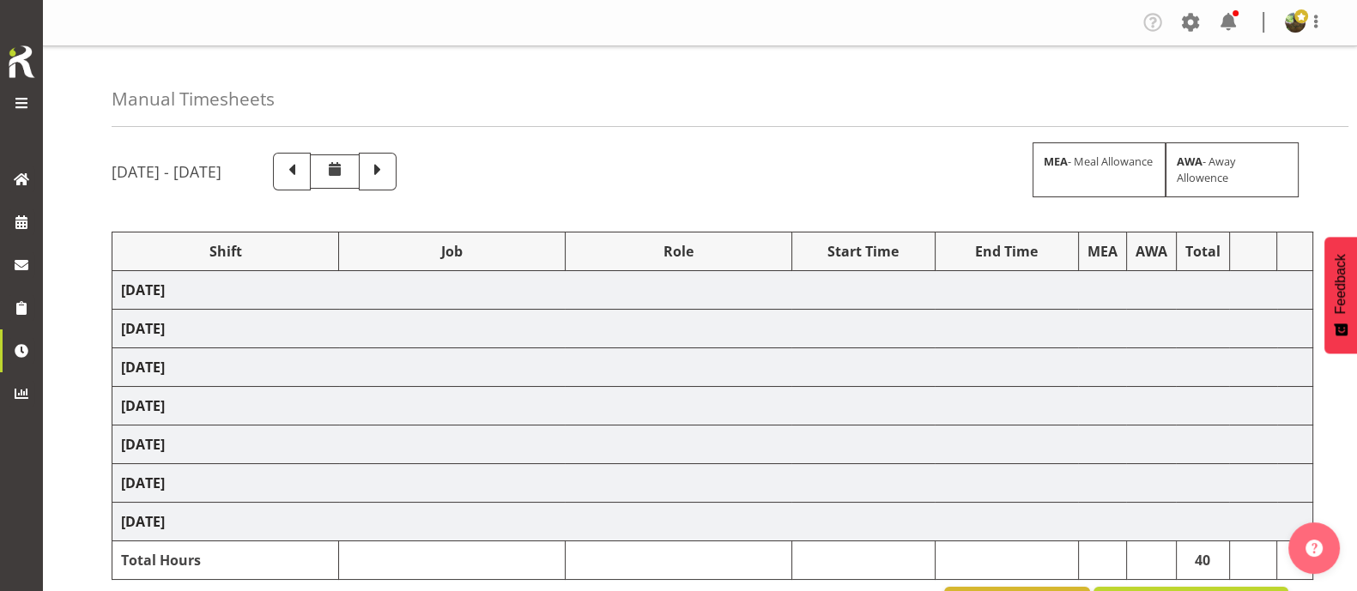
select select "1587"
select select "69"
select select "1587"
select select "69"
select select "1587"
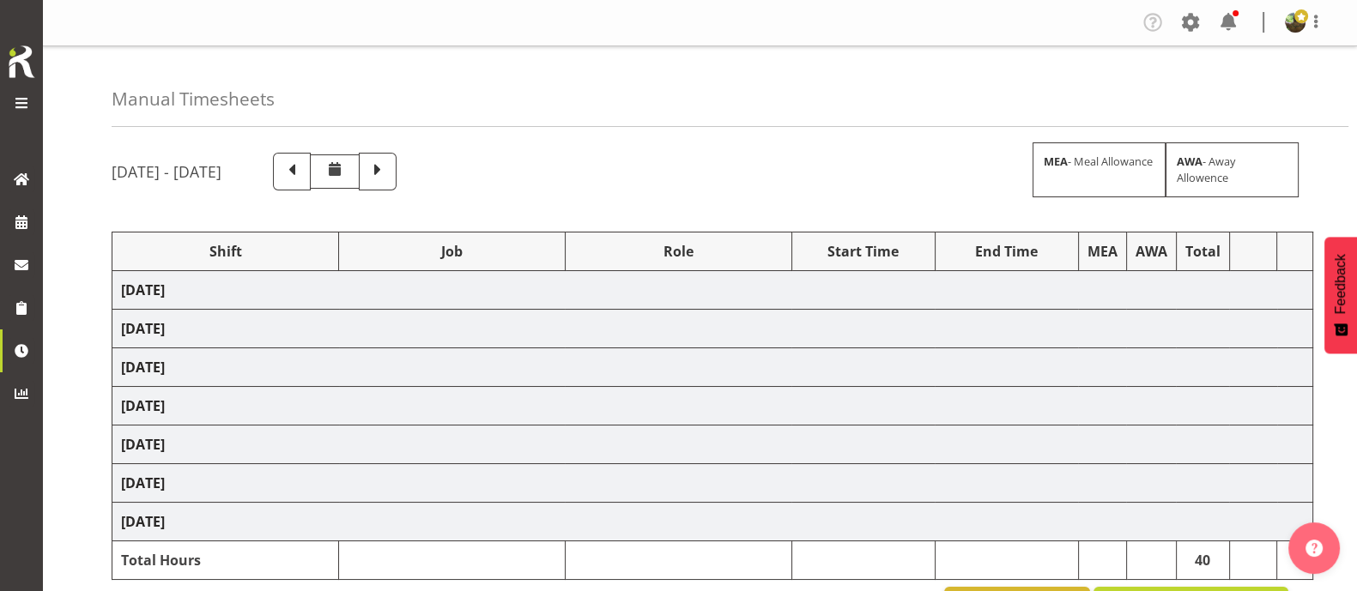
select select "69"
select select "83065"
select select "10497"
select select "83064"
select select "10269"
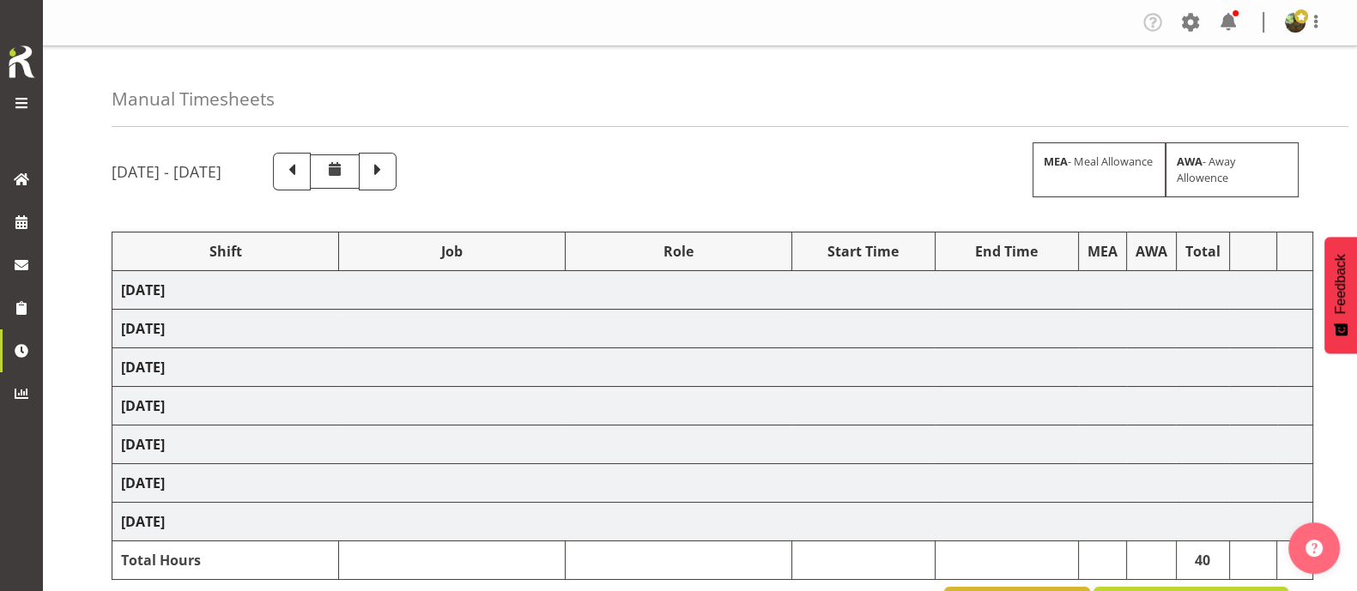
select select "1587"
select select "69"
select select "1587"
select select "69"
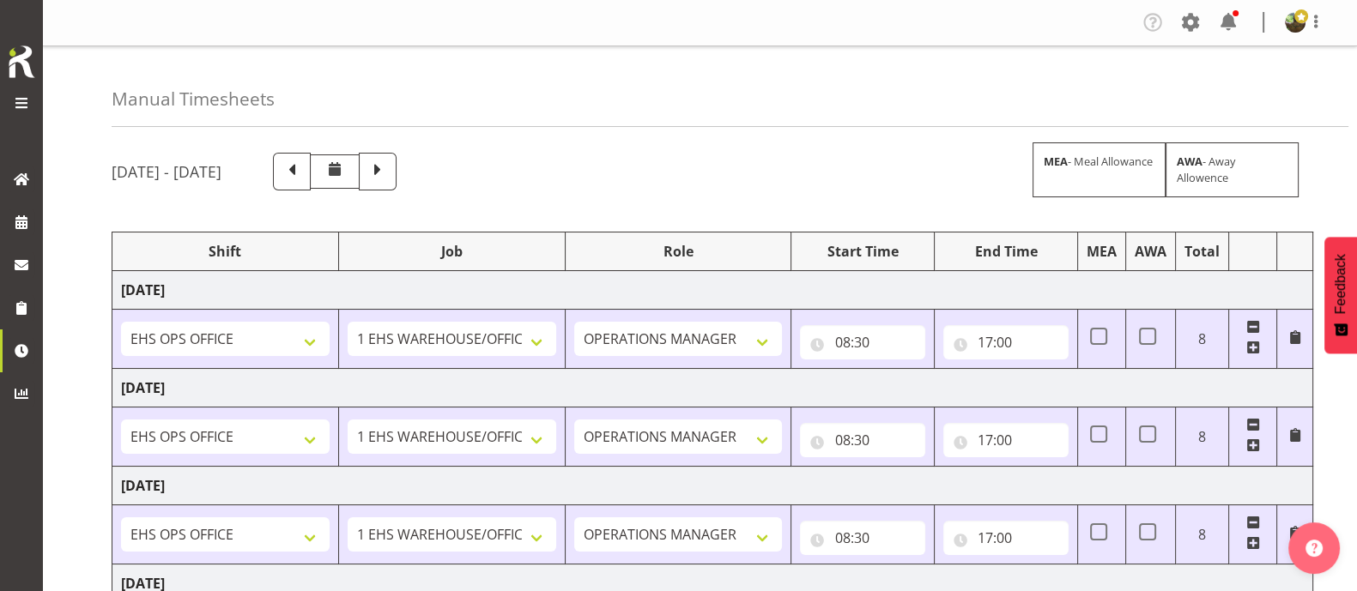
scroll to position [534, 0]
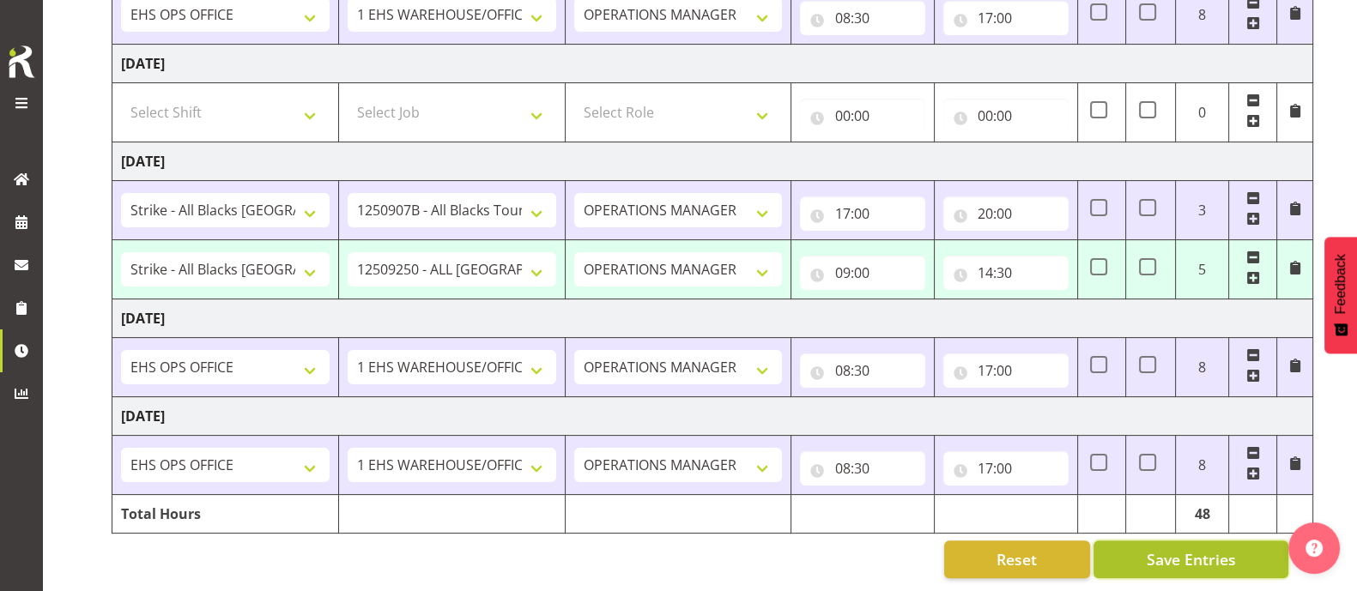
click at [1167, 548] on span "Save Entries" at bounding box center [1190, 559] width 89 height 22
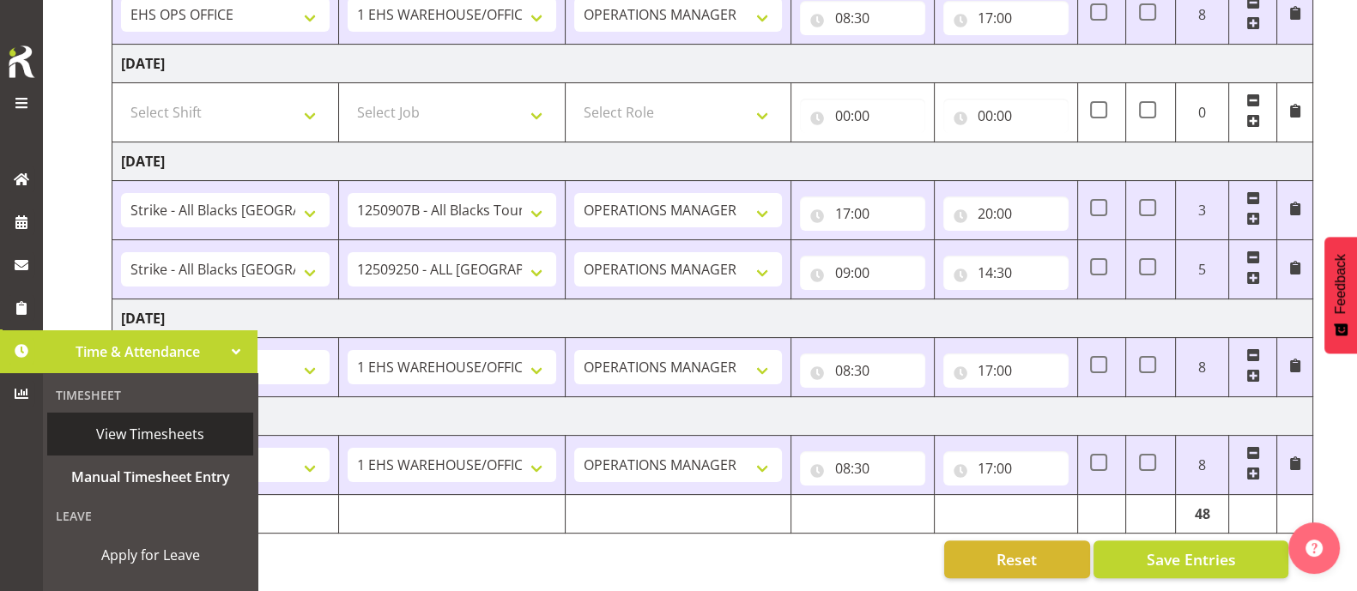
click at [120, 437] on span "View Timesheets" at bounding box center [150, 434] width 189 height 26
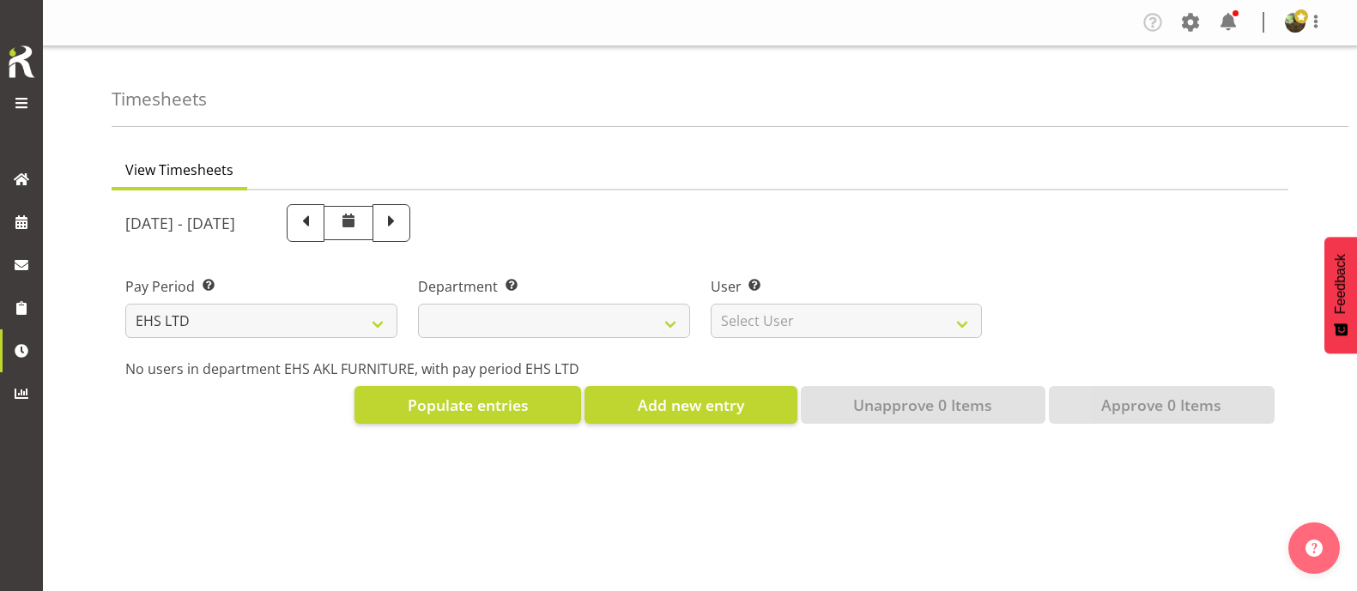
select select "7"
select select
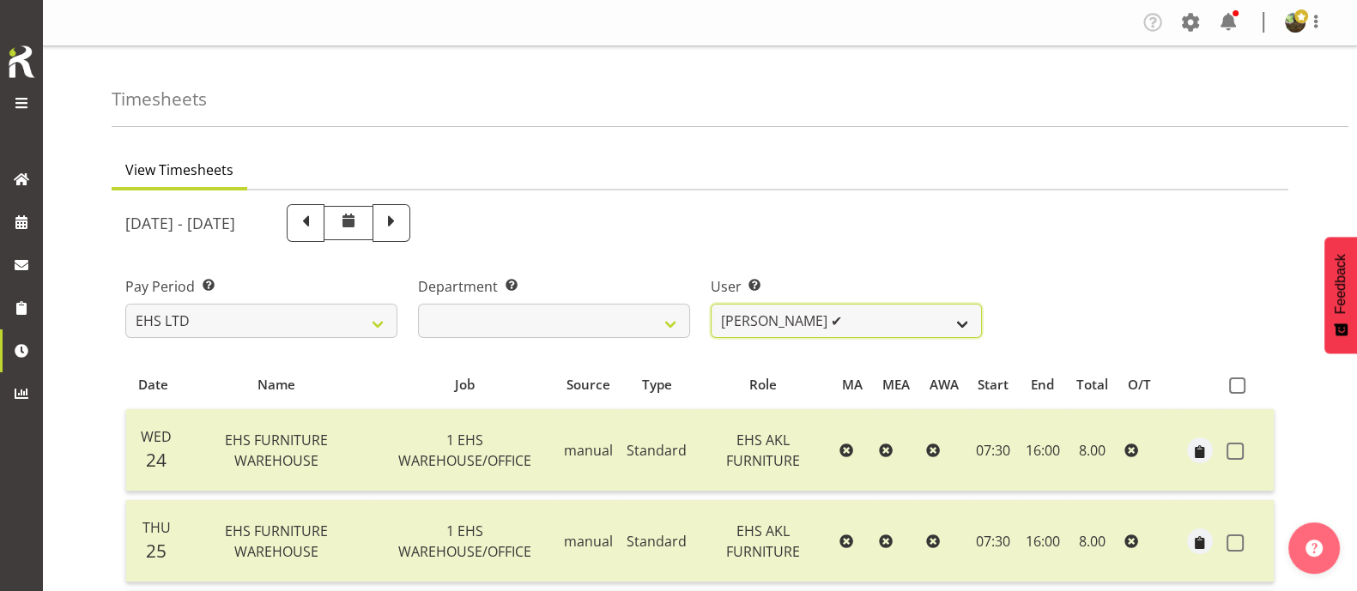
click at [918, 330] on select "[PERSON_NAME] ✔ [PERSON_NAME] ❌ [PERSON_NAME] ❌ [PERSON_NAME] ❌ [PERSON_NAME] ❌…" at bounding box center [847, 321] width 272 height 34
select select "889"
click at [711, 304] on select "[PERSON_NAME] ✔ [PERSON_NAME] ❌ [PERSON_NAME] ❌ [PERSON_NAME] ❌ [PERSON_NAME] ❌…" at bounding box center [847, 321] width 272 height 34
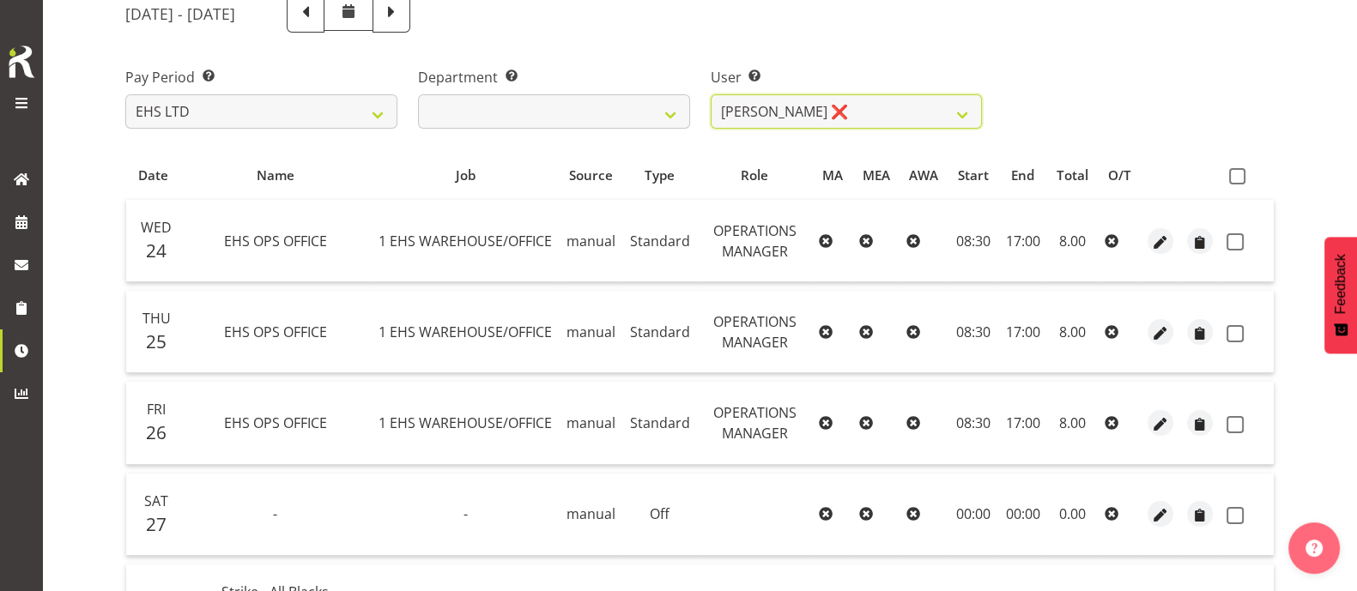
scroll to position [214, 0]
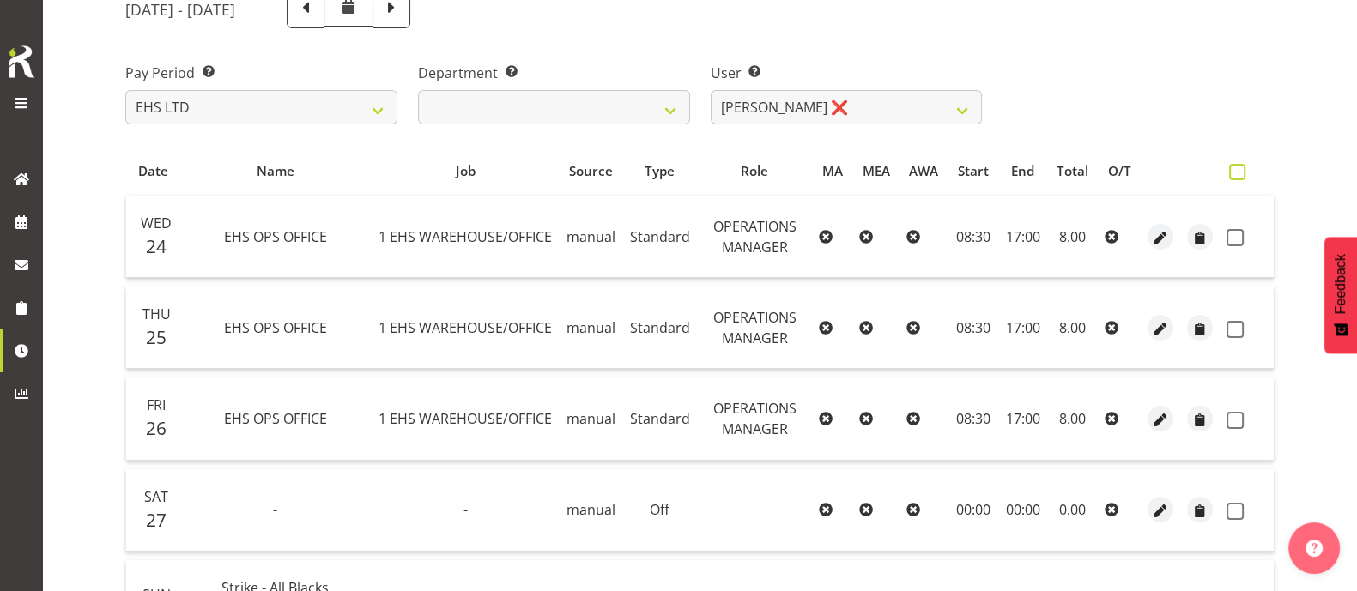
click at [1240, 172] on span at bounding box center [1237, 172] width 16 height 16
click at [1240, 172] on input "checkbox" at bounding box center [1234, 172] width 11 height 11
checkbox input "true"
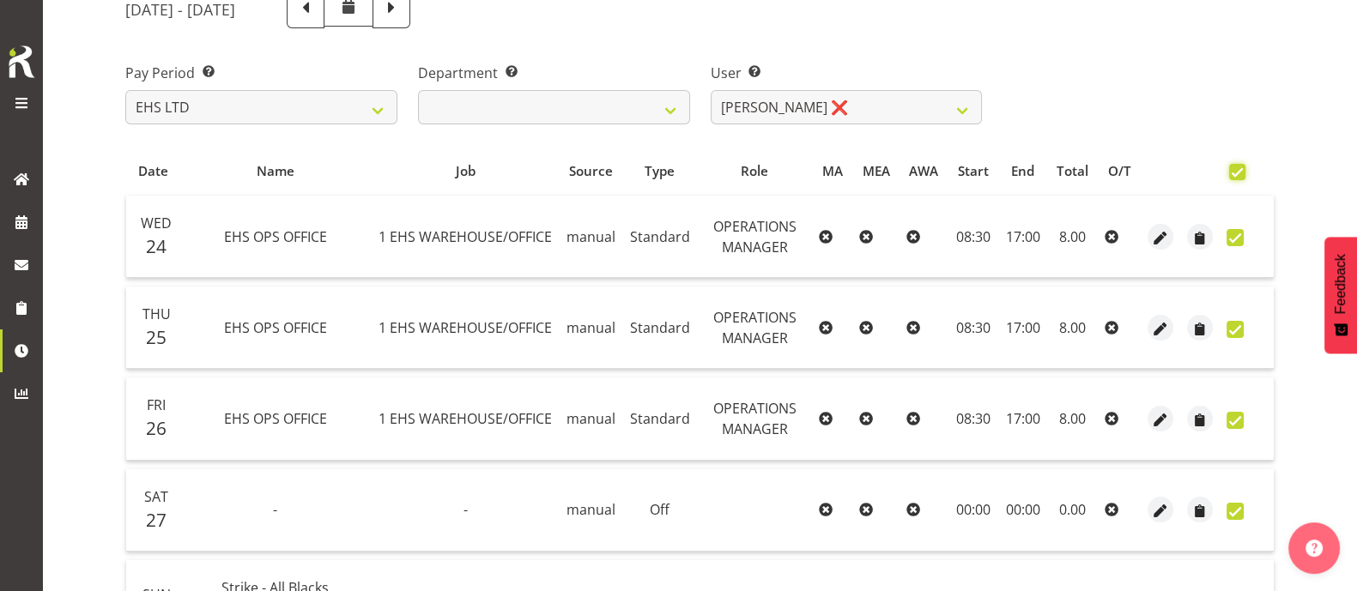
checkbox input "true"
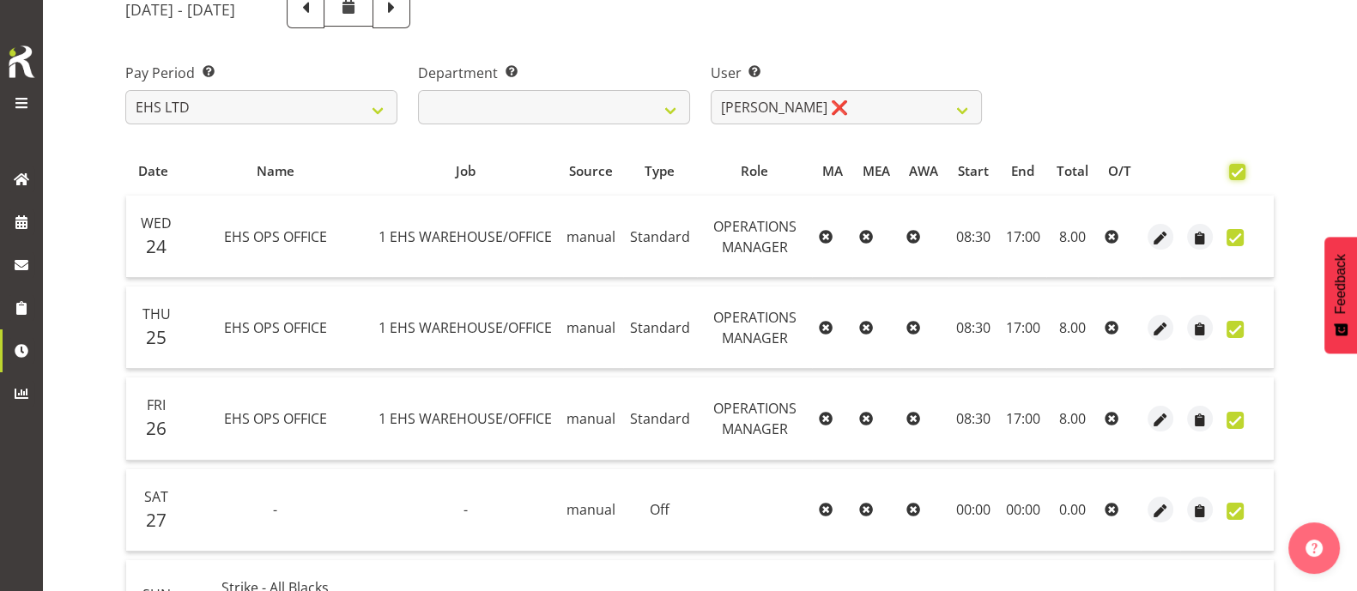
checkbox input "true"
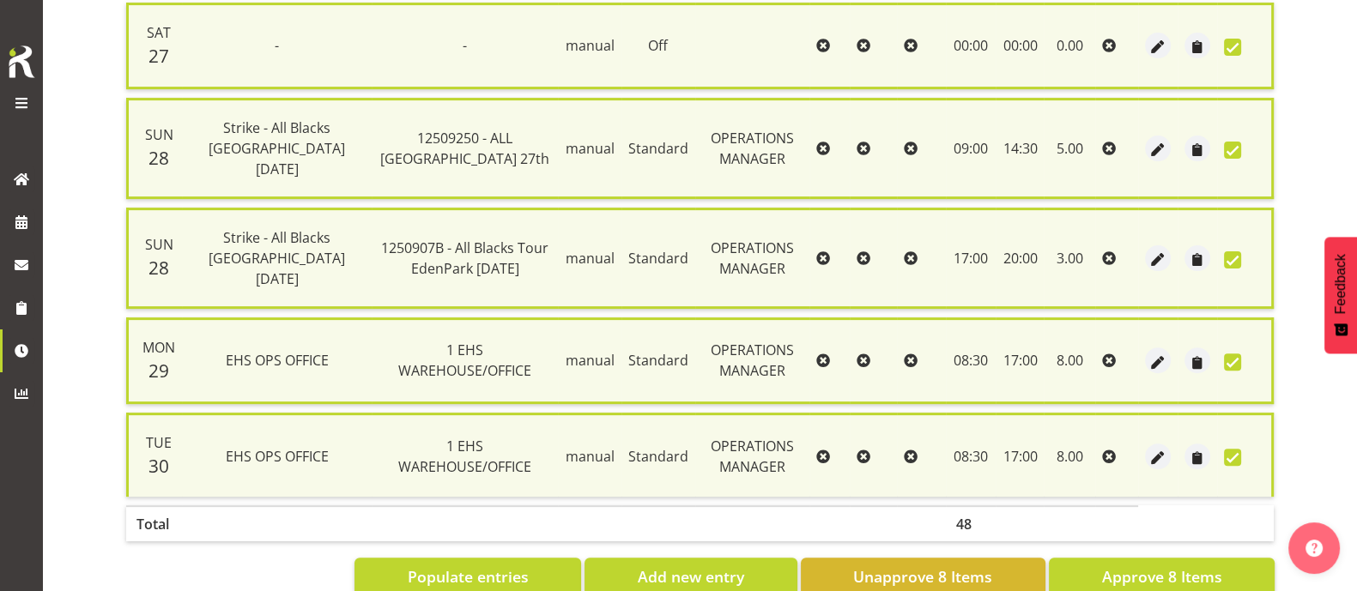
scroll to position [704, 0]
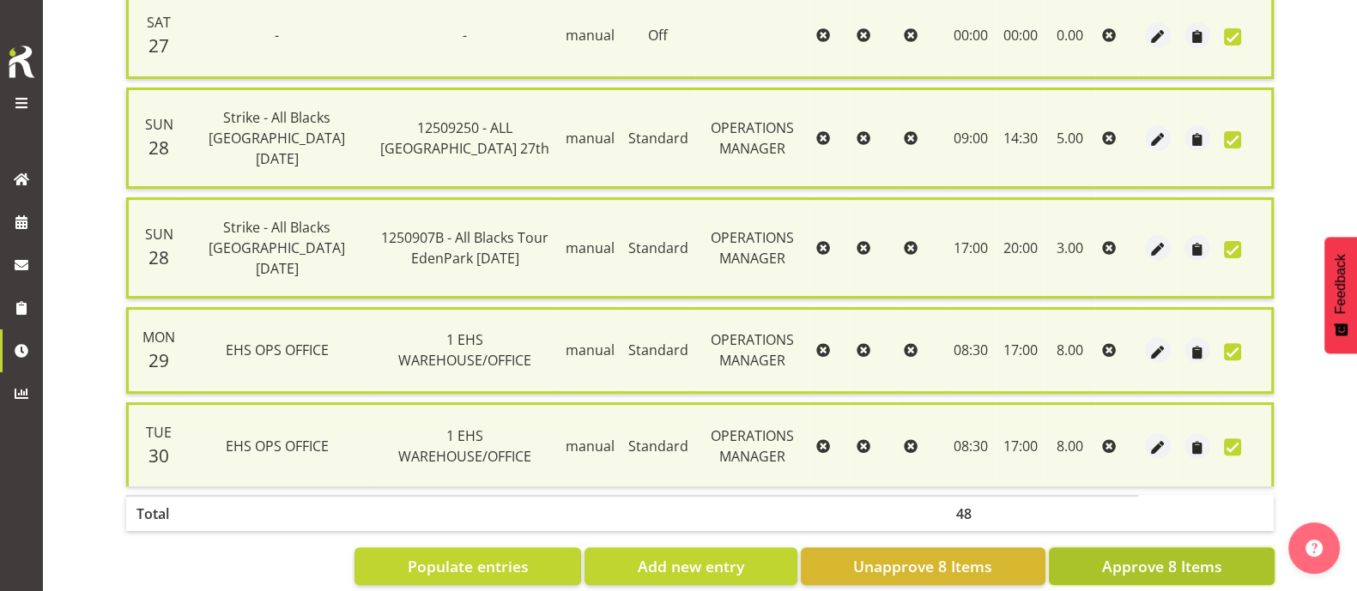
click at [1180, 555] on span "Approve 8 Items" at bounding box center [1161, 566] width 120 height 22
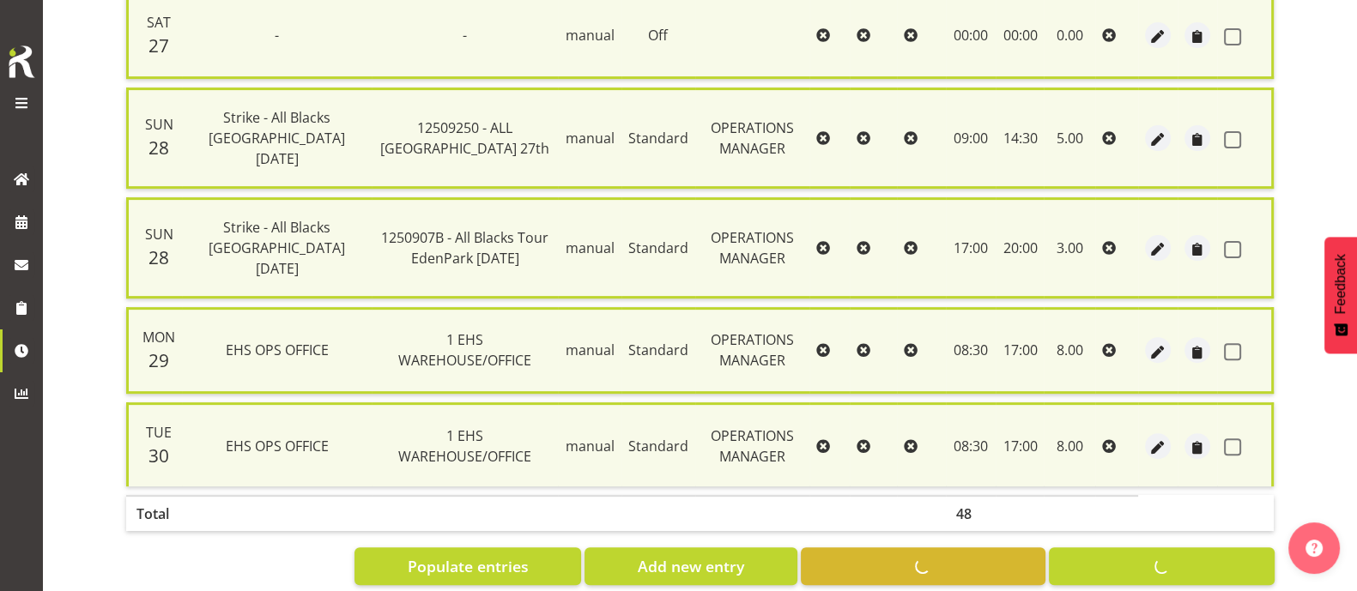
checkbox input "false"
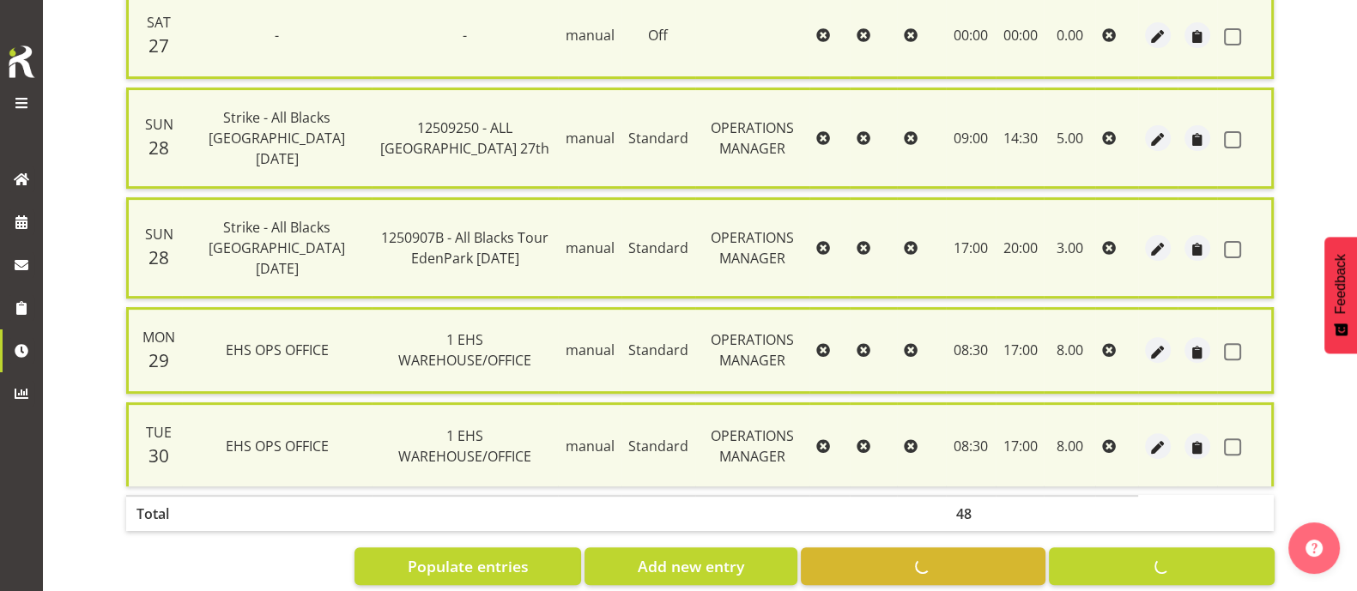
checkbox input "false"
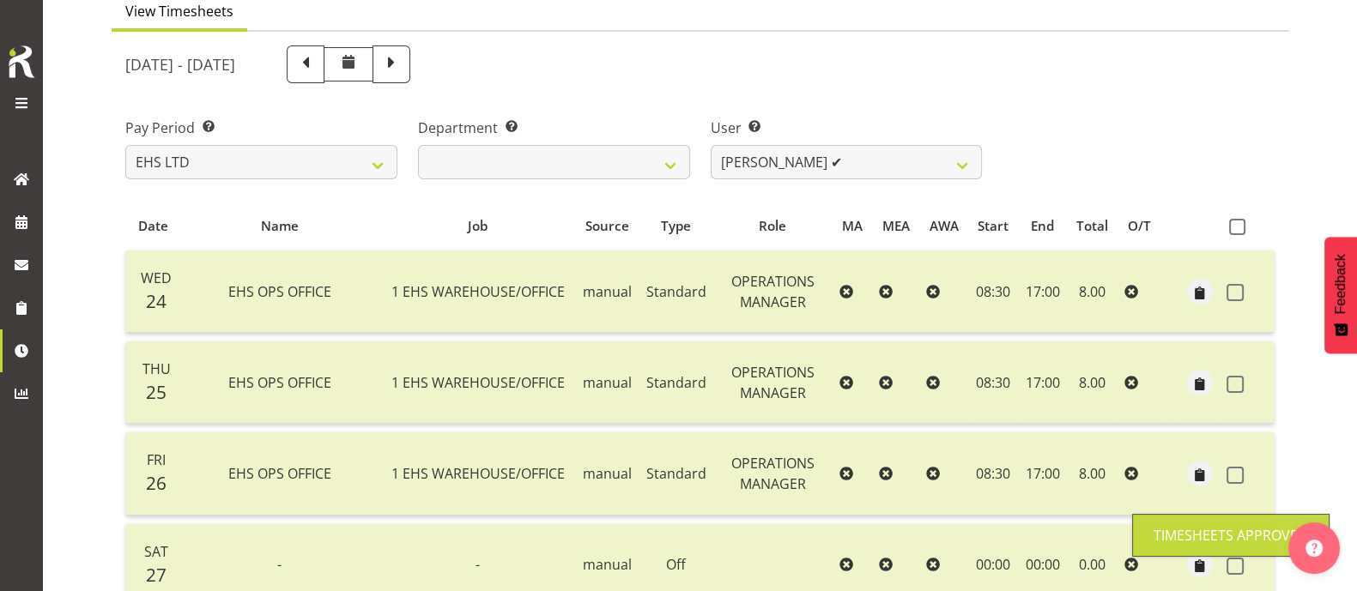
scroll to position [141, 0]
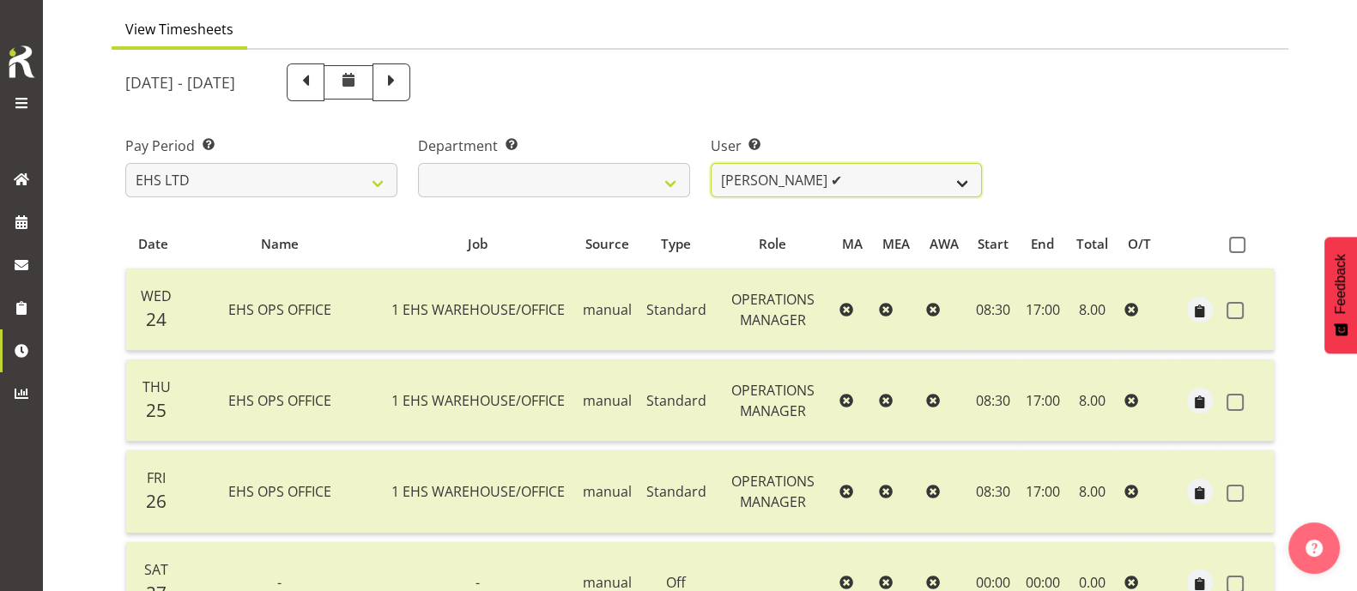
click at [875, 174] on select "[PERSON_NAME] ✔ [PERSON_NAME] ✔ [PERSON_NAME] ❌ [PERSON_NAME] ❌ [PERSON_NAME] ❌…" at bounding box center [847, 180] width 272 height 34
select select "1109"
click at [711, 163] on select "[PERSON_NAME] ✔ [PERSON_NAME] ✔ [PERSON_NAME] ❌ [PERSON_NAME] ❌ [PERSON_NAME] ❌…" at bounding box center [847, 180] width 272 height 34
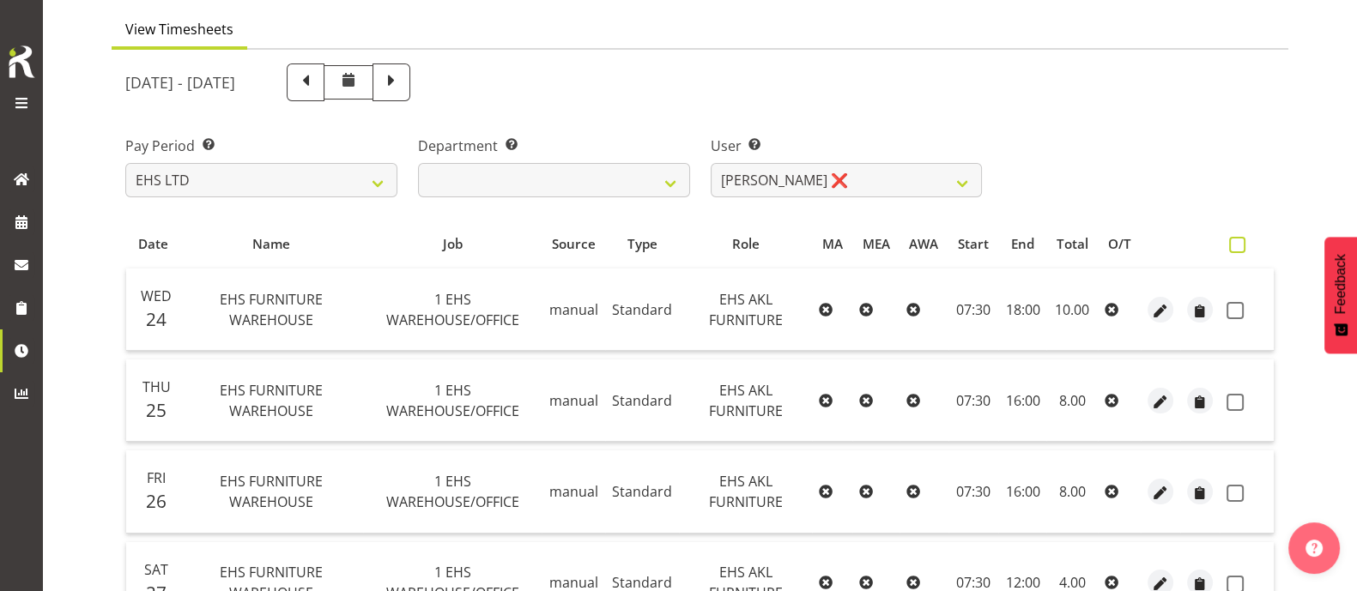
click at [1232, 242] on span at bounding box center [1237, 245] width 16 height 16
click at [1232, 242] on input "checkbox" at bounding box center [1234, 244] width 11 height 11
checkbox input "true"
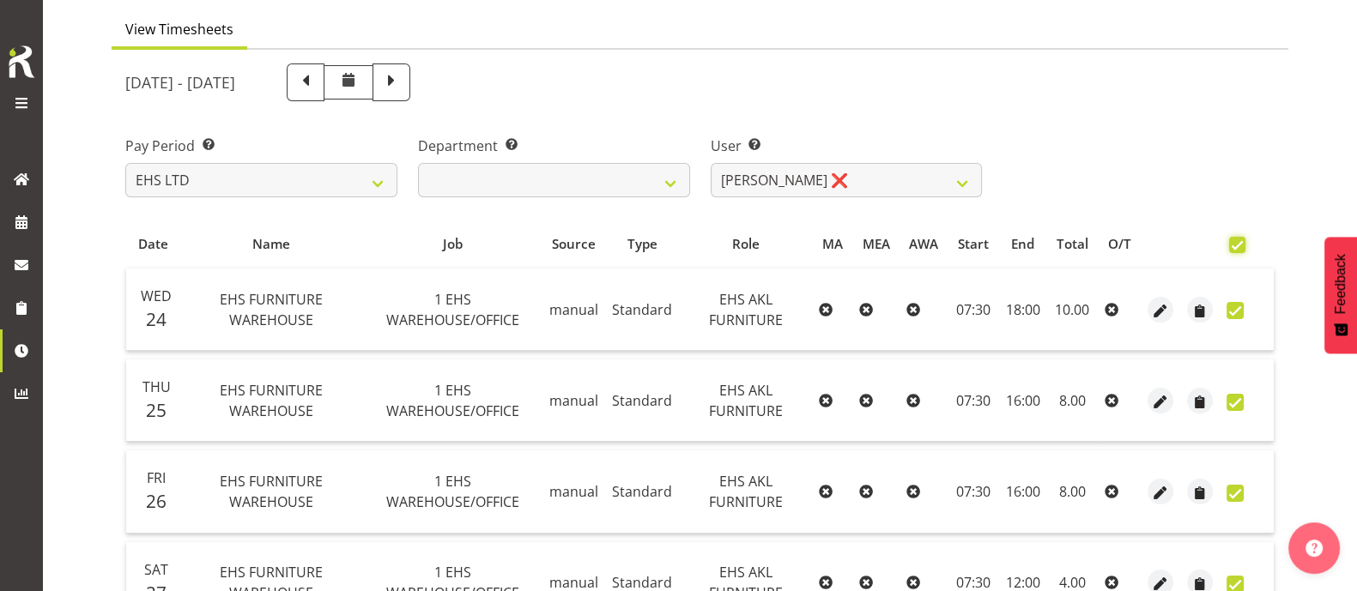
checkbox input "true"
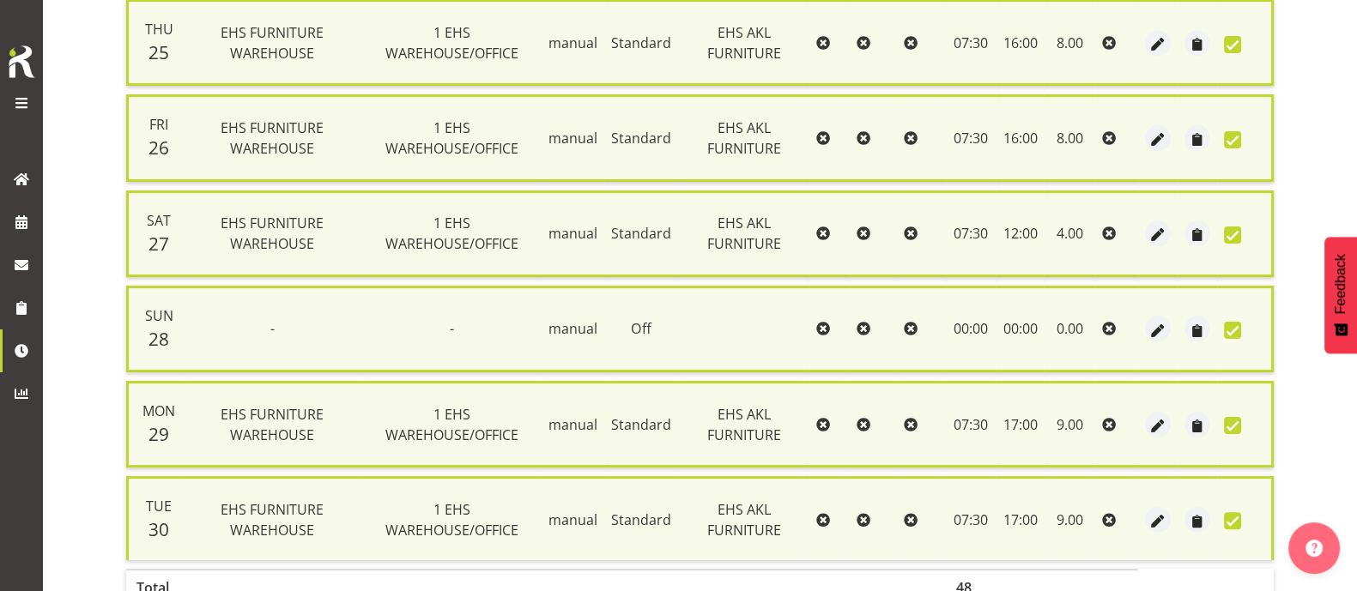
scroll to position [609, 0]
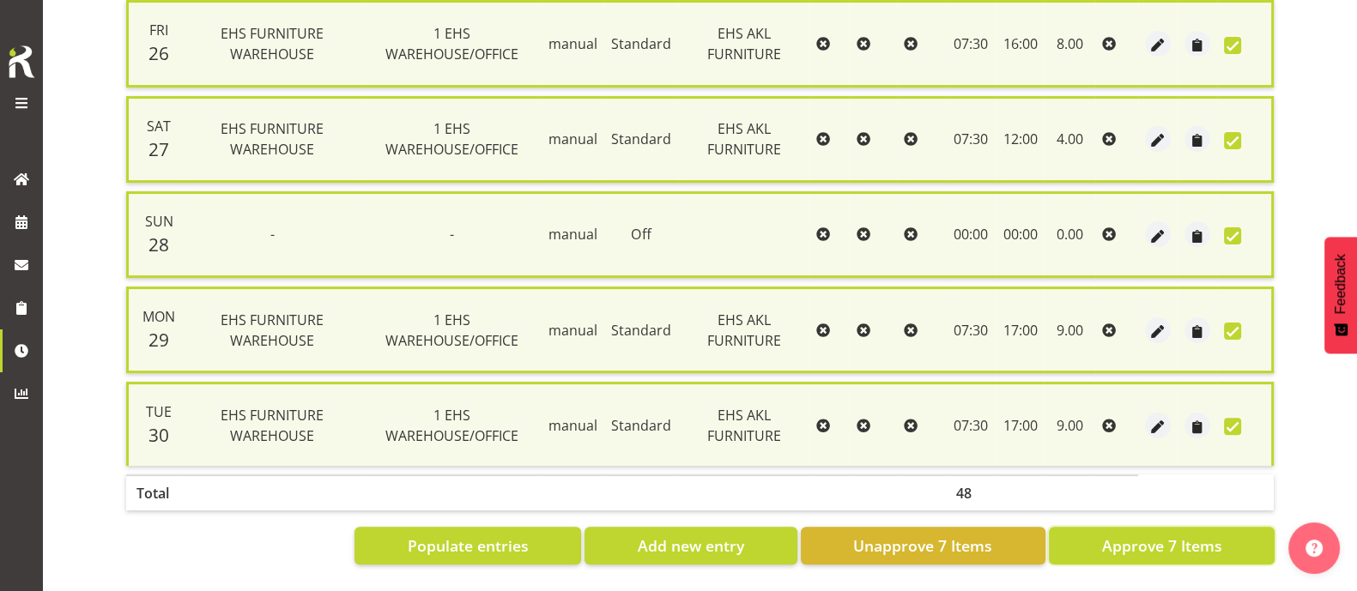
click at [1100, 538] on button "Approve 7 Items" at bounding box center [1162, 546] width 226 height 38
checkbox input "false"
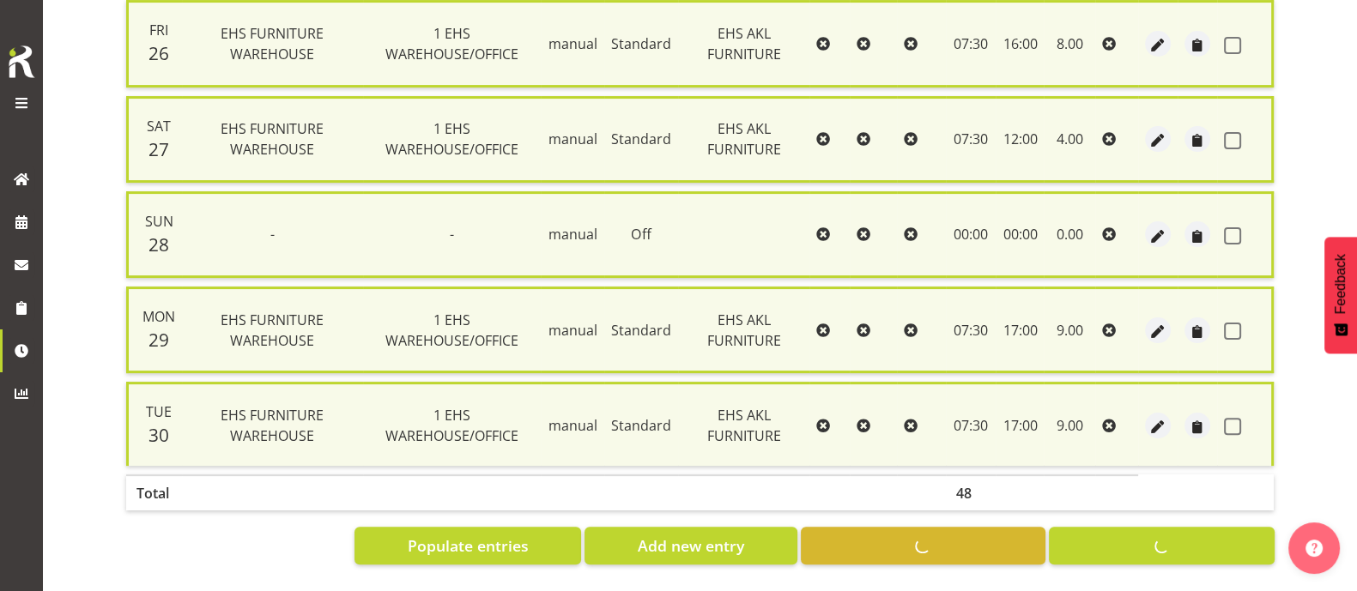
checkbox input "false"
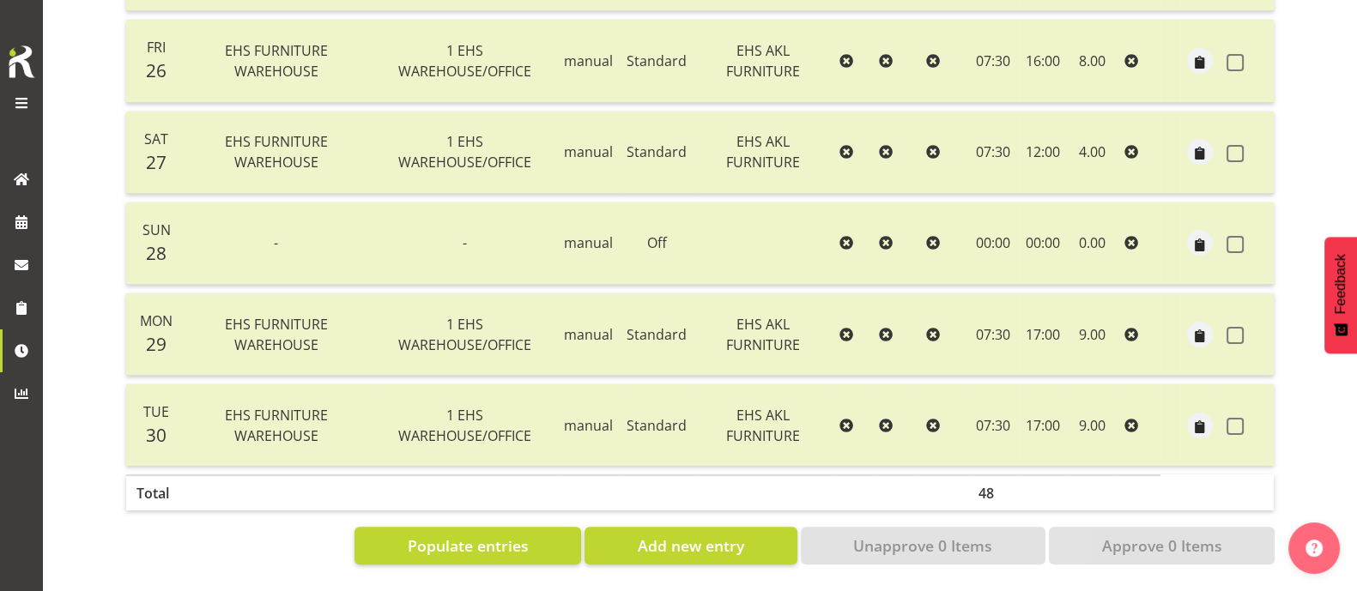
scroll to position [50, 0]
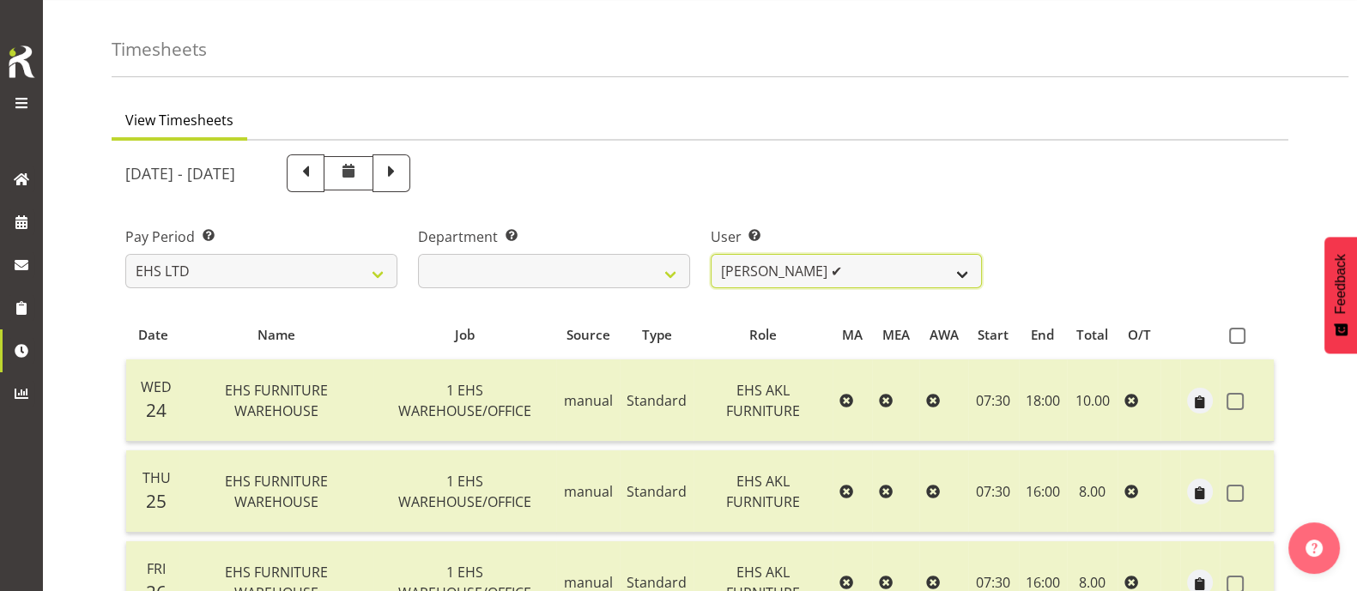
click at [897, 264] on select "[PERSON_NAME] ✔ [PERSON_NAME] ✔ [PERSON_NAME] ✔ [PERSON_NAME] ❌ [PERSON_NAME] ❌…" at bounding box center [847, 271] width 272 height 34
select select "1112"
click at [711, 254] on select "[PERSON_NAME] ✔ [PERSON_NAME] ✔ [PERSON_NAME] ✔ [PERSON_NAME] ❌ [PERSON_NAME] ❌…" at bounding box center [847, 271] width 272 height 34
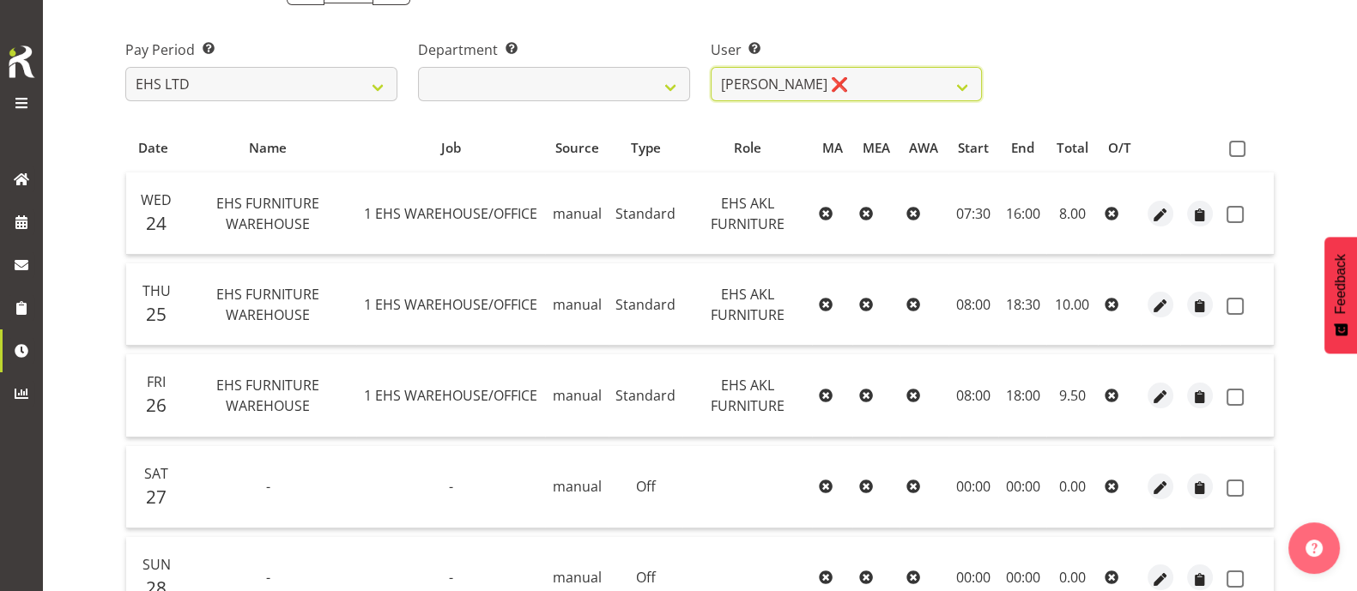
scroll to position [232, 0]
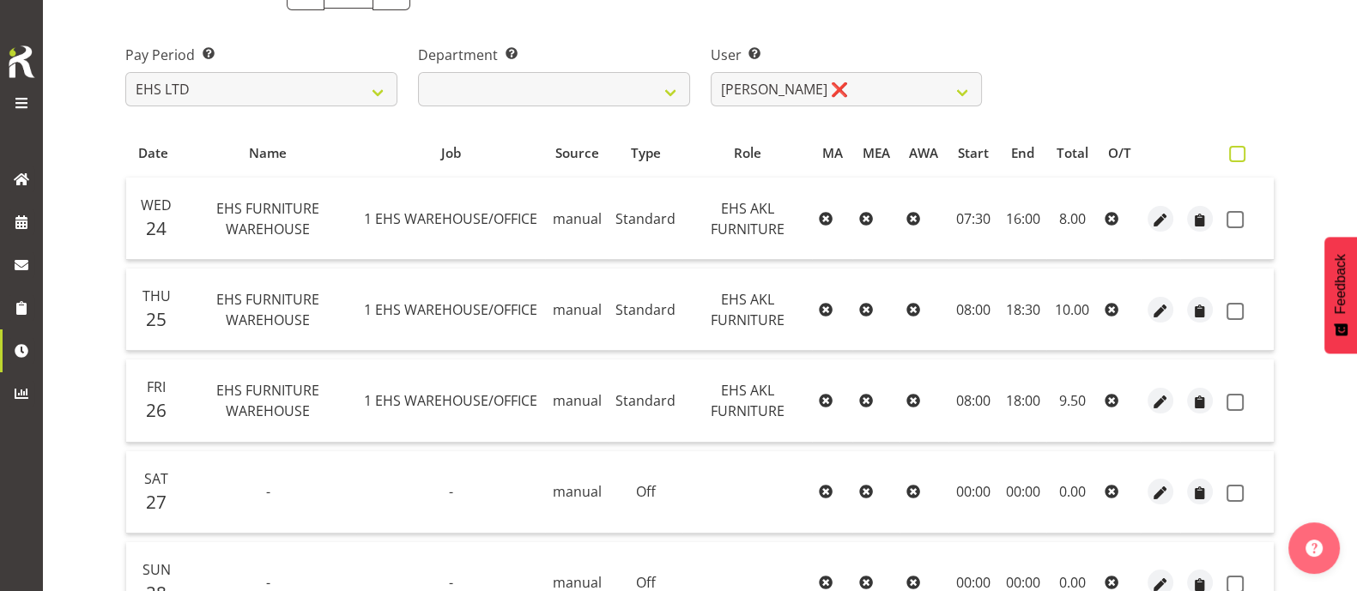
click at [1241, 148] on span at bounding box center [1237, 154] width 16 height 16
click at [1240, 148] on input "checkbox" at bounding box center [1234, 153] width 11 height 11
checkbox input "true"
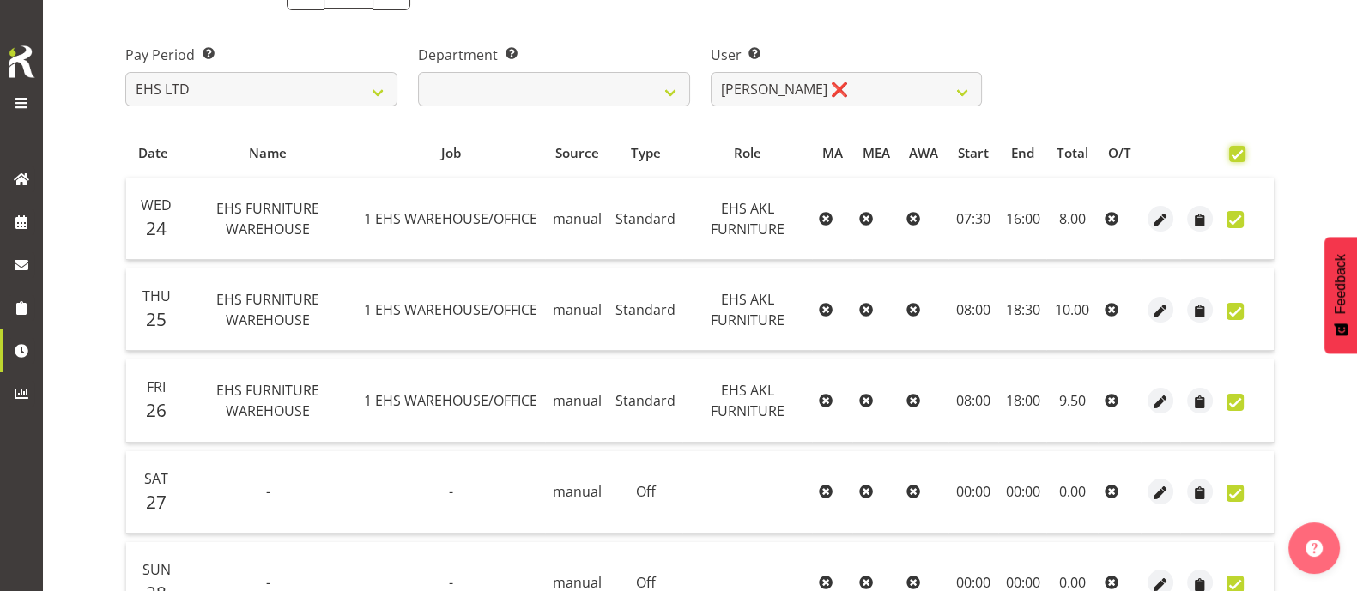
checkbox input "true"
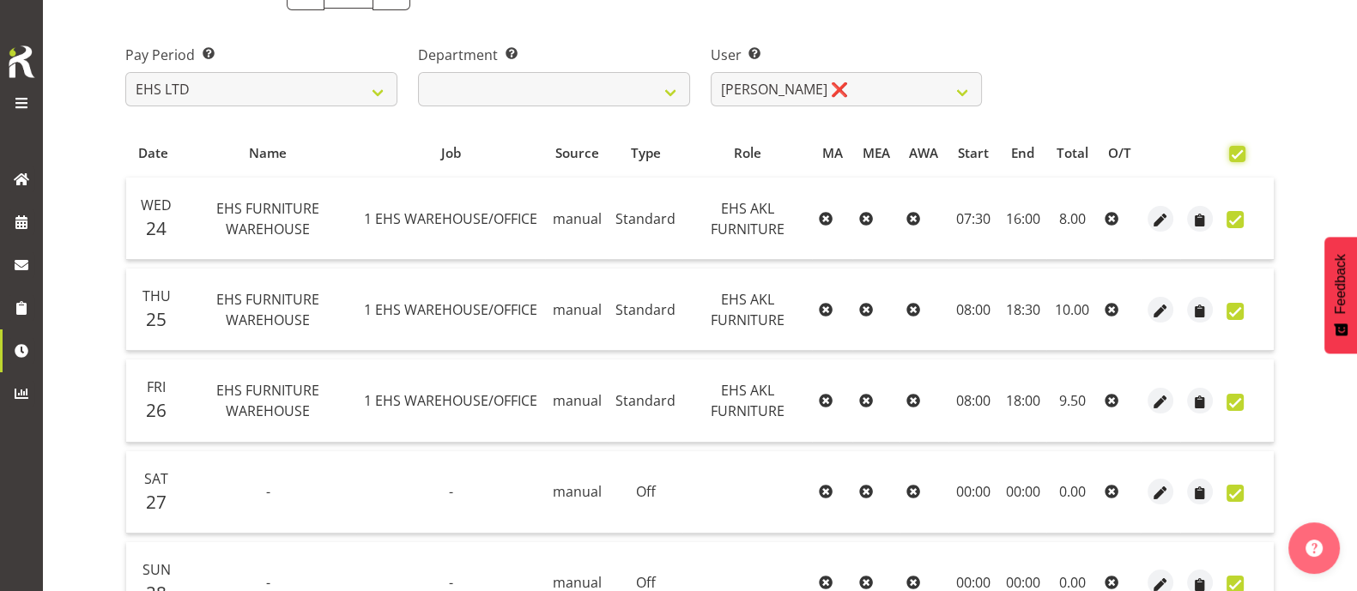
checkbox input "true"
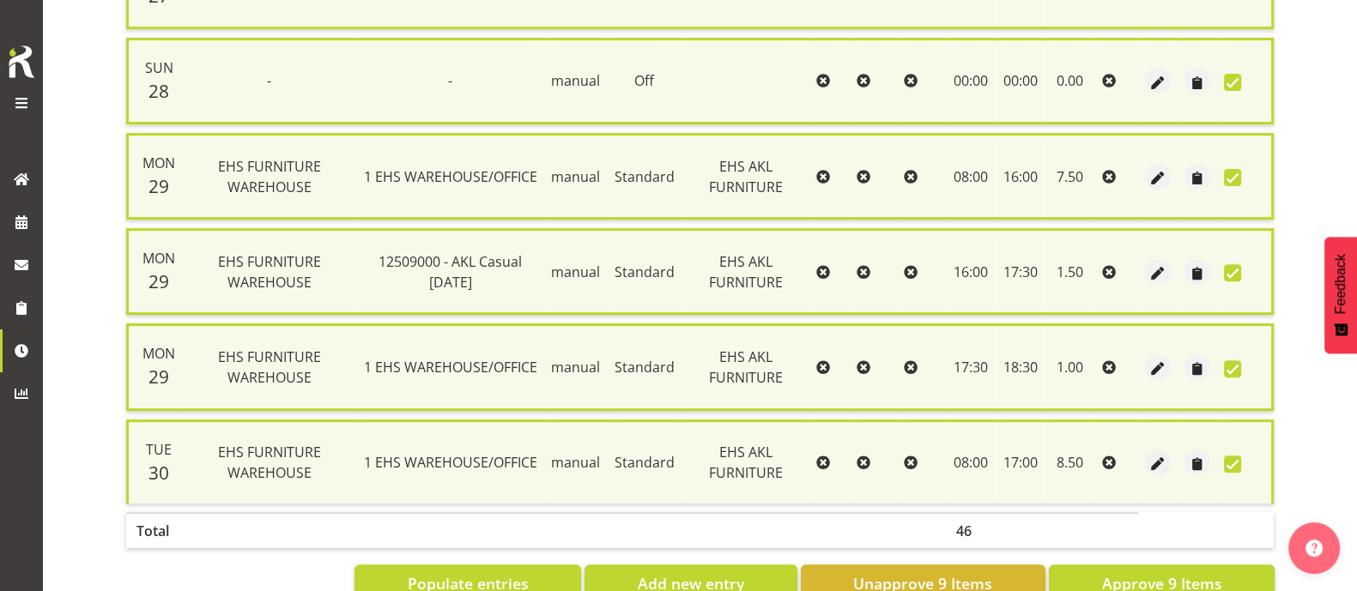
scroll to position [798, 0]
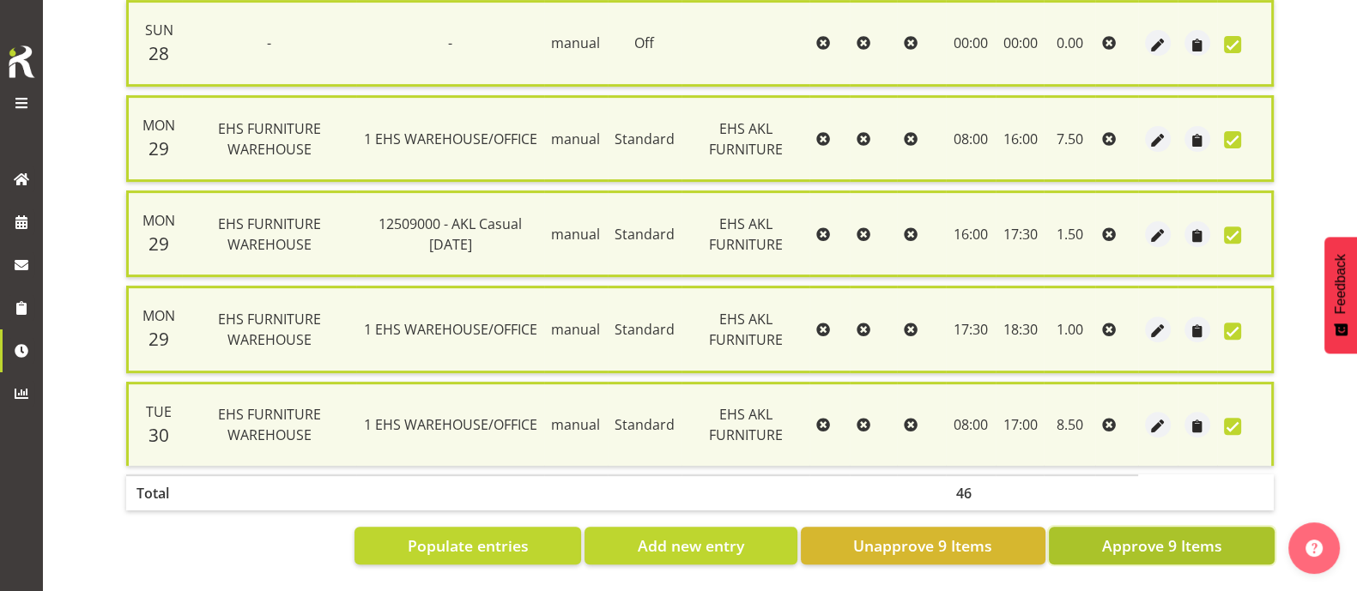
click at [1142, 535] on span "Approve 9 Items" at bounding box center [1161, 546] width 120 height 22
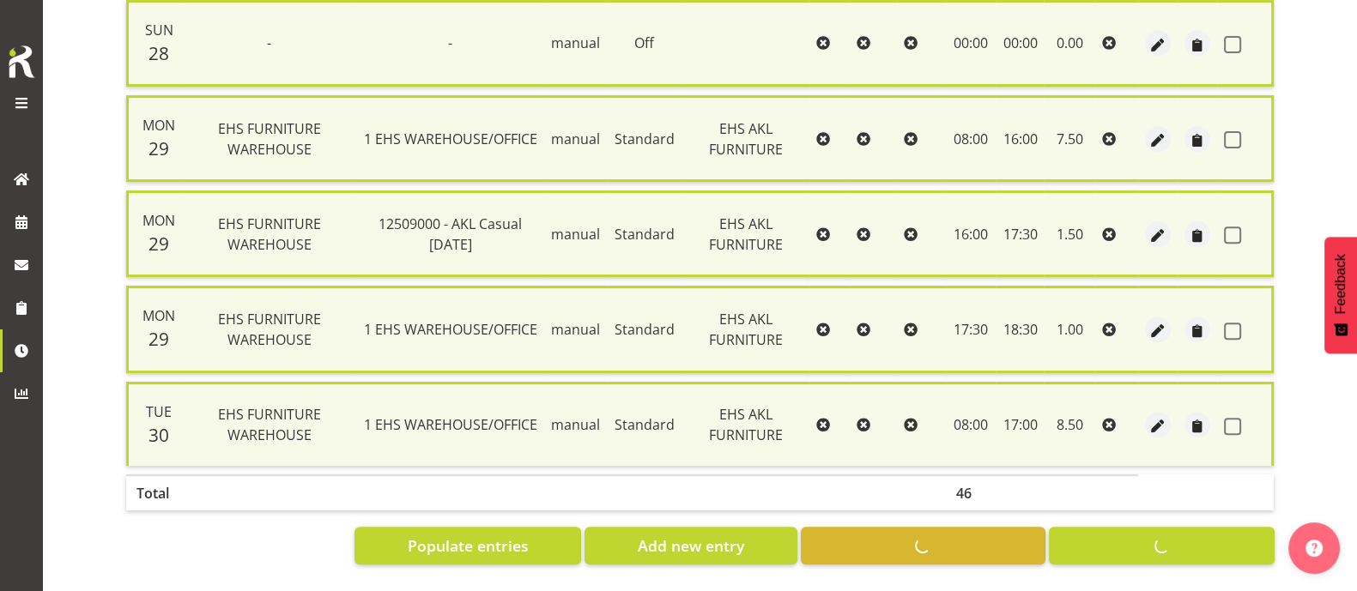
checkbox input "false"
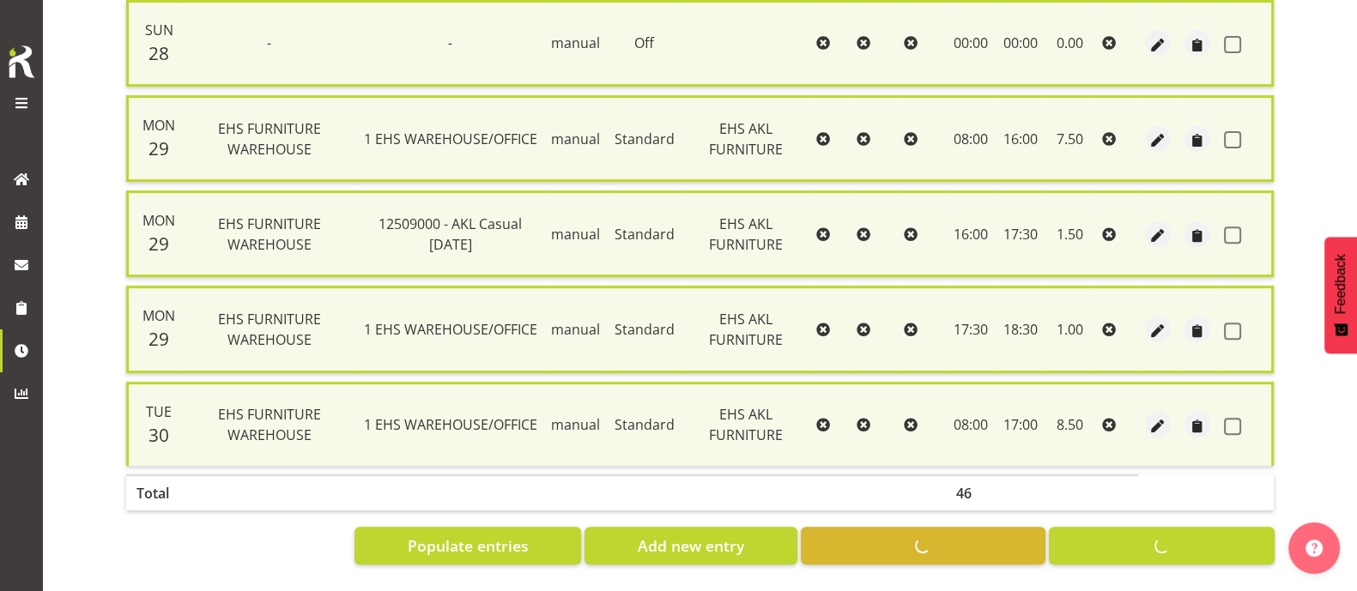
checkbox input "false"
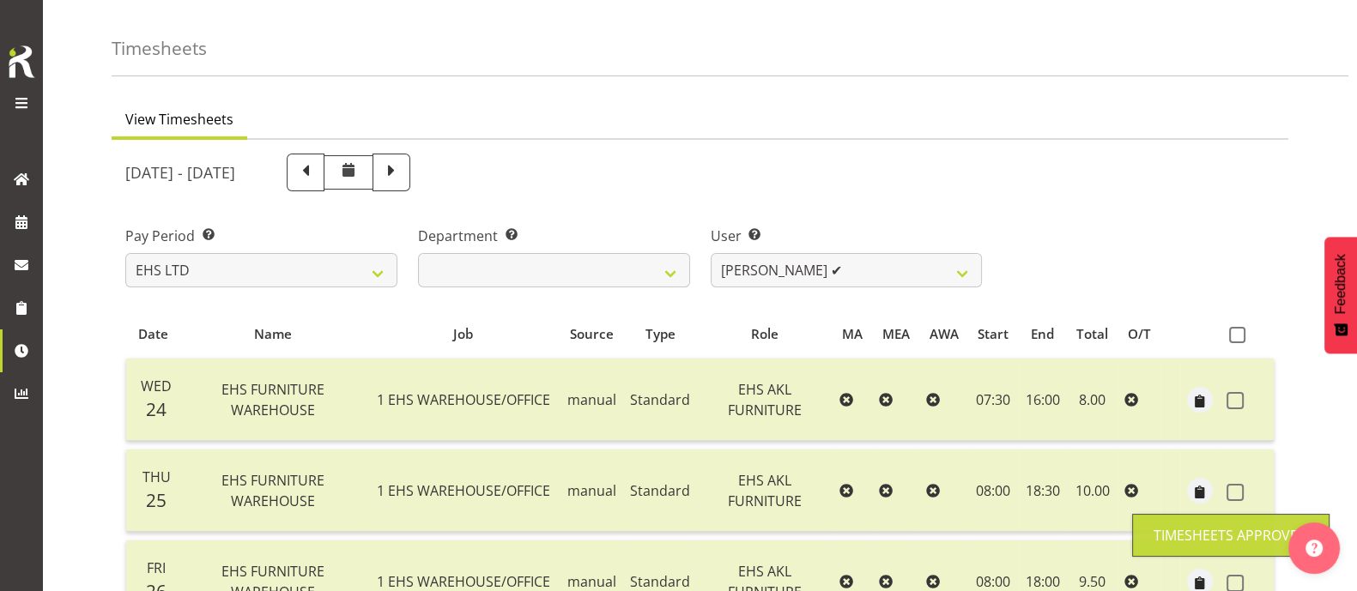
scroll to position [17, 0]
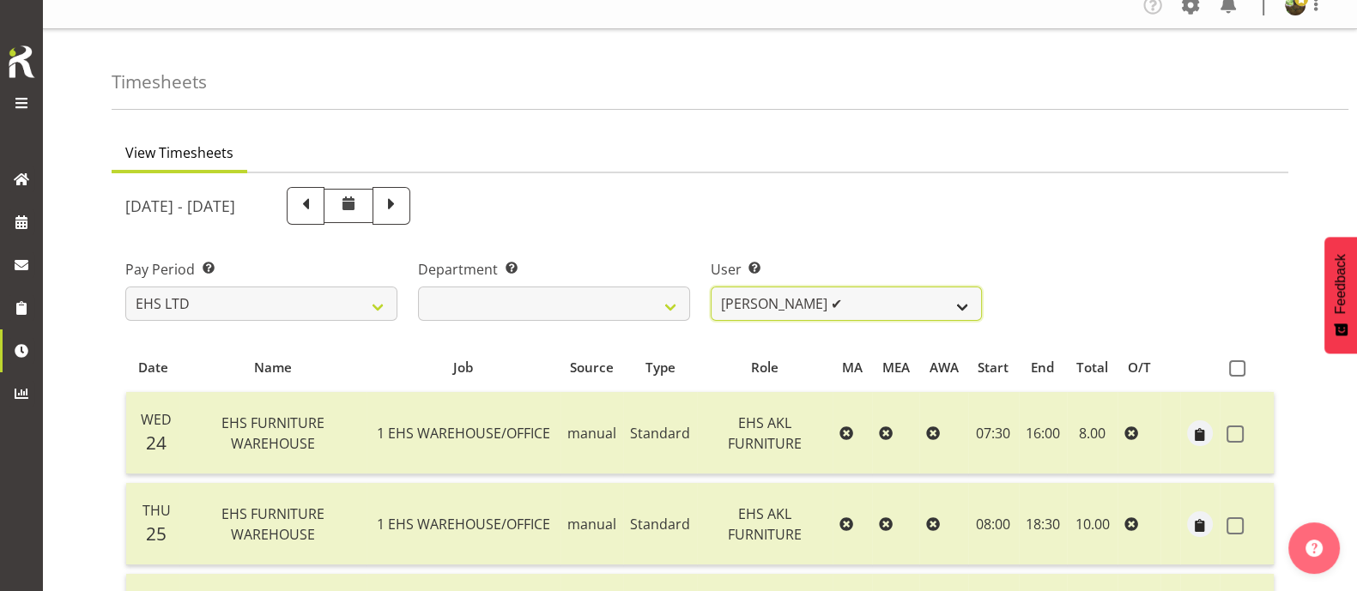
click at [875, 301] on select "[PERSON_NAME] ✔ [PERSON_NAME] ✔ [PERSON_NAME] ✔ [PERSON_NAME] ✔ [PERSON_NAME] ❌…" at bounding box center [847, 304] width 272 height 34
select select "7523"
click at [711, 287] on select "[PERSON_NAME] ✔ [PERSON_NAME] ✔ [PERSON_NAME] ✔ [PERSON_NAME] ✔ [PERSON_NAME] ❌…" at bounding box center [847, 304] width 272 height 34
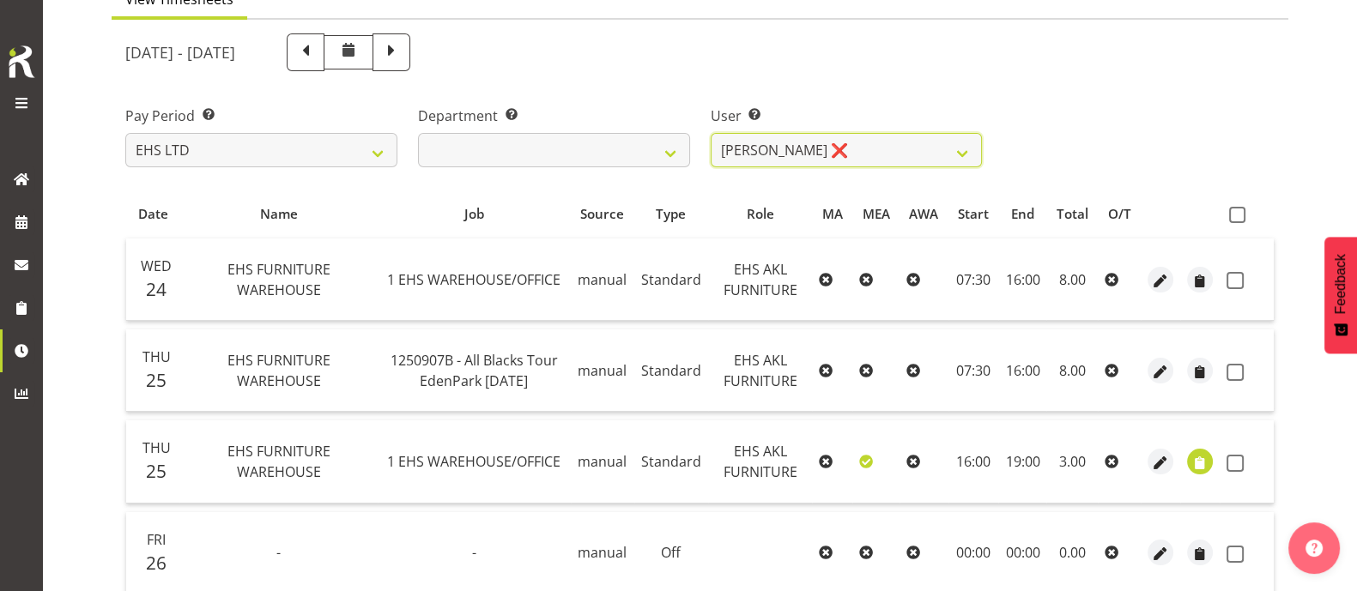
scroll to position [141, 0]
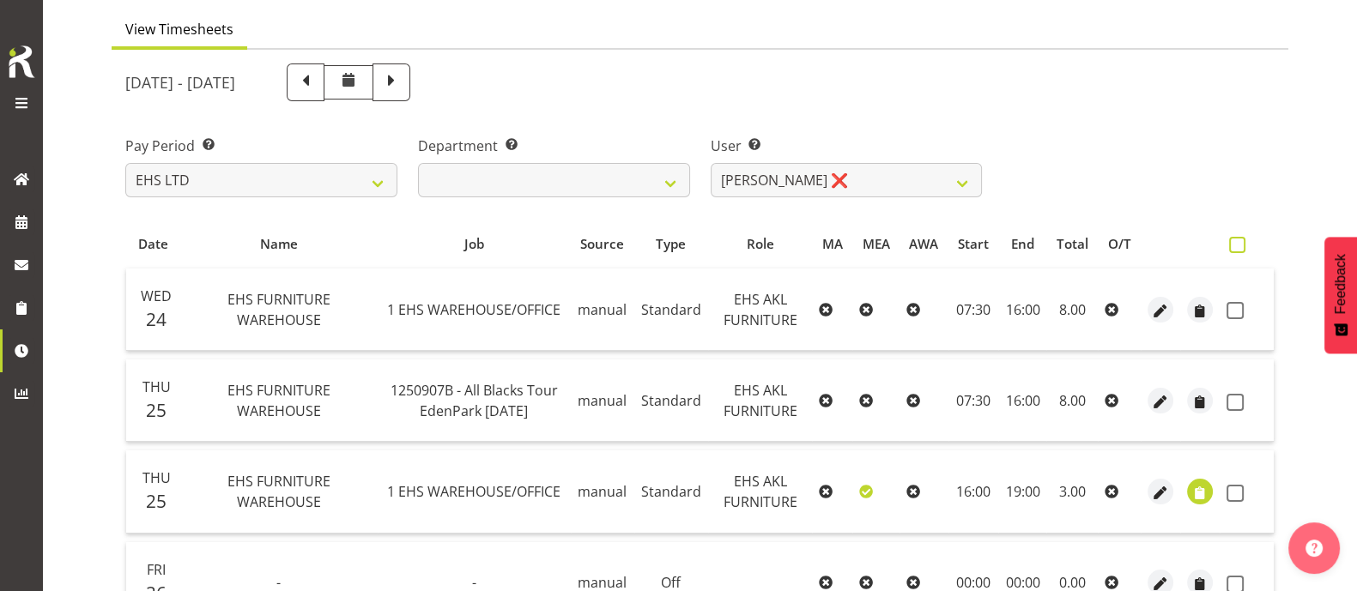
click at [1247, 241] on label at bounding box center [1241, 245] width 25 height 16
click at [1240, 241] on input "checkbox" at bounding box center [1234, 244] width 11 height 11
checkbox input "true"
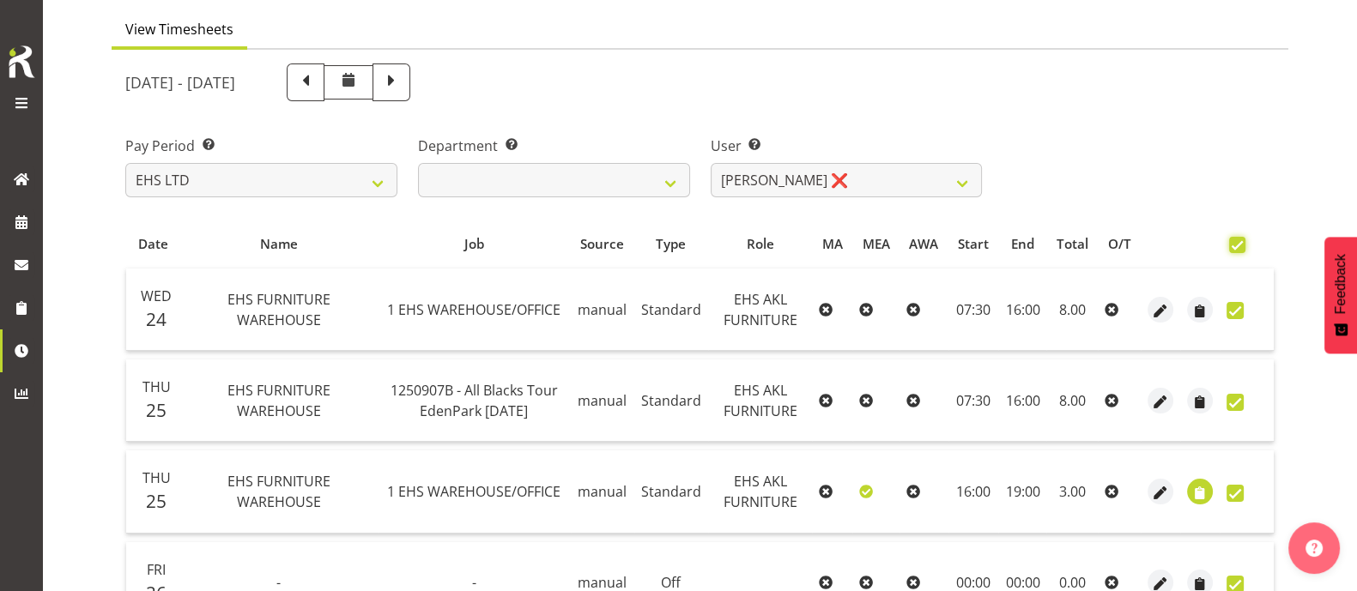
checkbox input "true"
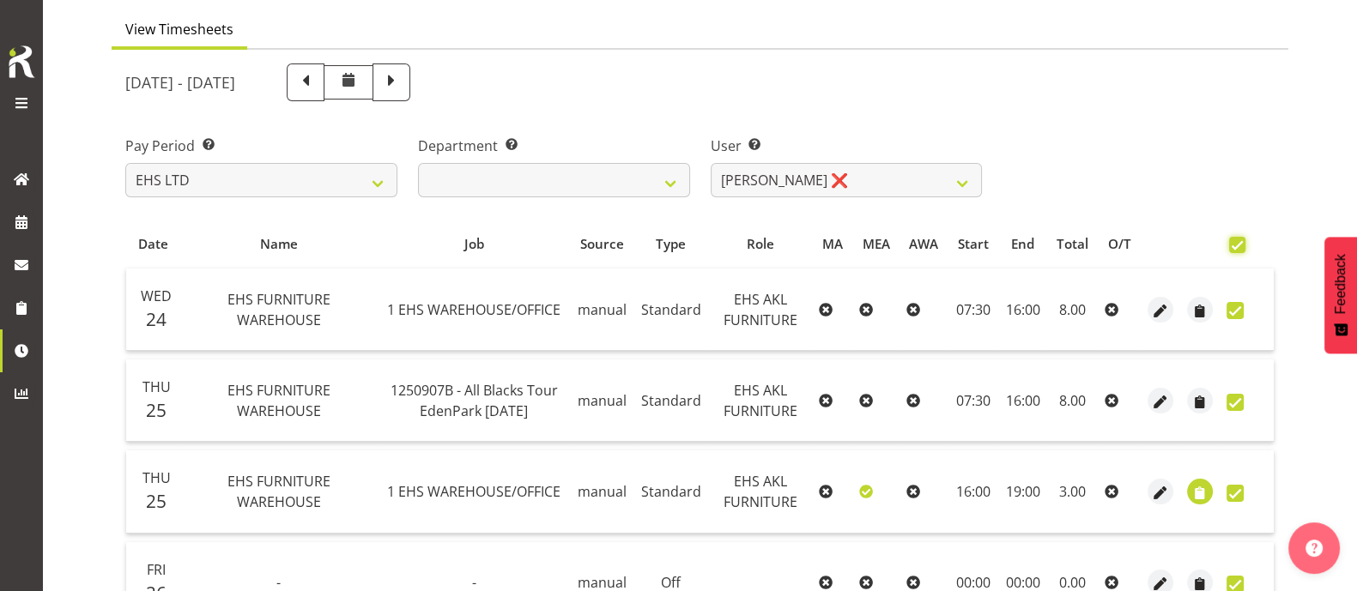
checkbox input "true"
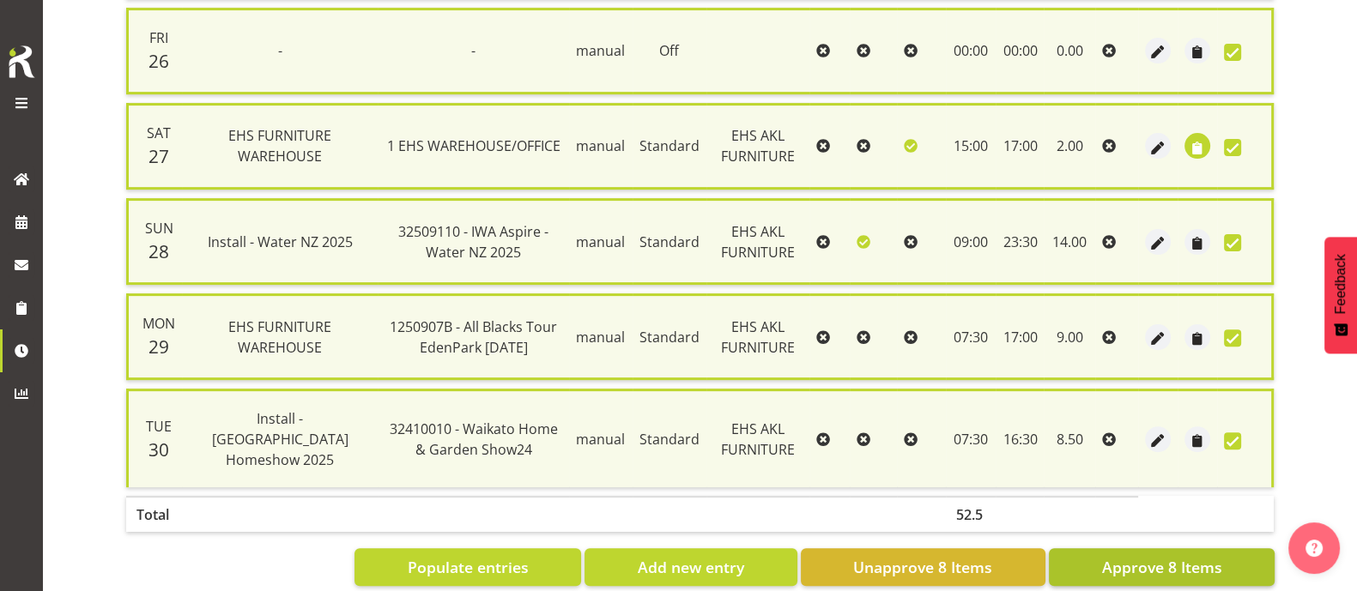
scroll to position [704, 0]
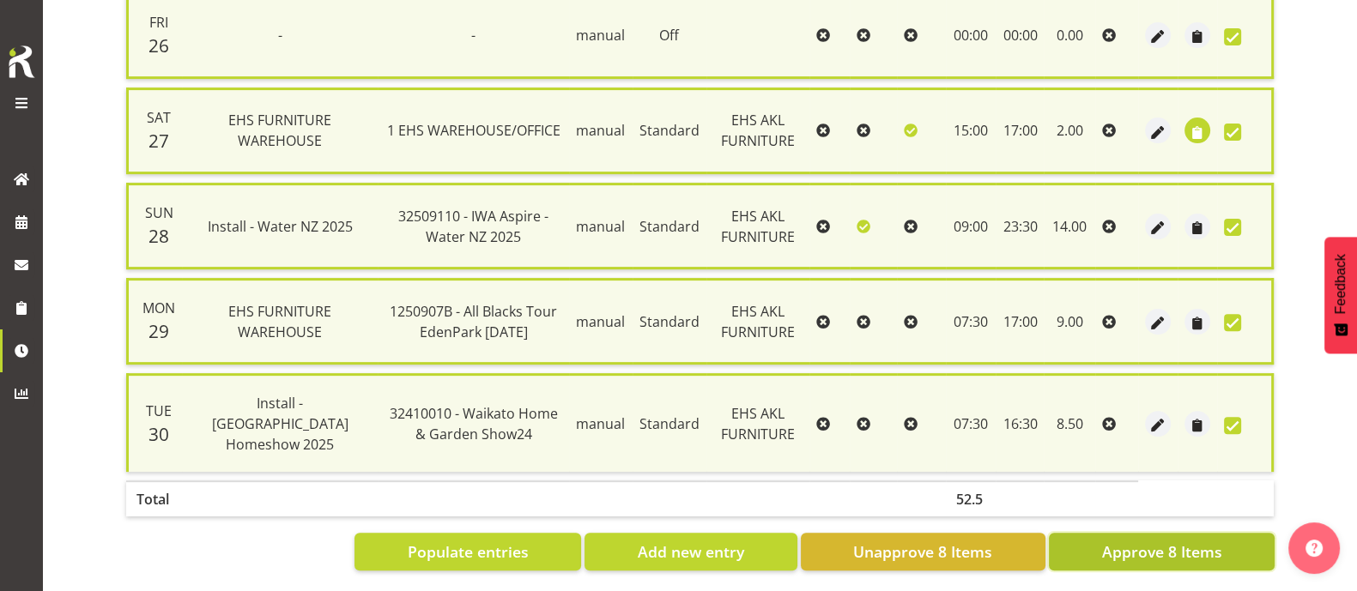
click at [1191, 541] on span "Approve 8 Items" at bounding box center [1161, 552] width 120 height 22
checkbox input "false"
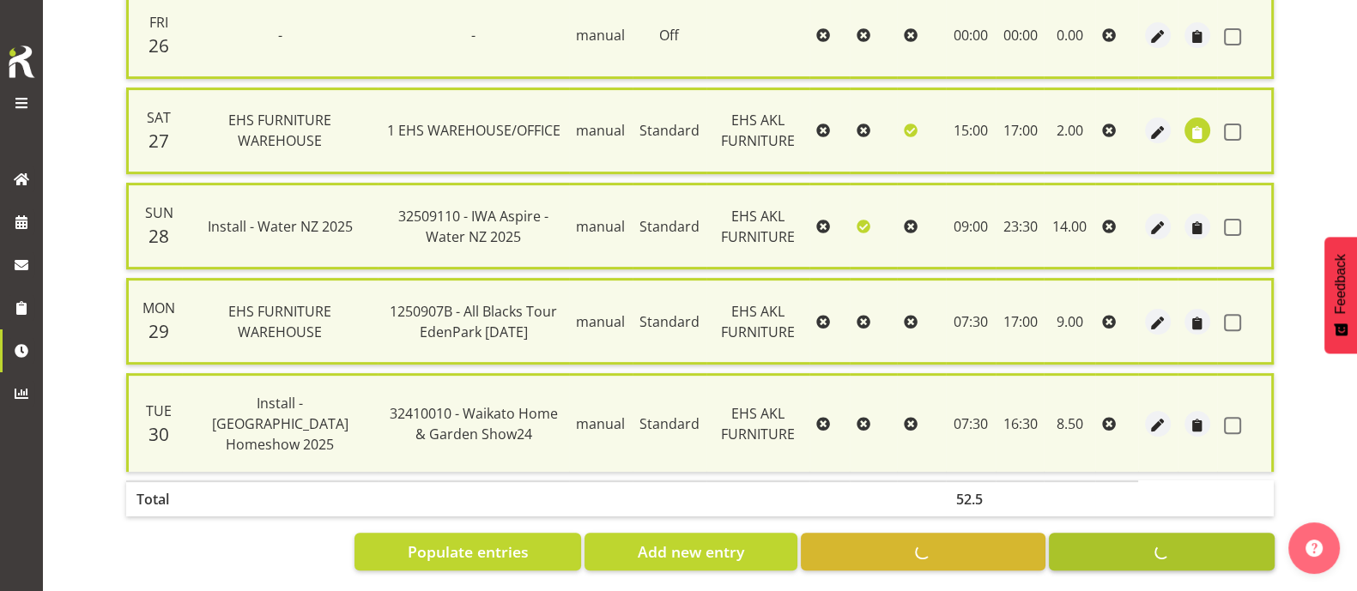
checkbox input "false"
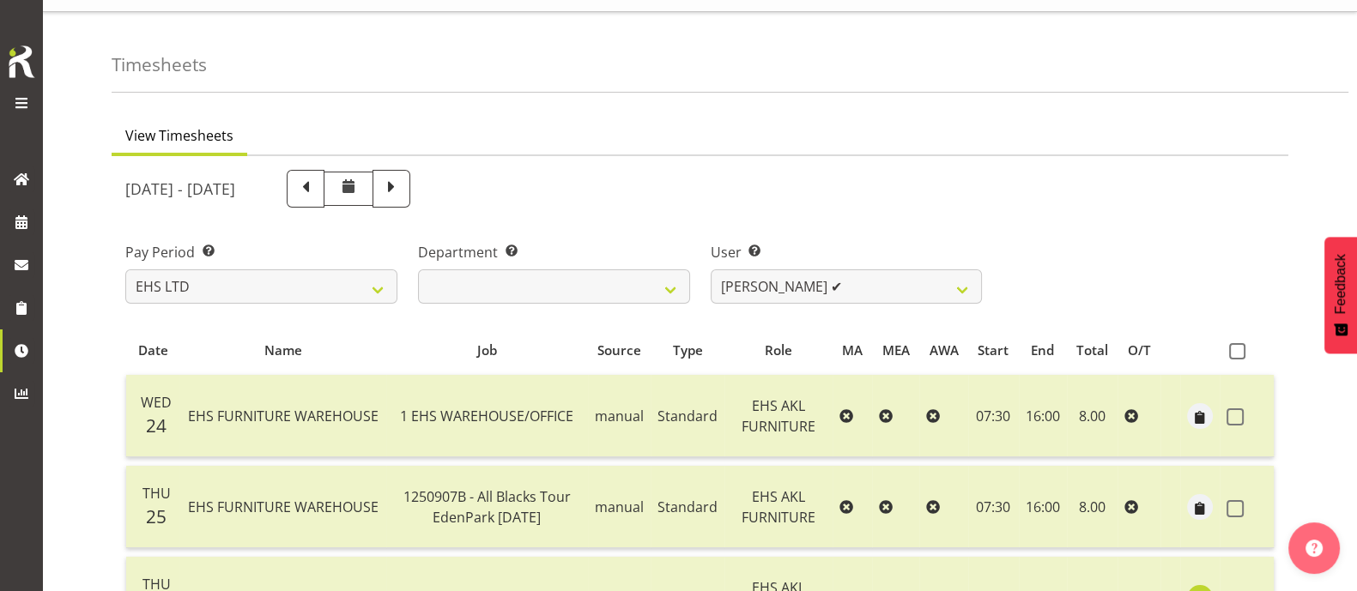
scroll to position [33, 0]
click at [882, 289] on select "[PERSON_NAME] ✔ [PERSON_NAME] ✔ [PERSON_NAME] ✔ [PERSON_NAME] ✔ [PERSON_NAME] ✔…" at bounding box center [847, 287] width 272 height 34
select select "1114"
click at [711, 270] on select "[PERSON_NAME] ✔ [PERSON_NAME] ✔ [PERSON_NAME] ✔ [PERSON_NAME] ✔ [PERSON_NAME] ✔…" at bounding box center [847, 287] width 272 height 34
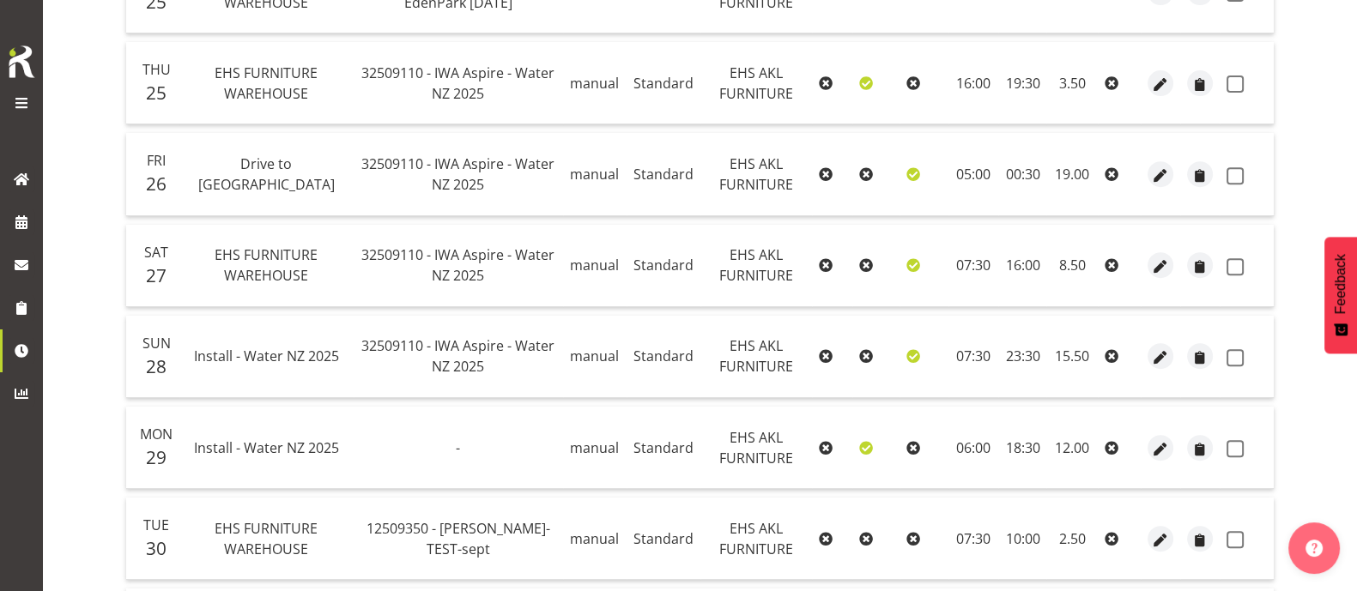
scroll to position [793, 0]
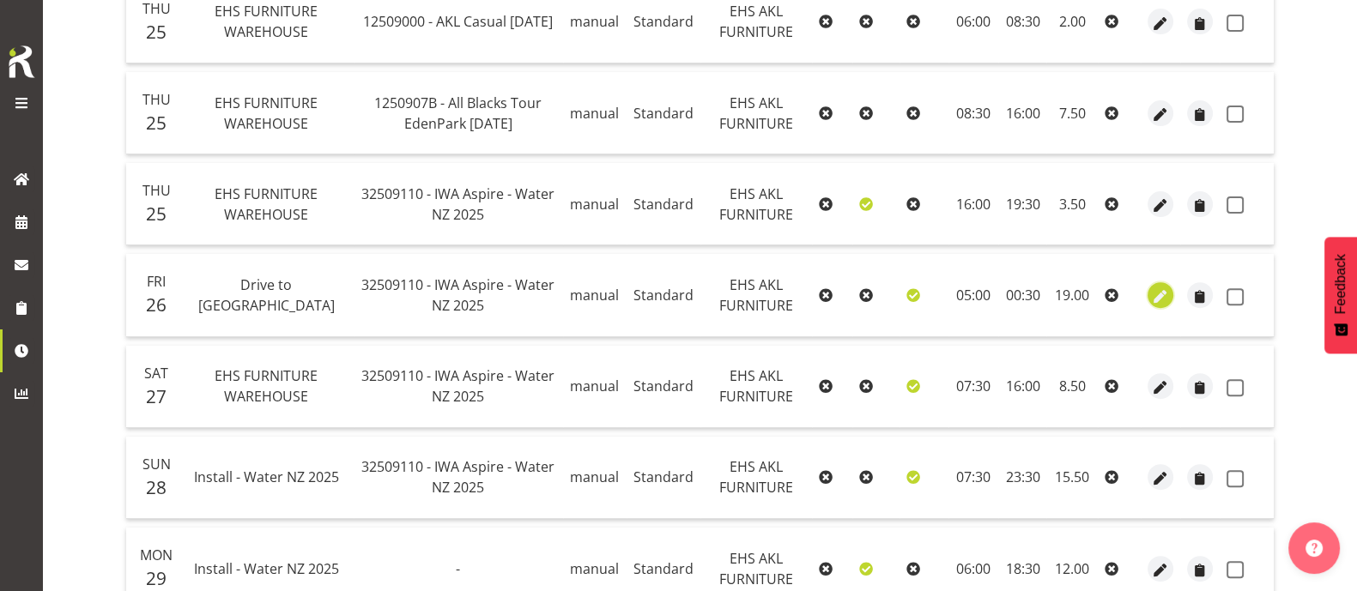
click at [1162, 295] on span "button" at bounding box center [1161, 297] width 20 height 20
select select "Standard"
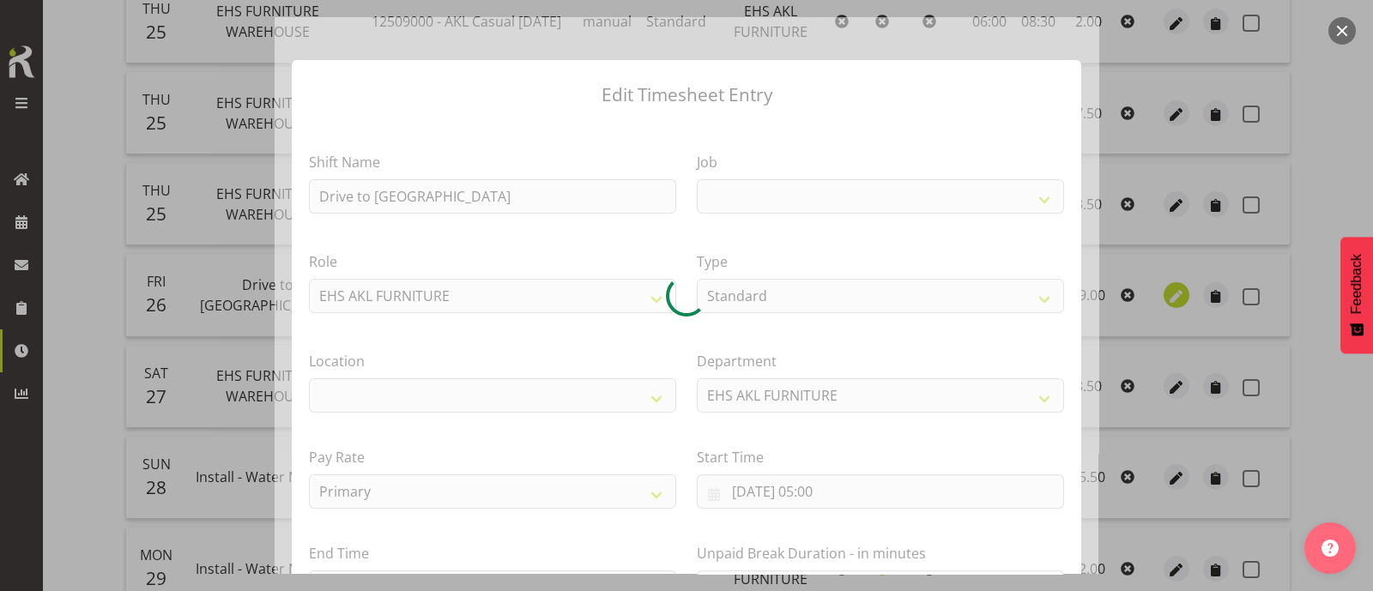
select select
select select "9028"
select select "35"
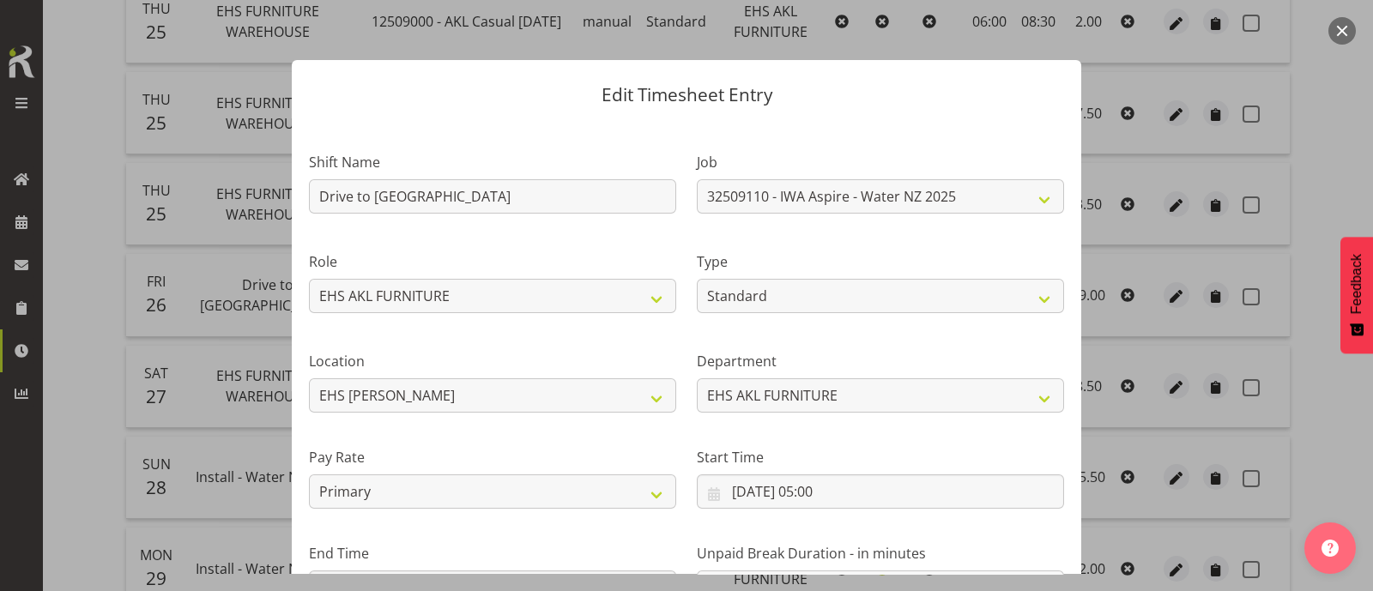
click at [1352, 28] on button "button" at bounding box center [1342, 30] width 27 height 27
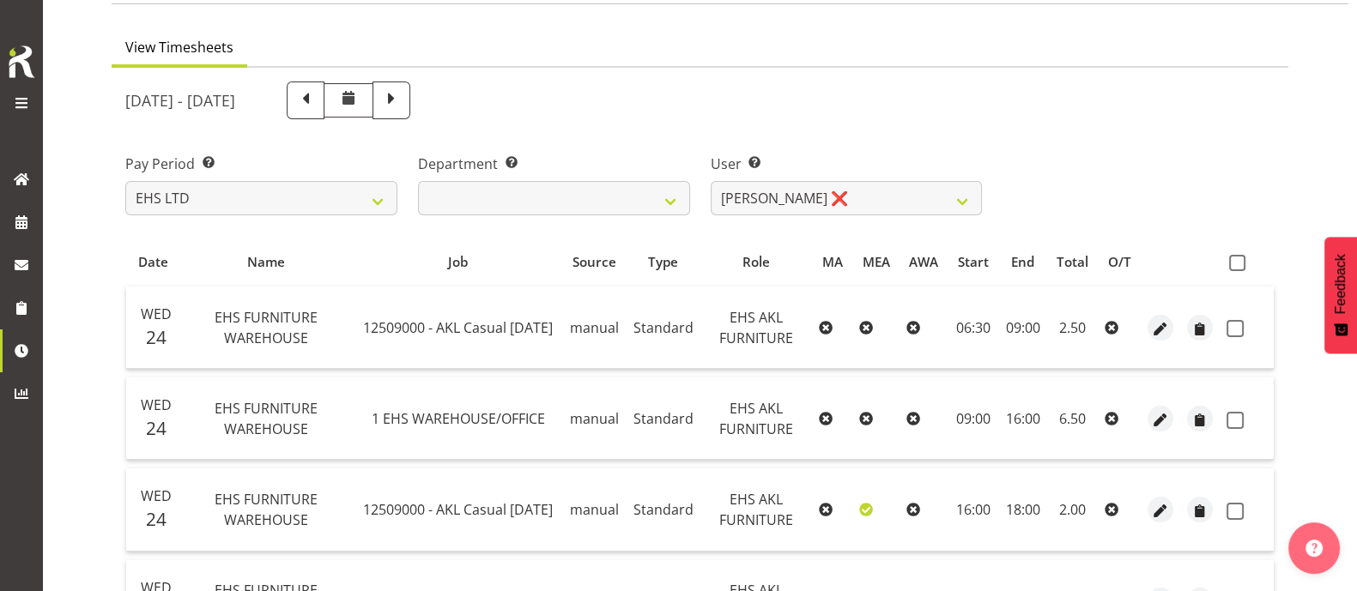
scroll to position [0, 0]
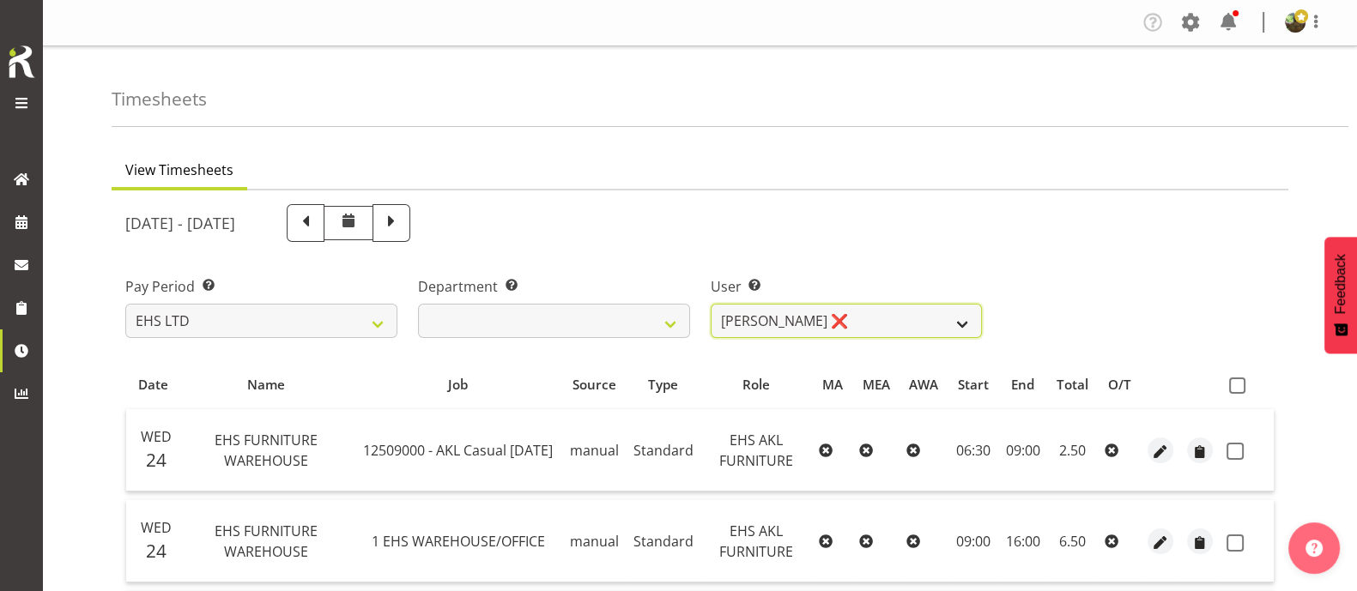
click at [905, 324] on select "[PERSON_NAME] ✔ [PERSON_NAME] ✔ [PERSON_NAME] ✔ [PERSON_NAME] ✔ [PERSON_NAME] ✔…" at bounding box center [847, 321] width 272 height 34
select select "10038"
click at [711, 304] on select "[PERSON_NAME] ✔ [PERSON_NAME] ✔ [PERSON_NAME] ✔ [PERSON_NAME] ✔ [PERSON_NAME] ✔…" at bounding box center [847, 321] width 272 height 34
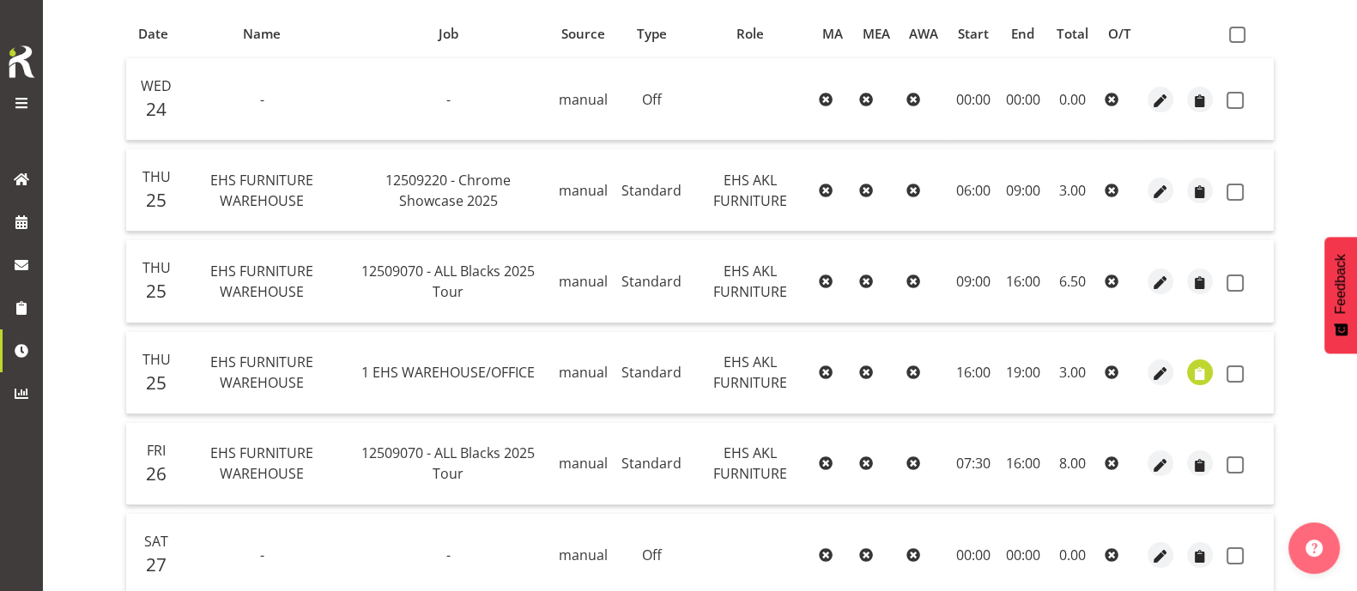
scroll to position [322, 0]
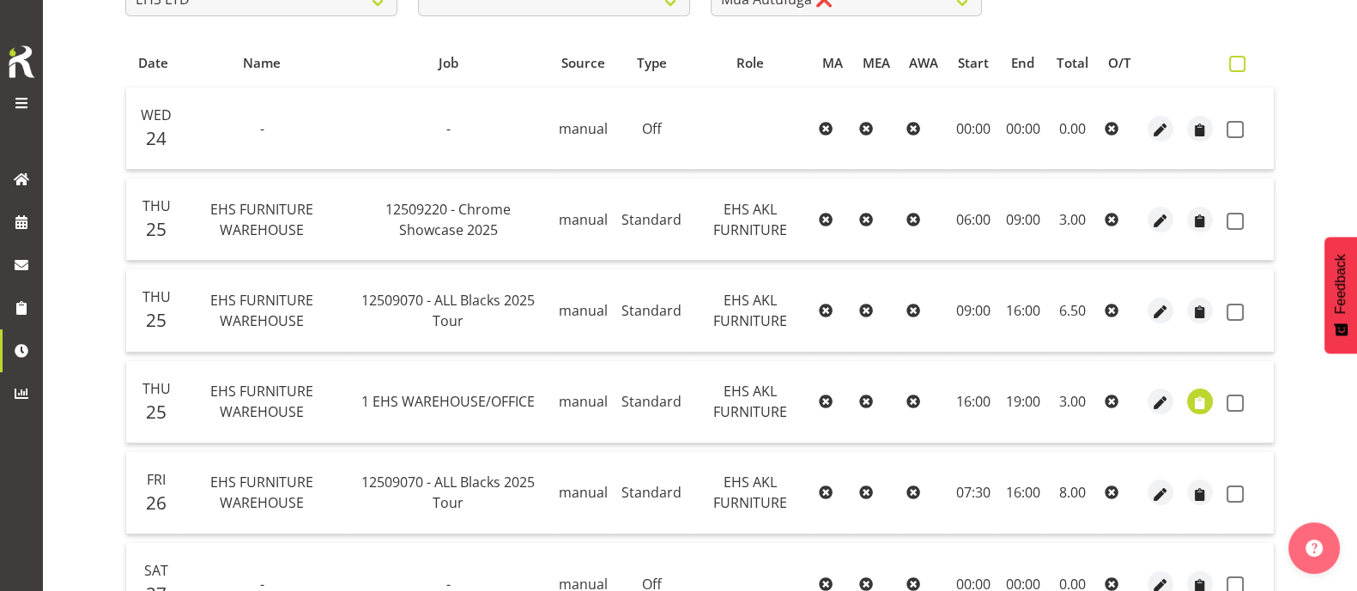
click at [1245, 64] on span at bounding box center [1237, 64] width 16 height 16
click at [1240, 64] on input "checkbox" at bounding box center [1234, 63] width 11 height 11
checkbox input "true"
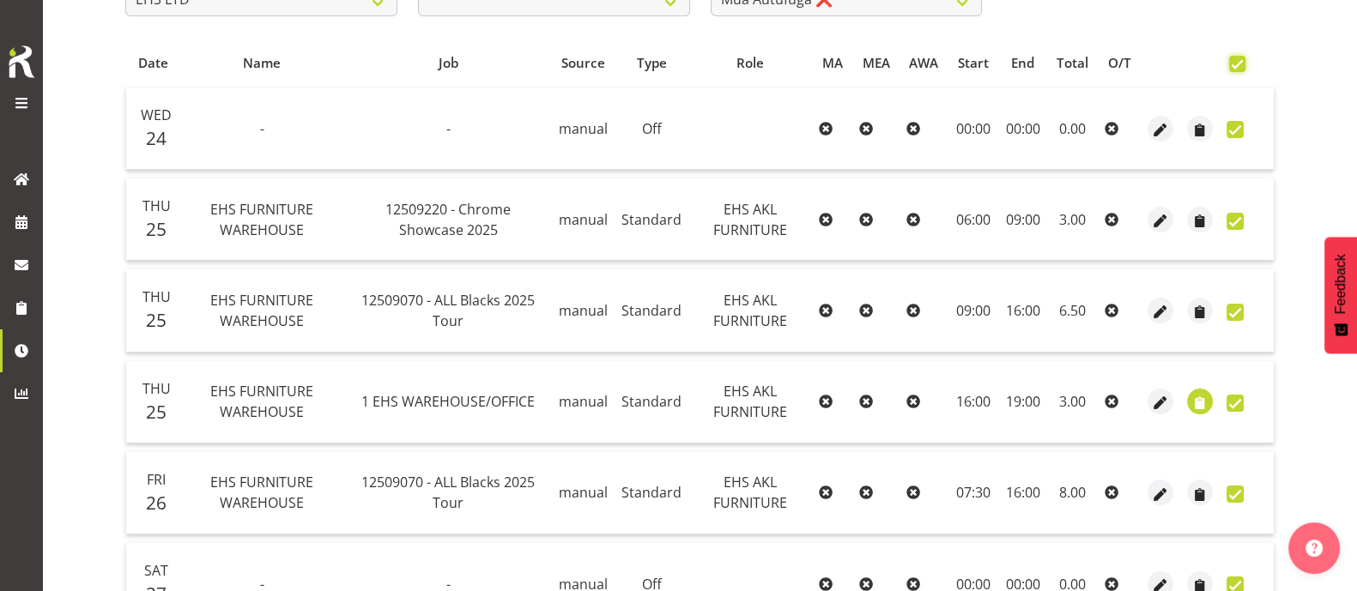
checkbox input "true"
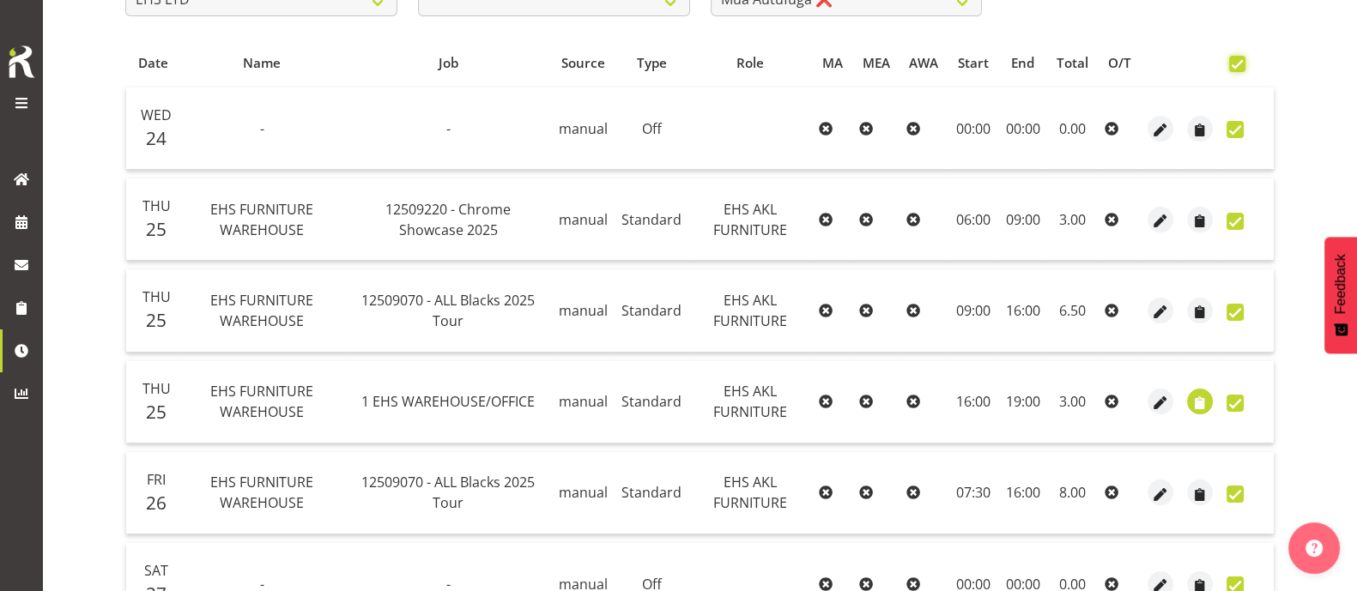
checkbox input "true"
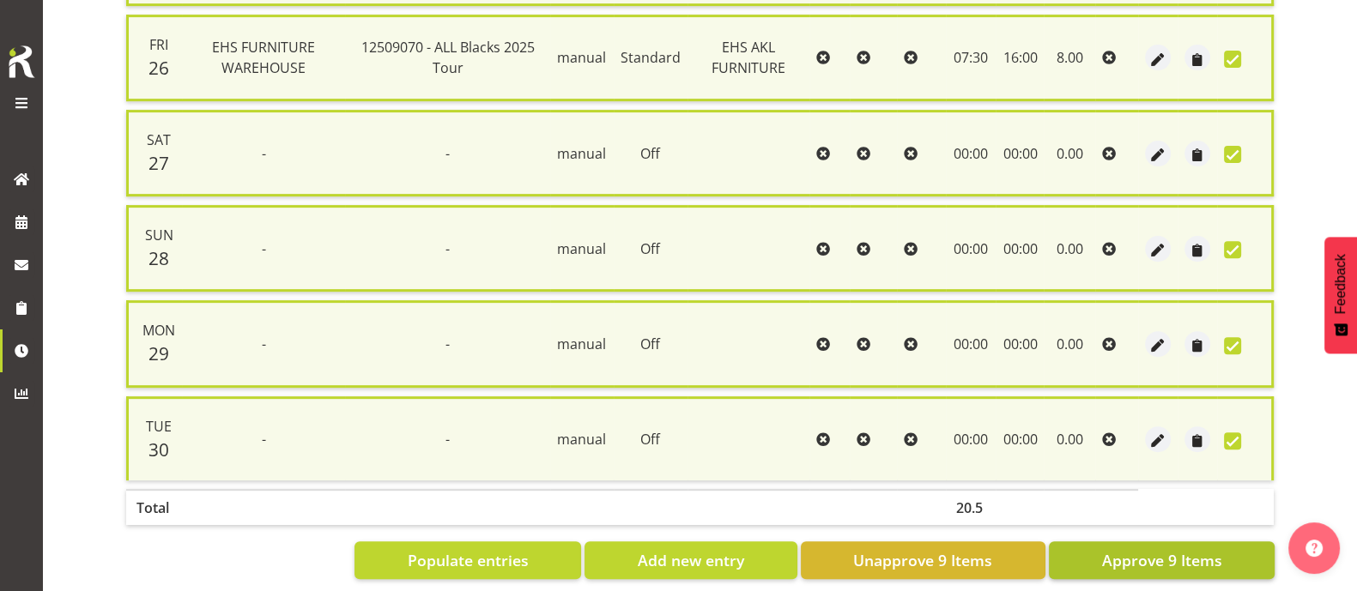
scroll to position [798, 0]
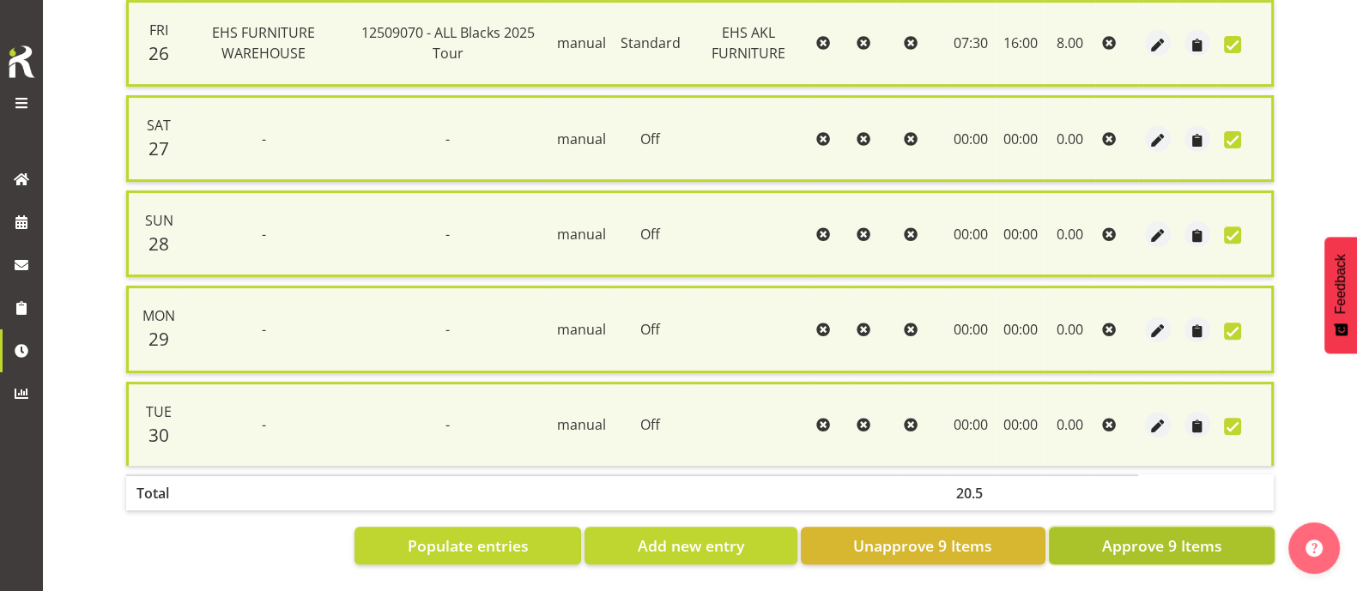
click at [1120, 535] on span "Approve 9 Items" at bounding box center [1161, 546] width 120 height 22
checkbox input "false"
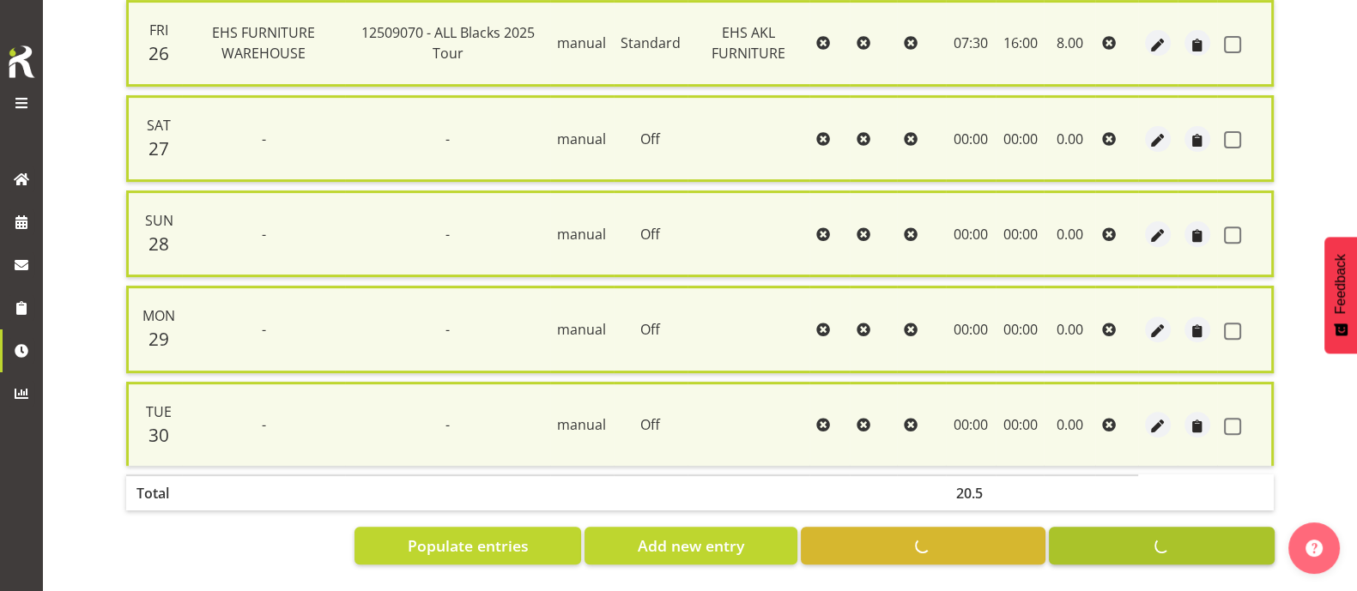
checkbox input "false"
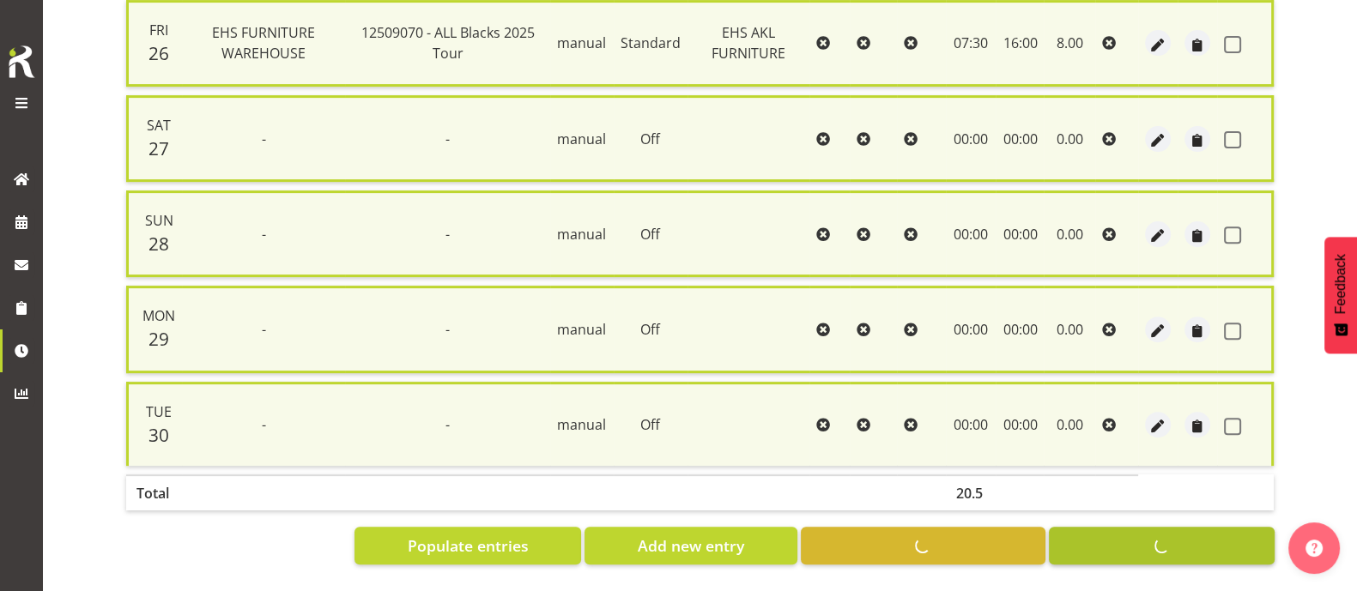
checkbox input "false"
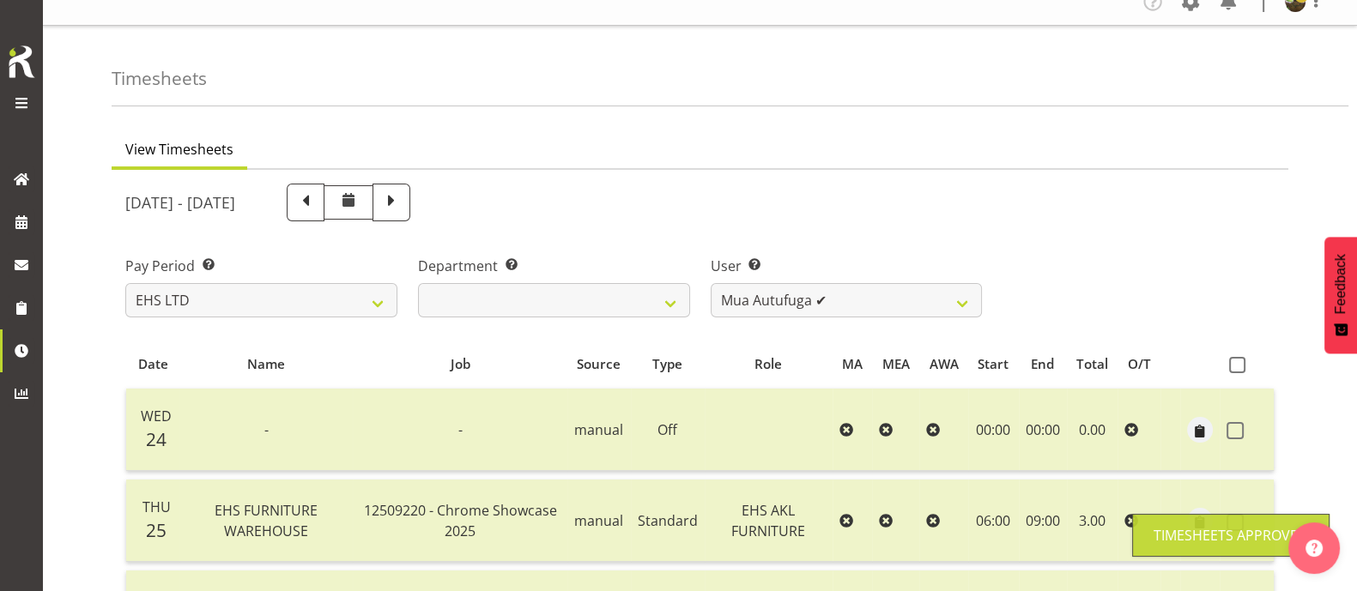
scroll to position [17, 0]
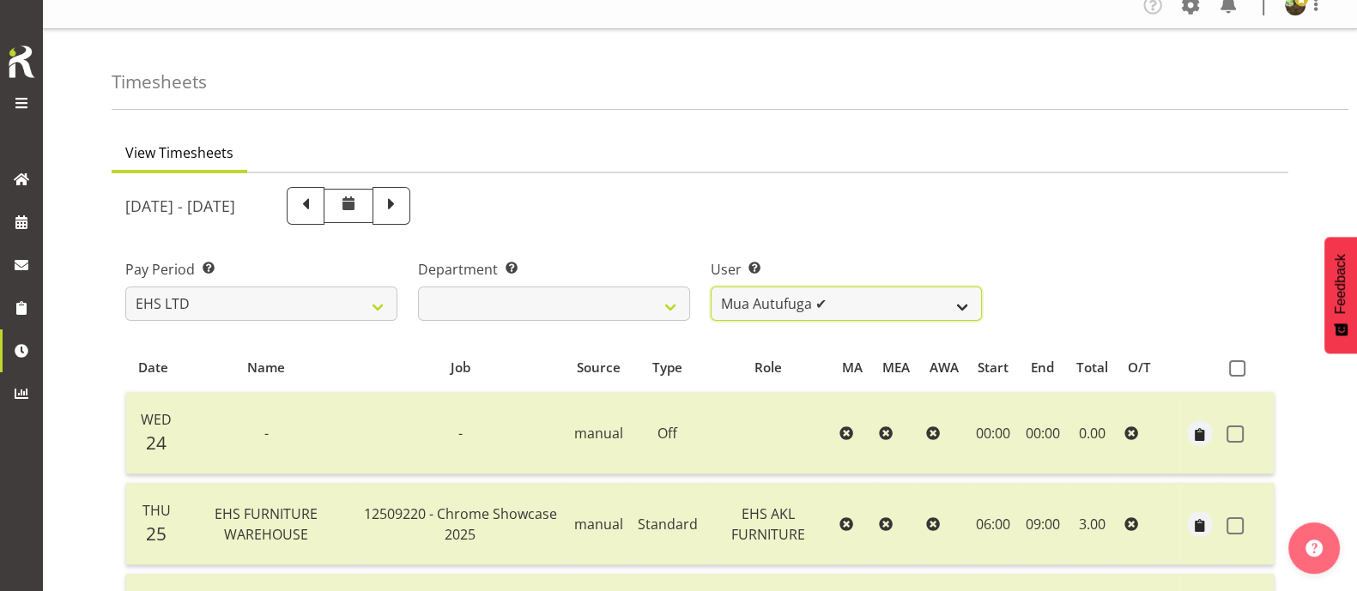
click at [898, 299] on select "[PERSON_NAME] ✔ [PERSON_NAME] ✔ [PERSON_NAME] ✔ [PERSON_NAME] ✔ [PERSON_NAME] ✔…" at bounding box center [847, 304] width 272 height 34
select select "11913"
click at [711, 287] on select "[PERSON_NAME] ✔ [PERSON_NAME] ✔ [PERSON_NAME] ✔ [PERSON_NAME] ✔ [PERSON_NAME] ✔…" at bounding box center [847, 304] width 272 height 34
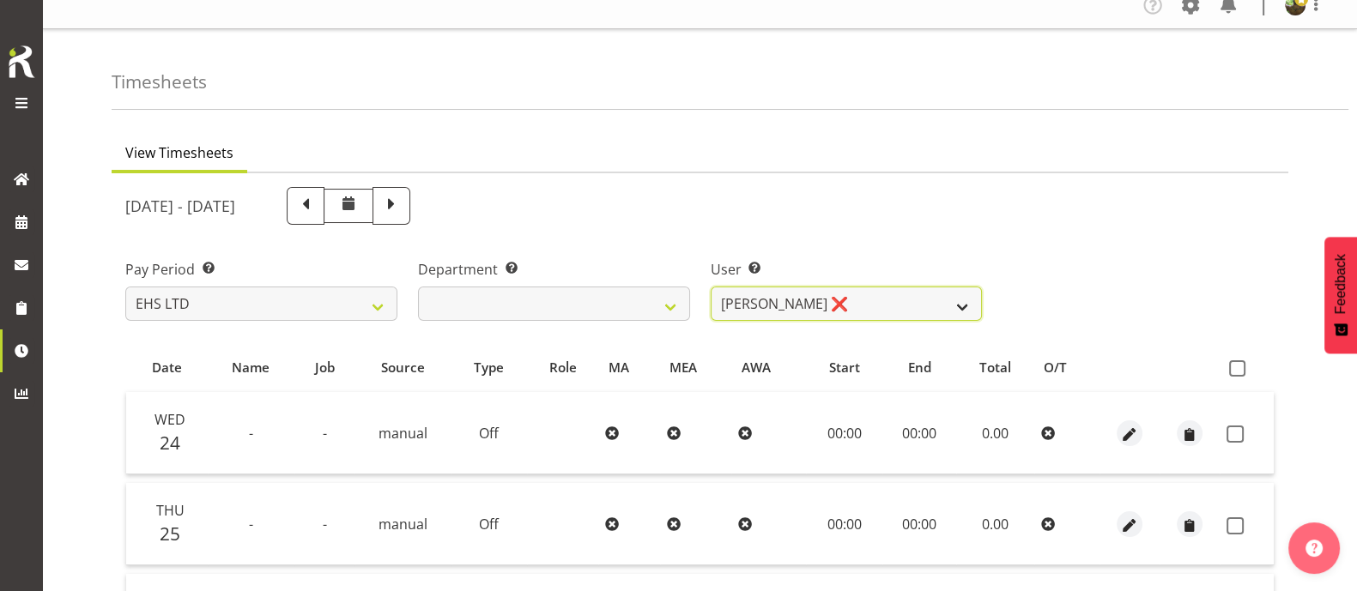
click at [850, 300] on select "[PERSON_NAME] ✔ [PERSON_NAME] ✔ [PERSON_NAME] ✔ [PERSON_NAME] ✔ [PERSON_NAME] ✔…" at bounding box center [847, 304] width 272 height 34
click at [1127, 203] on div "[DATE] - [DATE]" at bounding box center [700, 206] width 1170 height 58
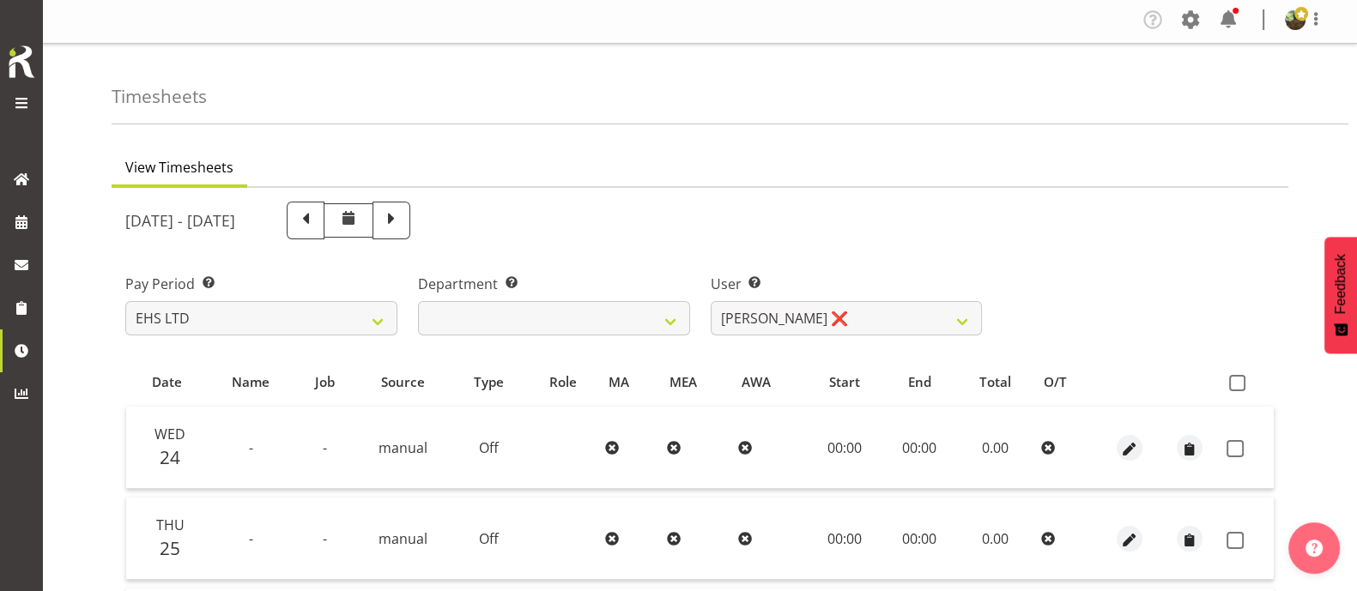
scroll to position [0, 0]
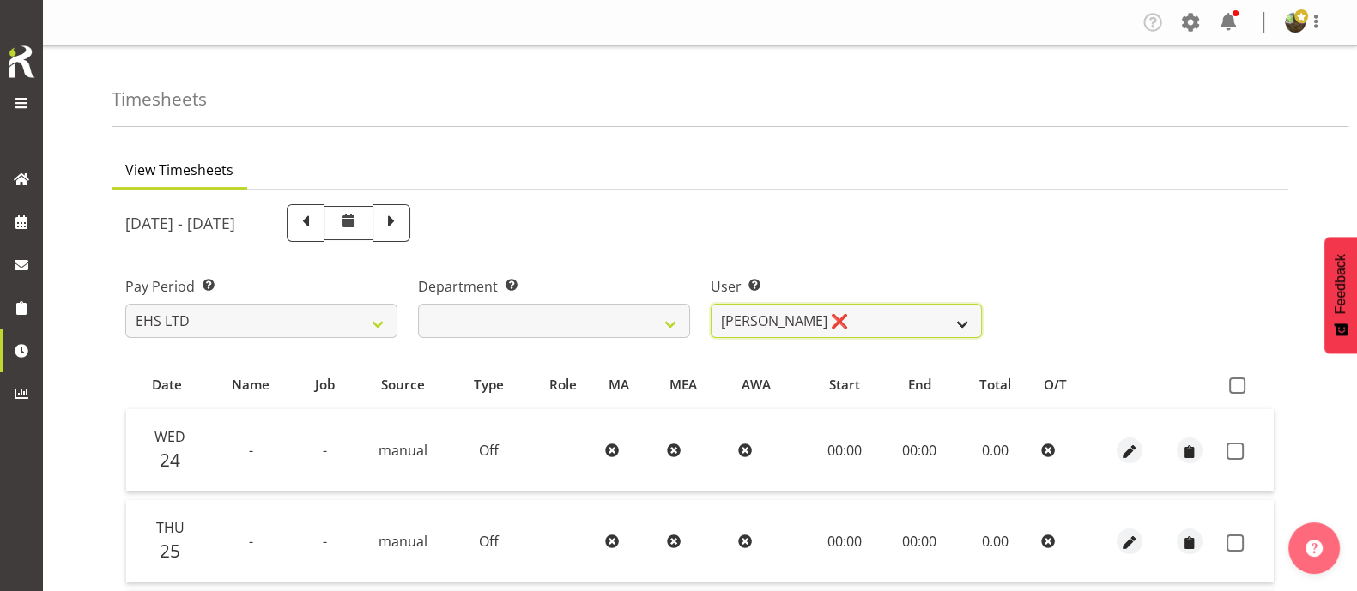
click at [889, 318] on select "[PERSON_NAME] ✔ [PERSON_NAME] ✔ [PERSON_NAME] ✔ [PERSON_NAME] ✔ [PERSON_NAME] ✔…" at bounding box center [847, 321] width 272 height 34
click at [1323, 24] on span at bounding box center [1316, 21] width 21 height 21
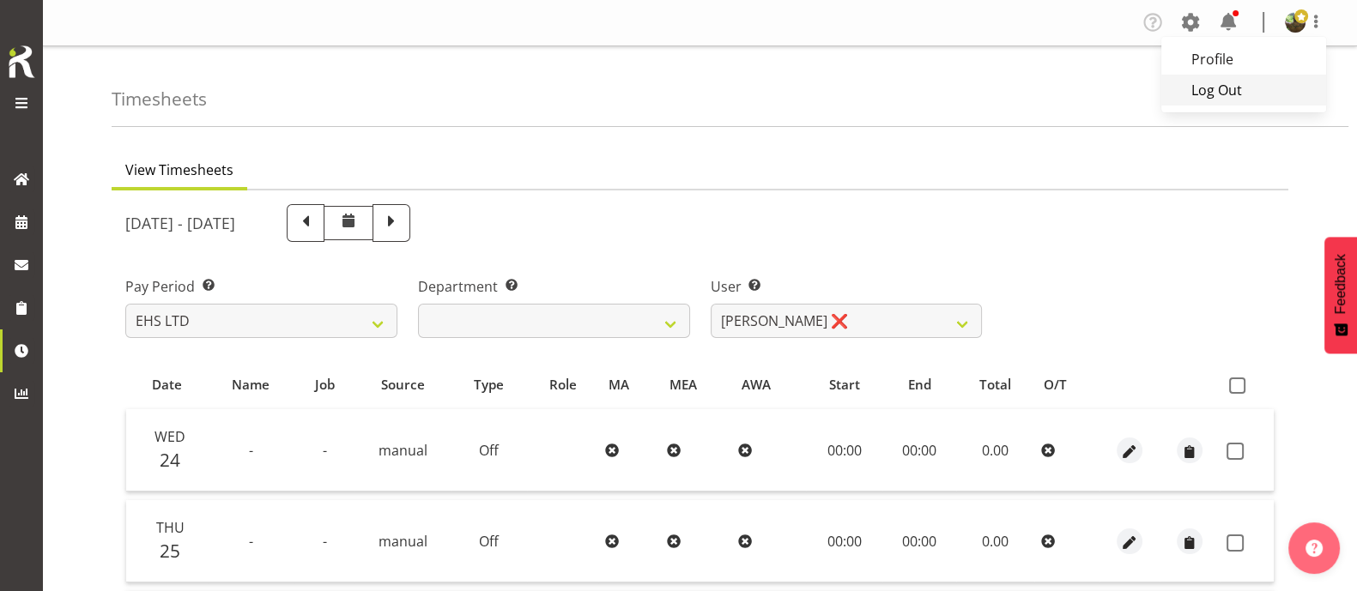
click at [1228, 96] on link "Log Out" at bounding box center [1243, 90] width 165 height 31
